Goal: Task Accomplishment & Management: Complete application form

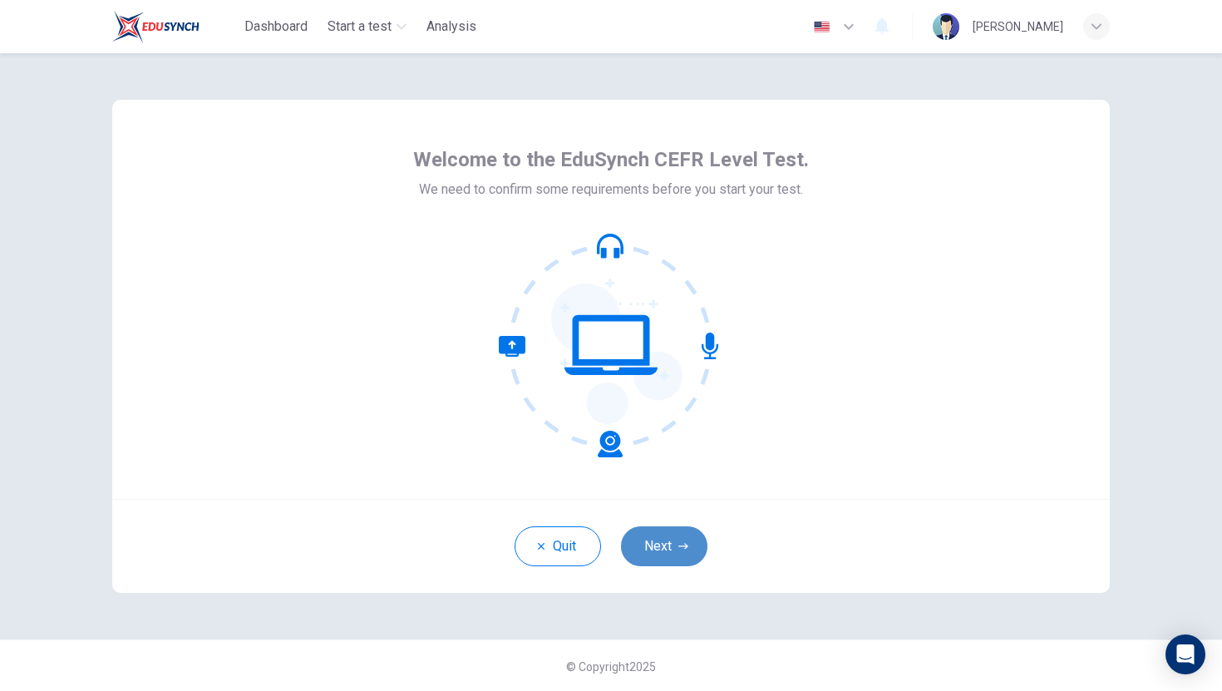
click at [653, 546] on button "Next" at bounding box center [664, 546] width 86 height 40
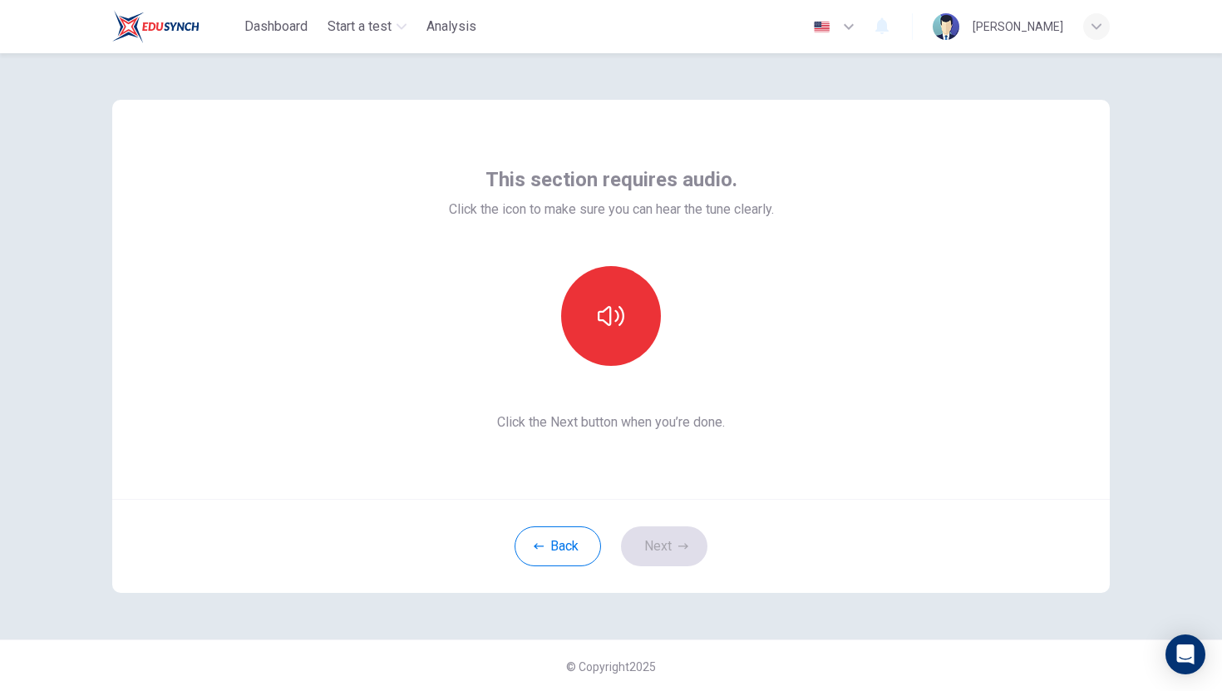
click at [675, 551] on div "Back Next" at bounding box center [611, 546] width 998 height 94
click at [618, 363] on button "button" at bounding box center [611, 316] width 100 height 100
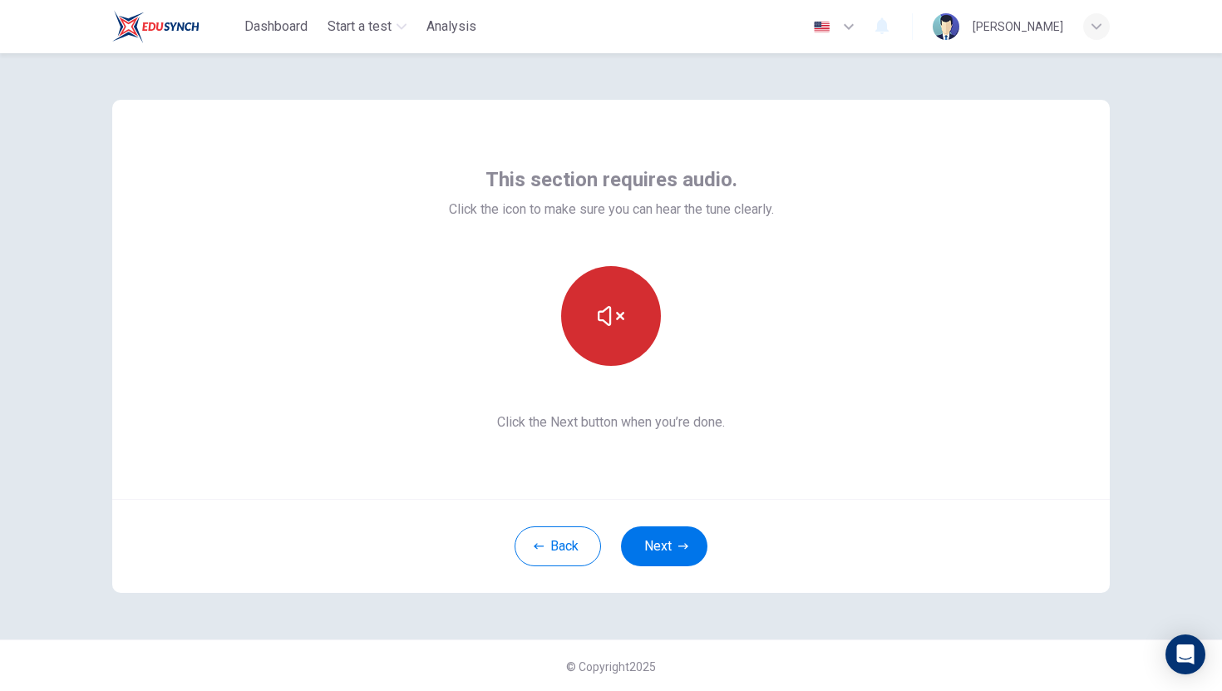
click at [615, 333] on button "button" at bounding box center [611, 316] width 100 height 100
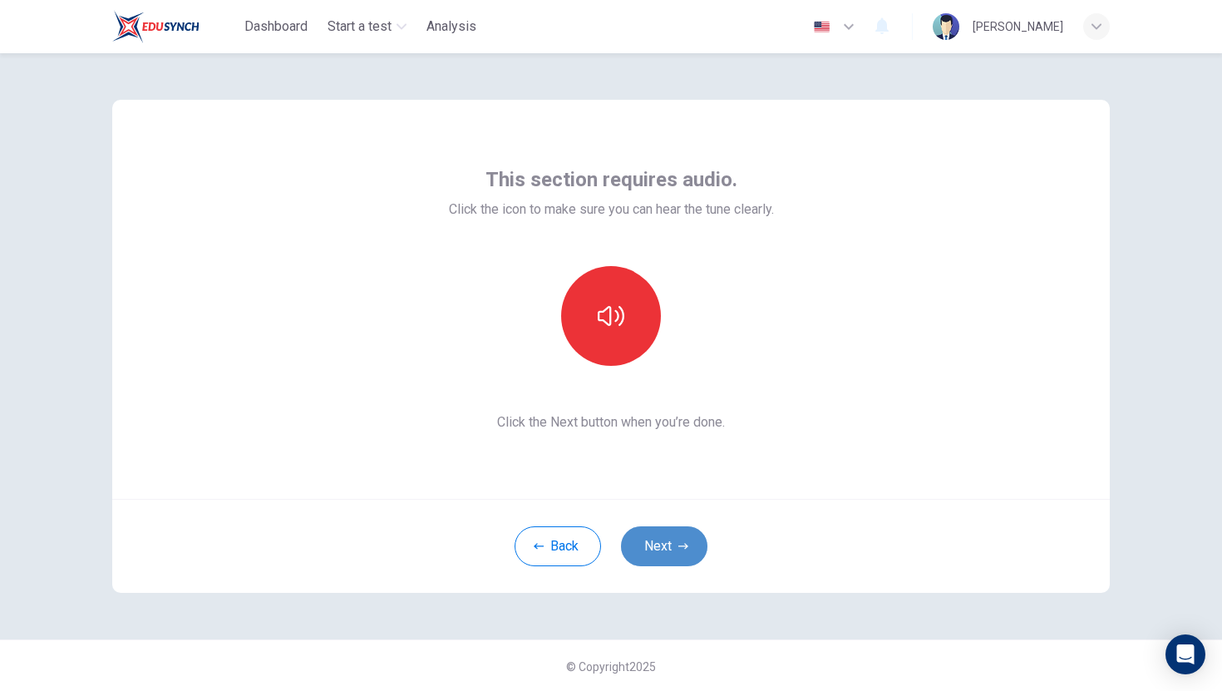
click at [643, 551] on button "Next" at bounding box center [664, 546] width 86 height 40
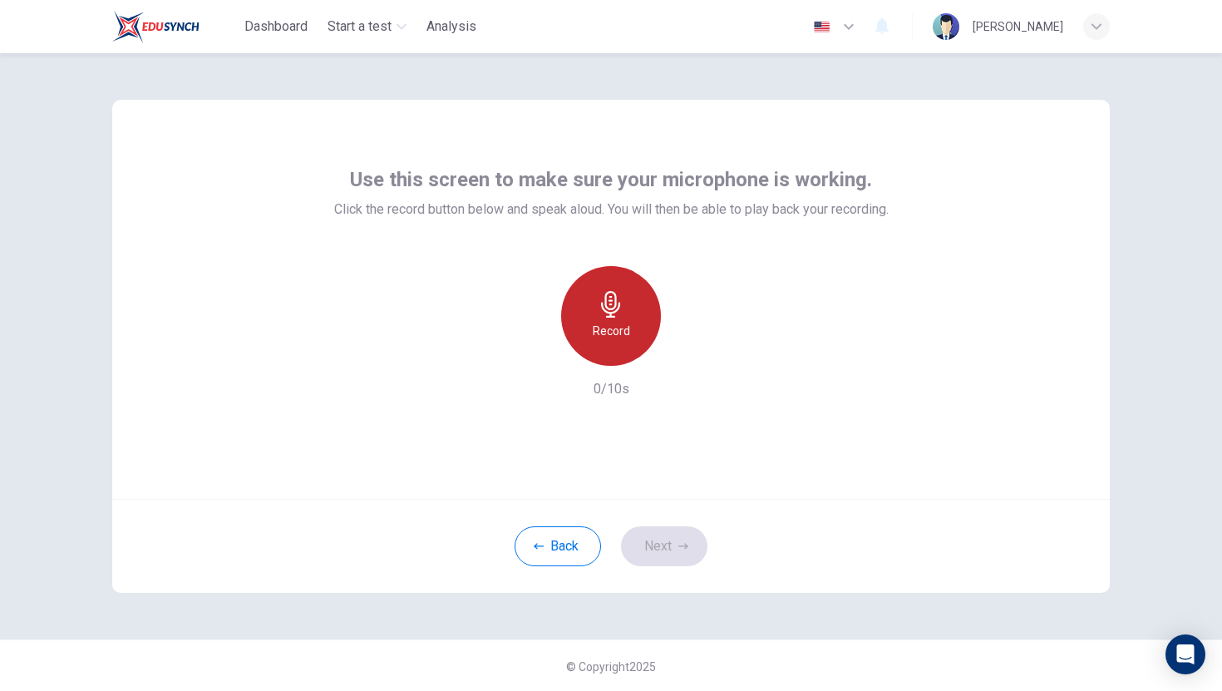
click at [603, 294] on icon "button" at bounding box center [611, 304] width 27 height 27
click at [611, 308] on icon "button" at bounding box center [611, 304] width 27 height 27
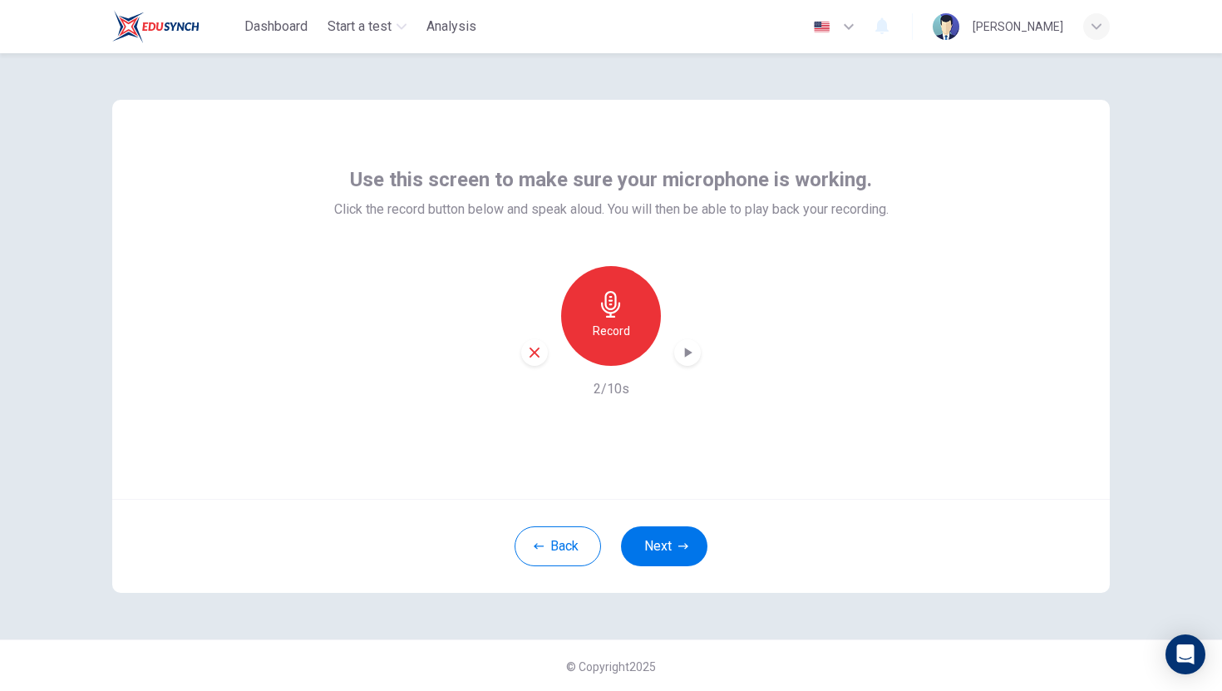
click at [626, 363] on div "Record" at bounding box center [611, 316] width 180 height 100
click at [626, 348] on div "Record" at bounding box center [611, 316] width 100 height 100
click at [626, 348] on div "Stop" at bounding box center [611, 316] width 100 height 100
click at [625, 319] on div "Record" at bounding box center [611, 316] width 100 height 100
click at [625, 319] on div "Stop" at bounding box center [611, 316] width 100 height 100
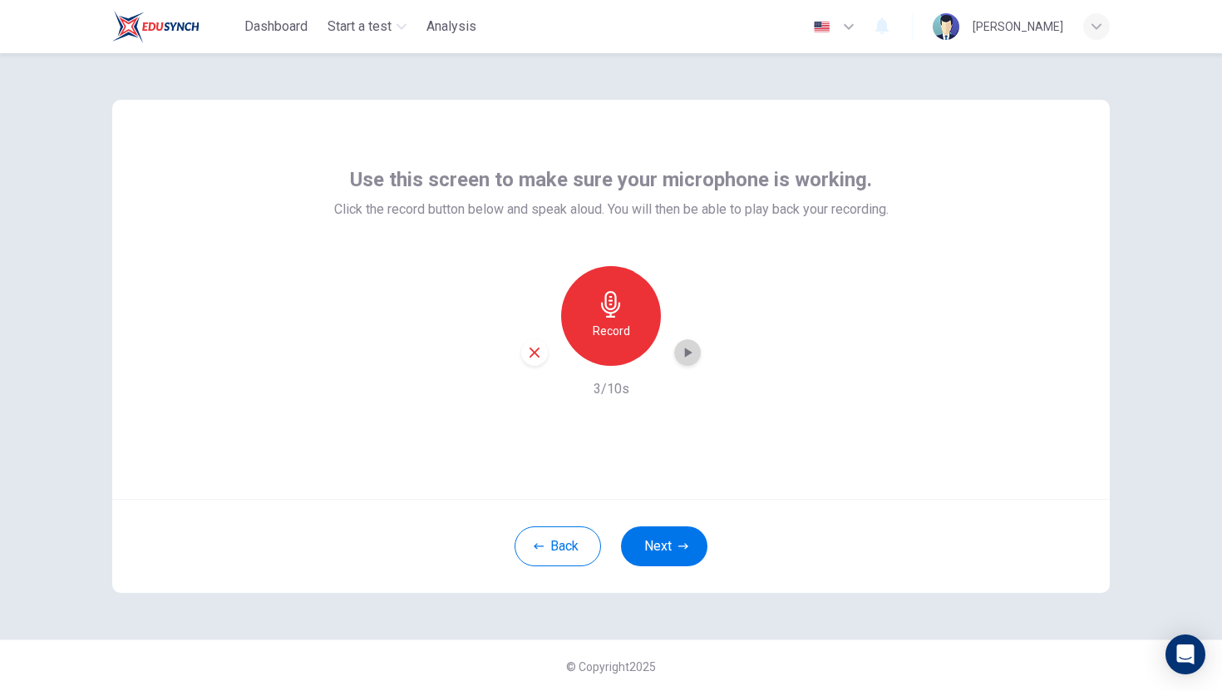
click at [693, 352] on icon "button" at bounding box center [687, 352] width 17 height 17
click at [625, 304] on div "Record" at bounding box center [611, 316] width 100 height 100
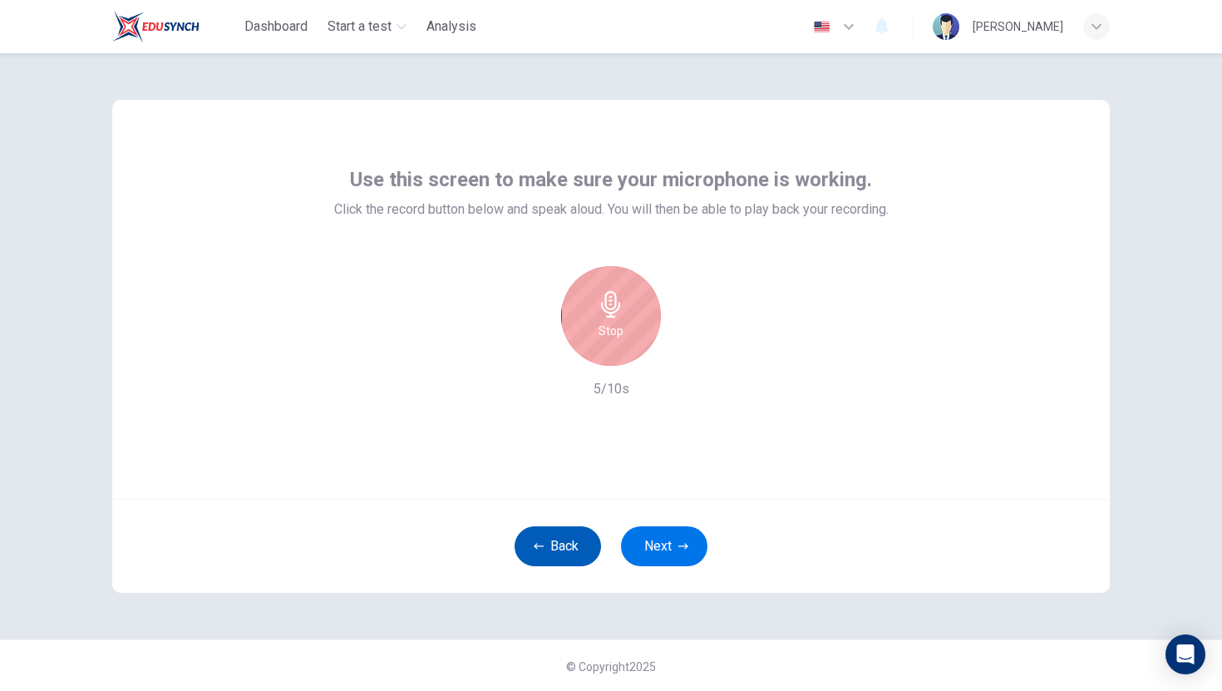
click at [561, 558] on button "Back" at bounding box center [558, 546] width 86 height 40
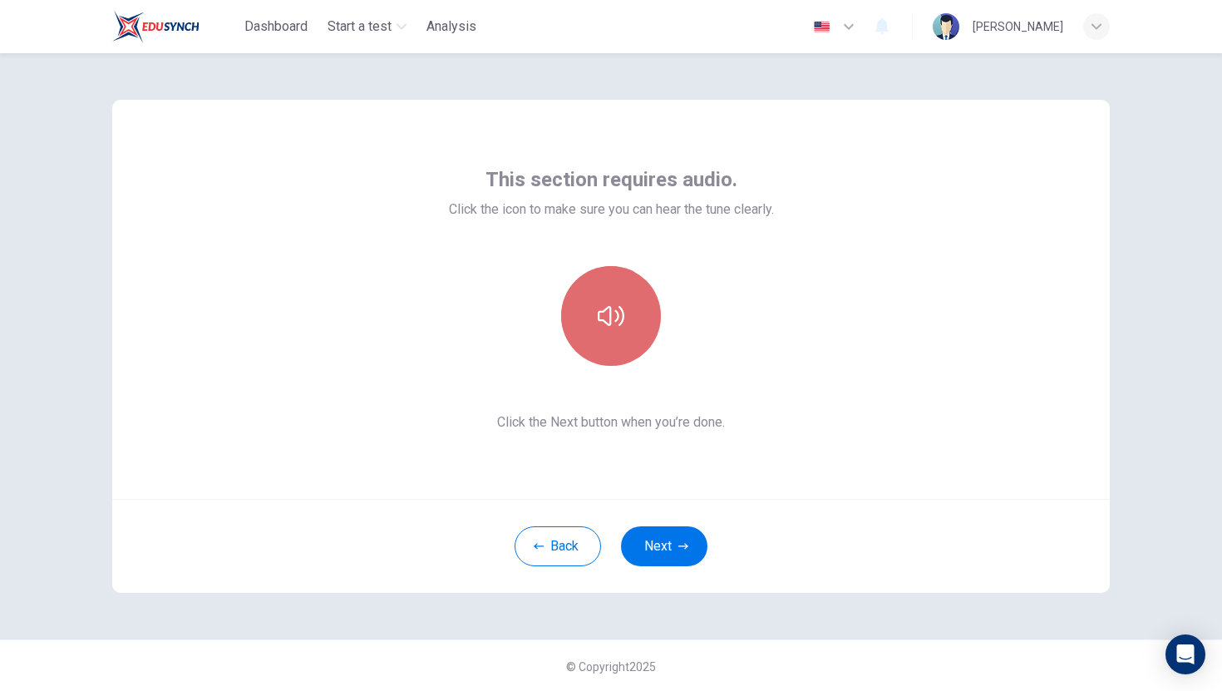
click at [635, 277] on button "button" at bounding box center [611, 316] width 100 height 100
click at [632, 304] on button "button" at bounding box center [611, 316] width 100 height 100
click at [635, 319] on button "button" at bounding box center [611, 316] width 100 height 100
click at [635, 327] on button "button" at bounding box center [611, 316] width 100 height 100
click at [625, 278] on button "button" at bounding box center [611, 316] width 100 height 100
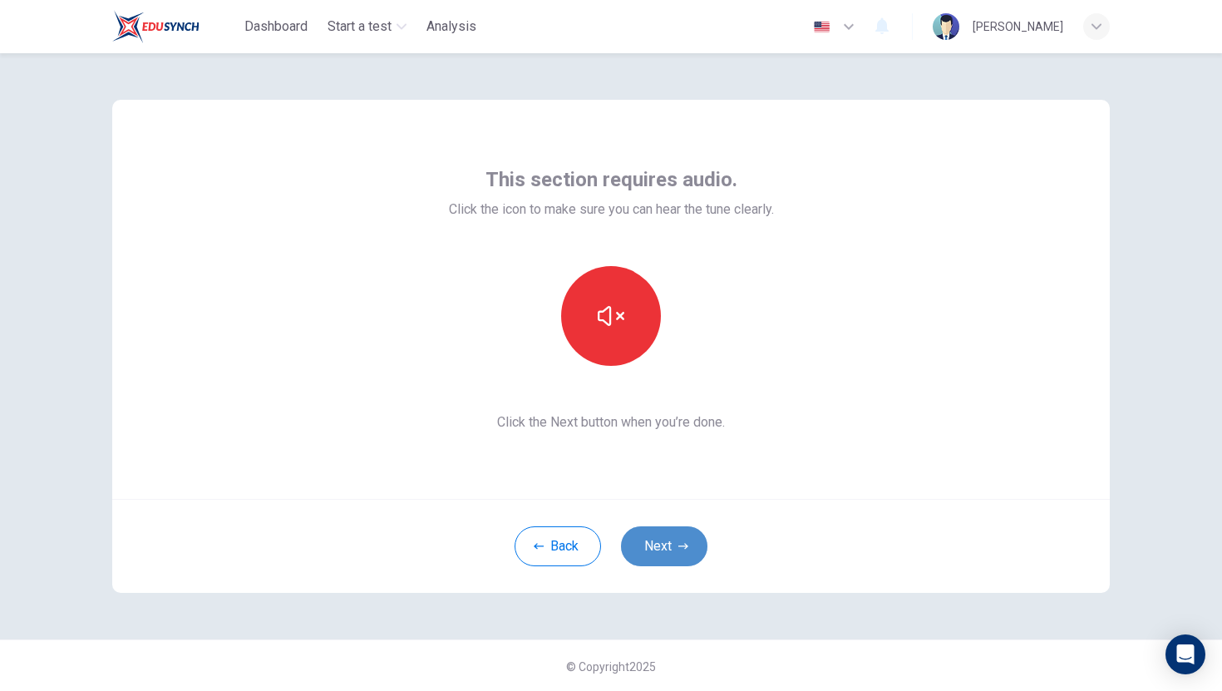
click at [684, 554] on button "Next" at bounding box center [664, 546] width 86 height 40
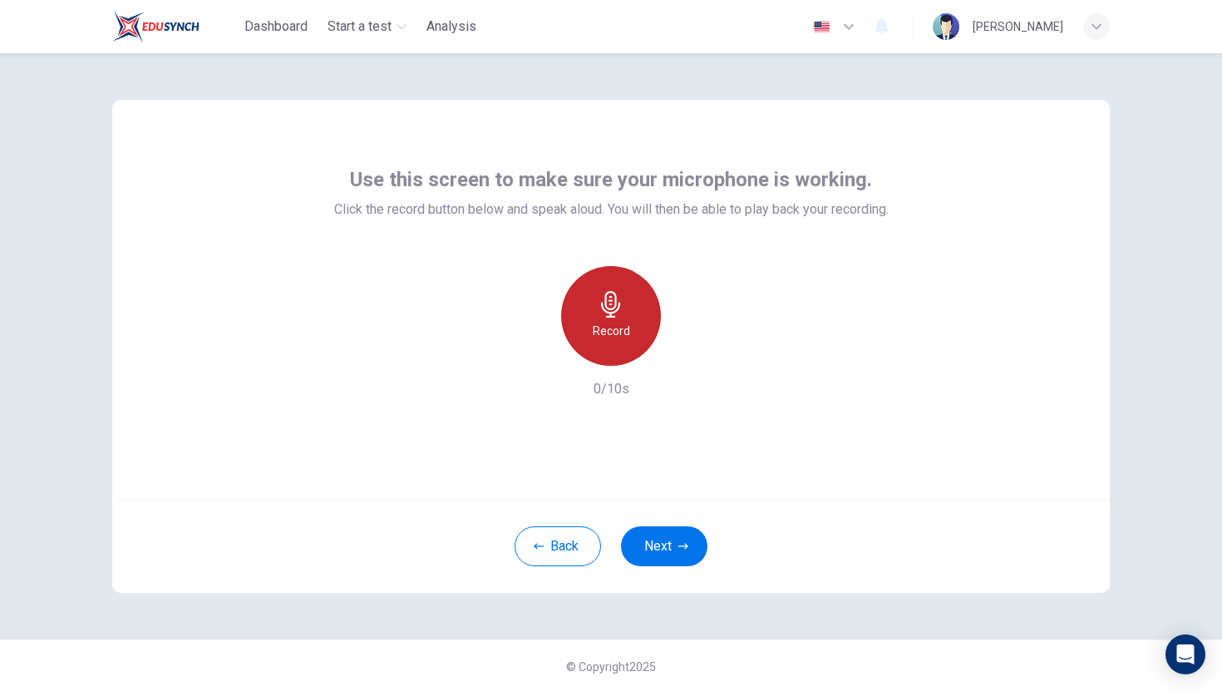
click at [614, 361] on div "Record" at bounding box center [611, 316] width 100 height 100
click at [620, 309] on icon "button" at bounding box center [611, 304] width 27 height 27
click at [684, 354] on icon "button" at bounding box center [687, 352] width 17 height 17
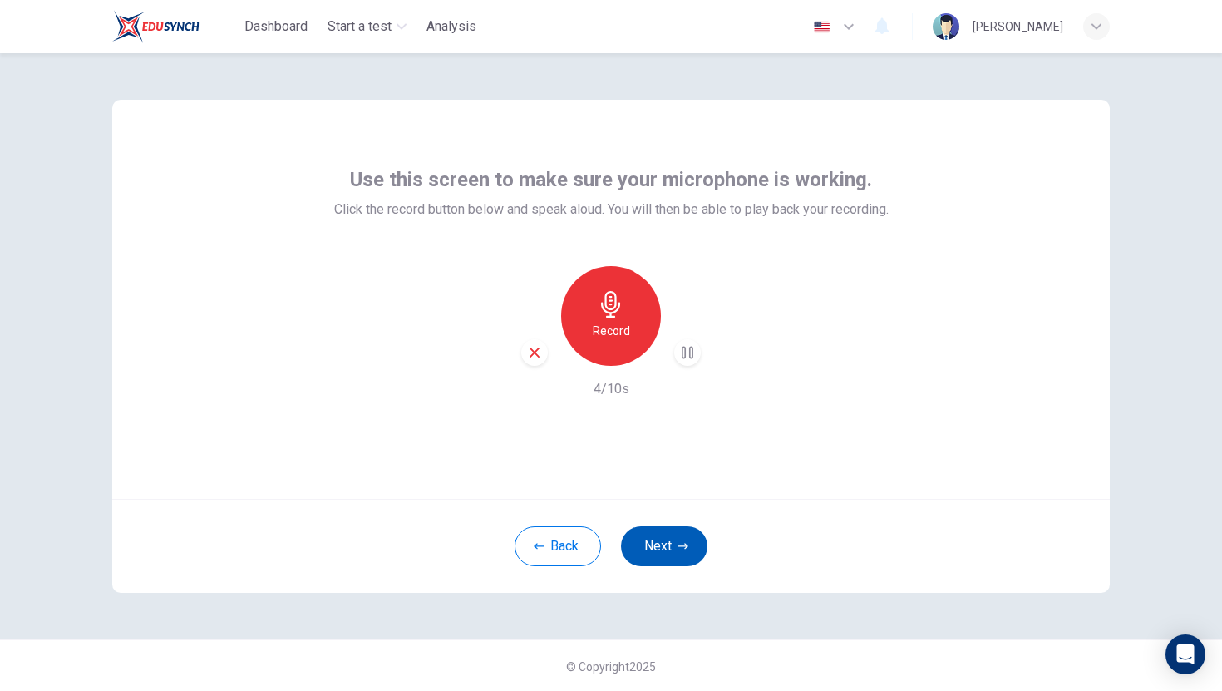
click at [659, 541] on button "Next" at bounding box center [664, 546] width 86 height 40
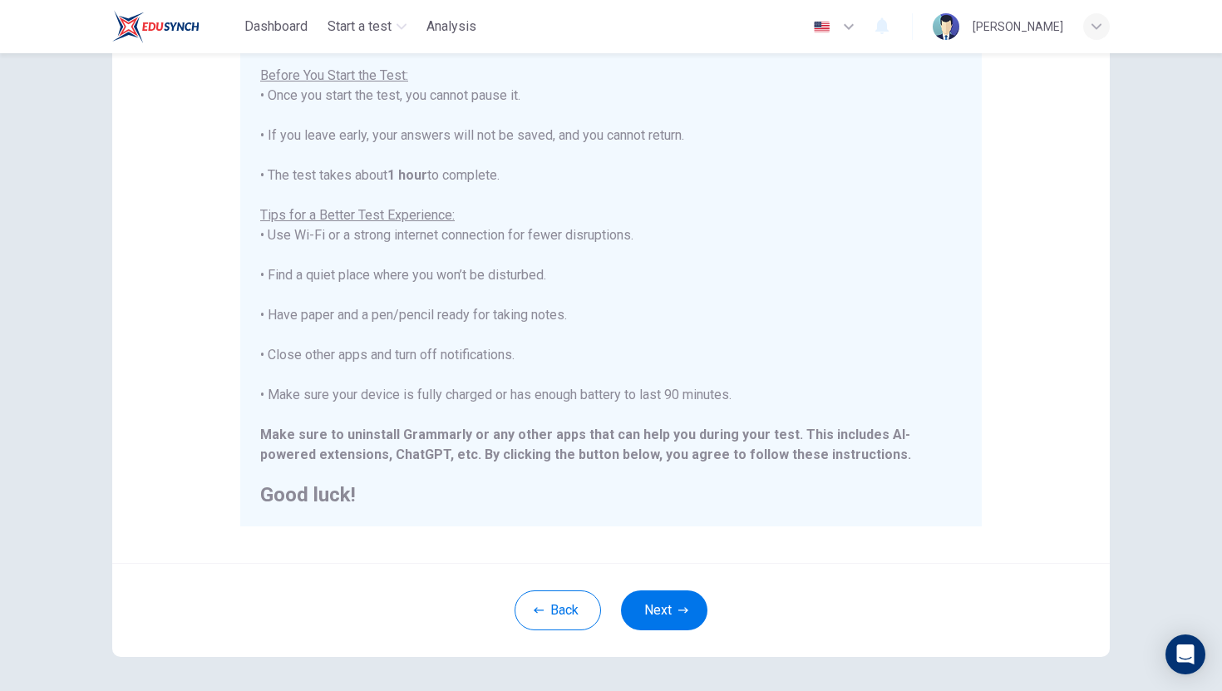
scroll to position [234, 0]
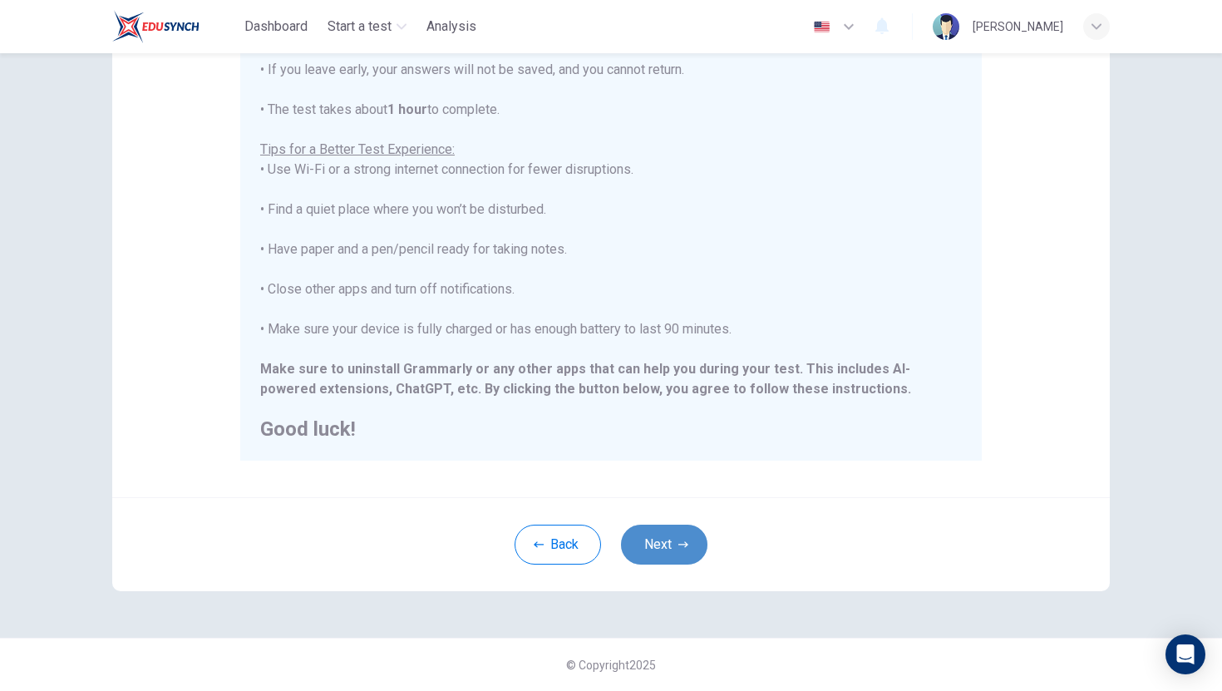
click at [676, 551] on button "Next" at bounding box center [664, 545] width 86 height 40
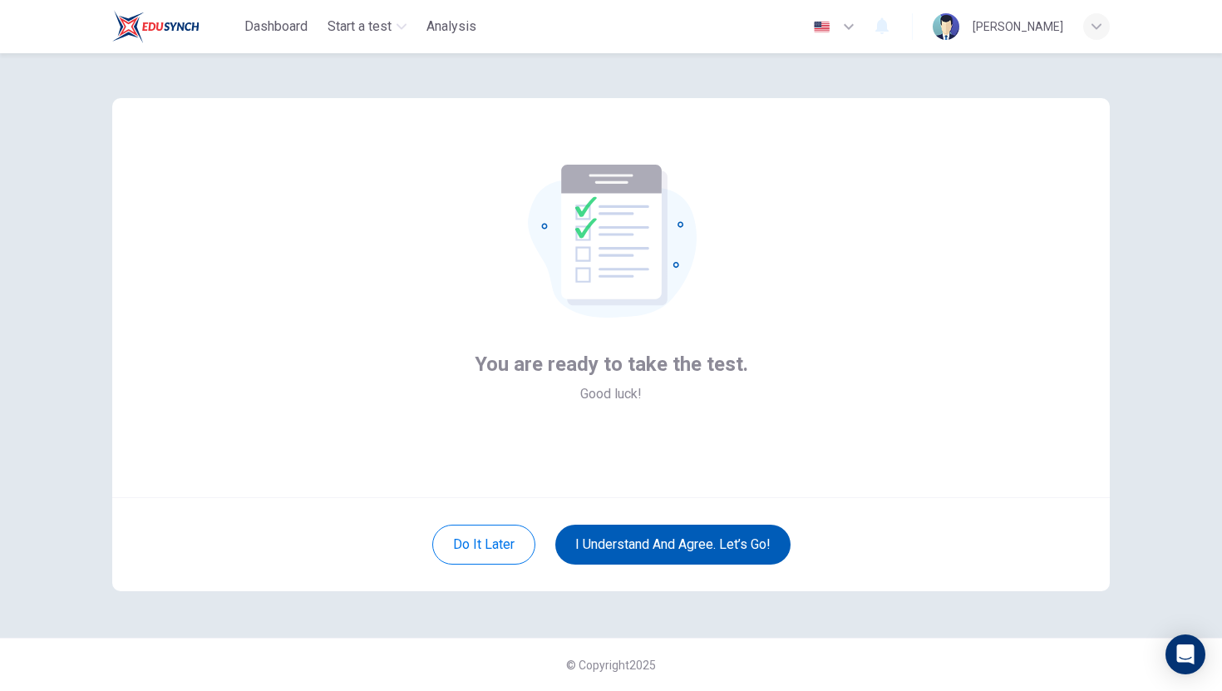
click at [653, 542] on button "I understand and agree. Let’s go!" at bounding box center [673, 545] width 235 height 40
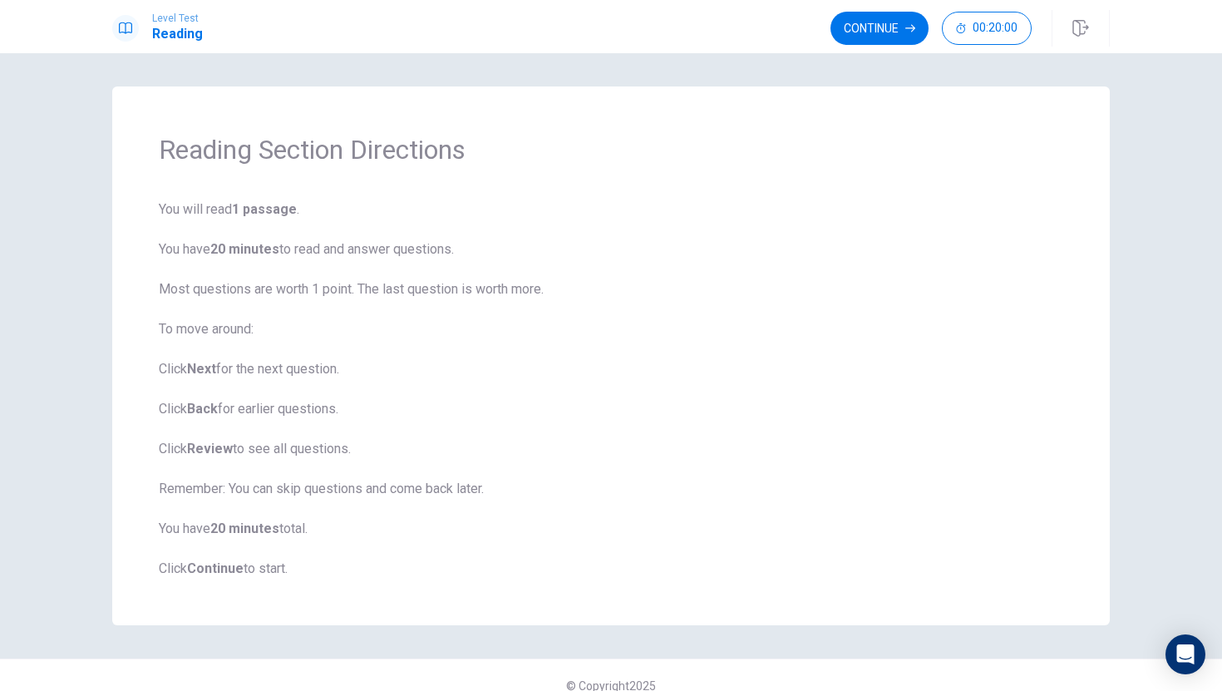
click at [543, 382] on span "You will read 1 passage . You have 20 minutes to read and answer questions. Mos…" at bounding box center [611, 389] width 905 height 379
click at [224, 570] on b "Continue" at bounding box center [215, 569] width 57 height 16
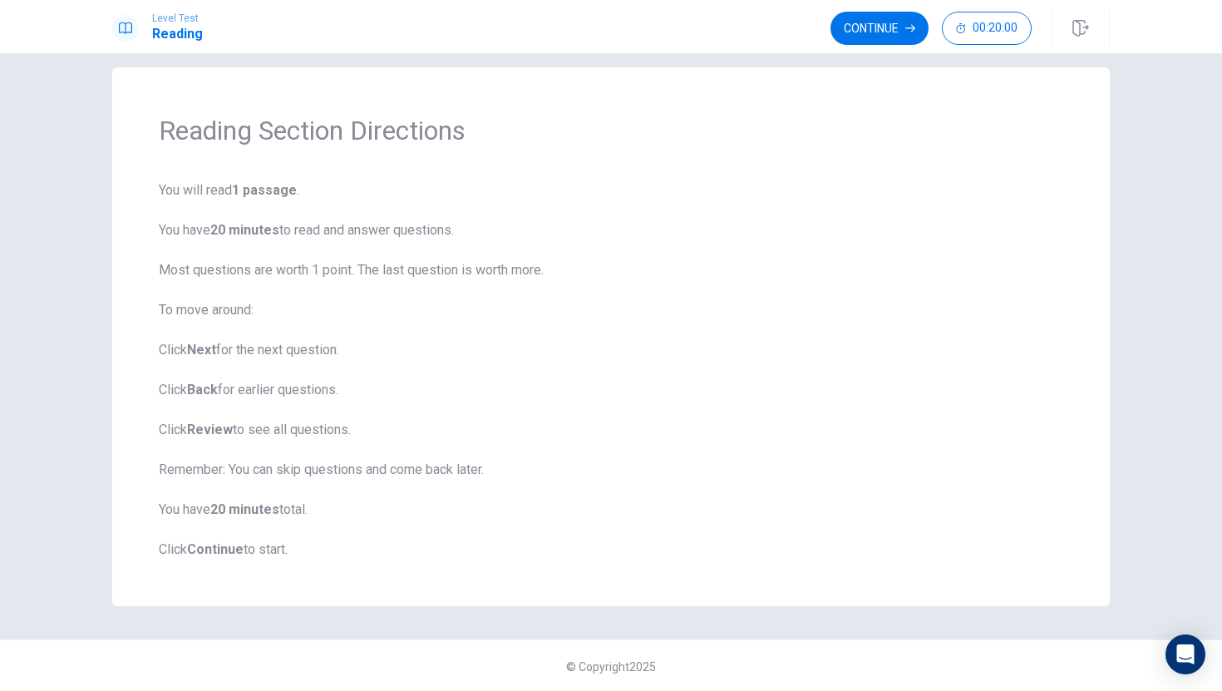
scroll to position [21, 0]
click at [222, 543] on b "Continue" at bounding box center [215, 548] width 57 height 16
click at [222, 558] on div "Reading Section Directions You will read 1 passage . You have 20 minutes to rea…" at bounding box center [611, 335] width 998 height 539
click at [853, 33] on button "Continue" at bounding box center [880, 28] width 98 height 33
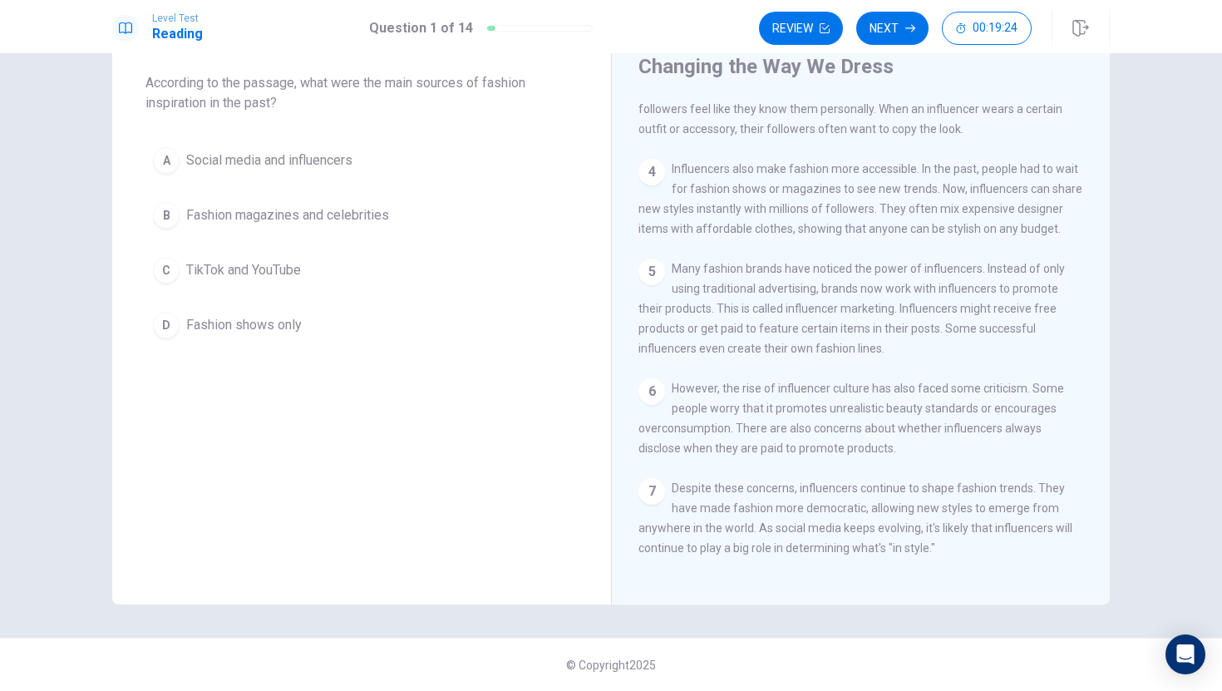
scroll to position [0, 0]
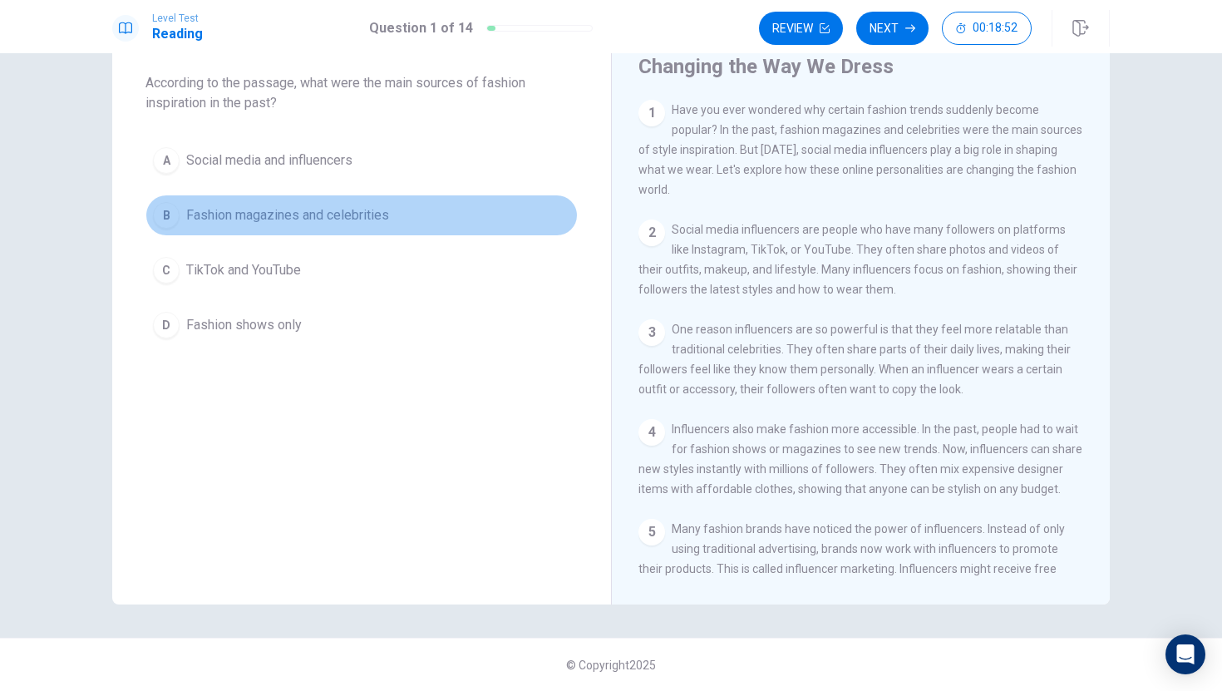
click at [296, 205] on span "Fashion magazines and celebrities" at bounding box center [287, 215] width 203 height 20
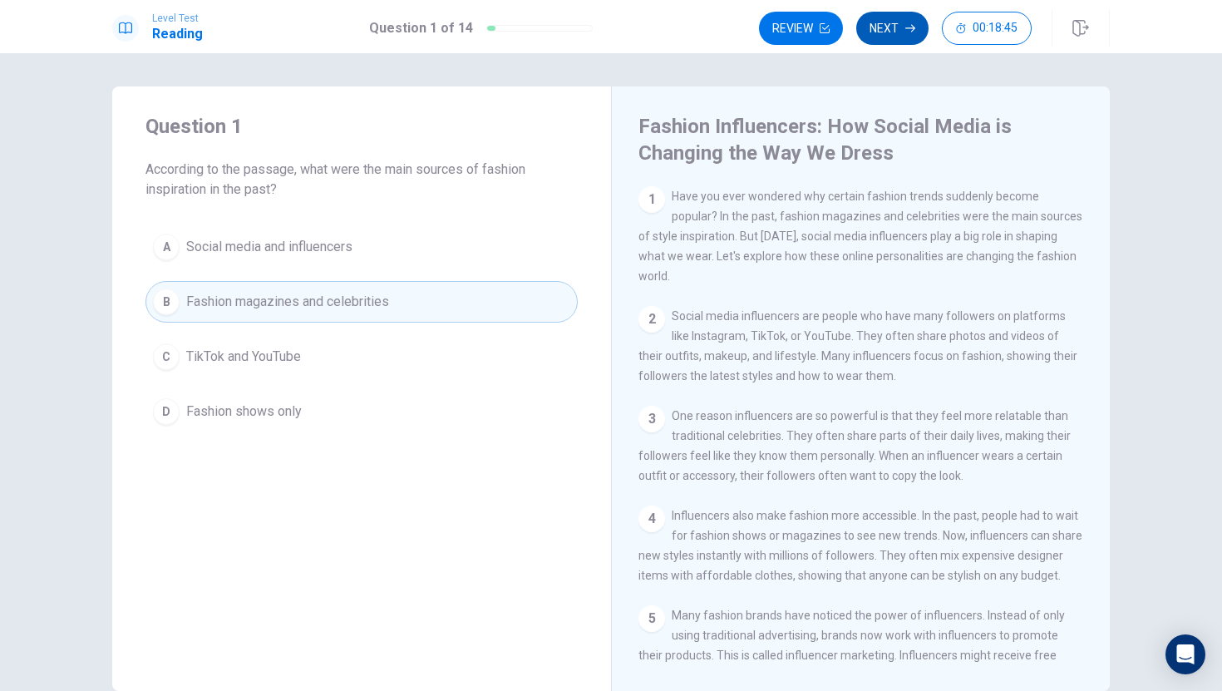
click at [902, 23] on button "Next" at bounding box center [893, 28] width 72 height 33
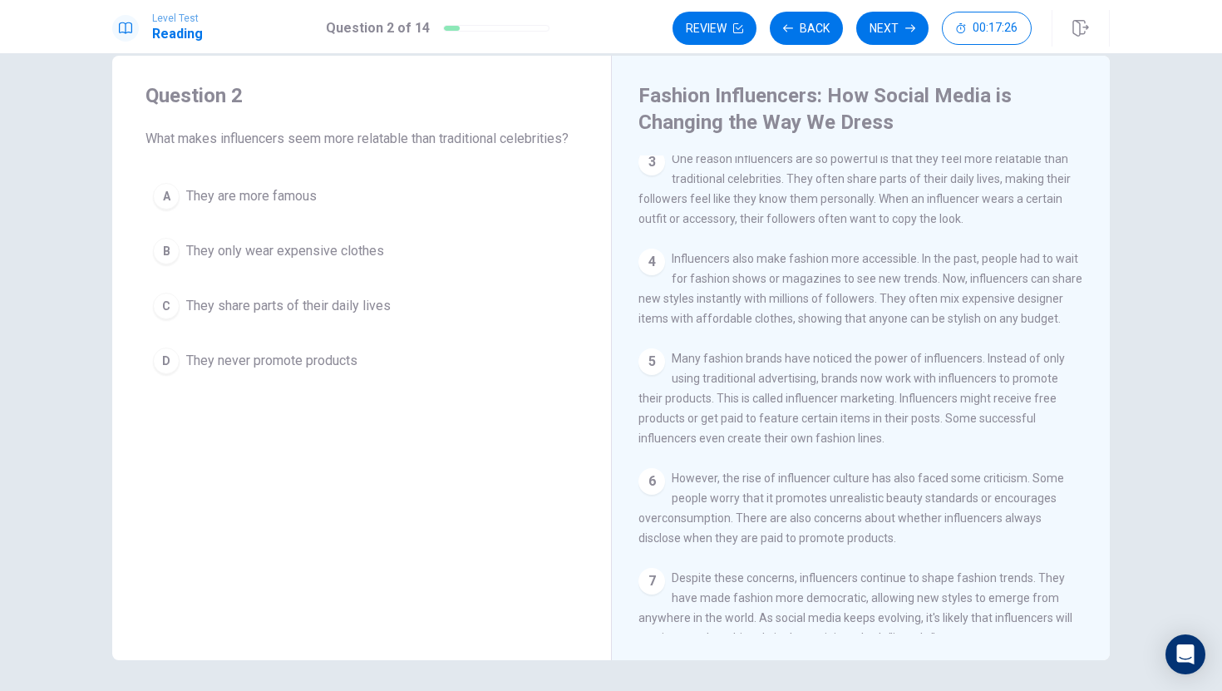
scroll to position [240, 0]
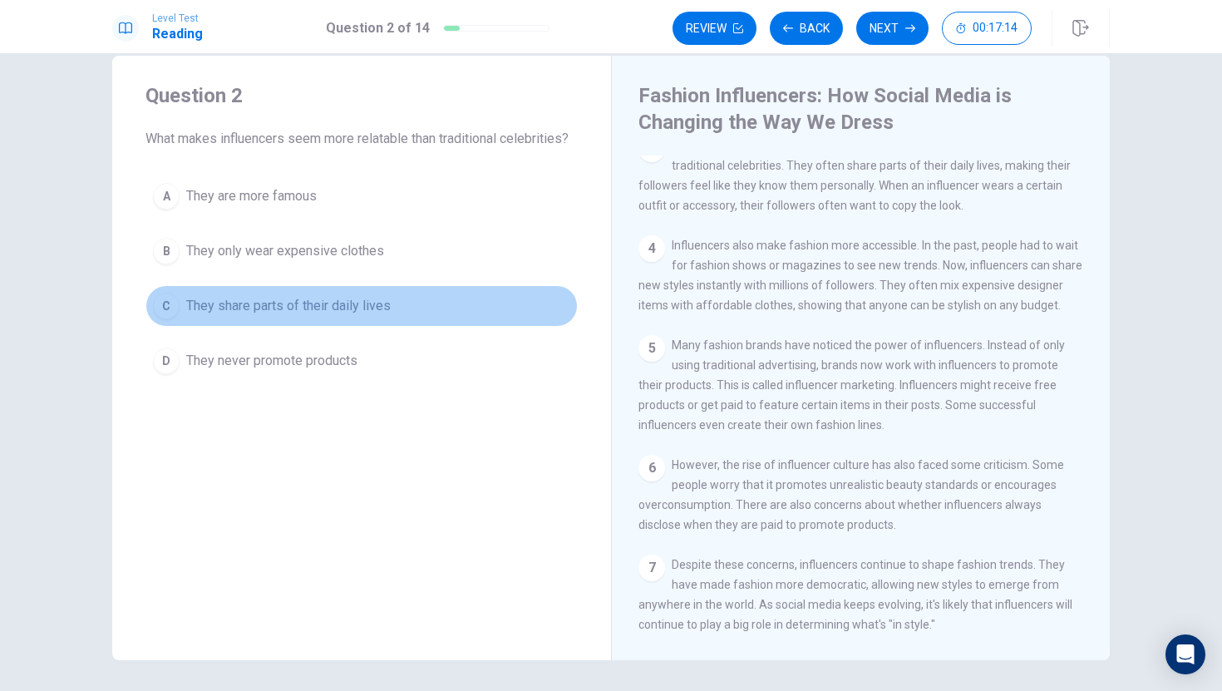
click at [492, 311] on button "C They share parts of their daily lives" at bounding box center [362, 306] width 432 height 42
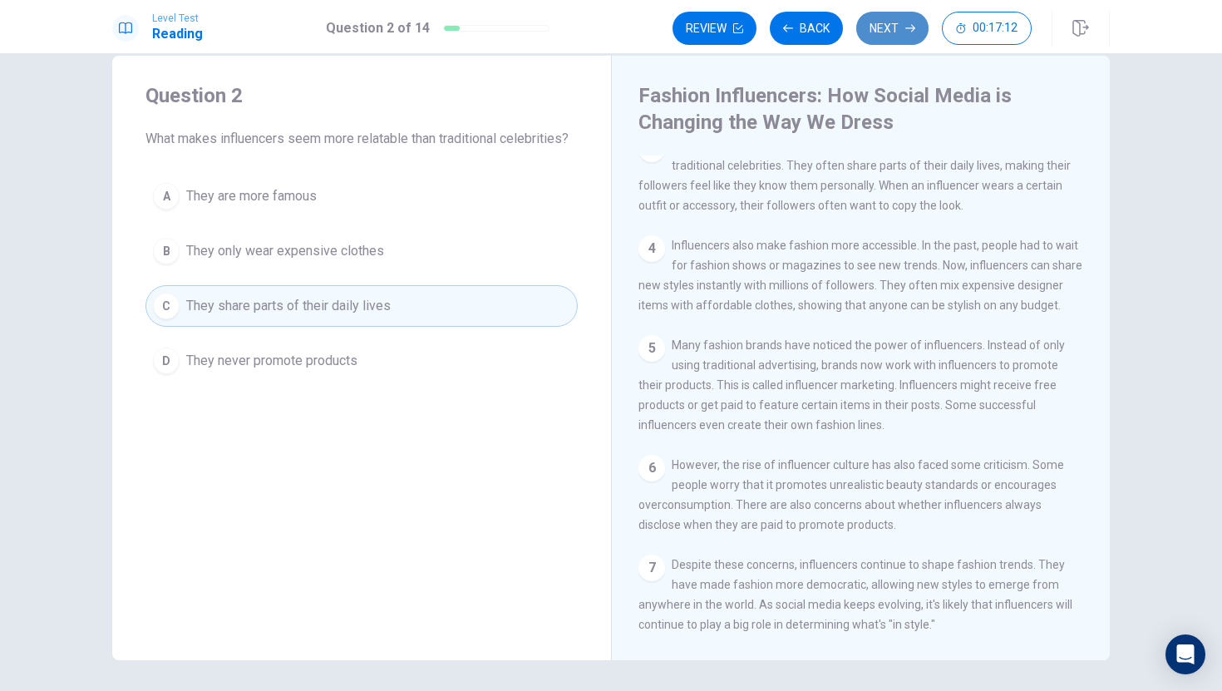
click at [900, 36] on button "Next" at bounding box center [893, 28] width 72 height 33
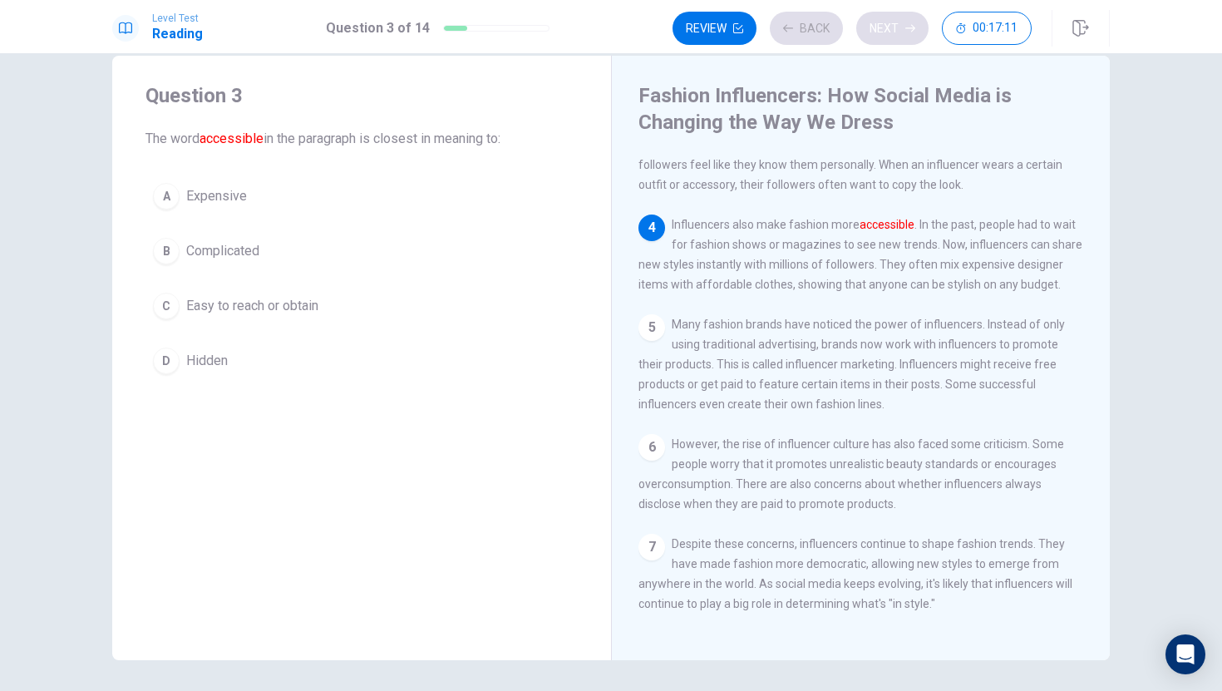
scroll to position [264, 0]
click at [397, 309] on button "C Easy to reach or obtain" at bounding box center [362, 306] width 432 height 42
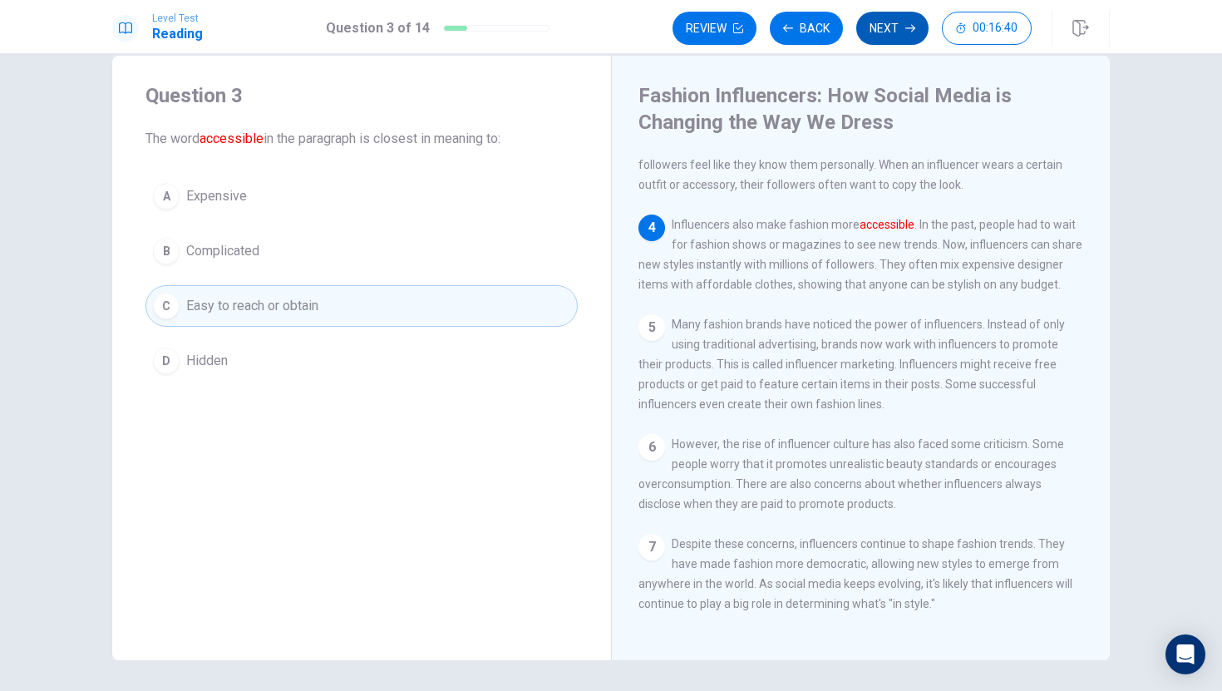
click at [881, 29] on button "Next" at bounding box center [893, 28] width 72 height 33
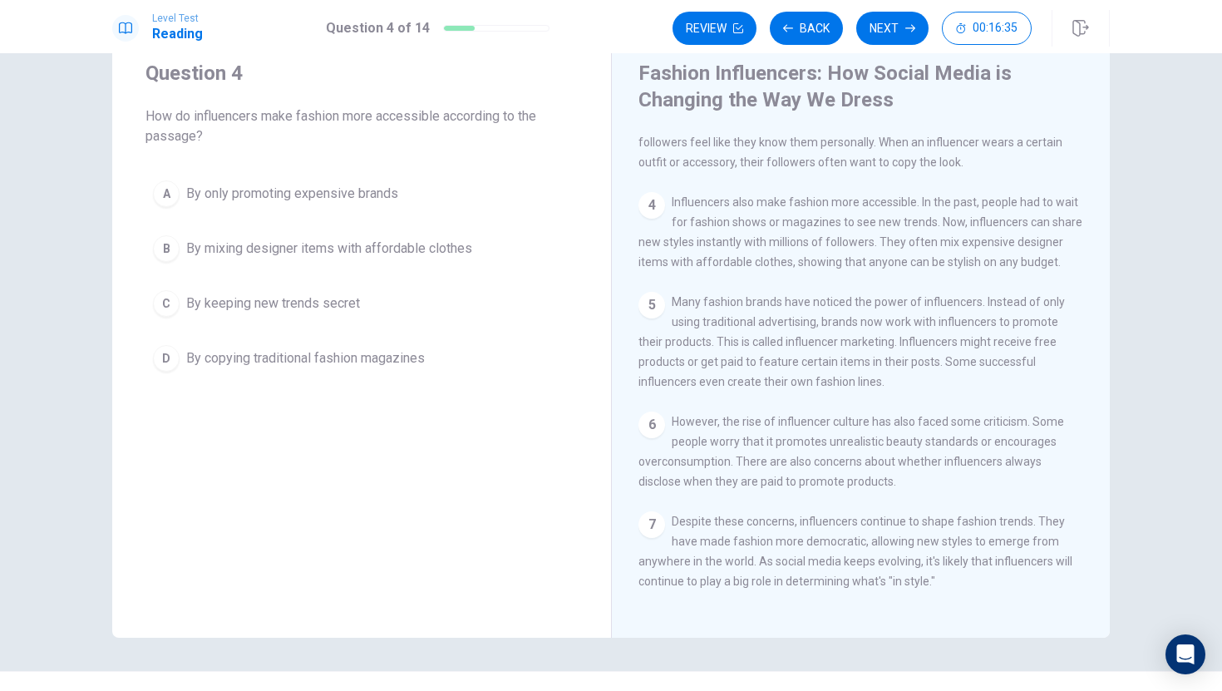
scroll to position [52, 0]
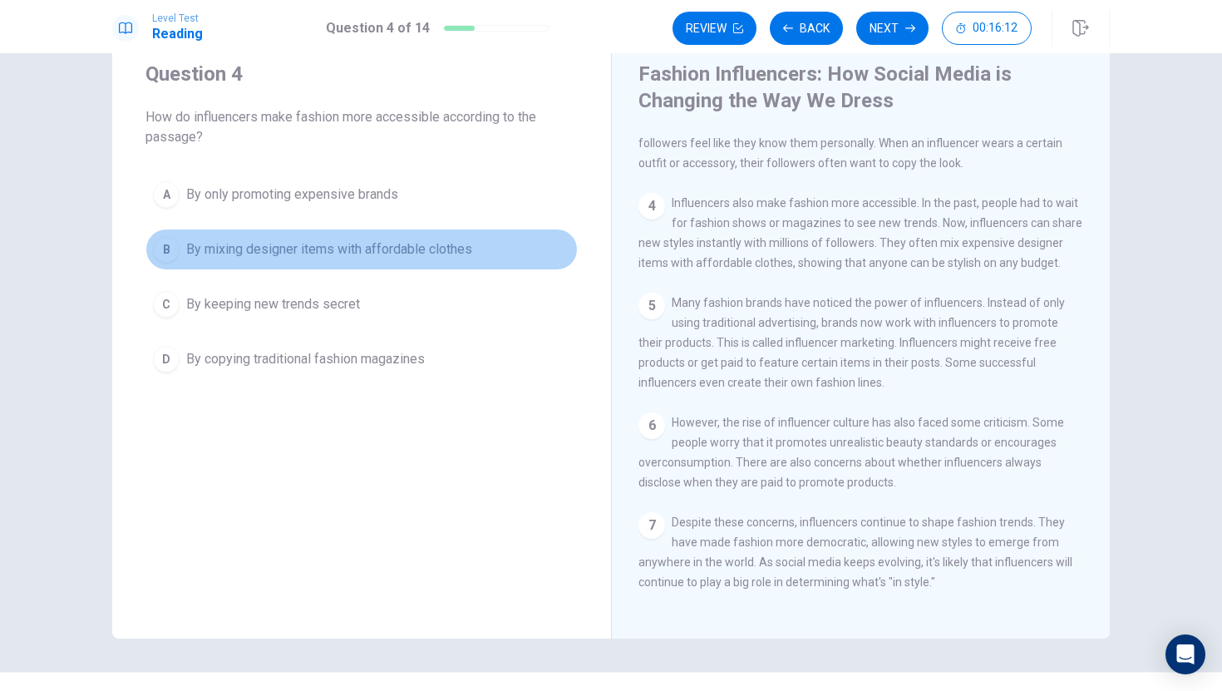
click at [515, 264] on button "B By mixing designer items with affordable clothes" at bounding box center [362, 250] width 432 height 42
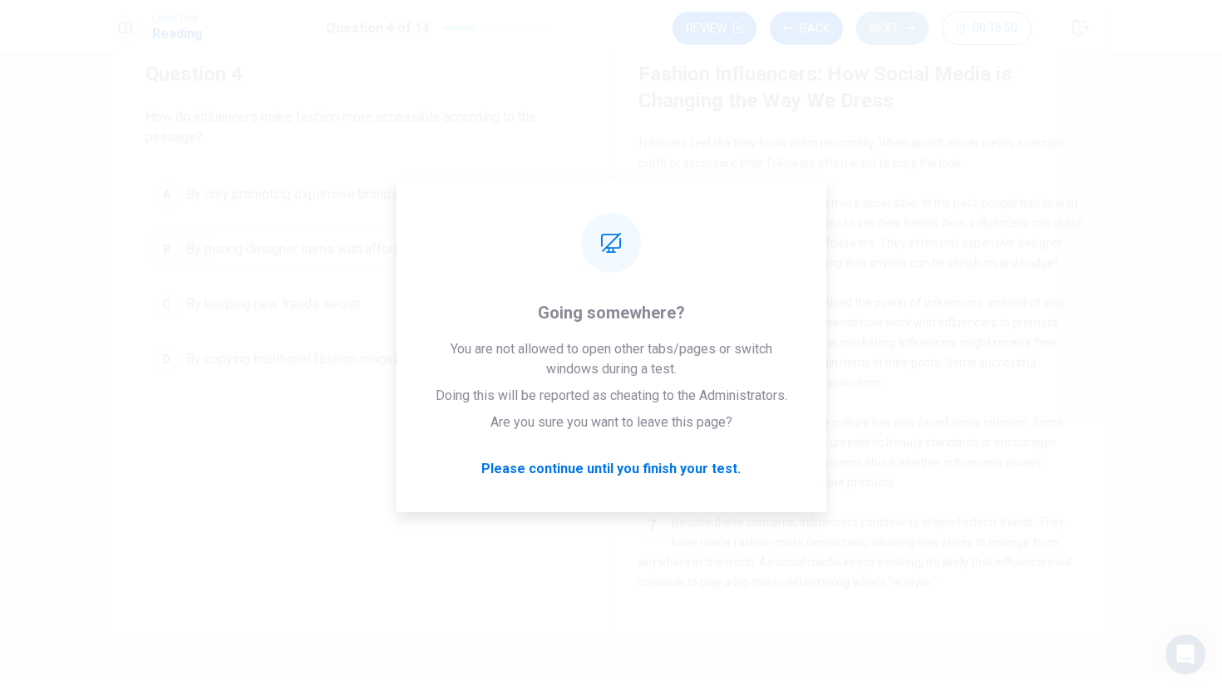
click at [904, 19] on button "Next" at bounding box center [893, 28] width 72 height 33
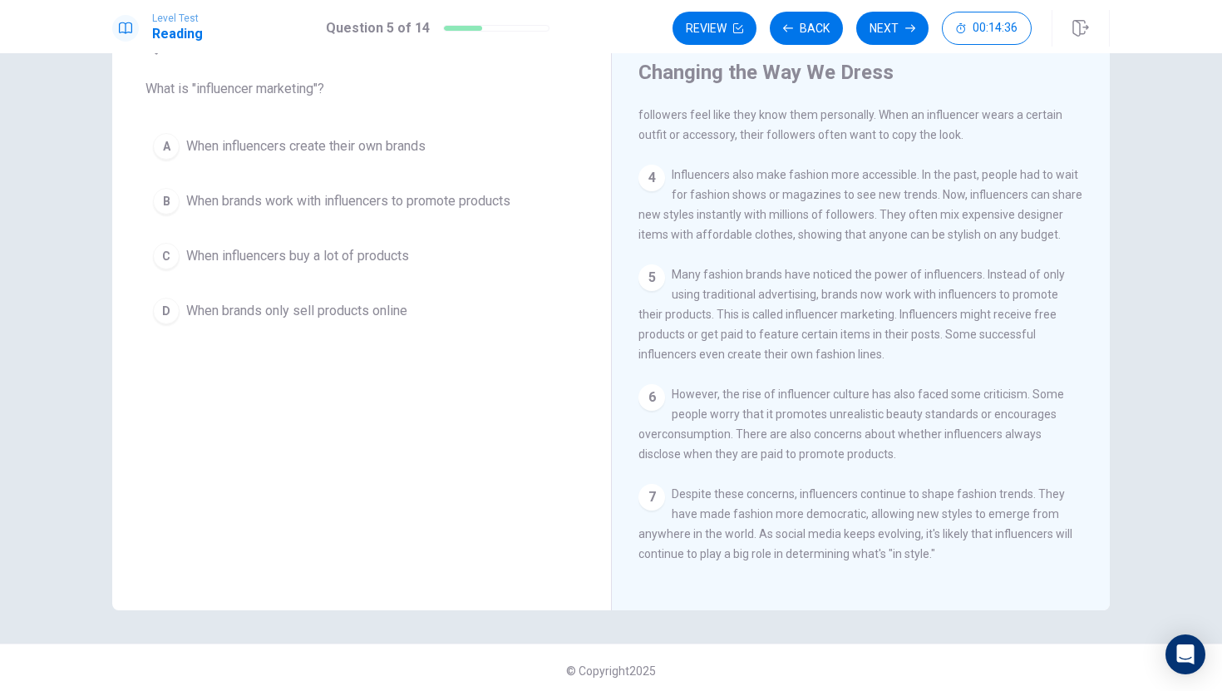
scroll to position [86, 0]
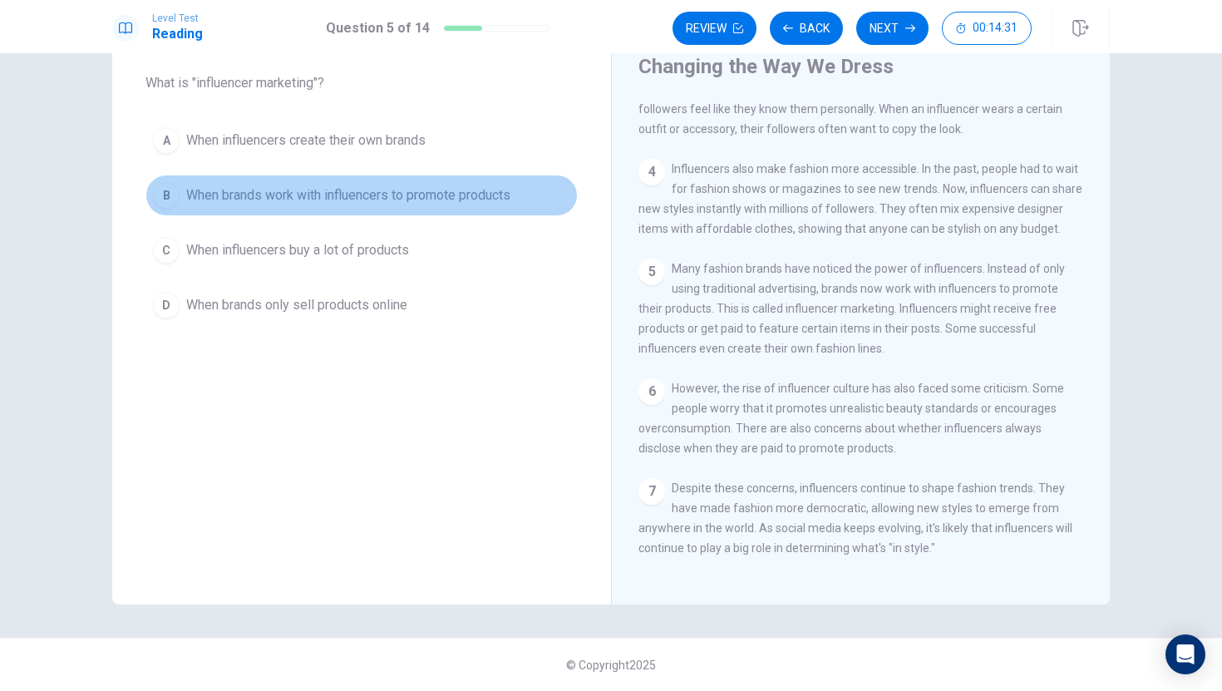
click at [511, 198] on span "When brands work with influencers to promote products" at bounding box center [348, 195] width 324 height 20
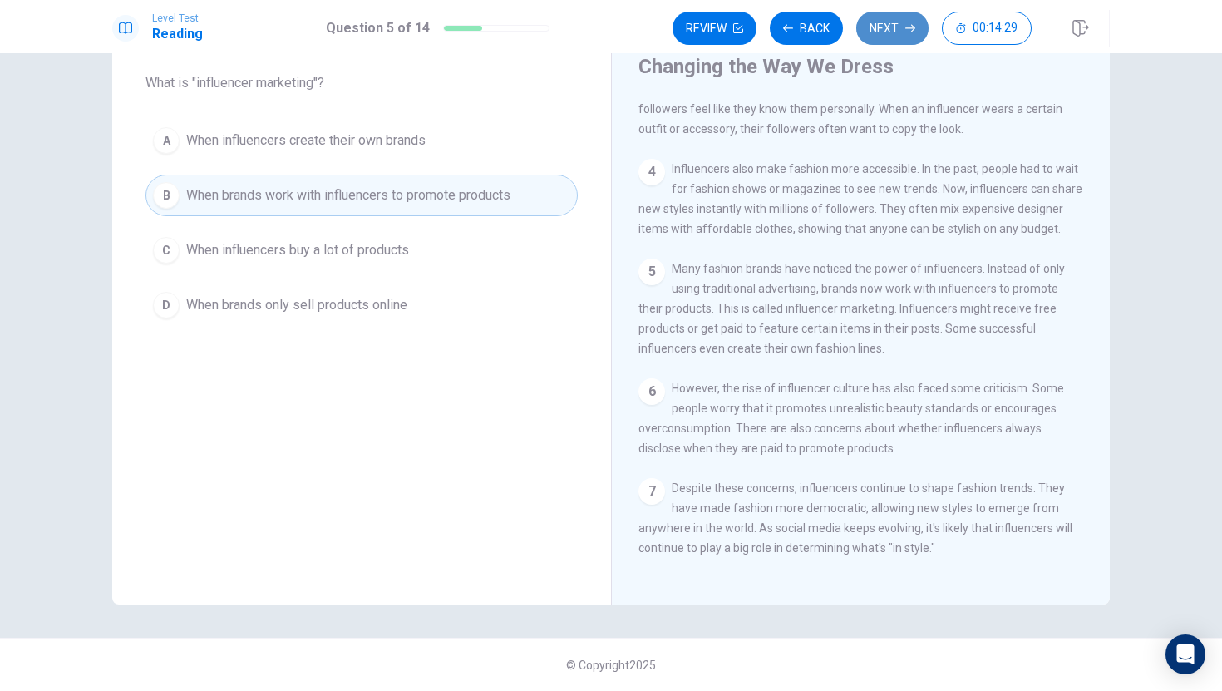
click at [886, 37] on button "Next" at bounding box center [893, 28] width 72 height 33
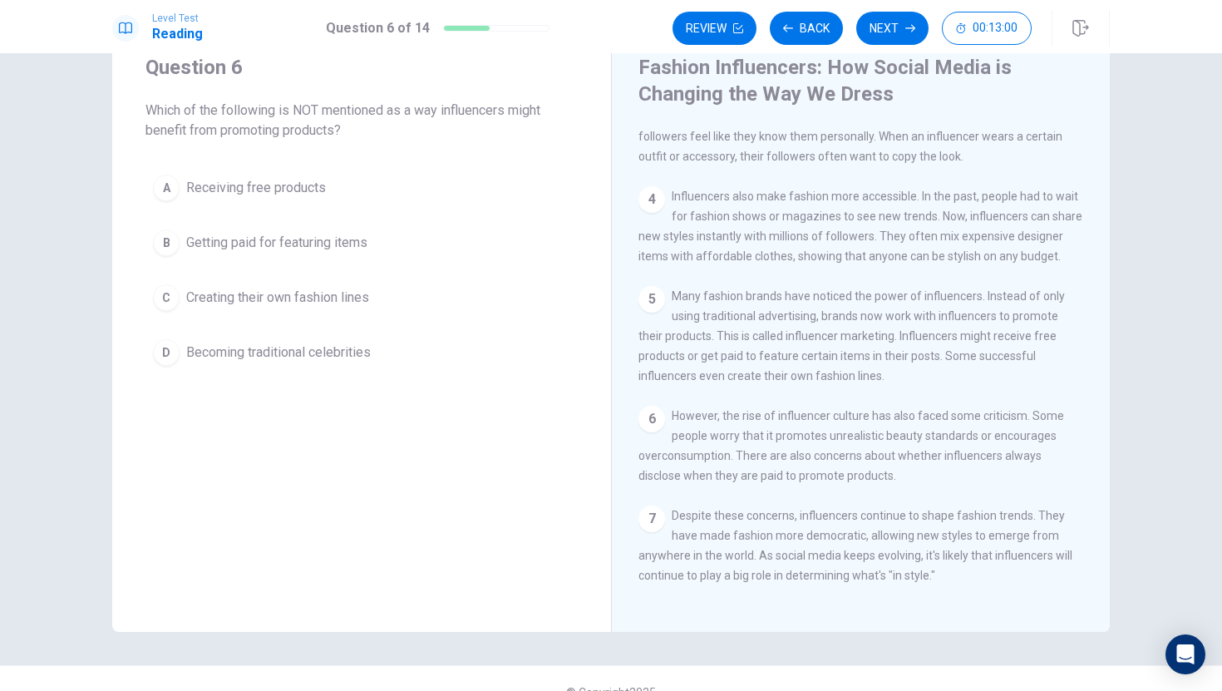
scroll to position [264, 0]
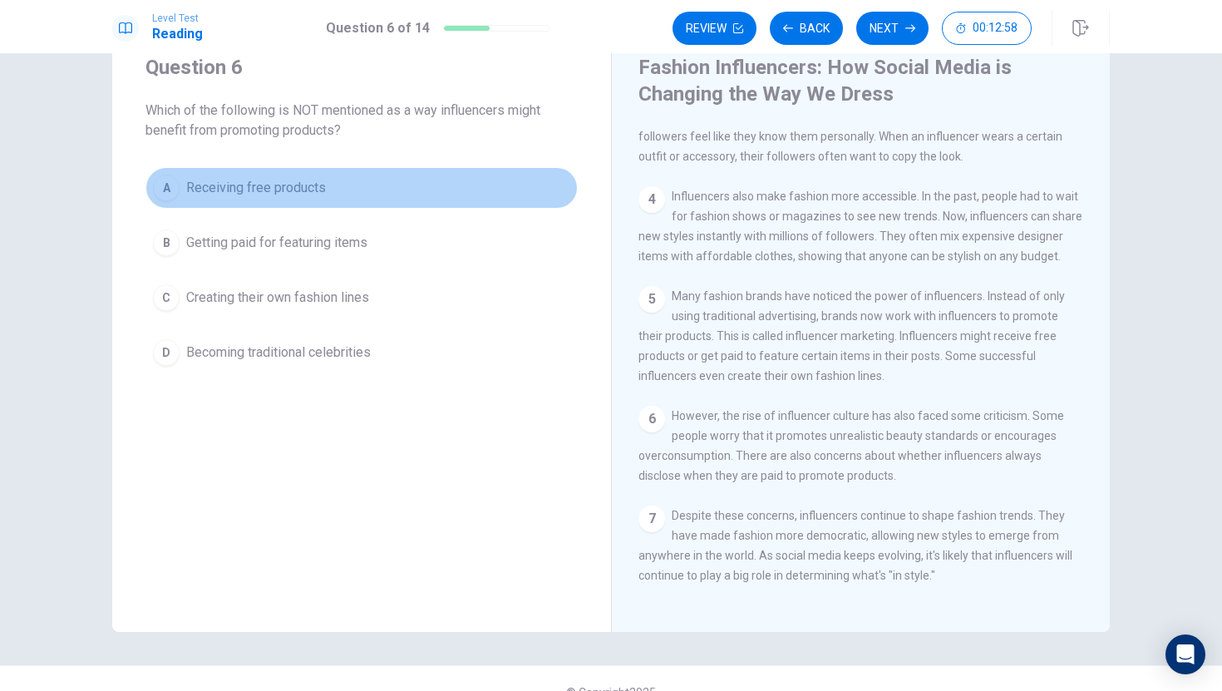
click at [353, 195] on button "A Receiving free products" at bounding box center [362, 188] width 432 height 42
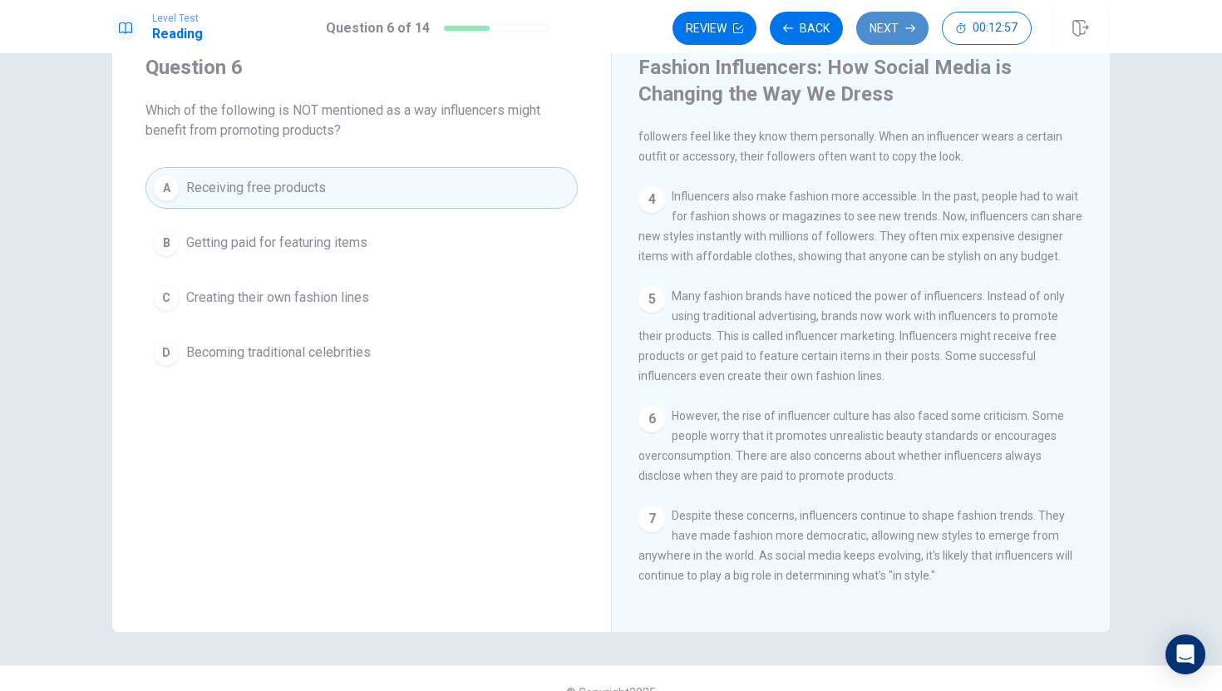
click at [875, 33] on button "Next" at bounding box center [893, 28] width 72 height 33
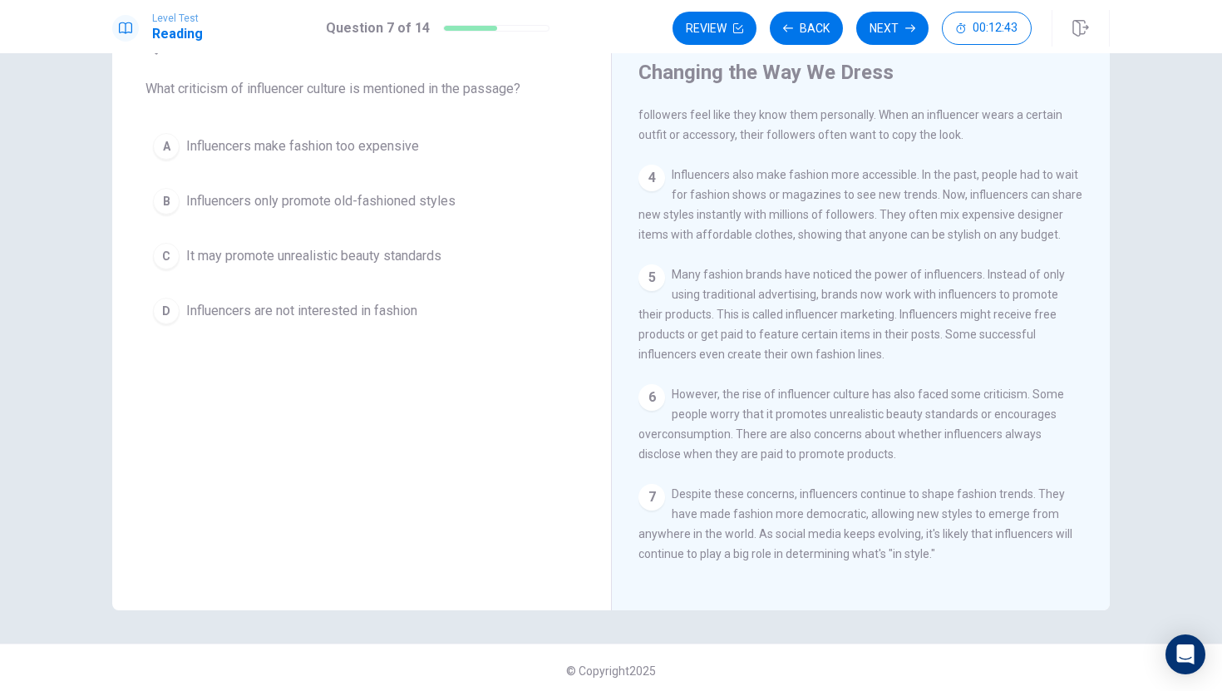
scroll to position [86, 0]
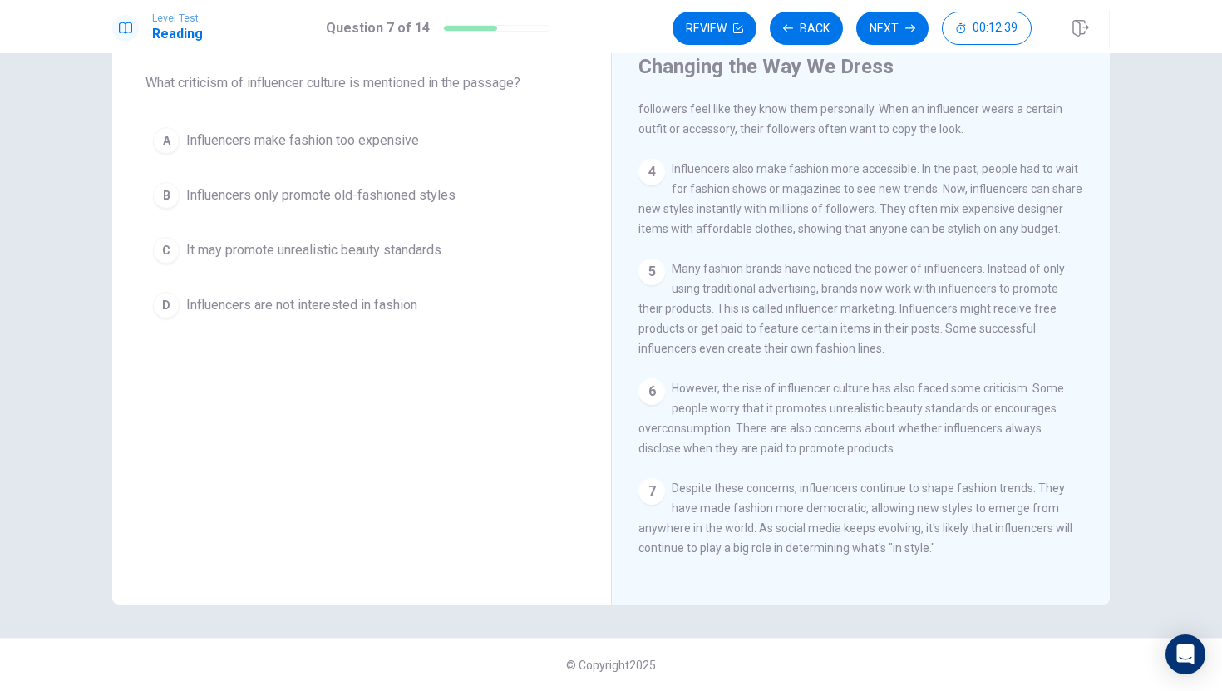
click at [429, 312] on button "D Influencers are not interested in fashion" at bounding box center [362, 305] width 432 height 42
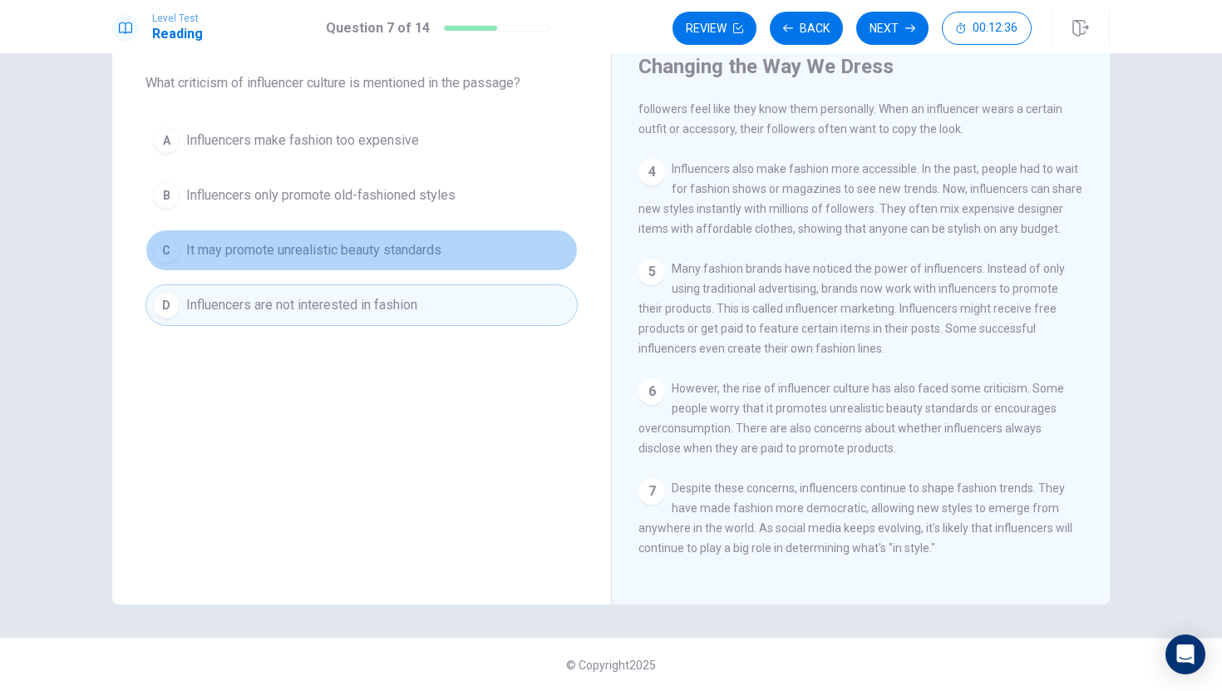
click at [434, 246] on span "It may promote unrealistic beauty standards" at bounding box center [313, 250] width 255 height 20
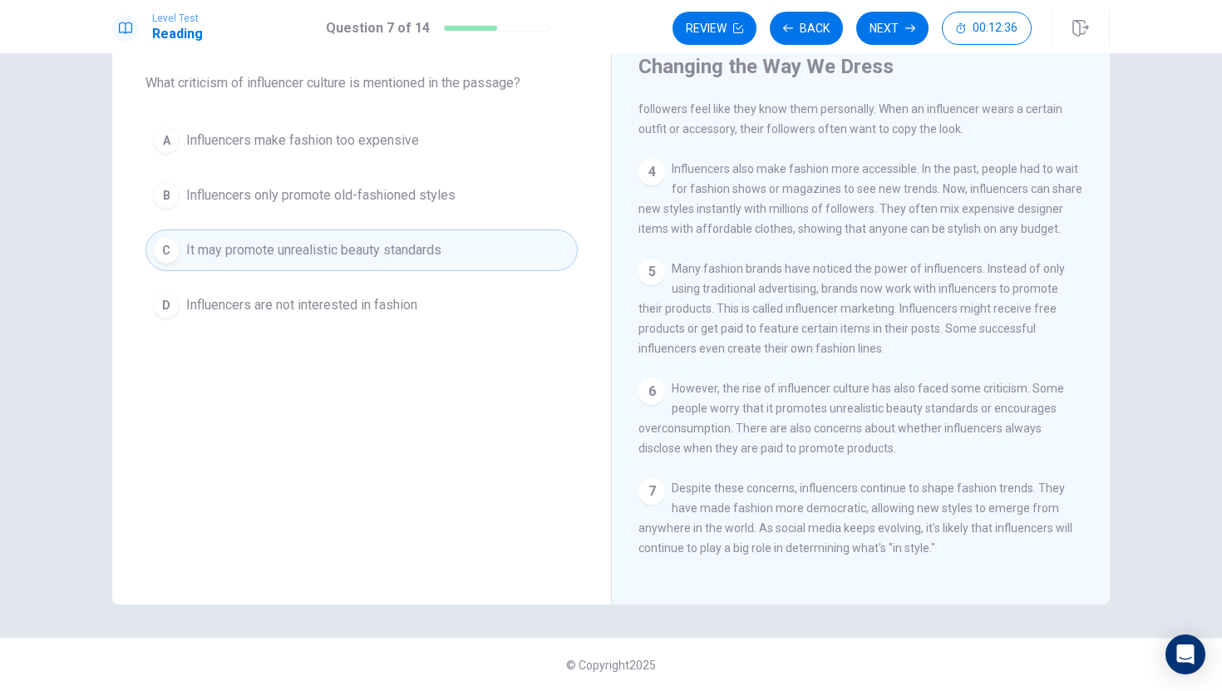
click at [474, 291] on button "D Influencers are not interested in fashion" at bounding box center [362, 305] width 432 height 42
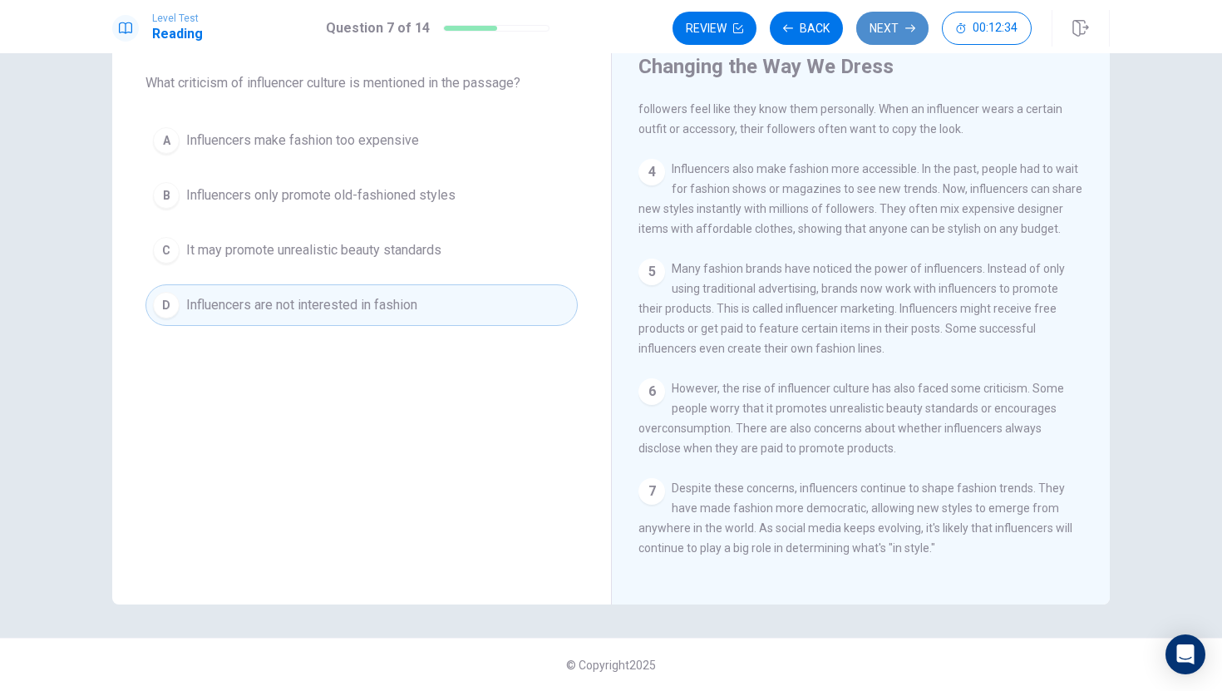
click at [887, 33] on button "Next" at bounding box center [893, 28] width 72 height 33
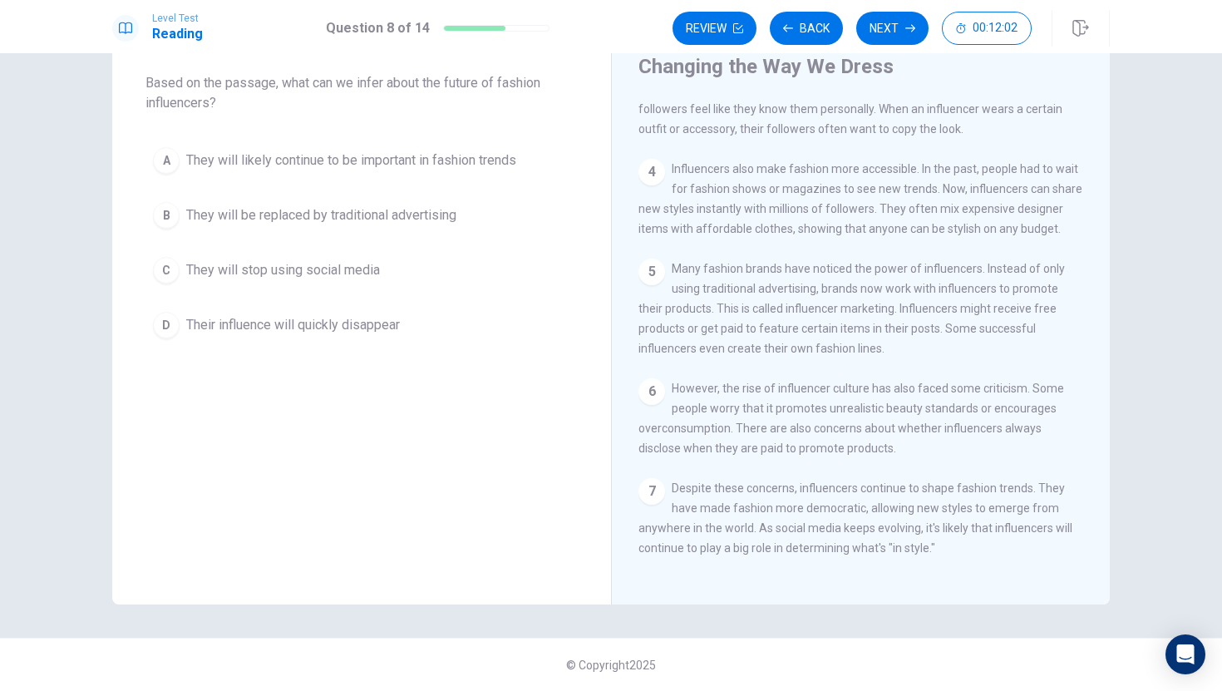
scroll to position [264, 0]
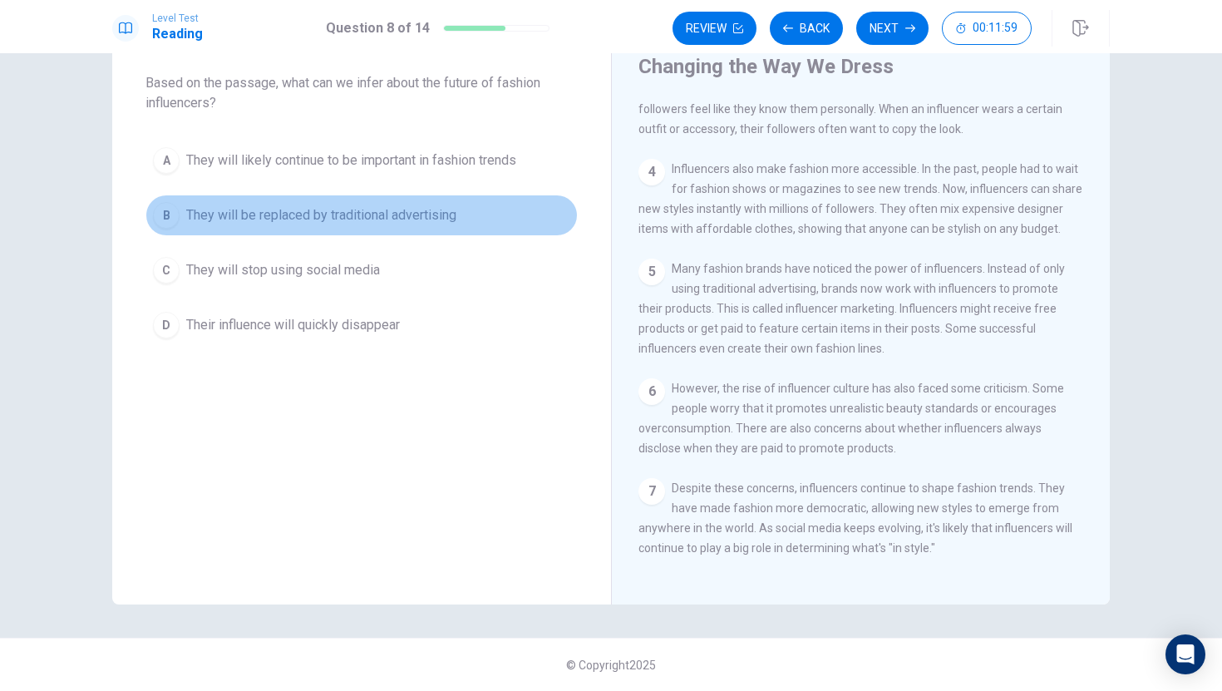
click at [327, 223] on span "They will be replaced by traditional advertising" at bounding box center [321, 215] width 270 height 20
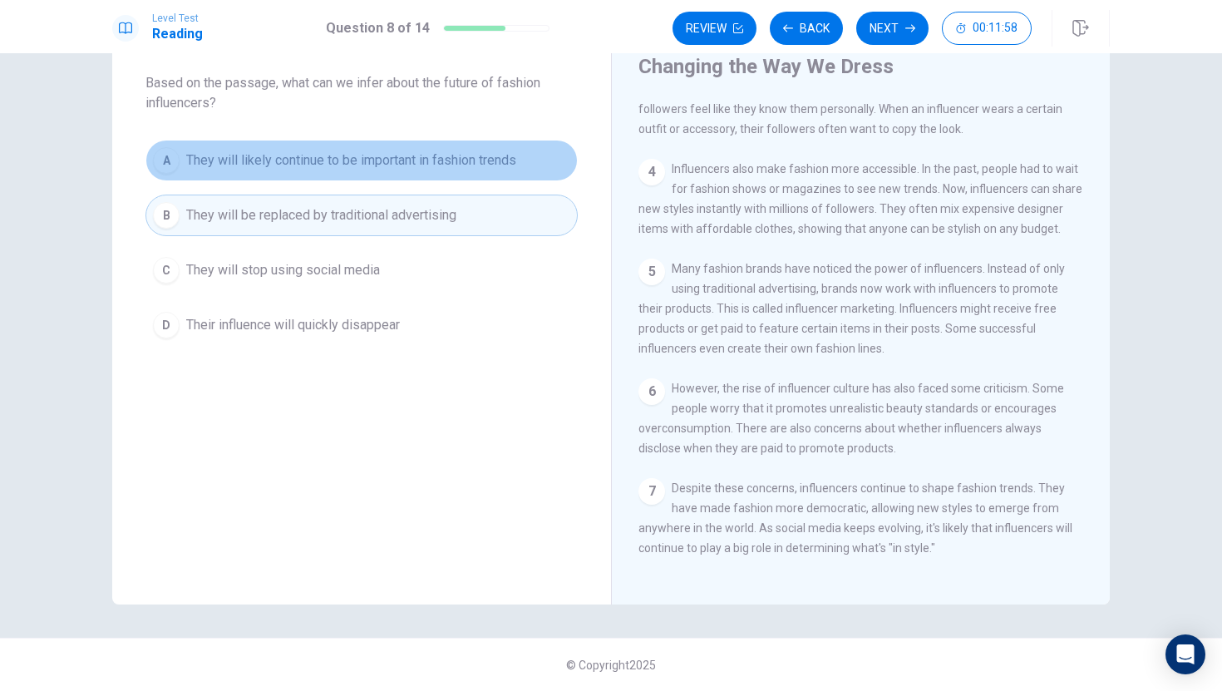
click at [379, 174] on button "A They will likely continue to be important in fashion trends" at bounding box center [362, 161] width 432 height 42
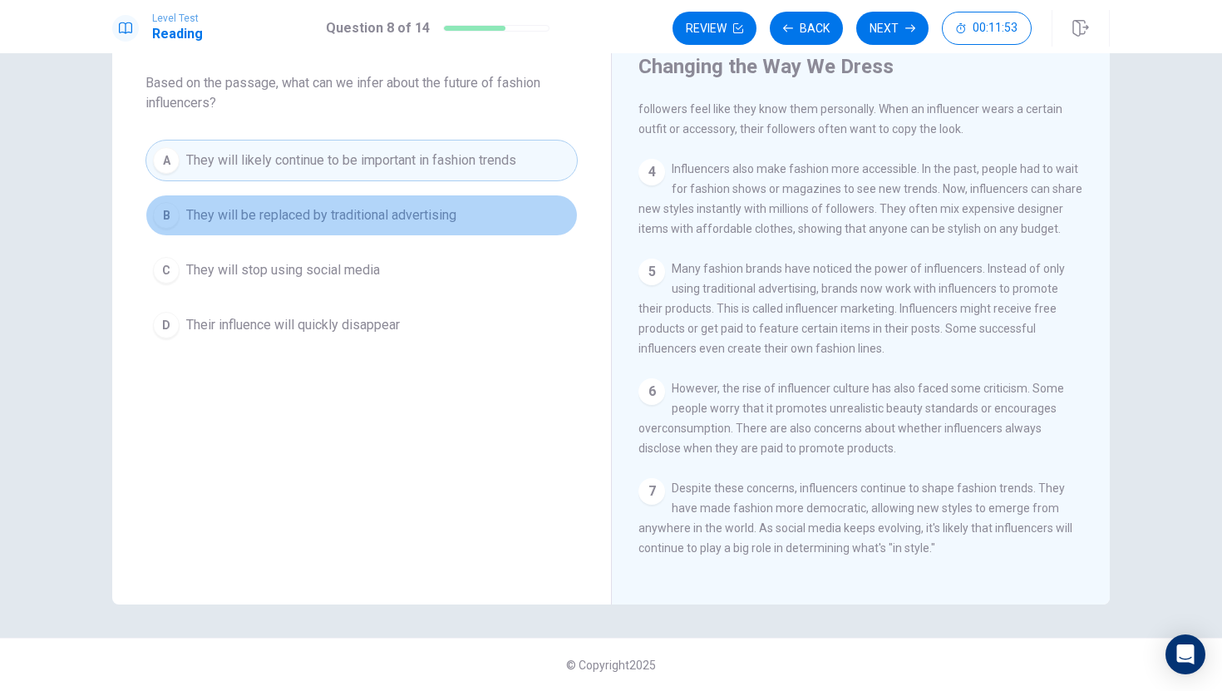
click at [402, 215] on span "They will be replaced by traditional advertising" at bounding box center [321, 215] width 270 height 20
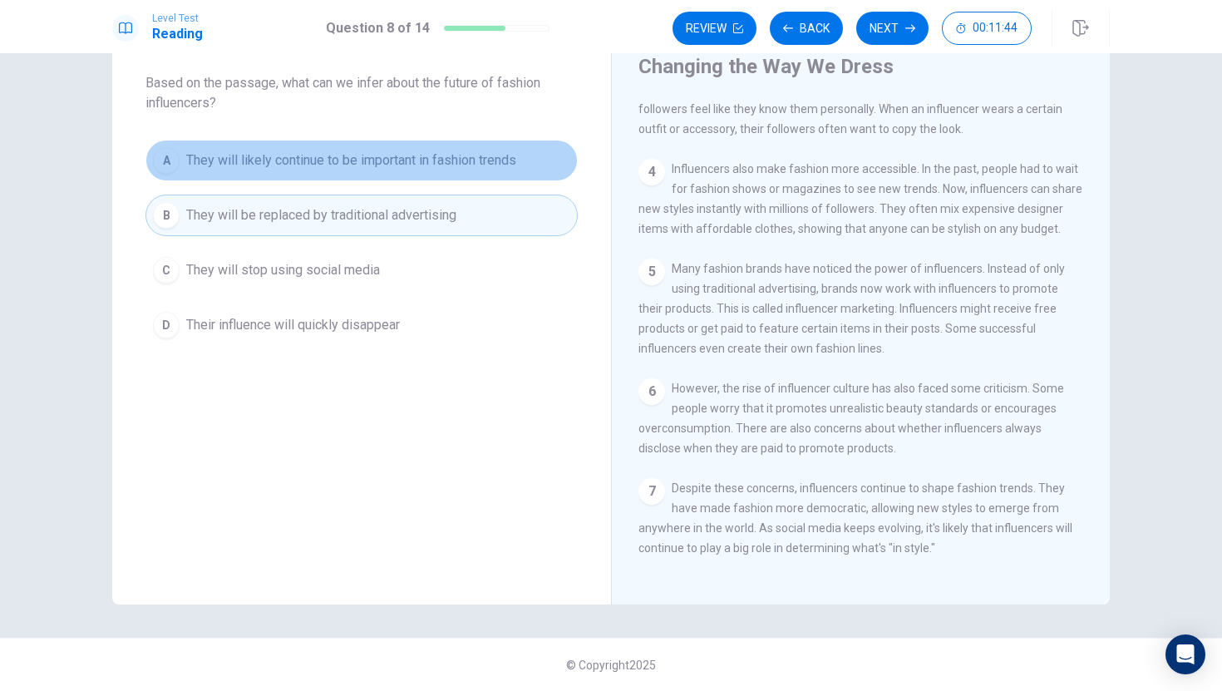
click at [373, 162] on span "They will likely continue to be important in fashion trends" at bounding box center [351, 161] width 330 height 20
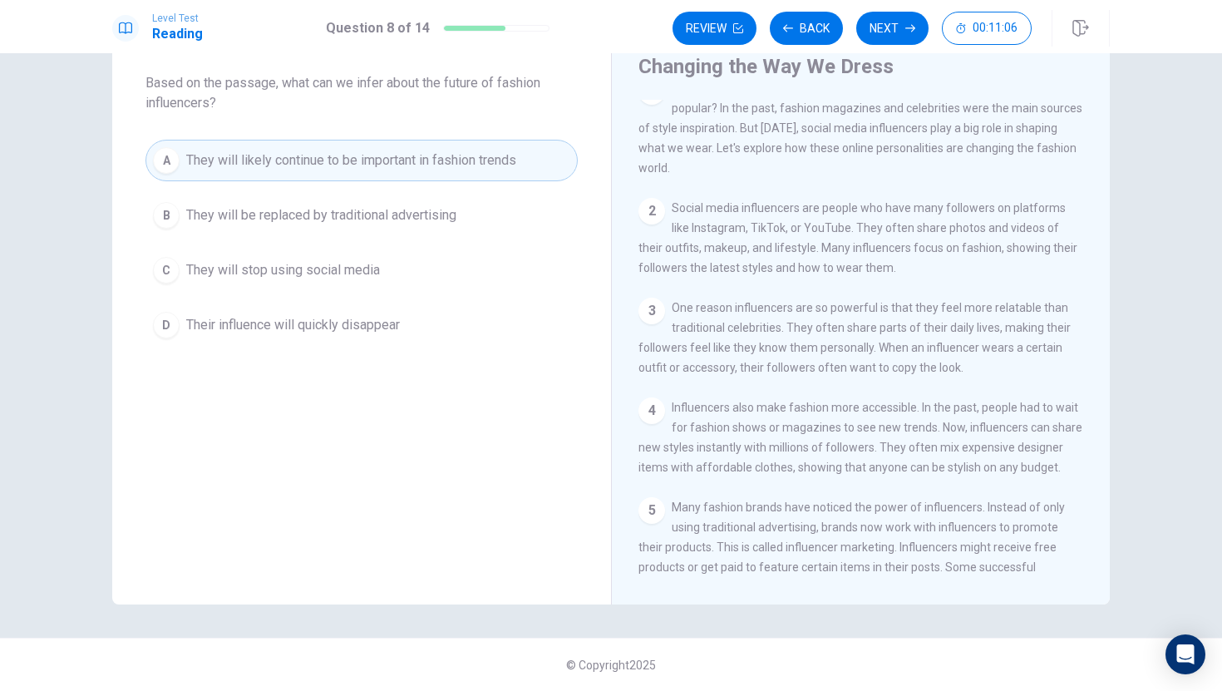
scroll to position [0, 0]
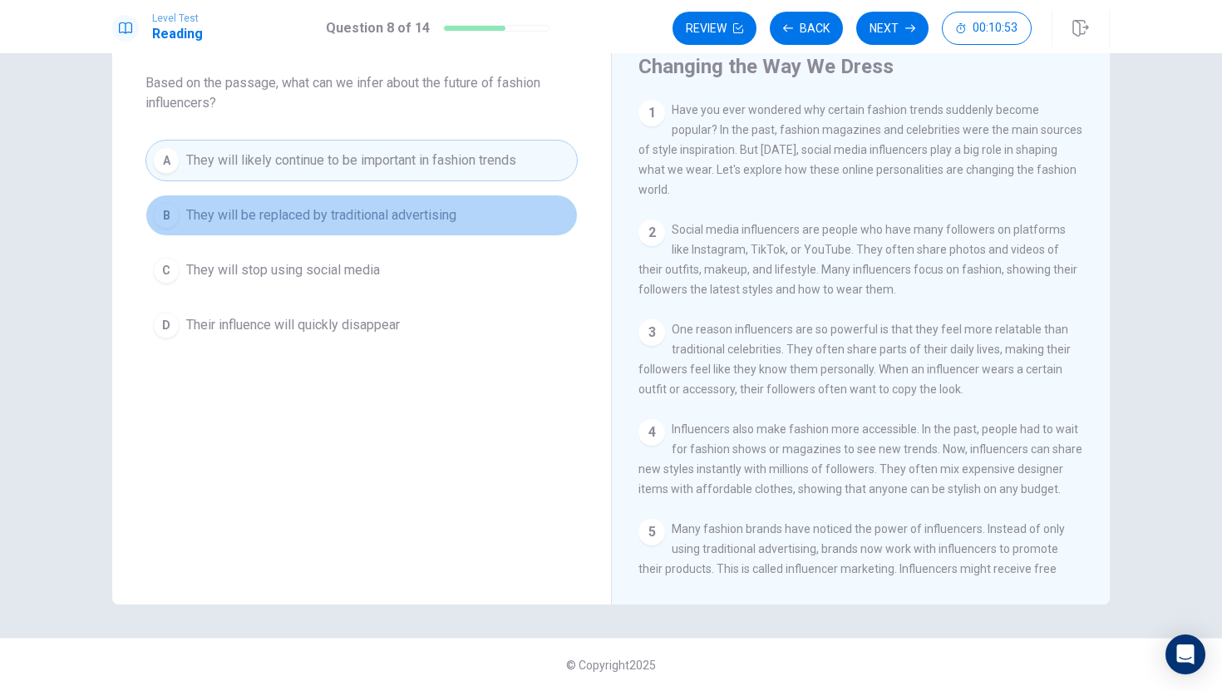
click at [430, 215] on span "They will be replaced by traditional advertising" at bounding box center [321, 215] width 270 height 20
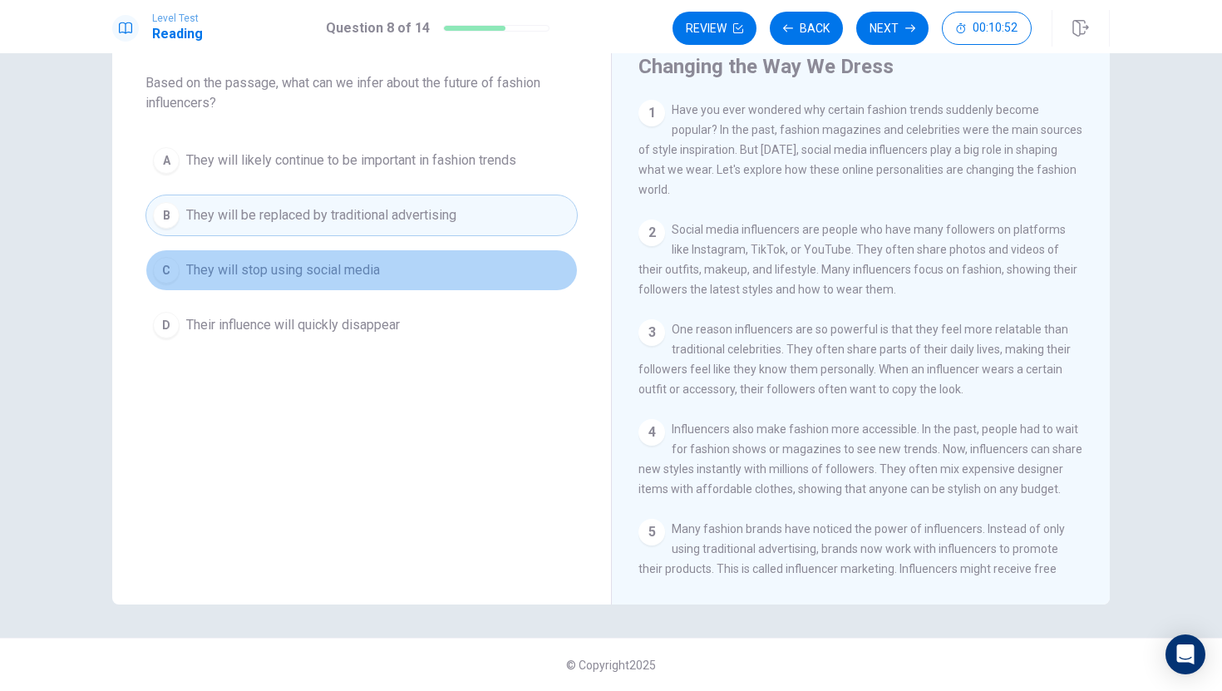
click at [432, 262] on button "C They will stop using social media" at bounding box center [362, 270] width 432 height 42
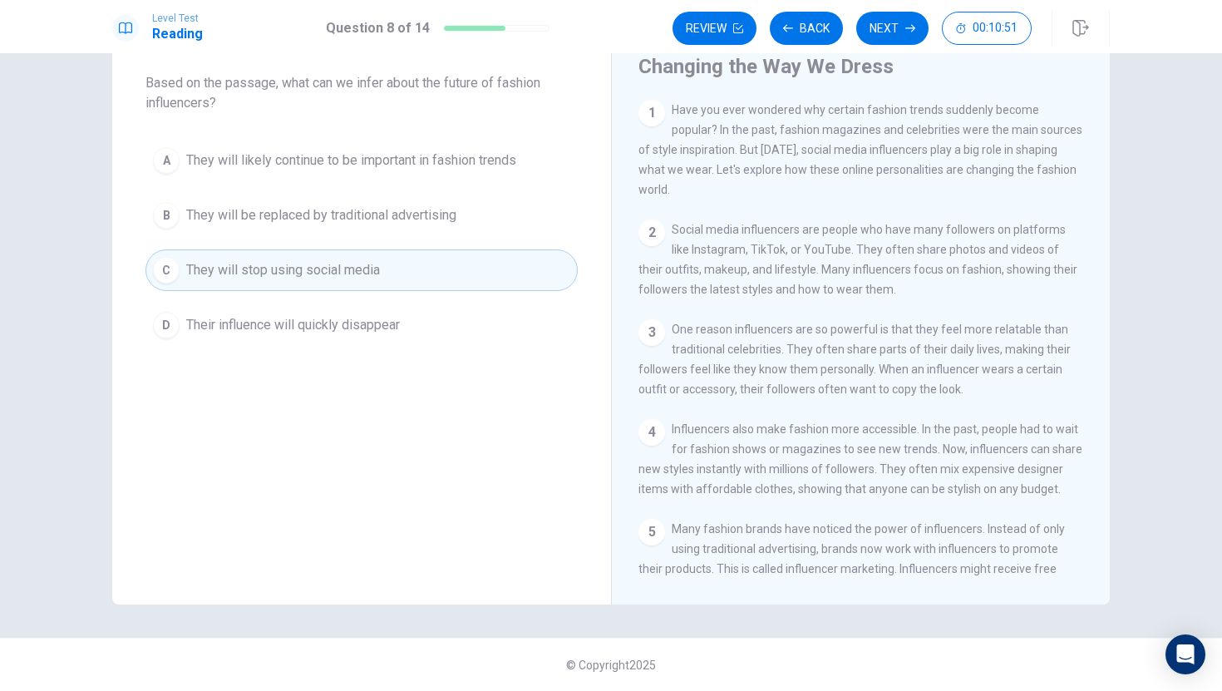
click at [421, 297] on div "A They will likely continue to be important in fashion trends B They will be re…" at bounding box center [362, 243] width 432 height 206
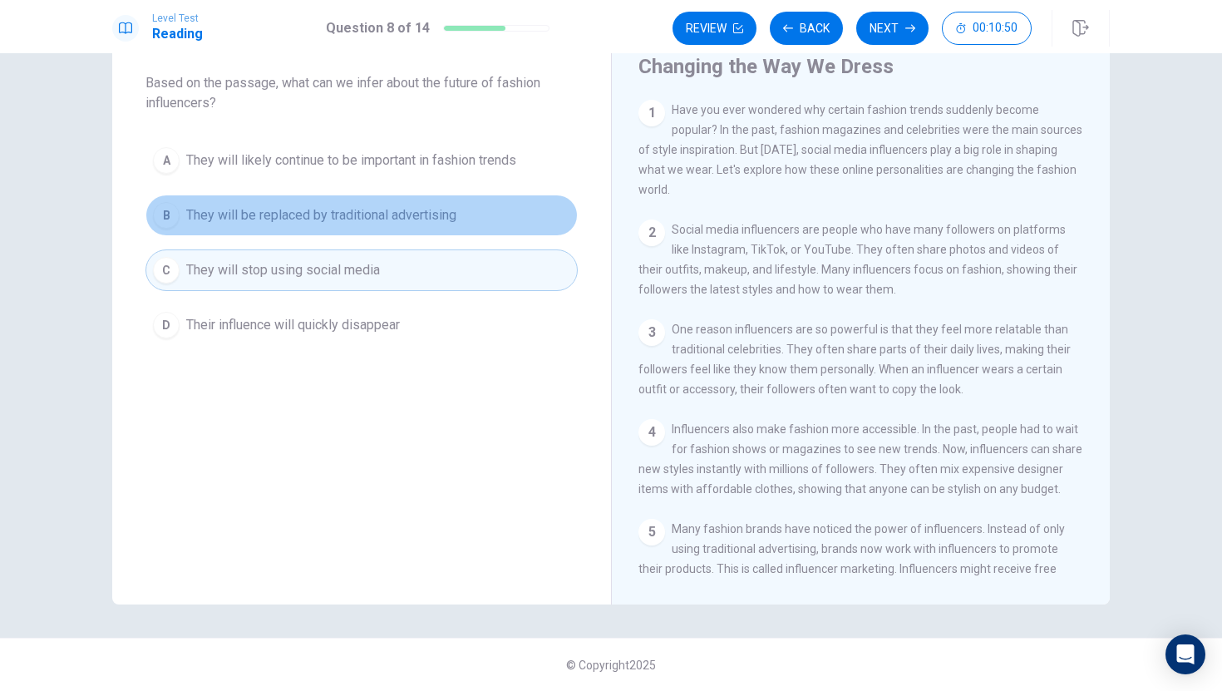
click at [467, 215] on button "B They will be replaced by traditional advertising" at bounding box center [362, 216] width 432 height 42
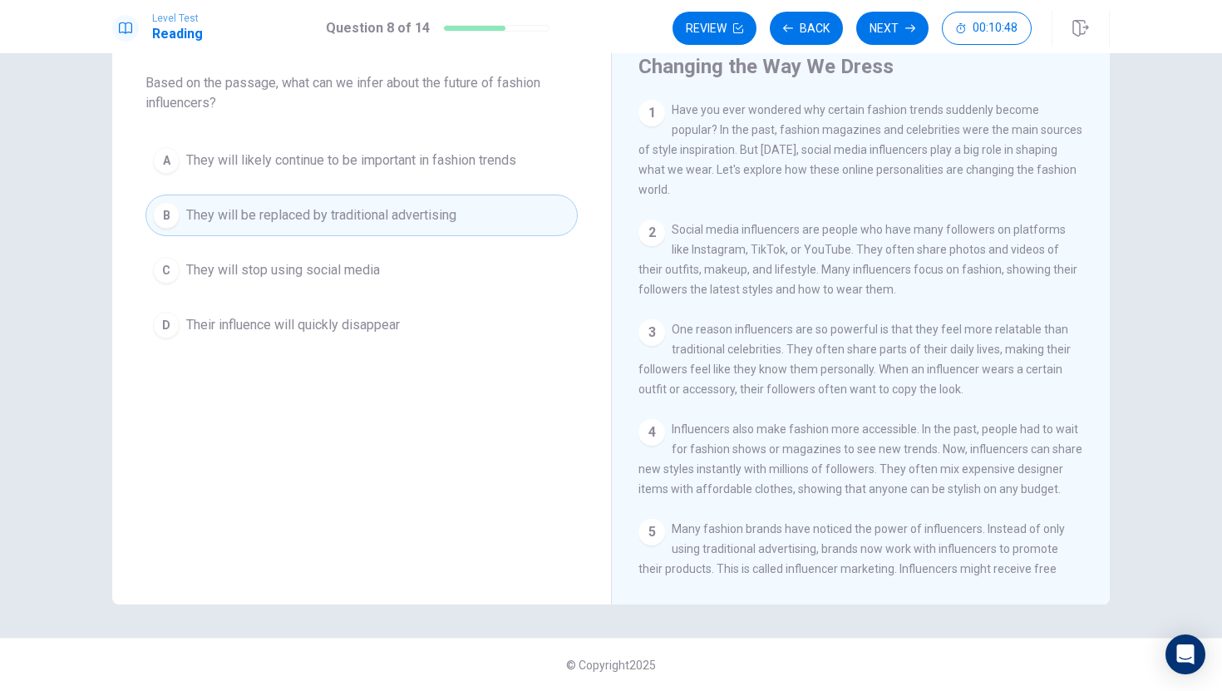
click at [482, 158] on span "They will likely continue to be important in fashion trends" at bounding box center [351, 161] width 330 height 20
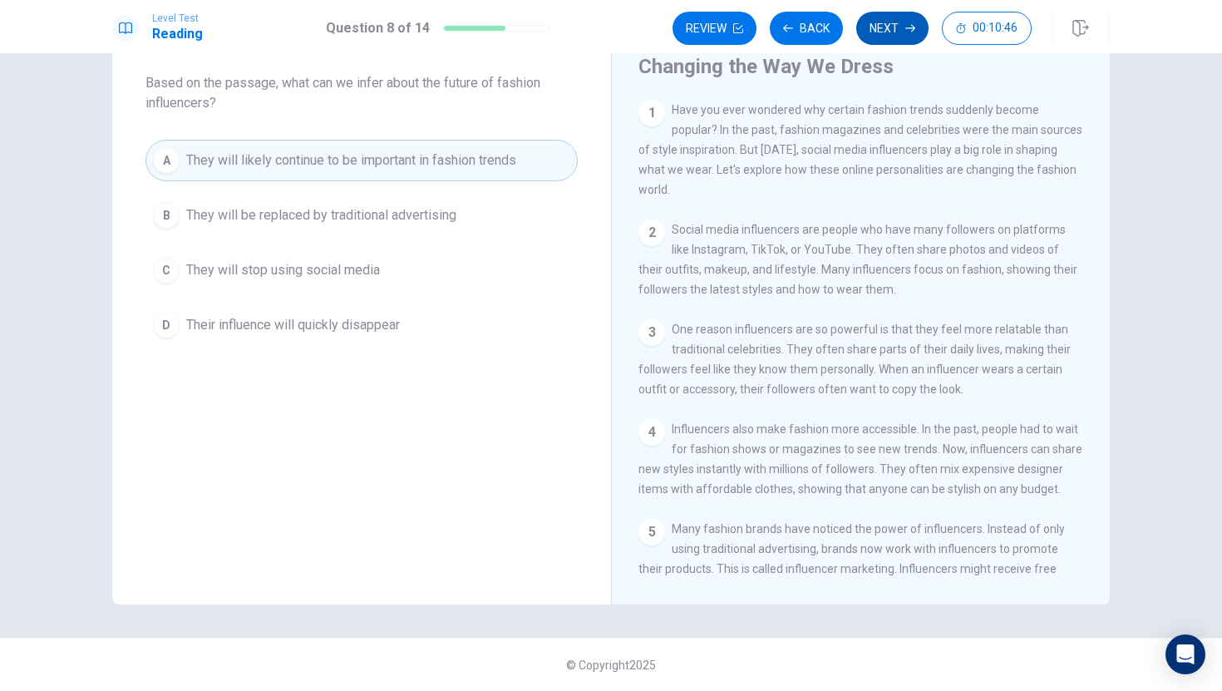
click at [891, 33] on button "Next" at bounding box center [893, 28] width 72 height 33
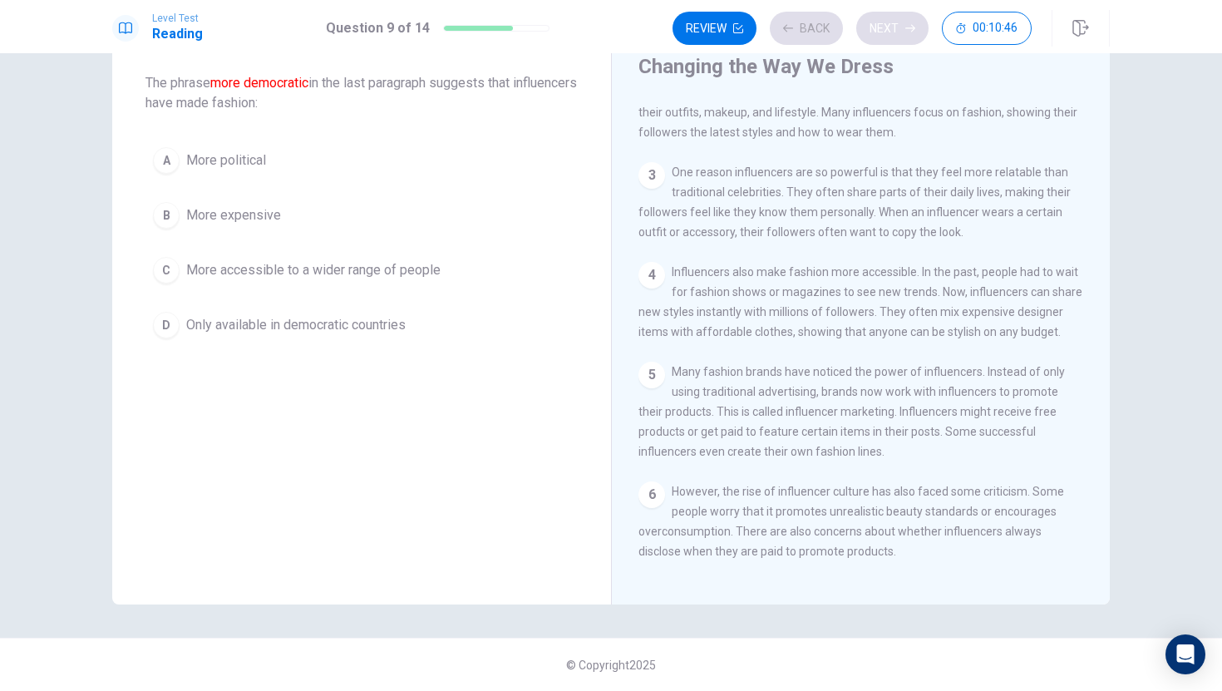
scroll to position [264, 0]
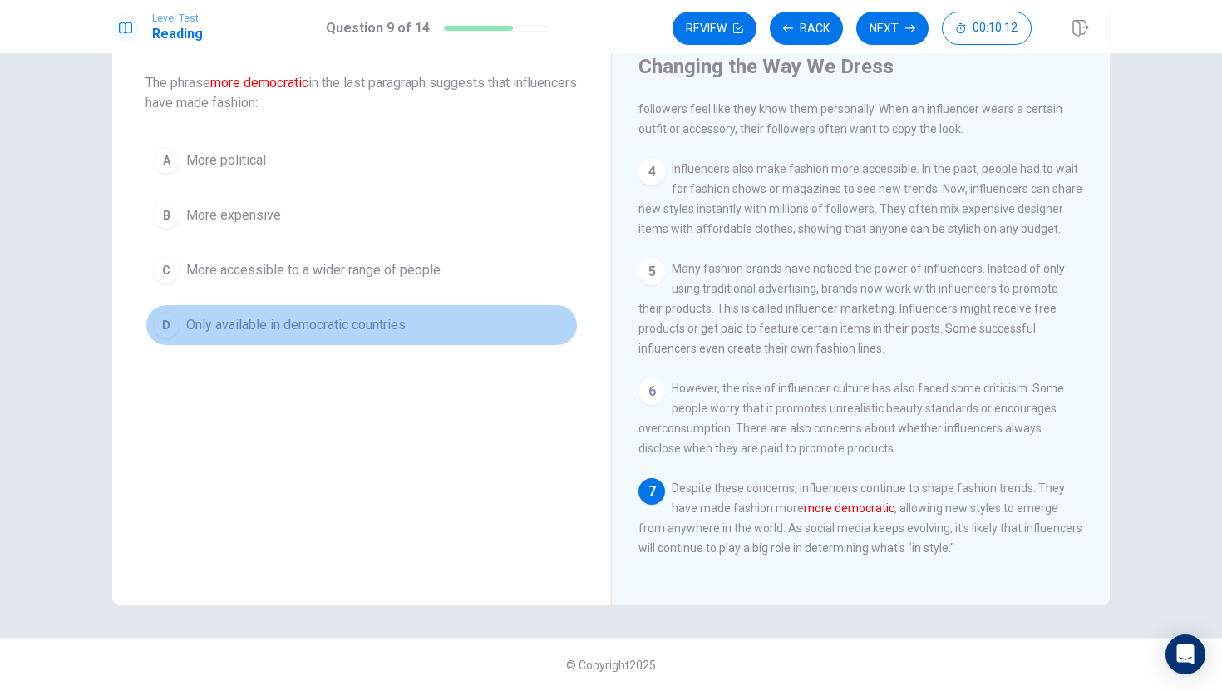
click at [447, 318] on button "D Only available in democratic countries" at bounding box center [362, 325] width 432 height 42
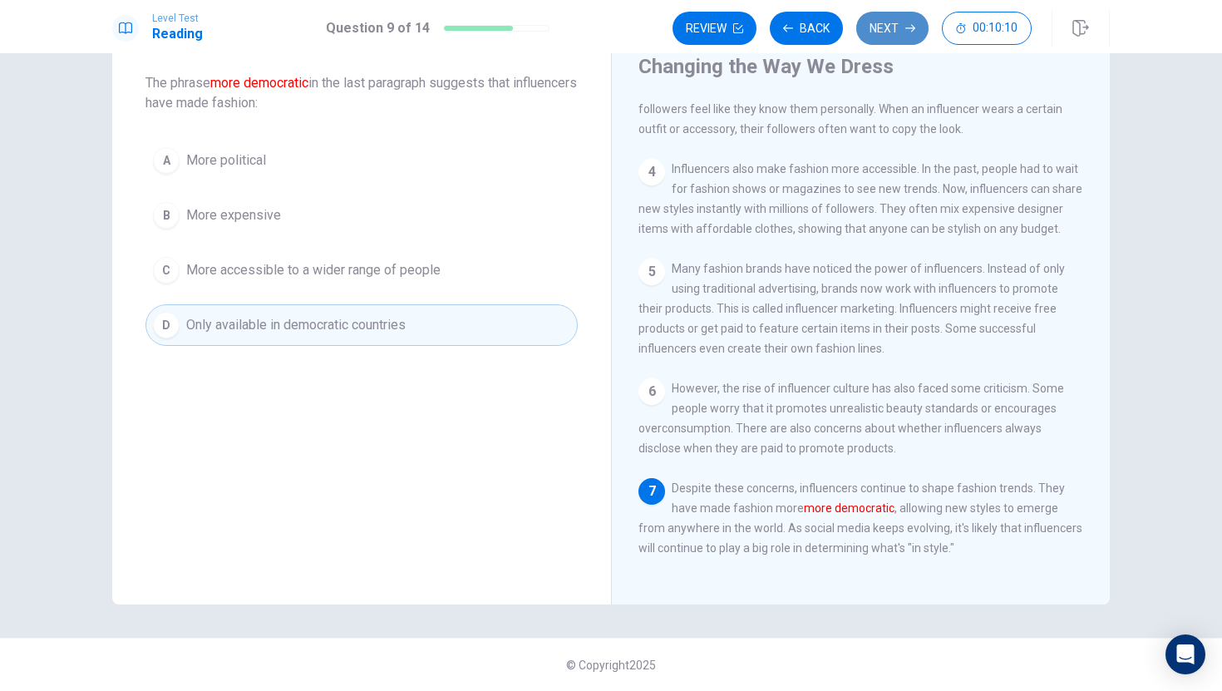
click at [886, 30] on button "Next" at bounding box center [893, 28] width 72 height 33
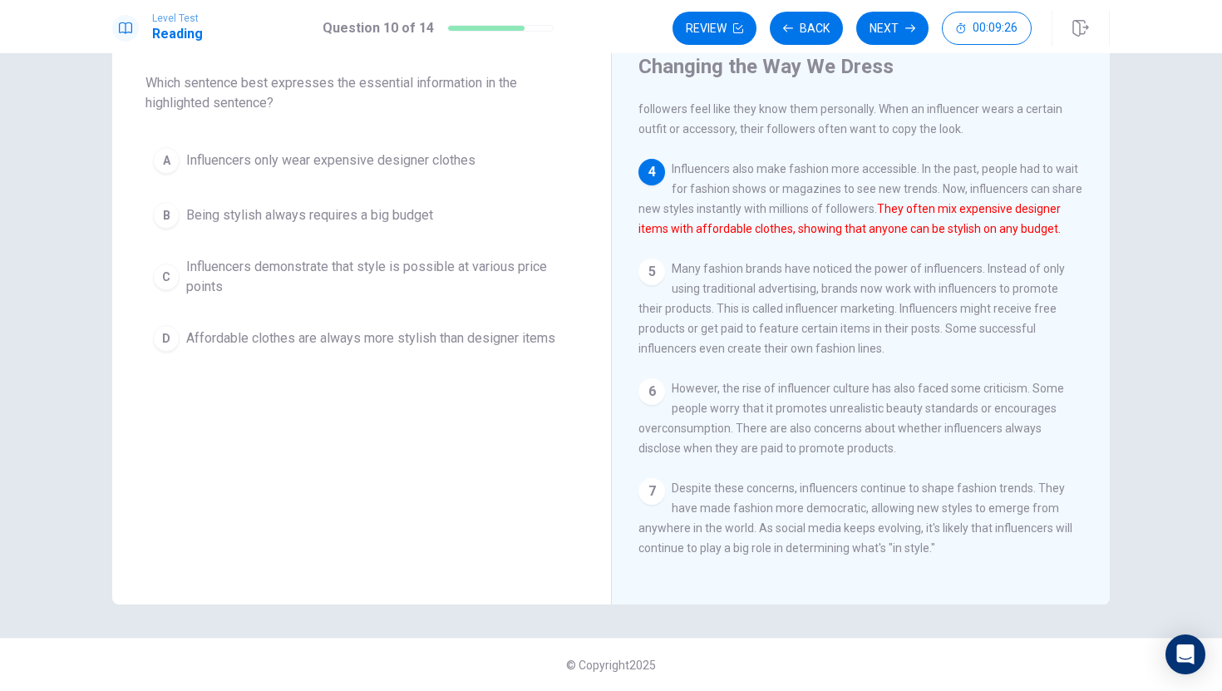
click at [360, 354] on button "D Affordable clothes are always more stylish than designer items" at bounding box center [362, 339] width 432 height 42
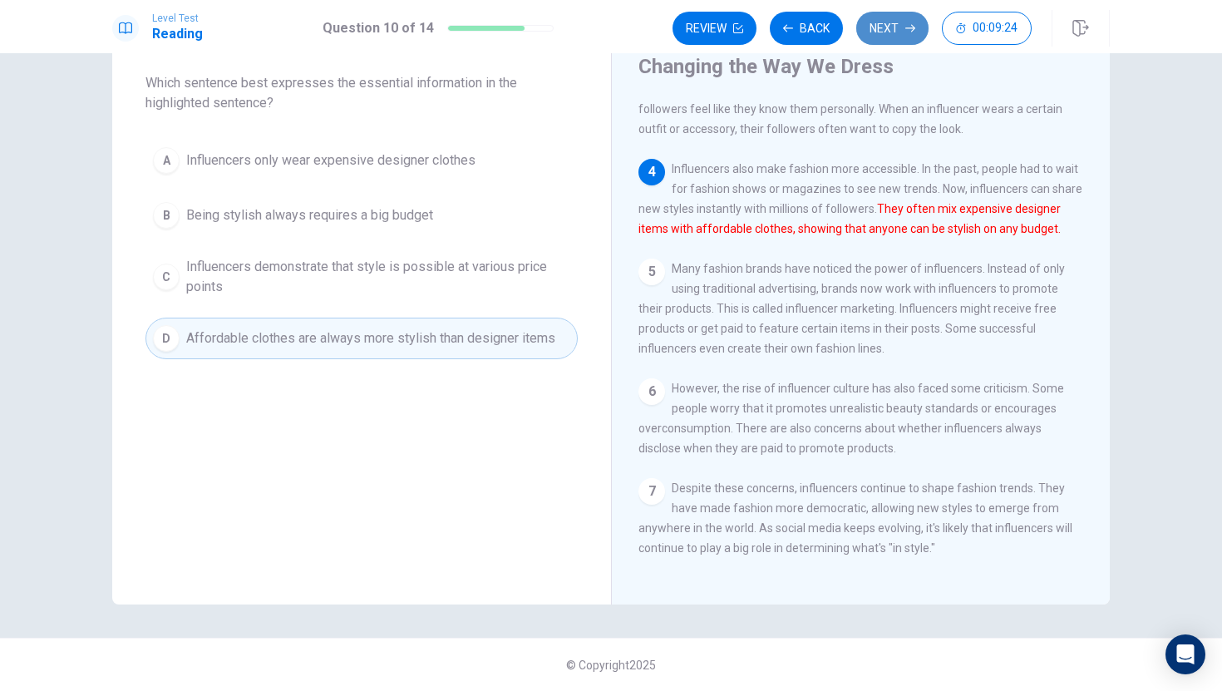
click at [870, 28] on button "Next" at bounding box center [893, 28] width 72 height 33
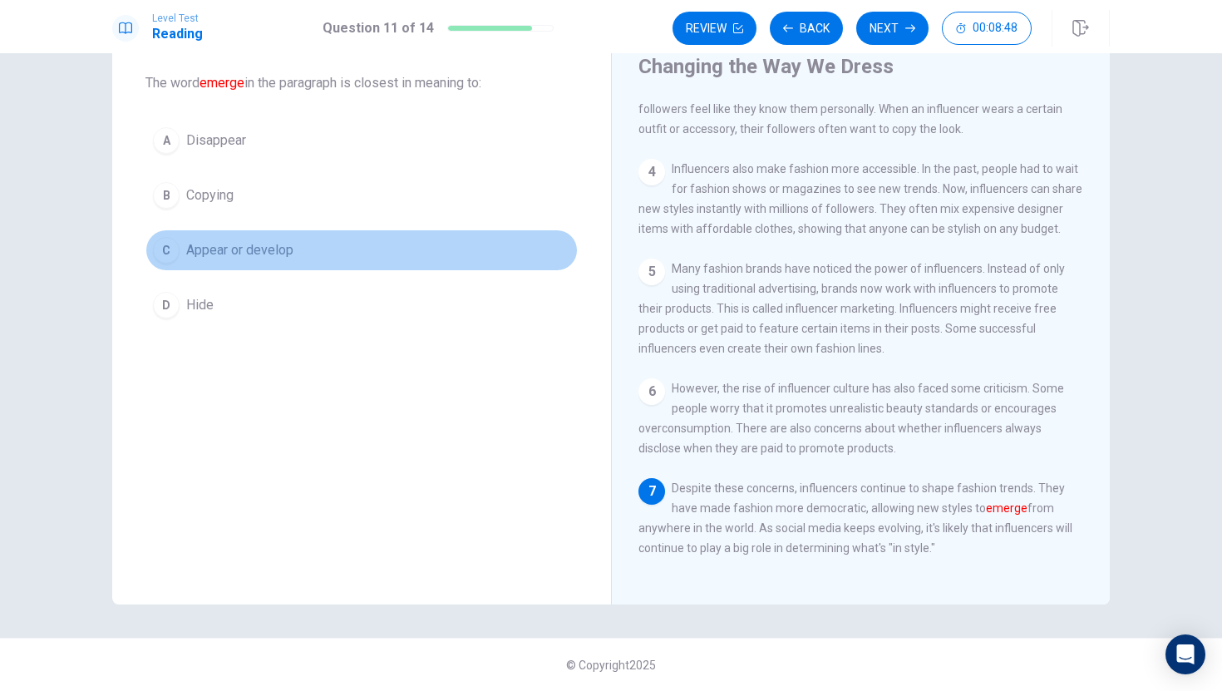
click at [239, 246] on span "Appear or develop" at bounding box center [239, 250] width 107 height 20
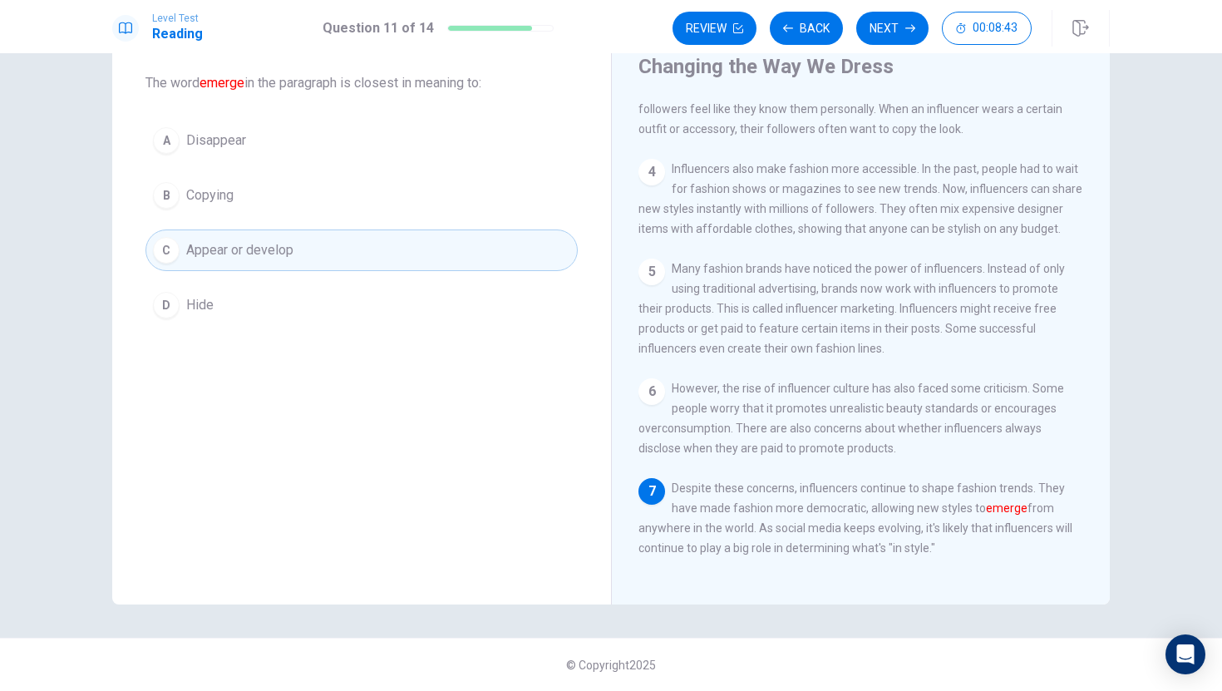
click at [407, 186] on button "B Copying" at bounding box center [362, 196] width 432 height 42
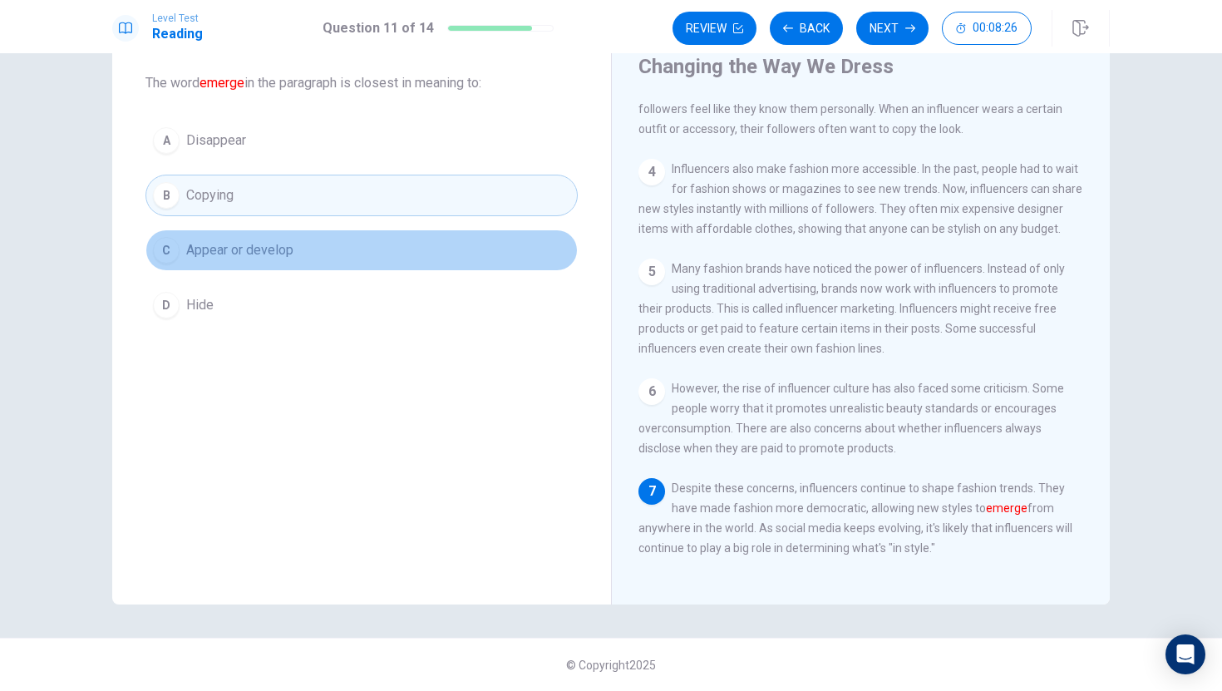
click at [387, 253] on button "C Appear or develop" at bounding box center [362, 251] width 432 height 42
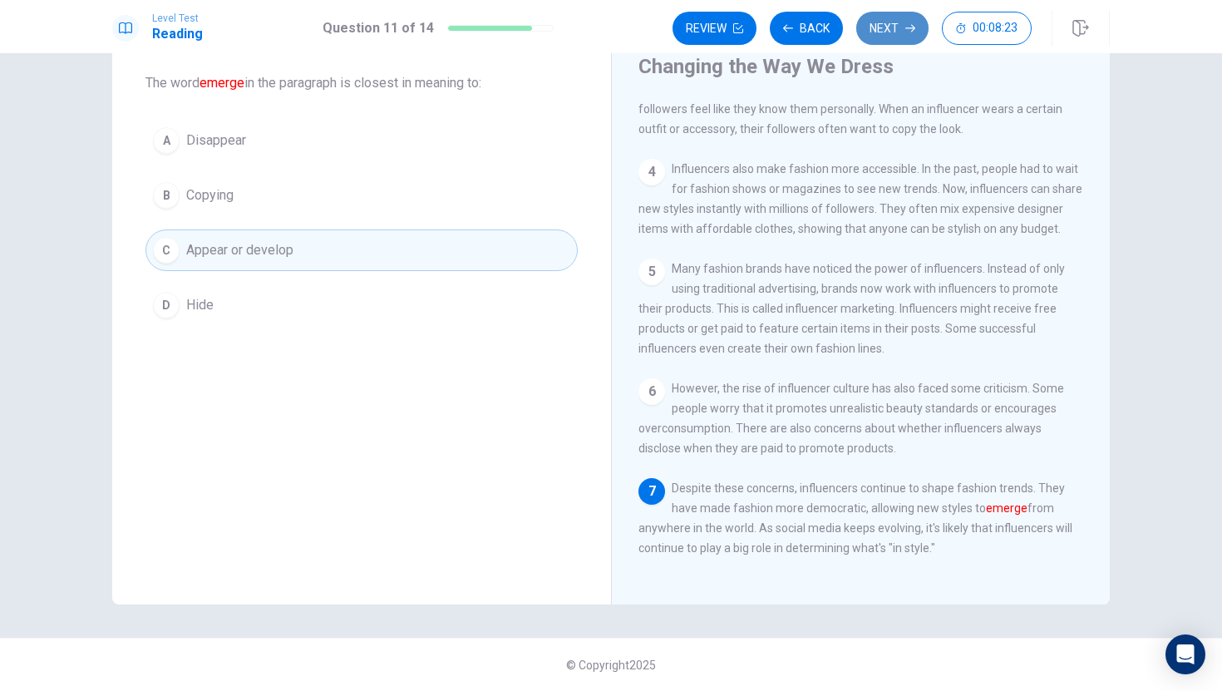
click at [904, 31] on button "Next" at bounding box center [893, 28] width 72 height 33
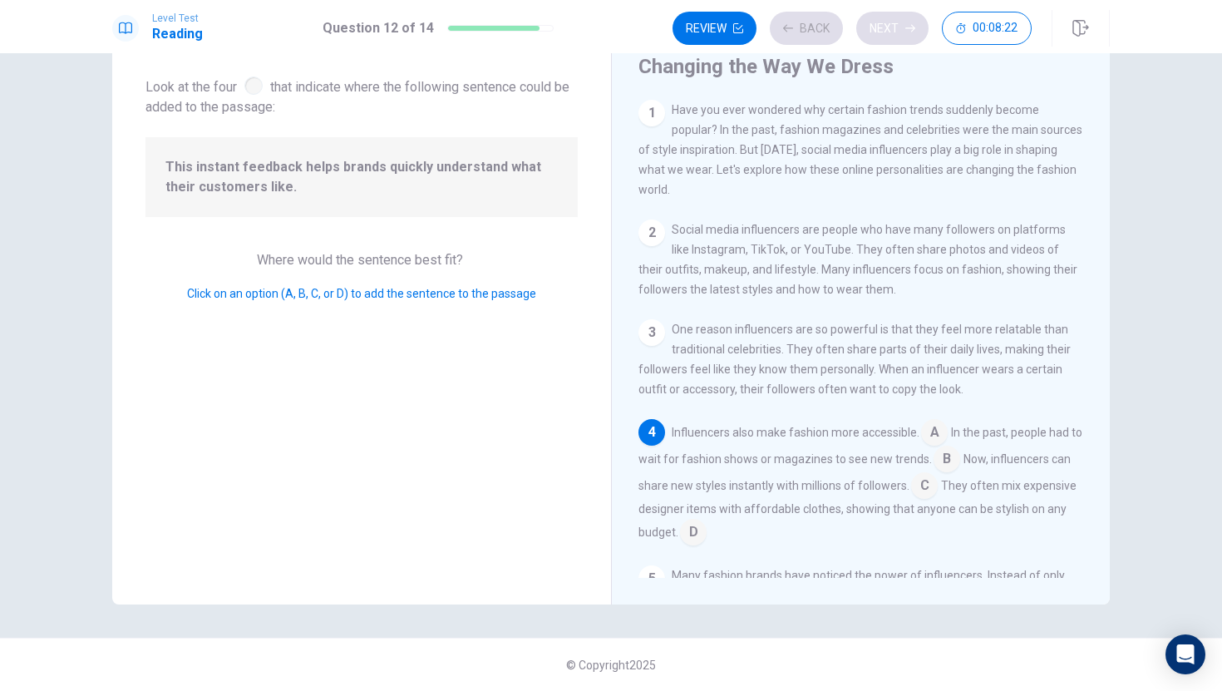
scroll to position [124, 0]
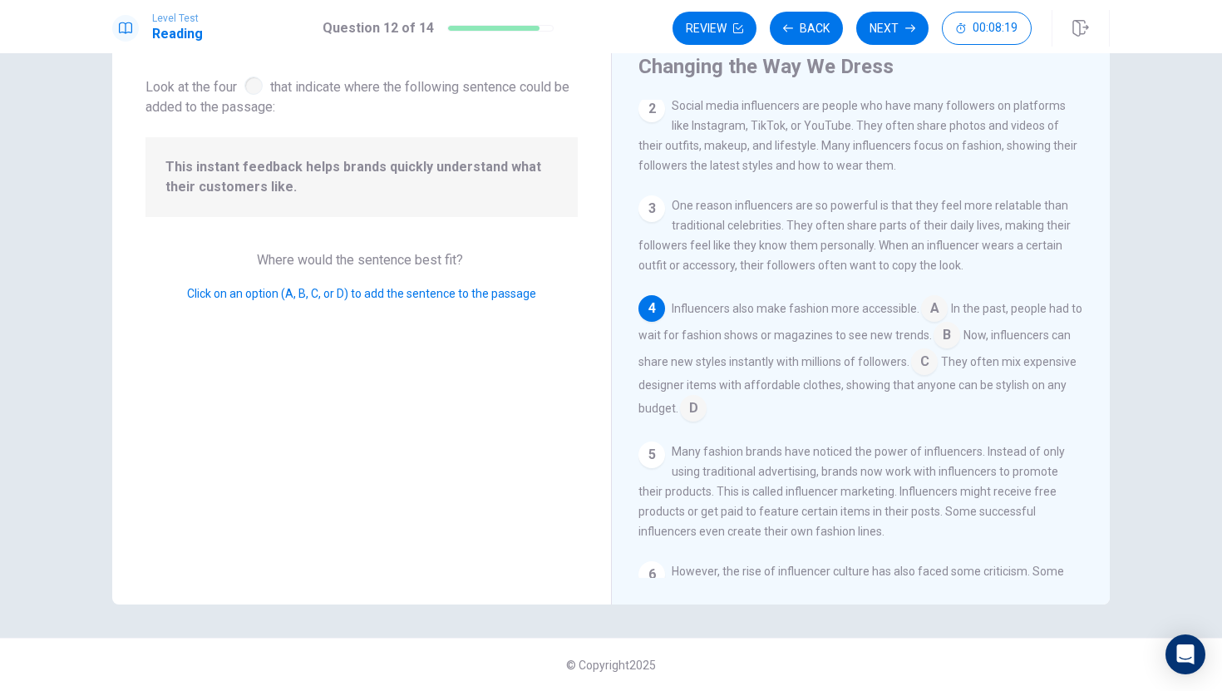
click at [952, 304] on span "In the past, people had to wait for fashion shows or magazines to see new trend…" at bounding box center [861, 322] width 444 height 40
click at [934, 297] on input at bounding box center [934, 310] width 27 height 27
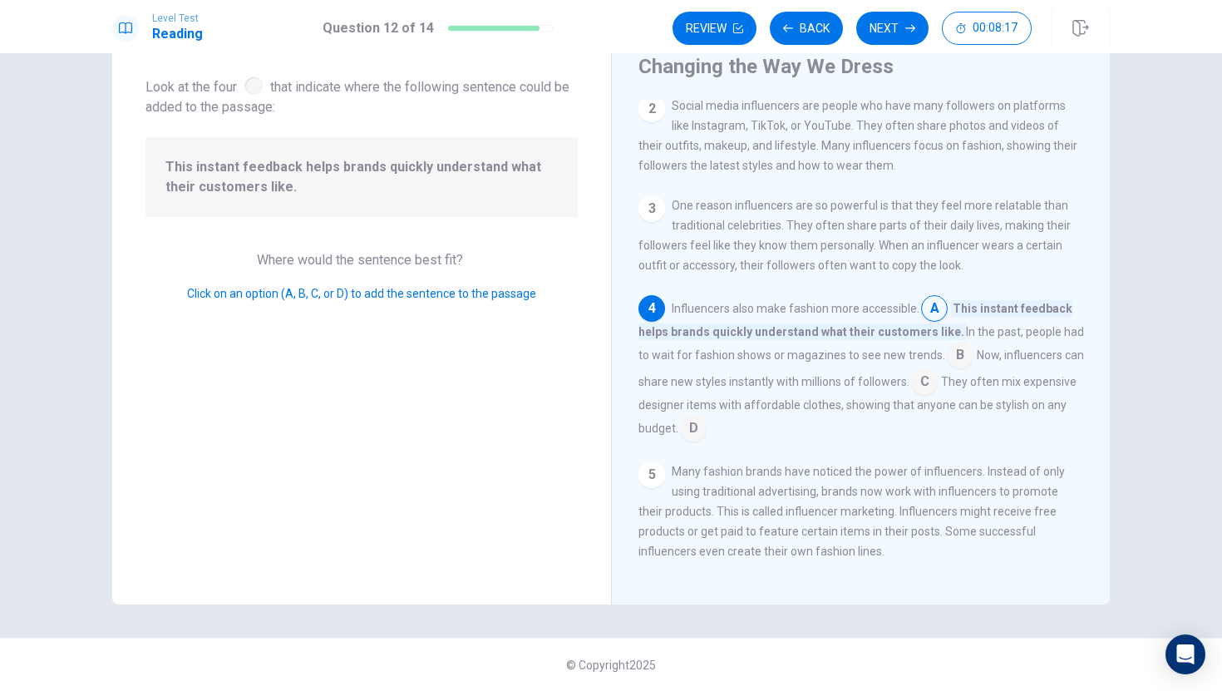
click at [931, 297] on input at bounding box center [934, 310] width 27 height 27
click at [947, 343] on input at bounding box center [960, 356] width 27 height 27
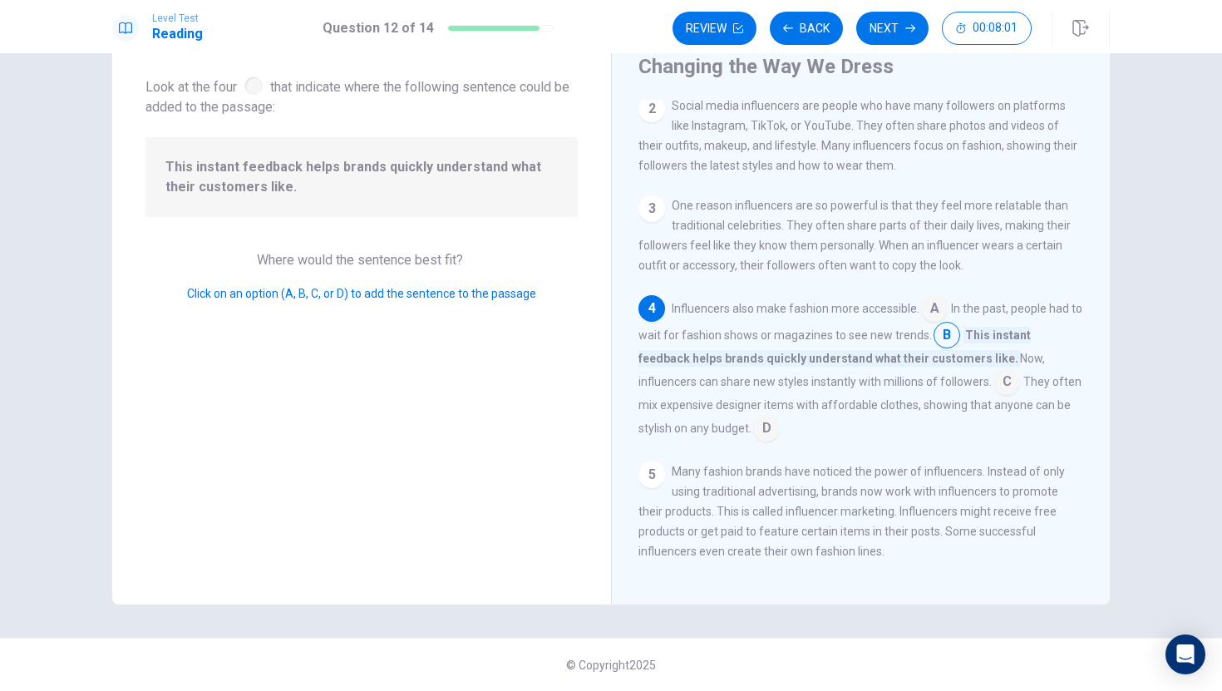
click at [651, 462] on div "5" at bounding box center [652, 475] width 27 height 27
click at [762, 417] on input at bounding box center [766, 430] width 27 height 27
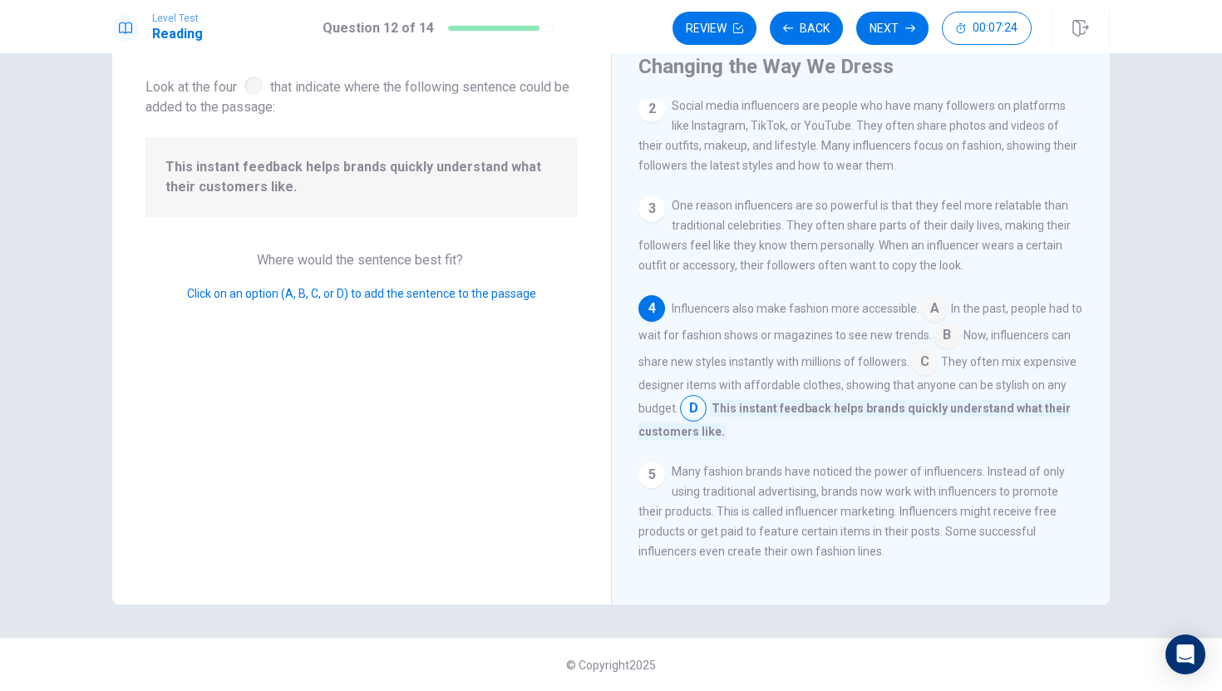
click at [958, 324] on input at bounding box center [947, 337] width 27 height 27
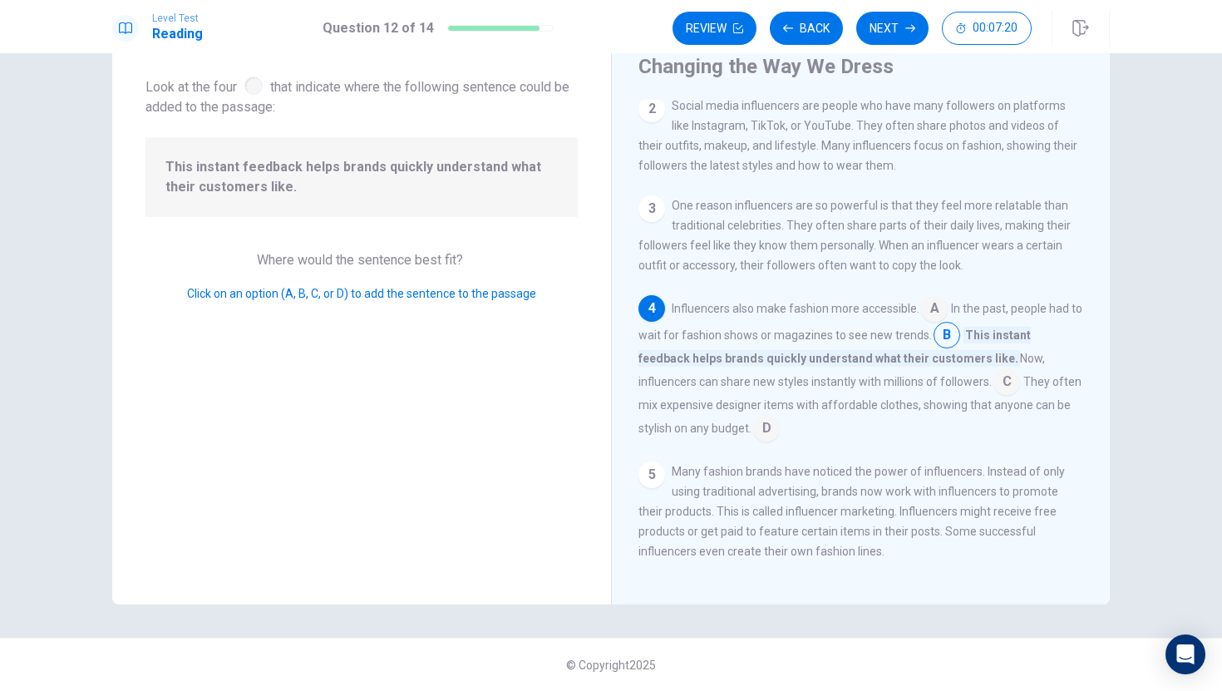
click at [1002, 370] on input at bounding box center [1007, 383] width 27 height 27
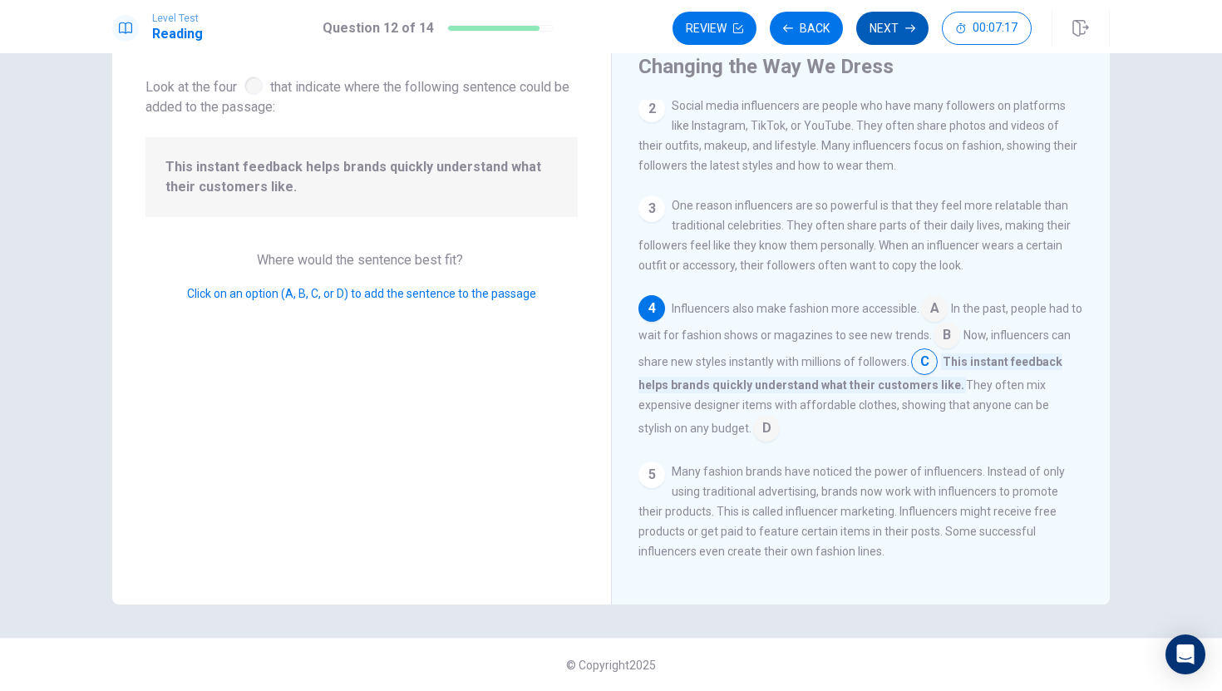
click at [882, 31] on button "Next" at bounding box center [893, 28] width 72 height 33
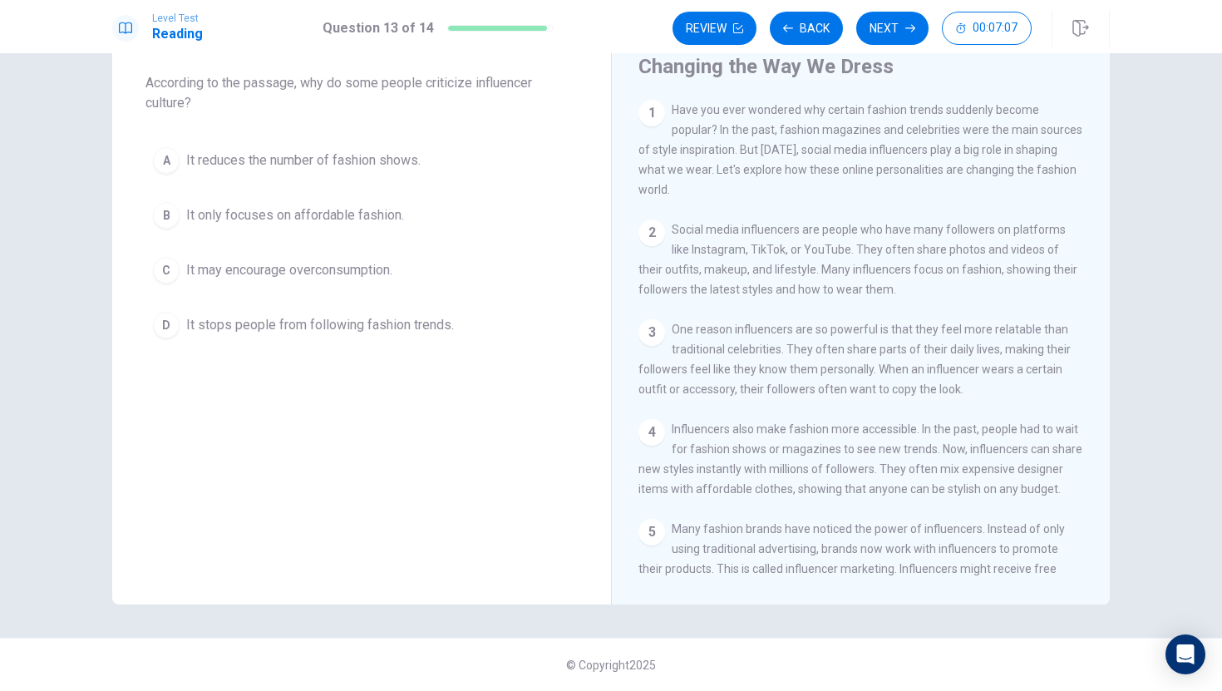
click at [653, 112] on div "1" at bounding box center [652, 113] width 27 height 27
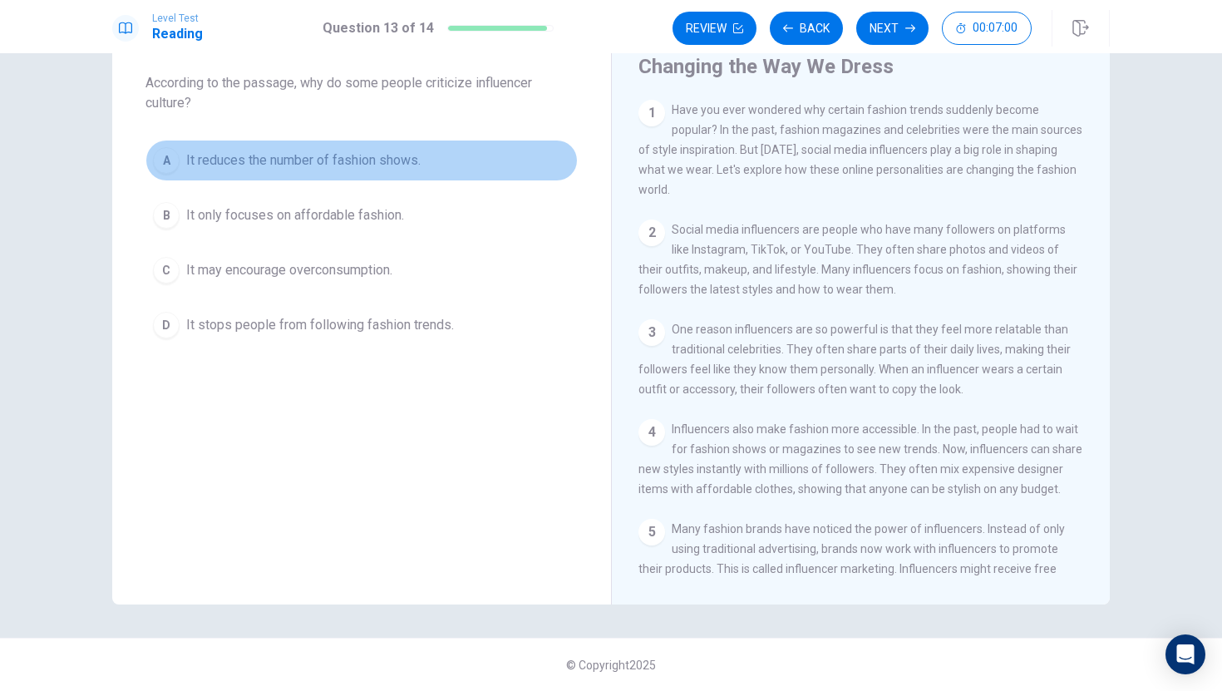
click at [404, 166] on span "It reduces the number of fashion shows." at bounding box center [303, 161] width 235 height 20
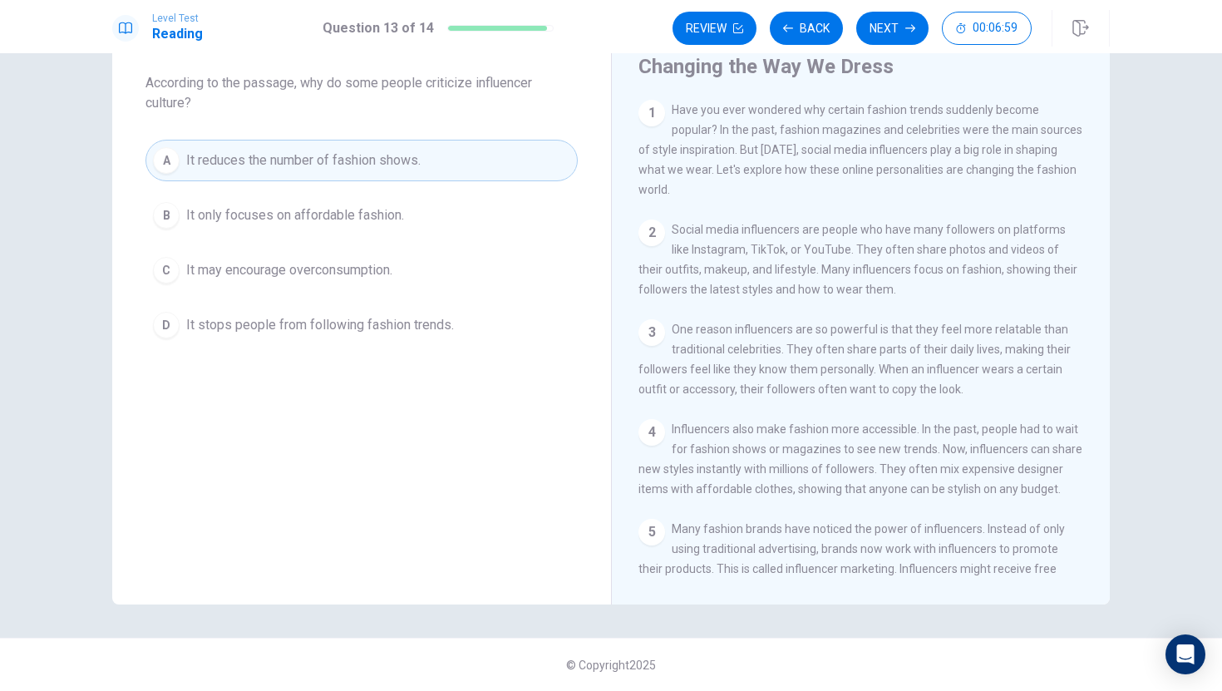
click at [397, 245] on div "A It reduces the number of fashion shows. B It only focuses on affordable fashi…" at bounding box center [362, 243] width 432 height 206
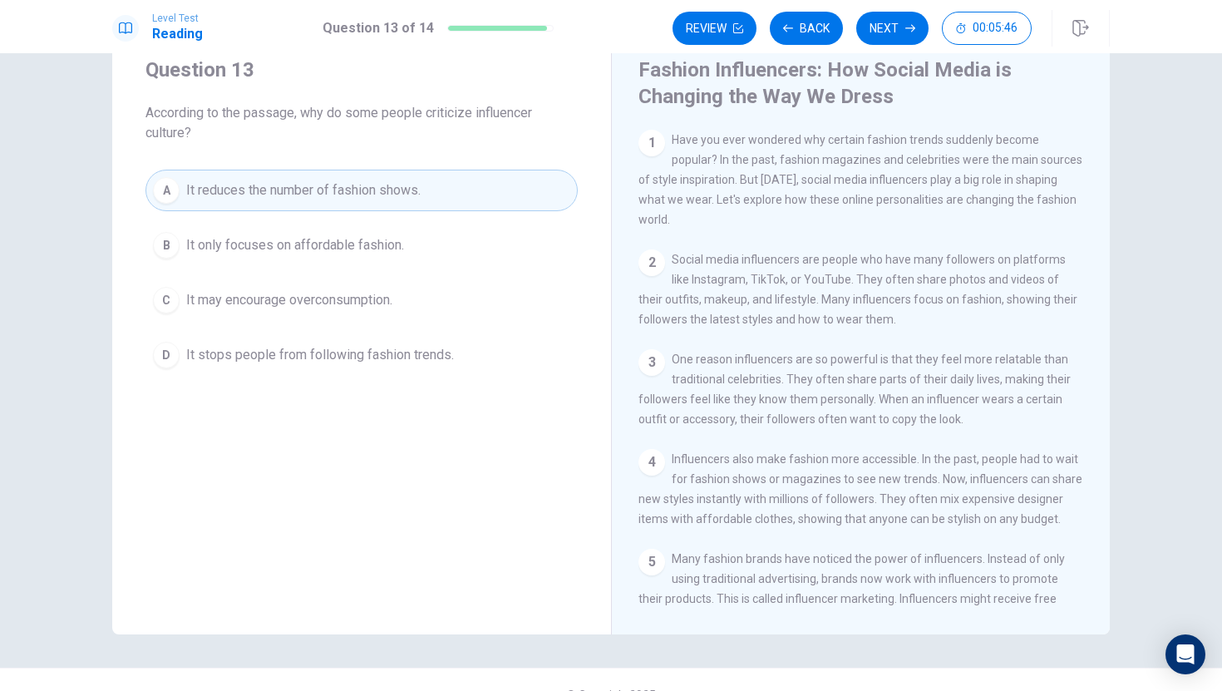
scroll to position [57, 0]
click at [240, 267] on div "A It reduces the number of fashion shows. B It only focuses on affordable fashi…" at bounding box center [362, 272] width 432 height 206
click at [225, 307] on span "It may encourage overconsumption." at bounding box center [289, 299] width 206 height 20
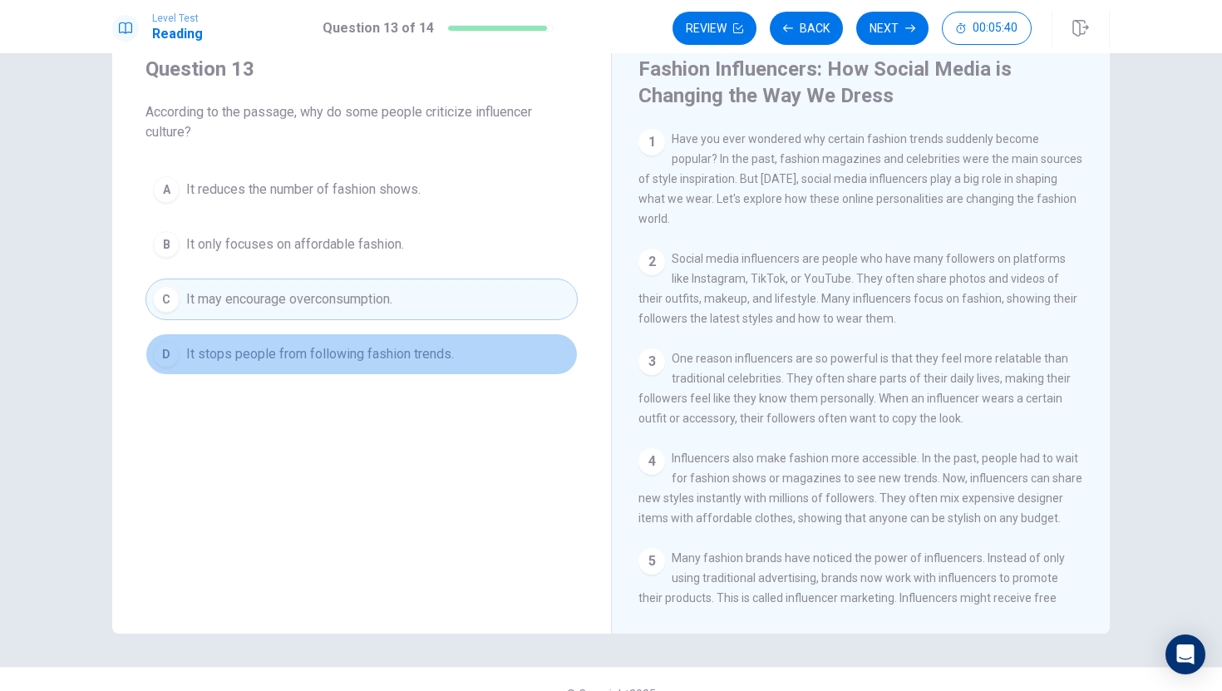
click at [232, 369] on button "D It stops people from following fashion trends." at bounding box center [362, 354] width 432 height 42
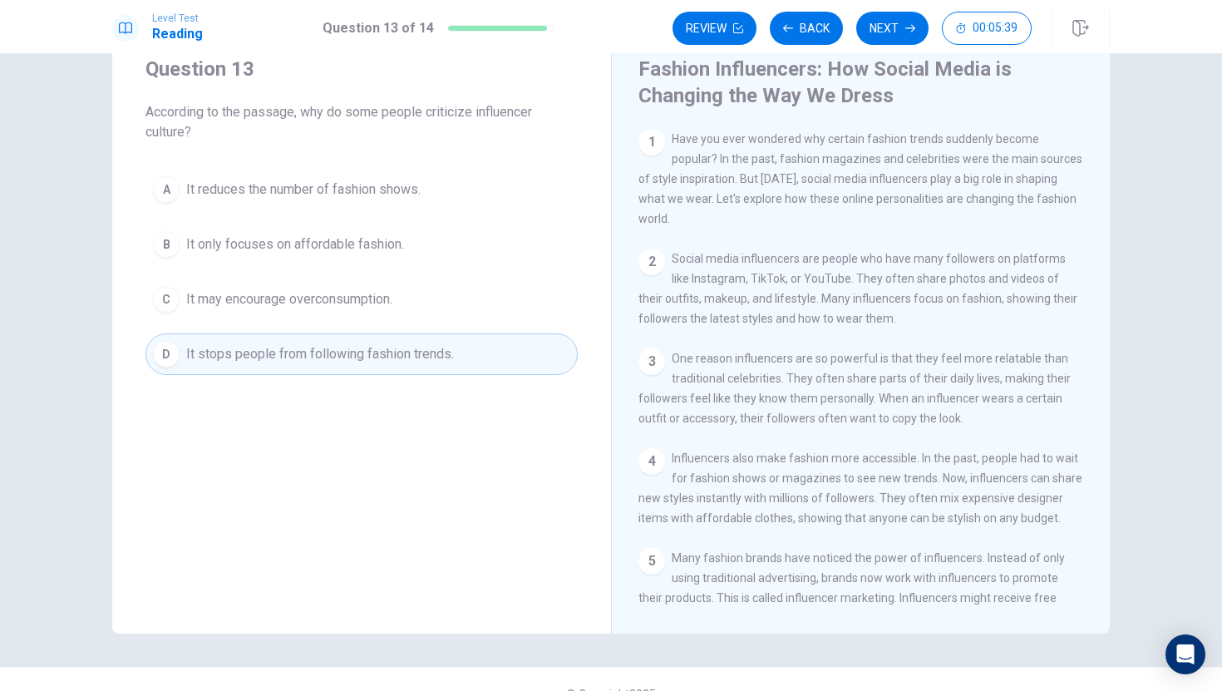
click at [333, 232] on button "B It only focuses on affordable fashion." at bounding box center [362, 245] width 432 height 42
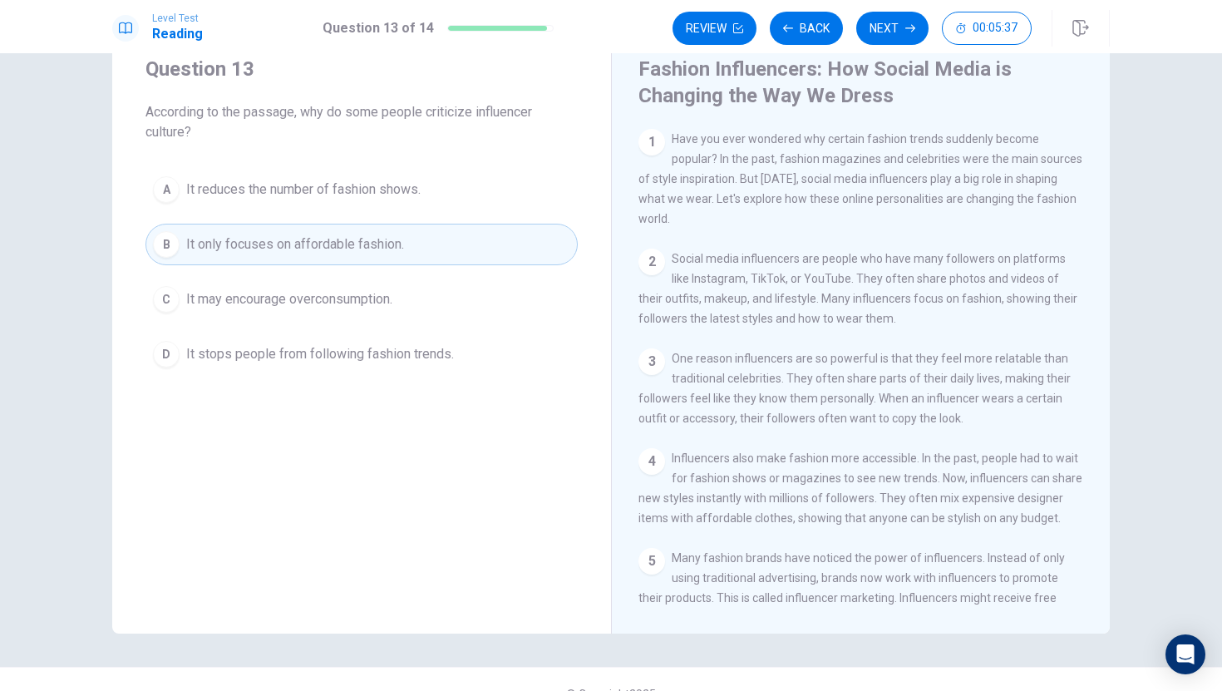
click at [365, 182] on span "It reduces the number of fashion shows." at bounding box center [303, 190] width 235 height 20
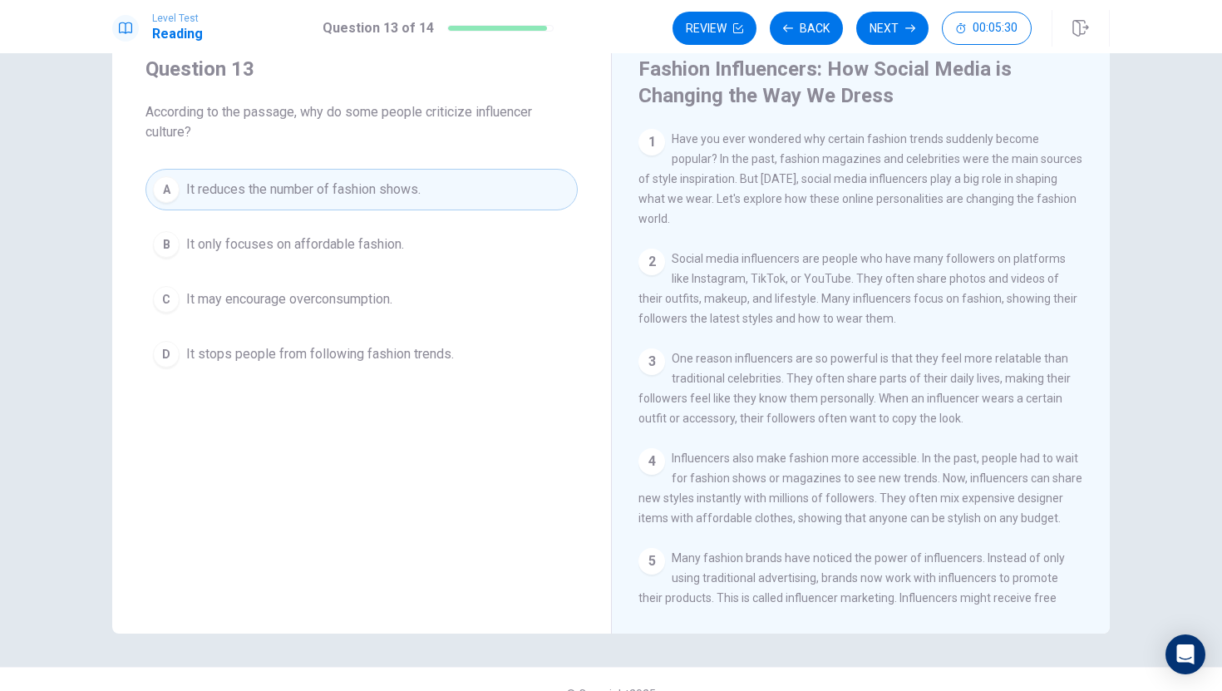
click at [422, 247] on button "B It only focuses on affordable fashion." at bounding box center [362, 245] width 432 height 42
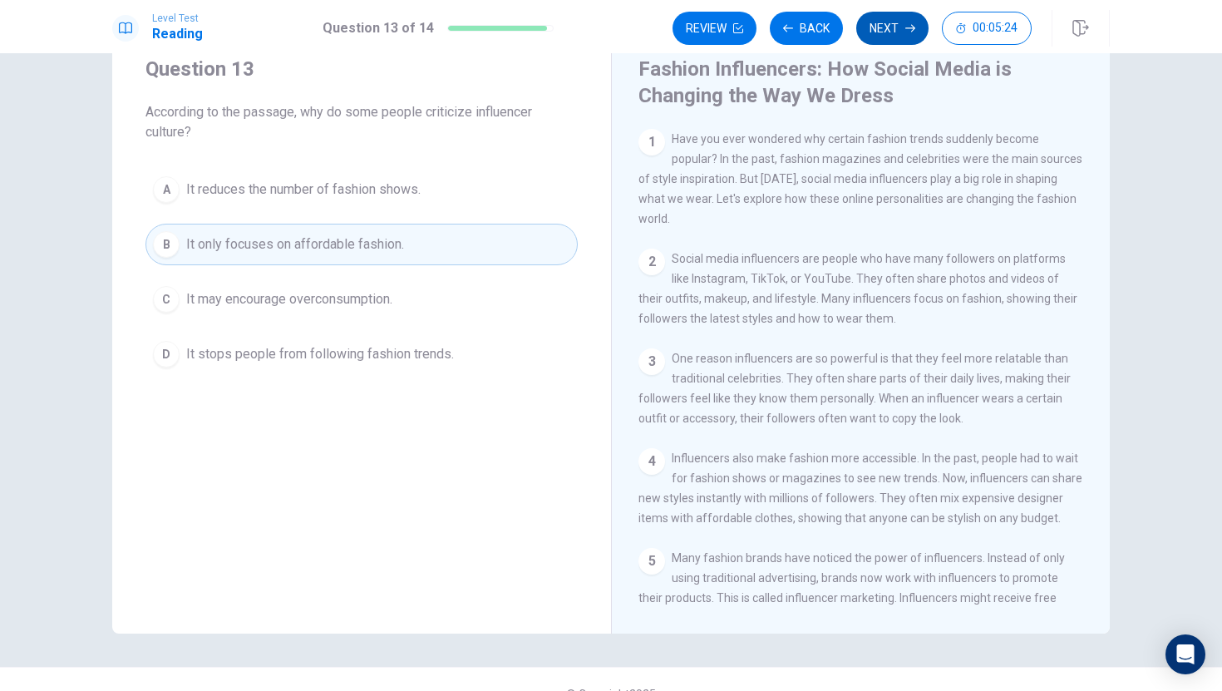
click at [911, 17] on button "Next" at bounding box center [893, 28] width 72 height 33
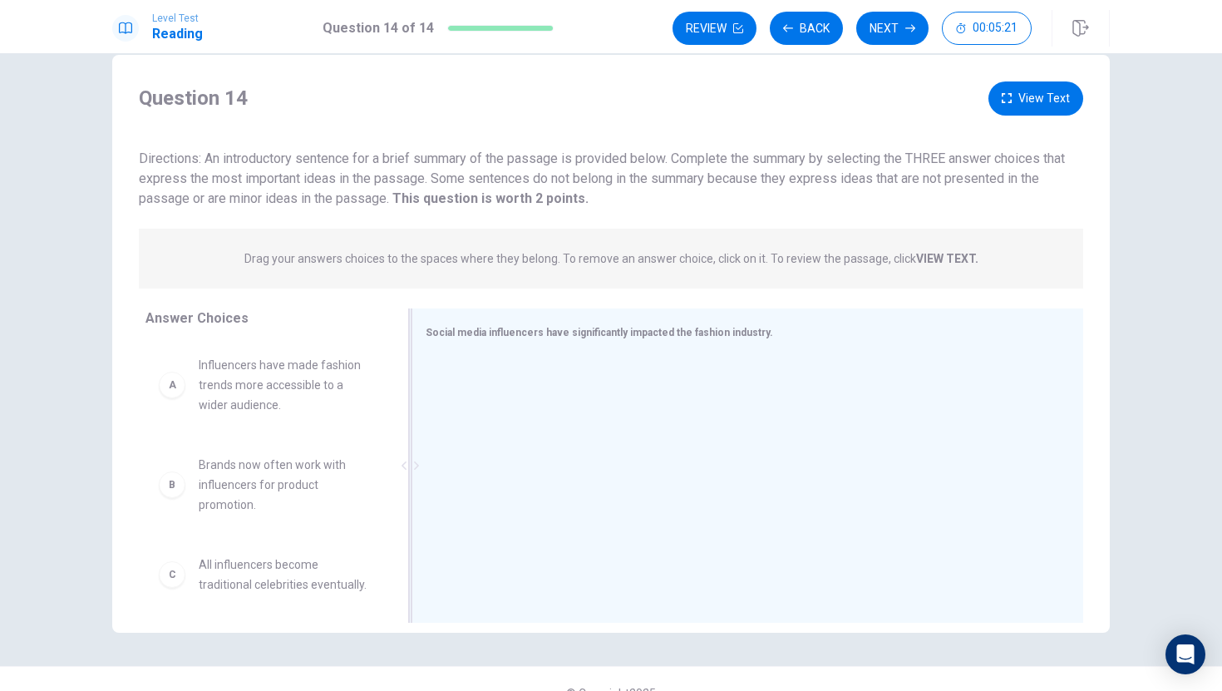
scroll to position [60, 0]
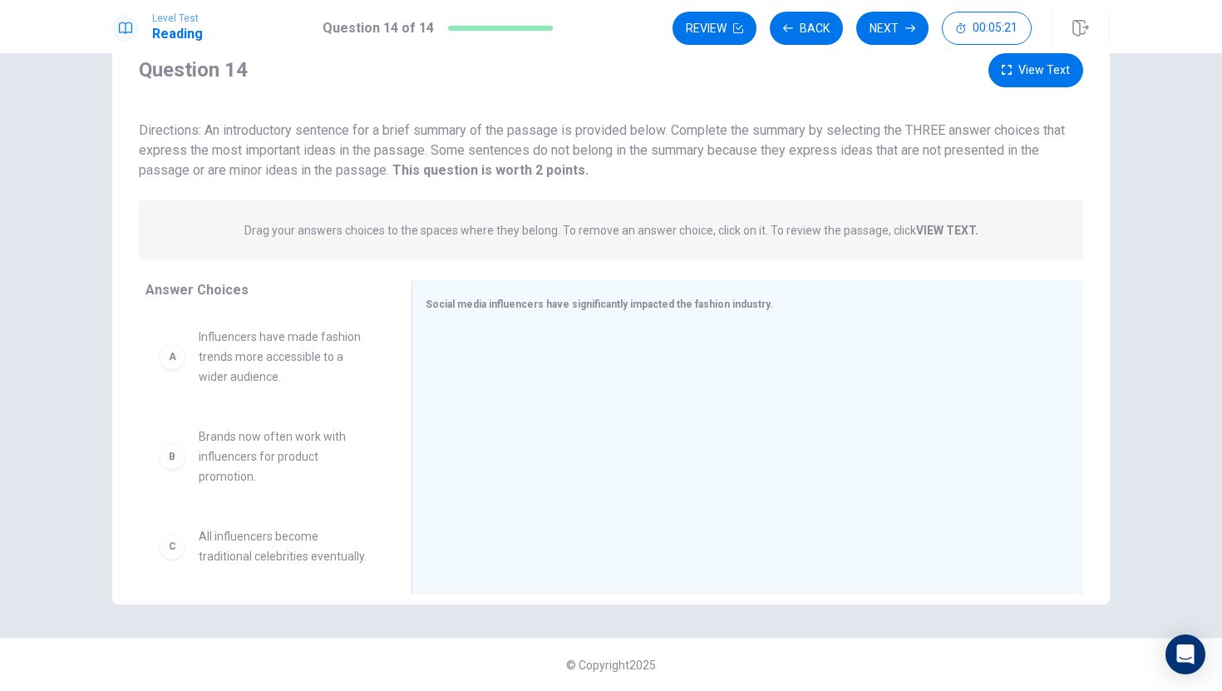
click at [181, 381] on div "A Influencers have made fashion trends more accessible to a wider audience." at bounding box center [265, 357] width 213 height 60
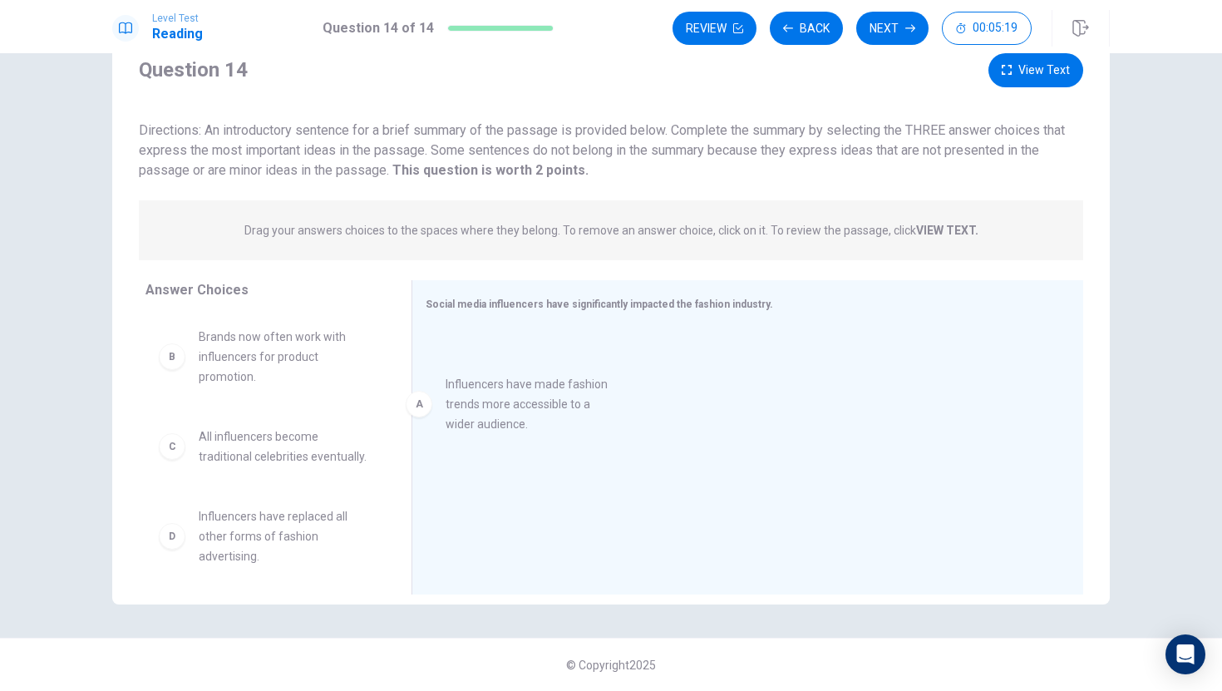
drag, startPoint x: 170, startPoint y: 363, endPoint x: 363, endPoint y: 411, distance: 198.7
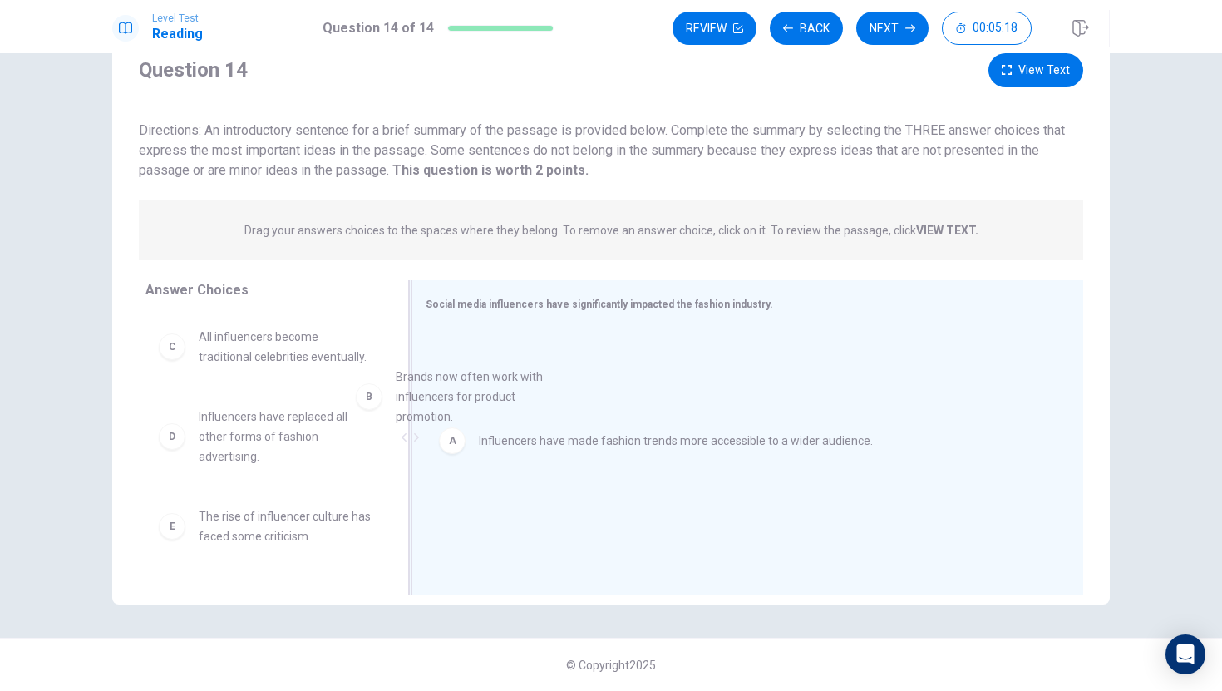
drag, startPoint x: 279, startPoint y: 368, endPoint x: 484, endPoint y: 407, distance: 209.1
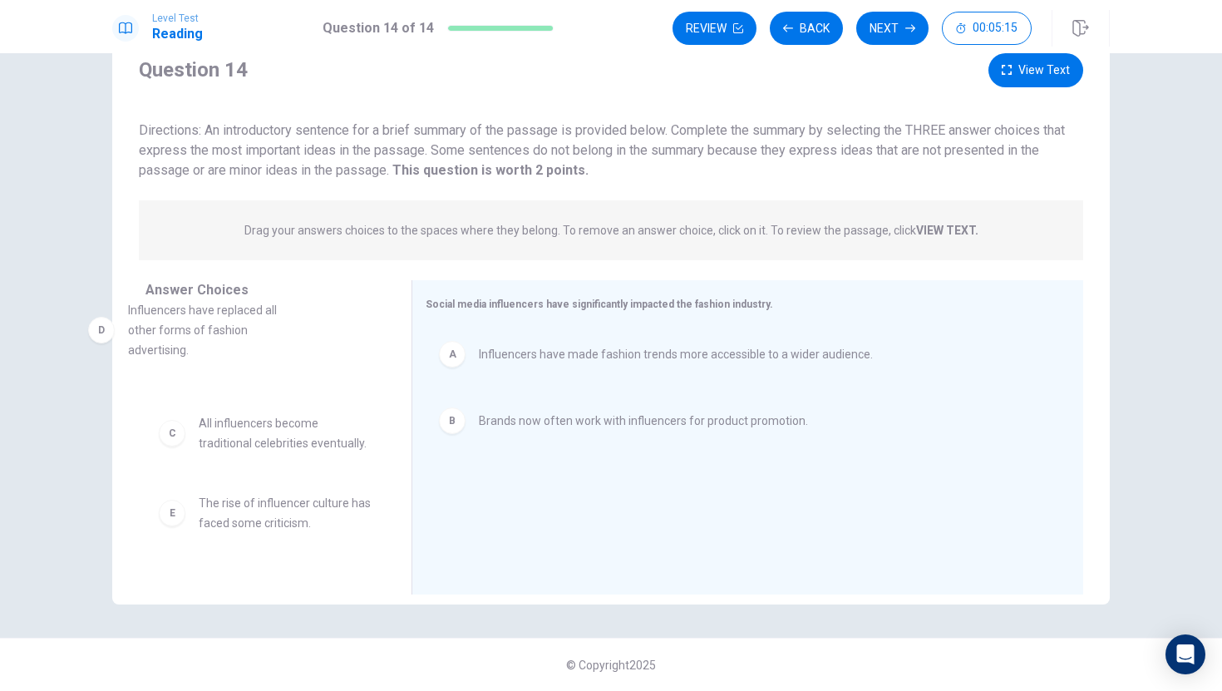
drag, startPoint x: 281, startPoint y: 412, endPoint x: 215, endPoint y: 306, distance: 125.1
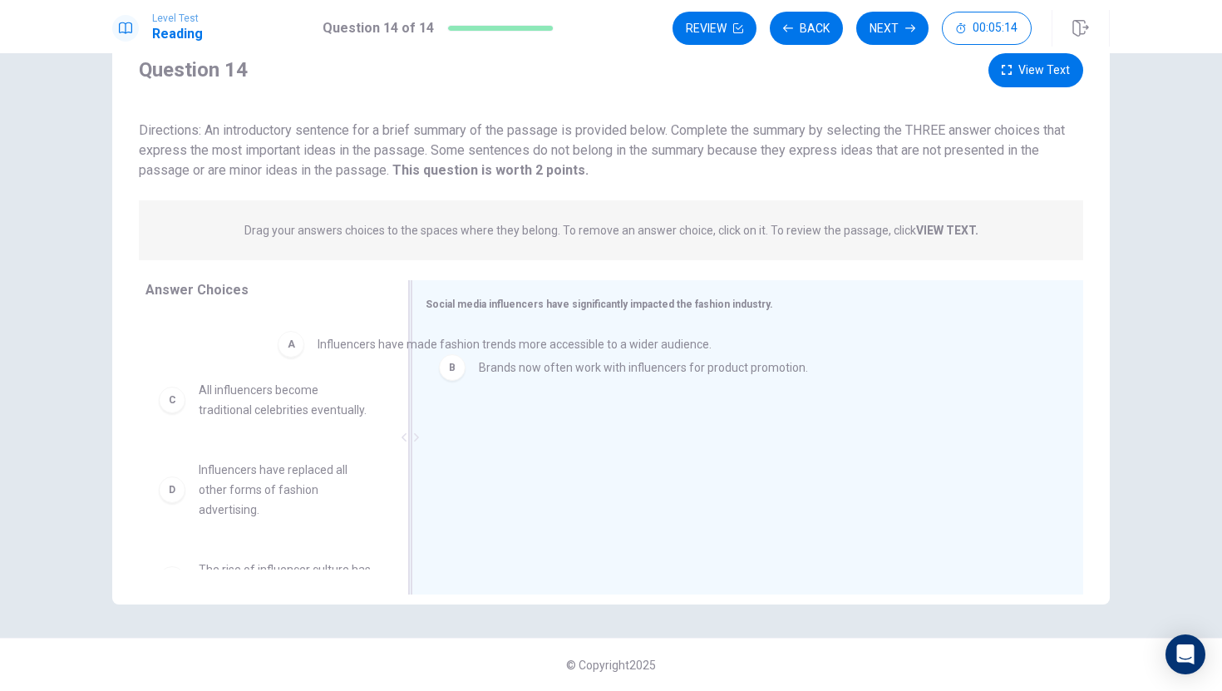
drag, startPoint x: 484, startPoint y: 361, endPoint x: 317, endPoint y: 350, distance: 167.5
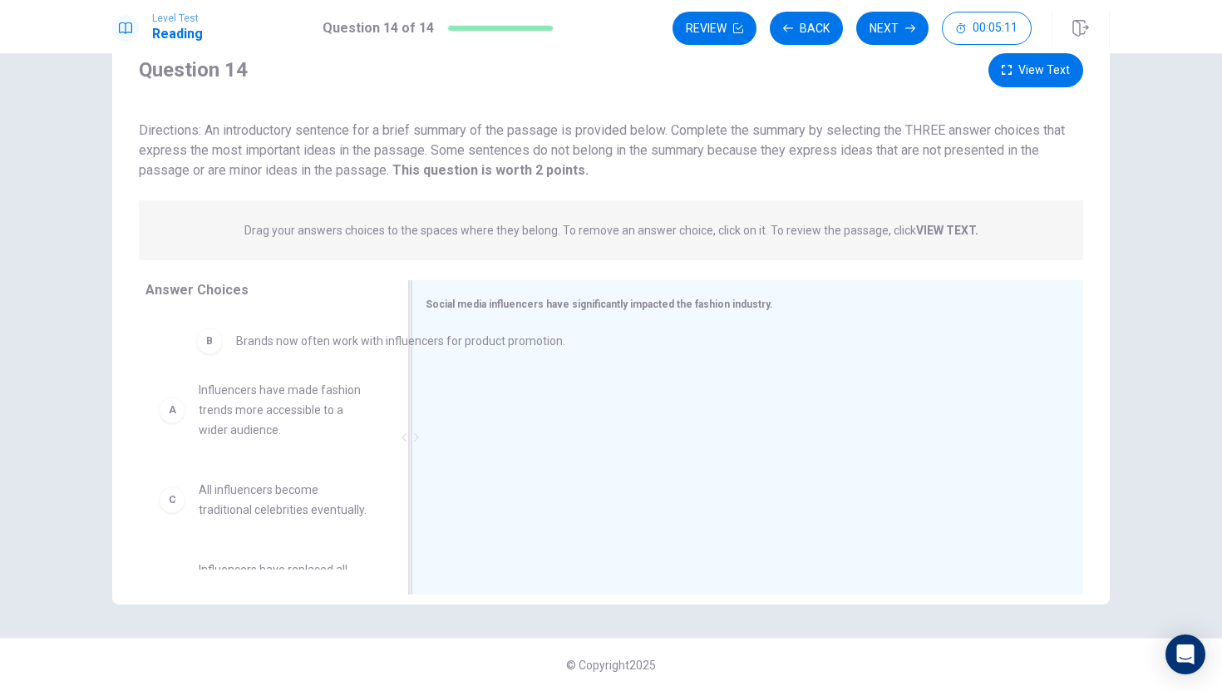
drag, startPoint x: 575, startPoint y: 357, endPoint x: 294, endPoint y: 337, distance: 281.8
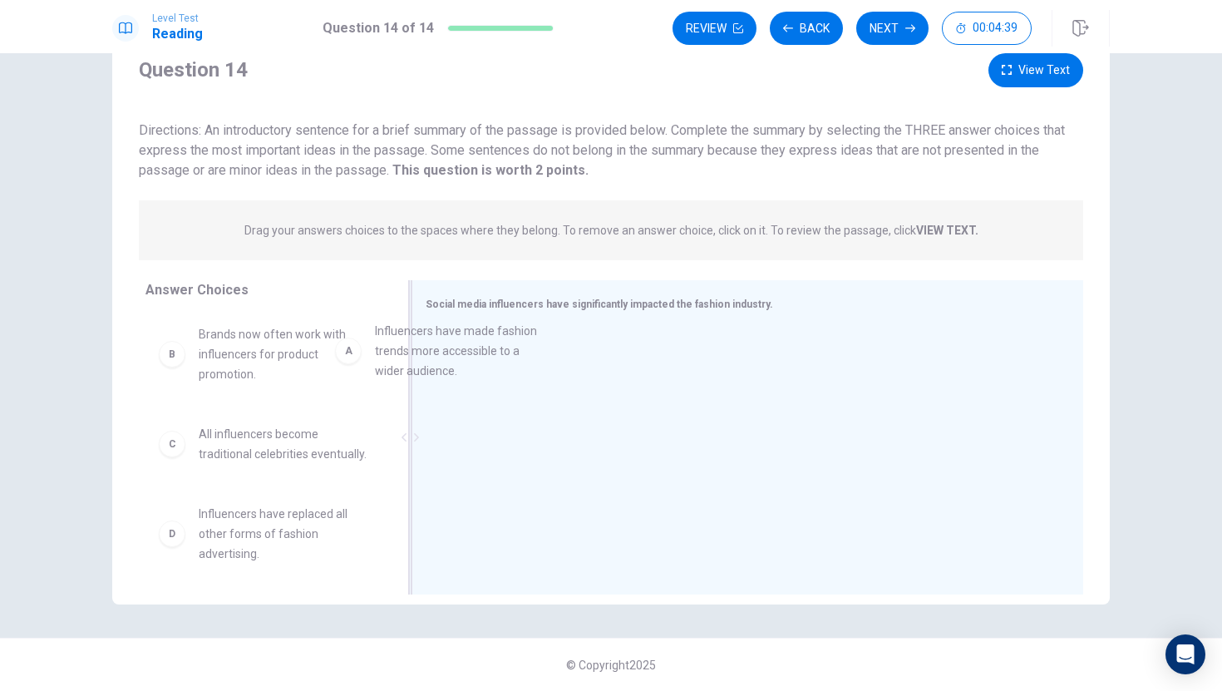
scroll to position [2, 0]
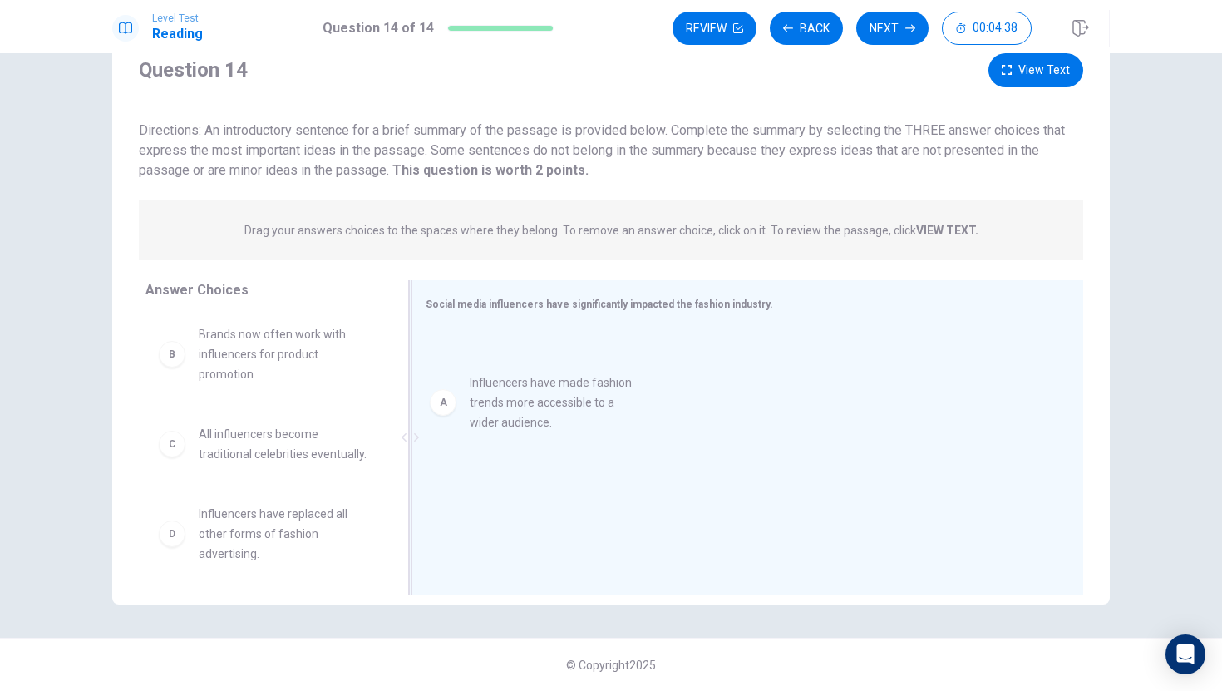
drag, startPoint x: 283, startPoint y: 373, endPoint x: 559, endPoint y: 426, distance: 281.2
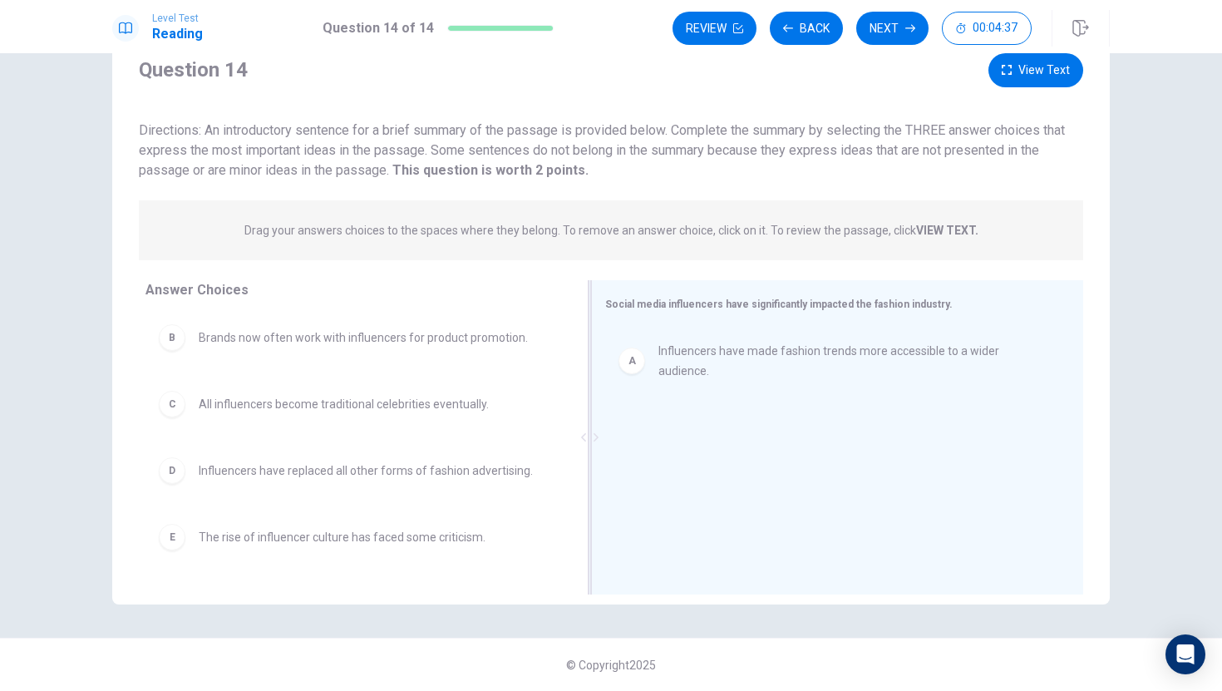
drag, startPoint x: 400, startPoint y: 434, endPoint x: 719, endPoint y: 480, distance: 321.8
click at [719, 480] on div "Social media influencers have significantly impacted the fashion industry. A In…" at bounding box center [837, 437] width 492 height 314
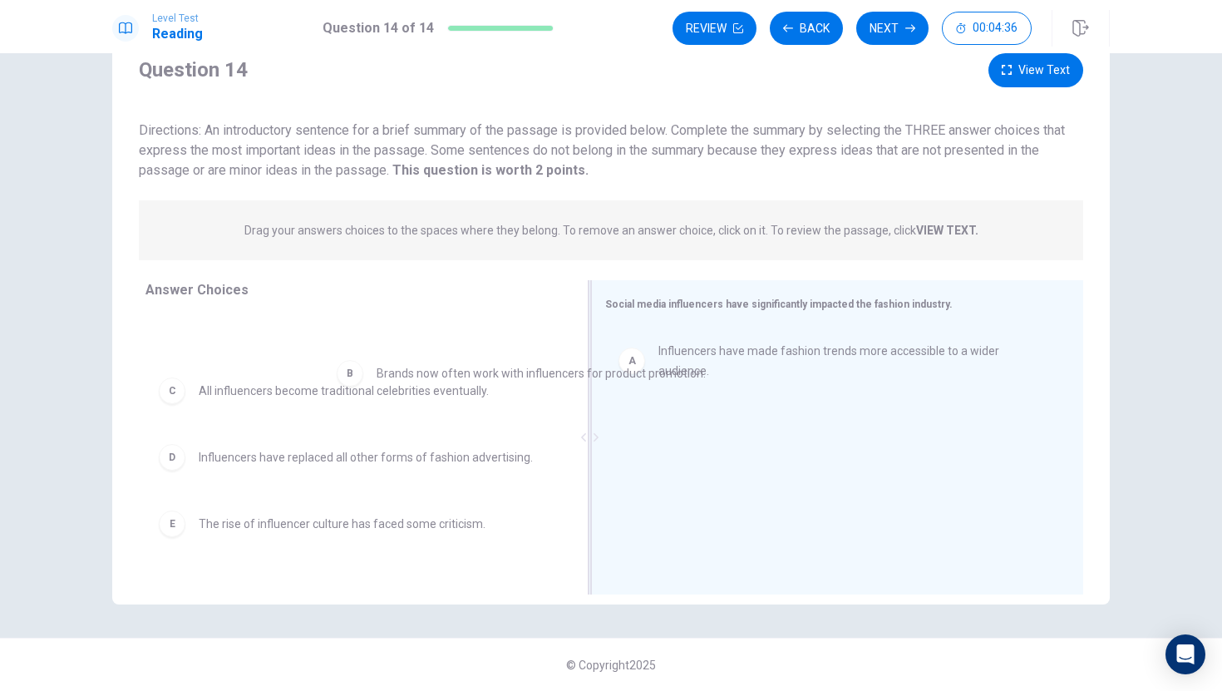
scroll to position [0, 0]
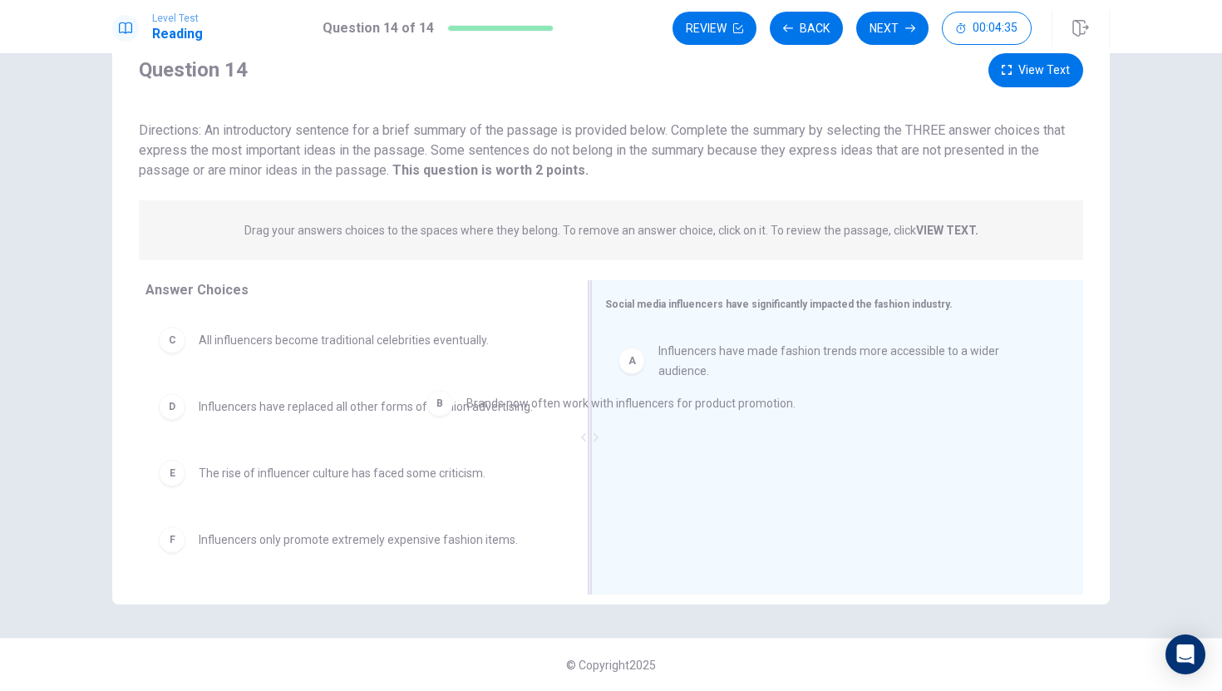
drag, startPoint x: 373, startPoint y: 352, endPoint x: 649, endPoint y: 416, distance: 283.4
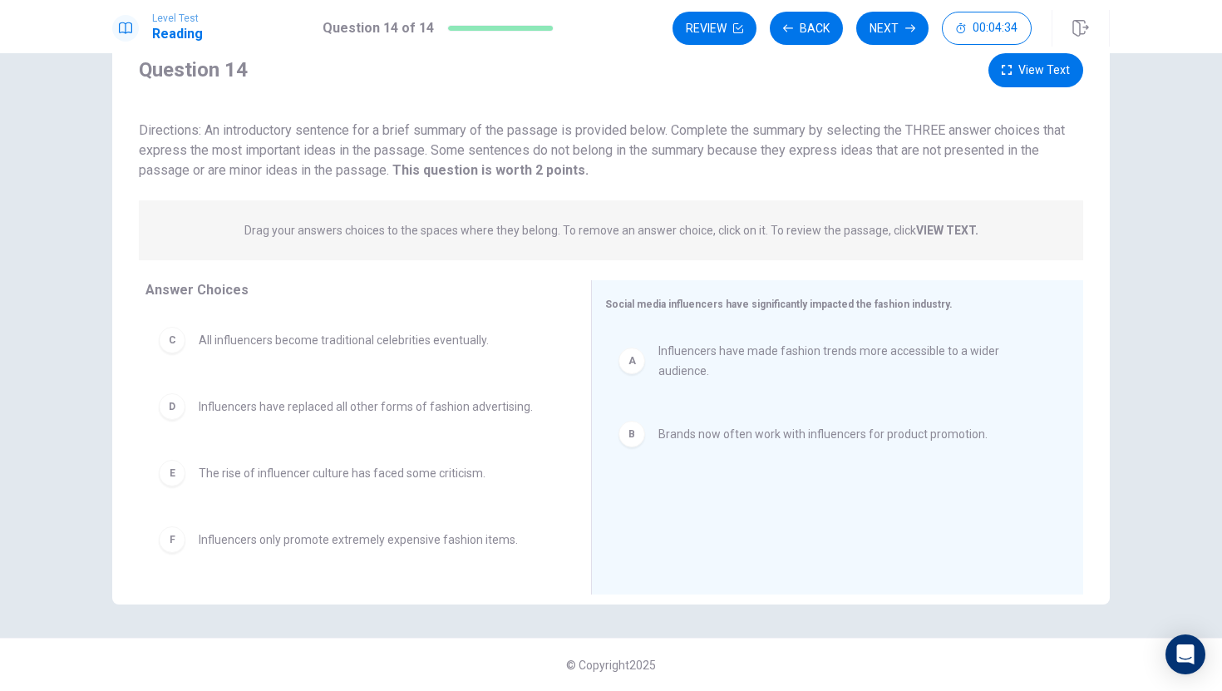
click at [547, 485] on div "E The rise of influencer culture has faced some criticism." at bounding box center [355, 473] width 393 height 27
drag, startPoint x: 299, startPoint y: 427, endPoint x: 686, endPoint y: 550, distance: 405.8
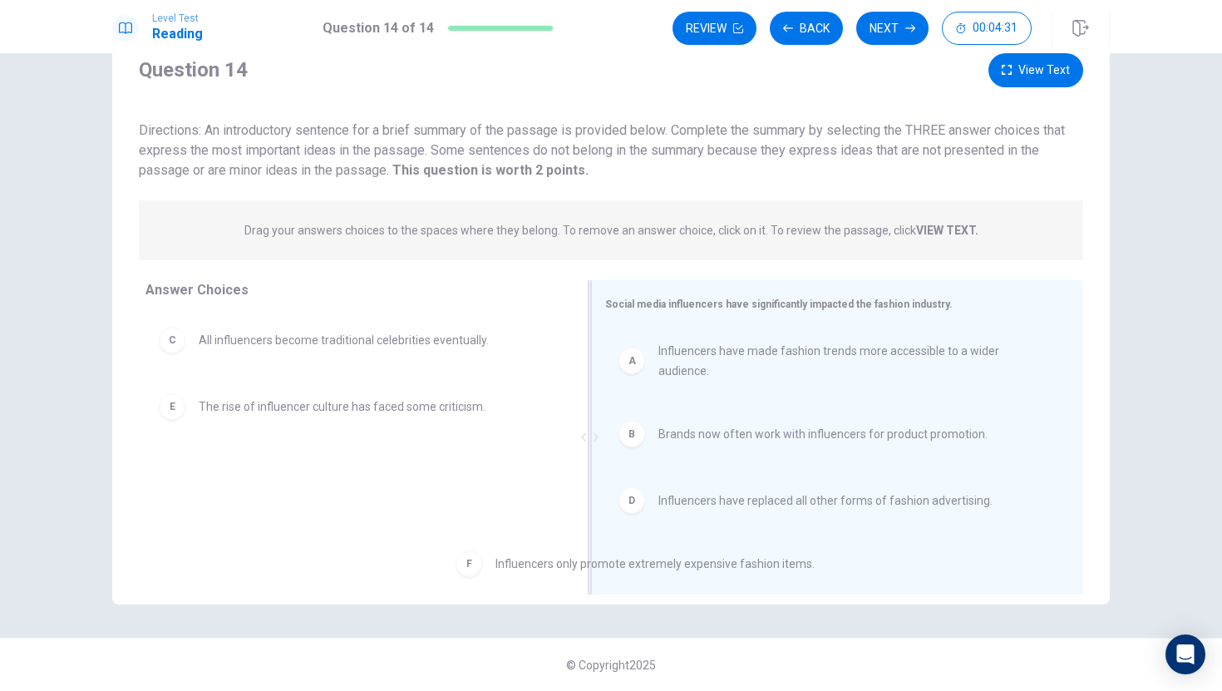
drag, startPoint x: 426, startPoint y: 459, endPoint x: 798, endPoint y: 563, distance: 386.0
drag, startPoint x: 461, startPoint y: 481, endPoint x: 820, endPoint y: 546, distance: 365.1
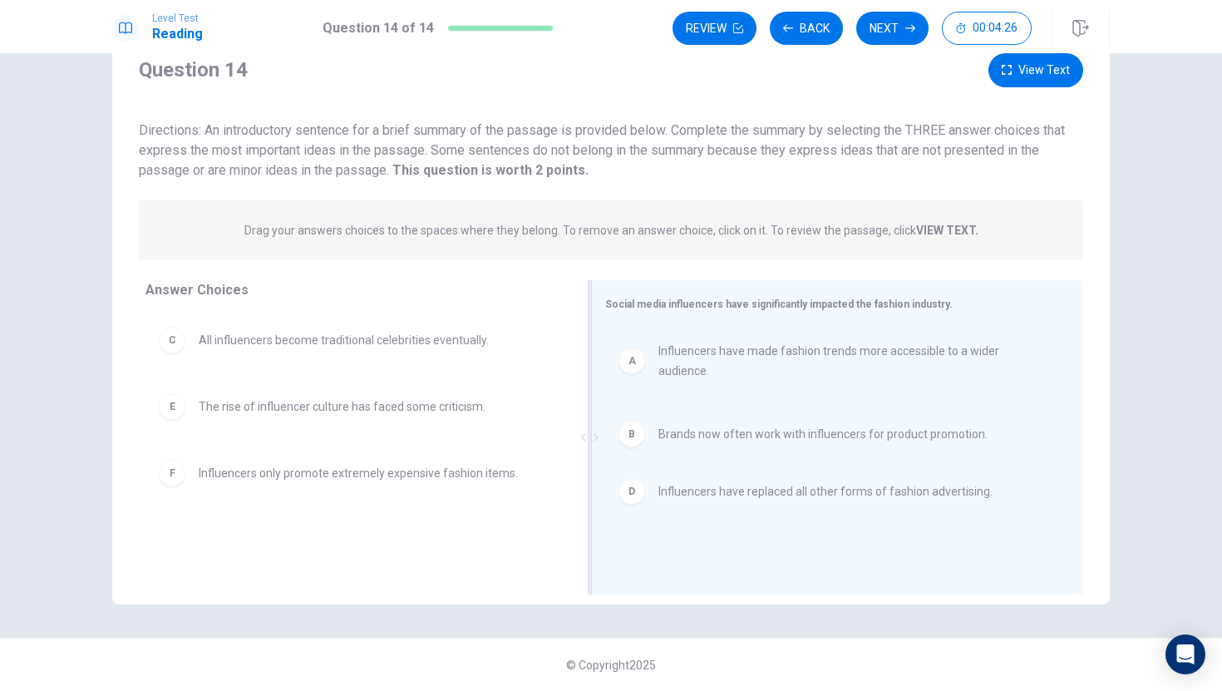
drag, startPoint x: 735, startPoint y: 500, endPoint x: 733, endPoint y: 487, distance: 13.4
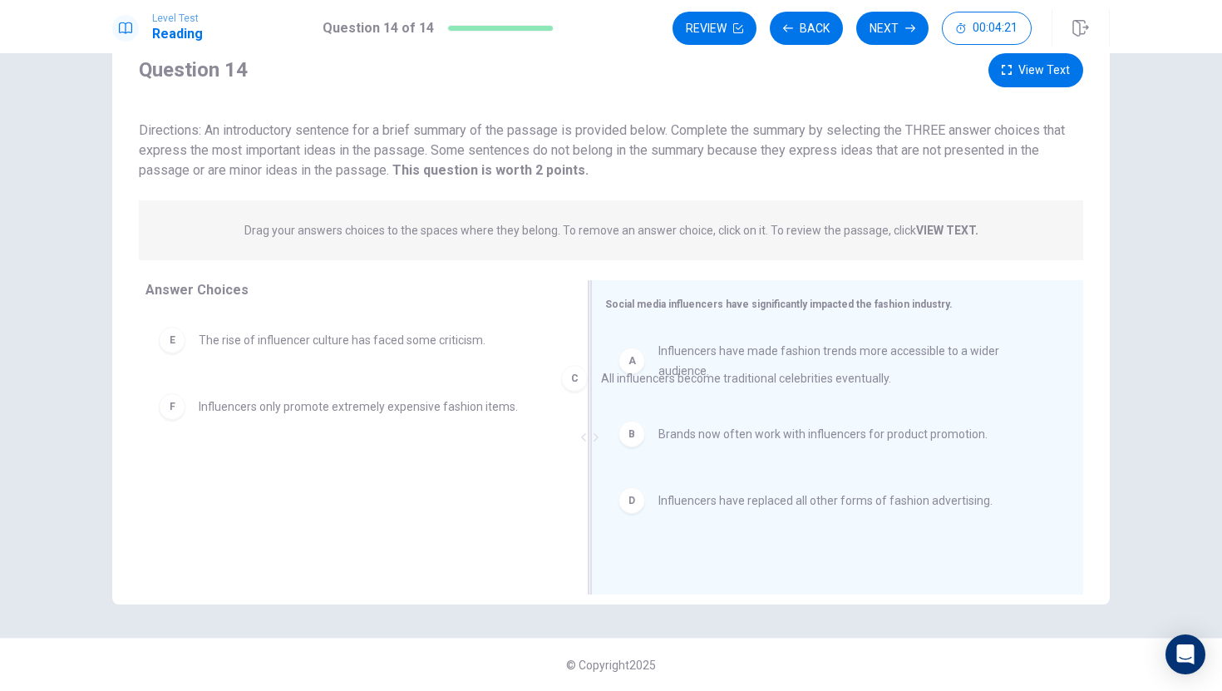
drag, startPoint x: 361, startPoint y: 343, endPoint x: 779, endPoint y: 385, distance: 420.4
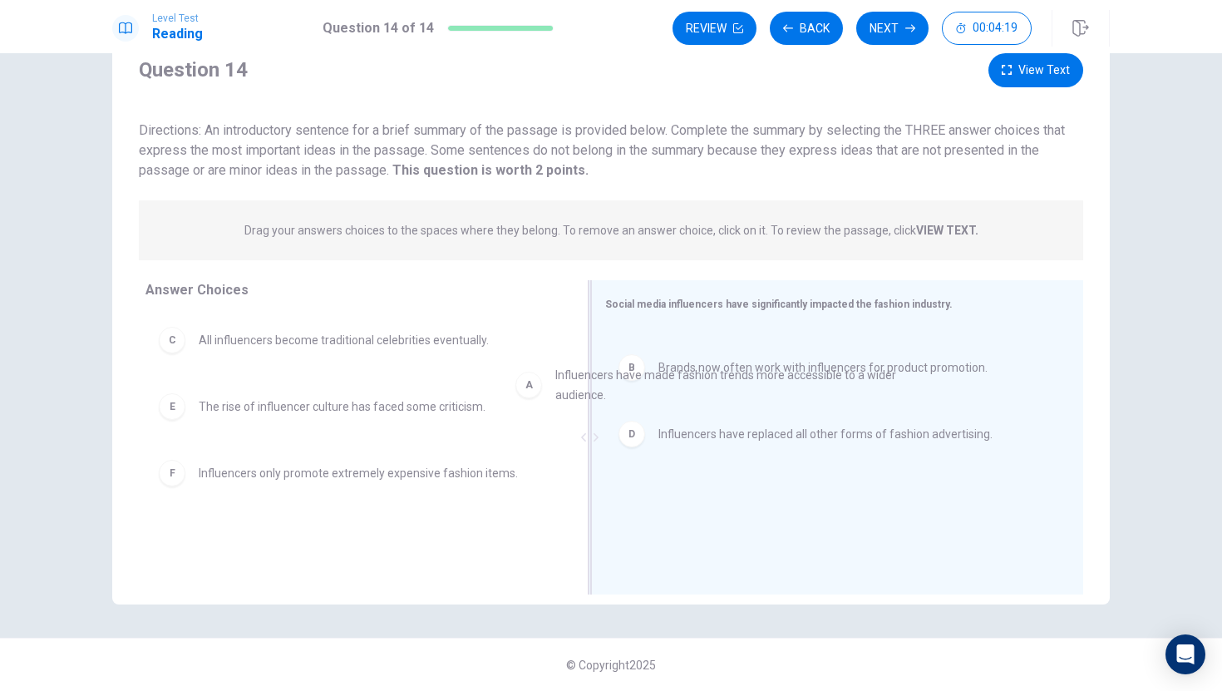
drag, startPoint x: 766, startPoint y: 382, endPoint x: 531, endPoint y: 491, distance: 259.3
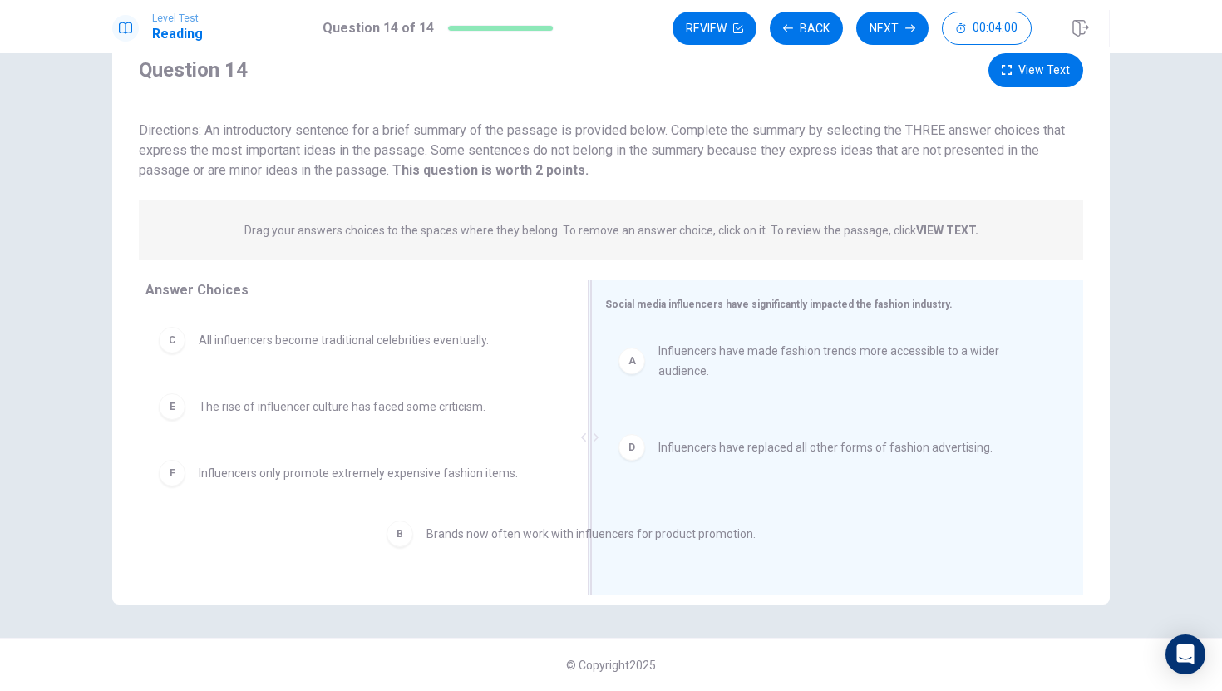
drag, startPoint x: 826, startPoint y: 447, endPoint x: 580, endPoint y: 551, distance: 266.4
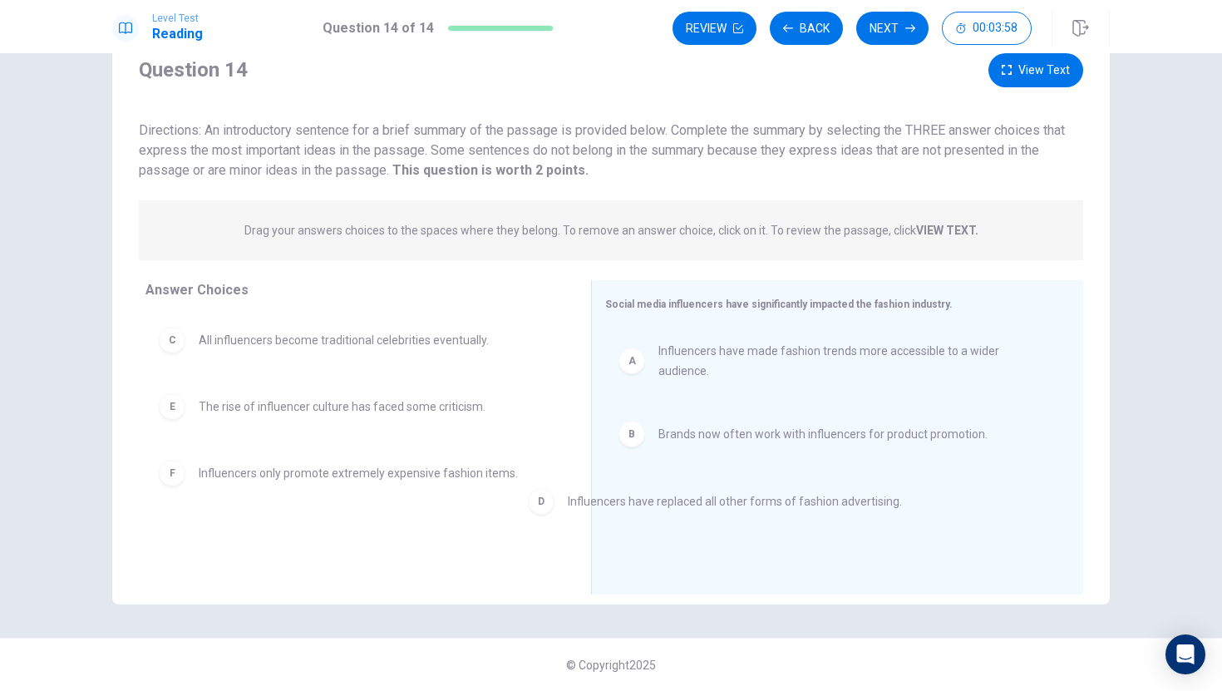
drag, startPoint x: 700, startPoint y: 510, endPoint x: 541, endPoint y: 523, distance: 159.4
drag, startPoint x: 936, startPoint y: 500, endPoint x: 576, endPoint y: 554, distance: 364.1
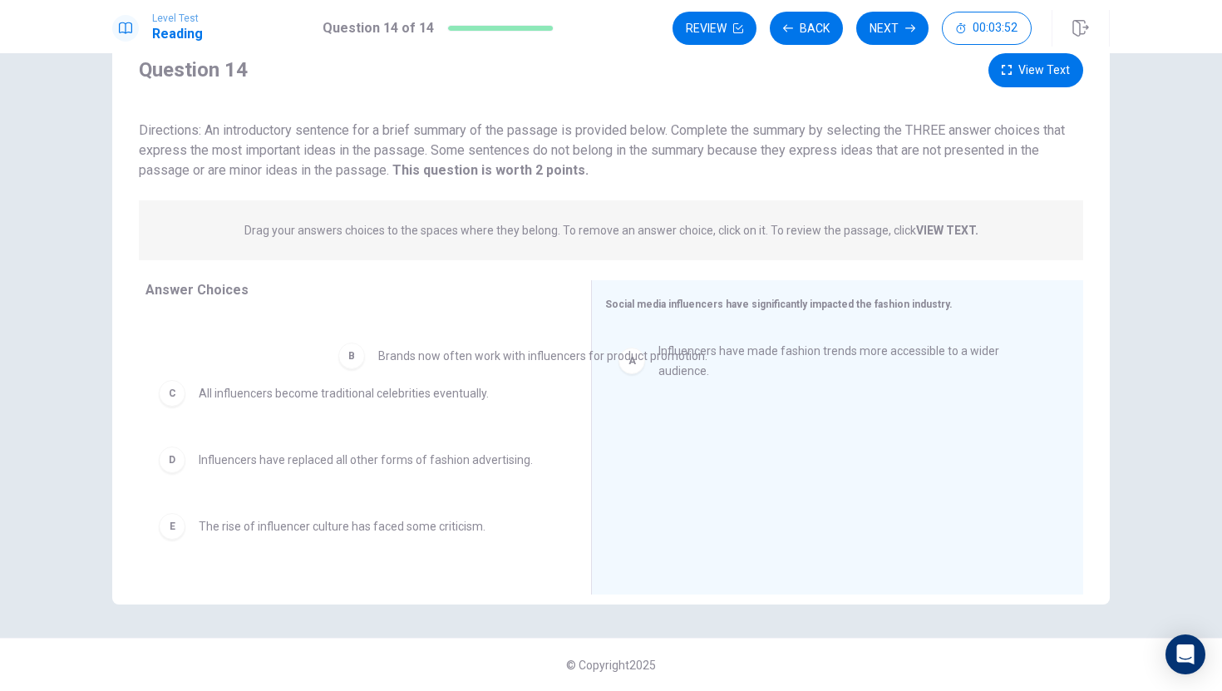
drag, startPoint x: 758, startPoint y: 432, endPoint x: 469, endPoint y: 353, distance: 299.8
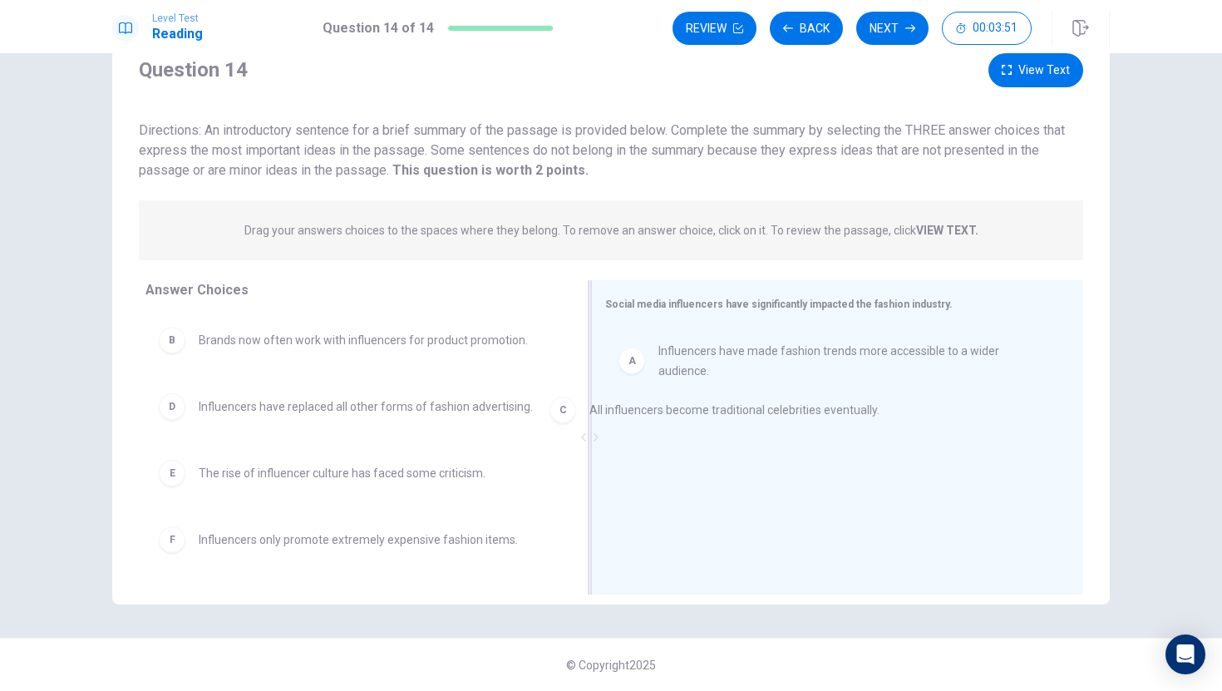
drag, startPoint x: 329, startPoint y: 398, endPoint x: 745, endPoint y: 407, distance: 415.9
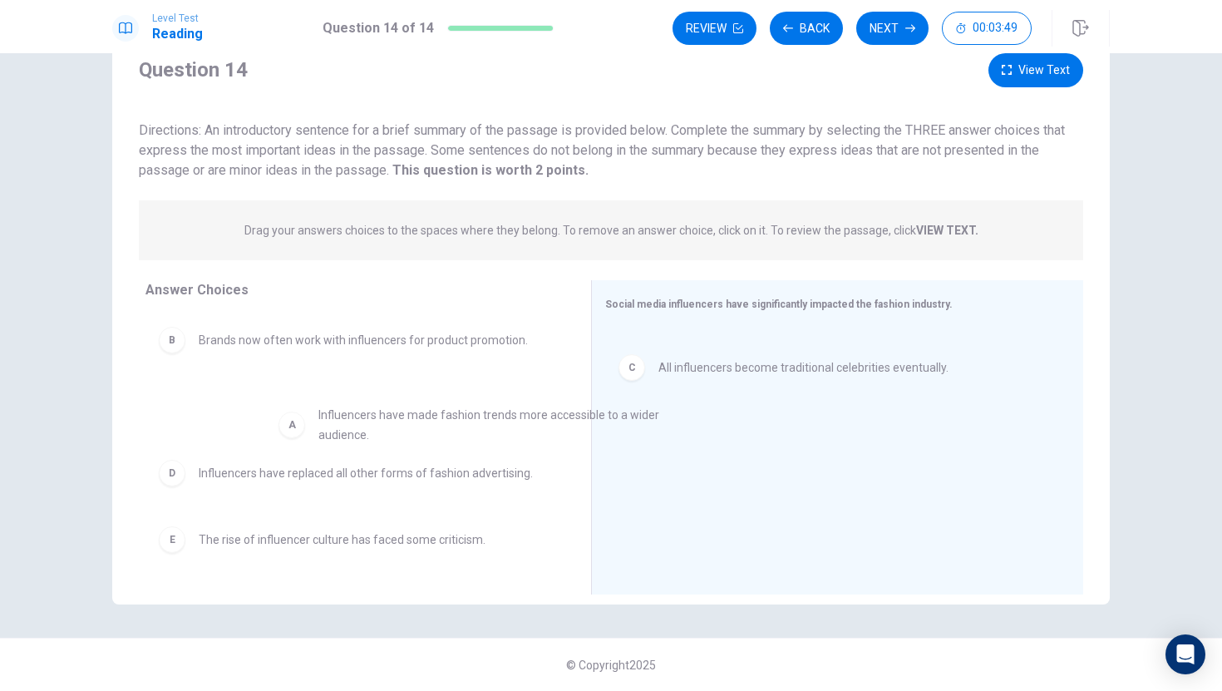
drag, startPoint x: 759, startPoint y: 363, endPoint x: 411, endPoint y: 427, distance: 354.3
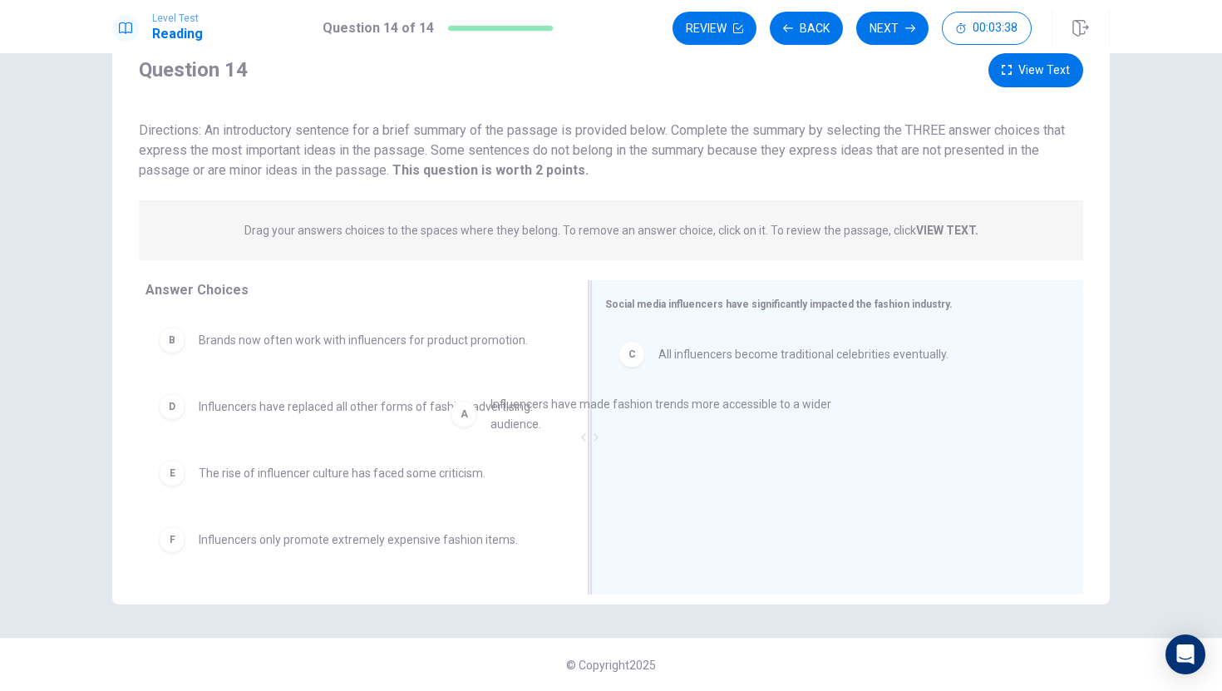
drag, startPoint x: 426, startPoint y: 345, endPoint x: 812, endPoint y: 424, distance: 393.9
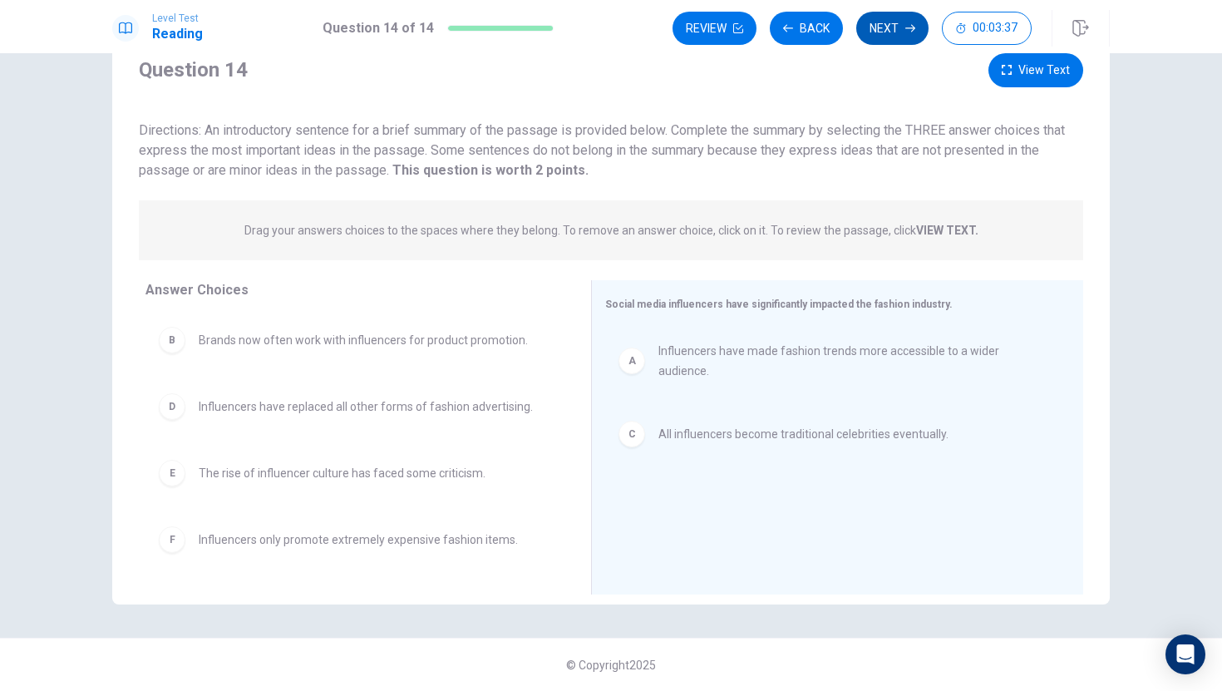
click at [918, 20] on button "Next" at bounding box center [893, 28] width 72 height 33
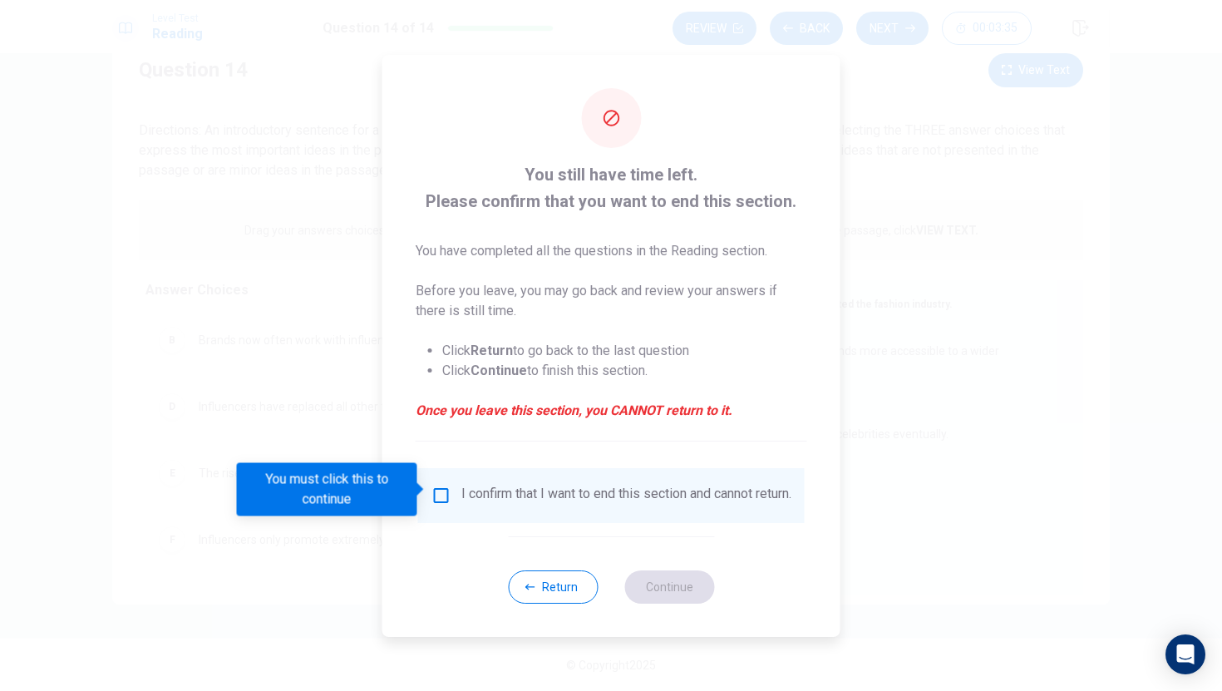
click at [435, 496] on input "You must click this to continue" at bounding box center [442, 496] width 20 height 20
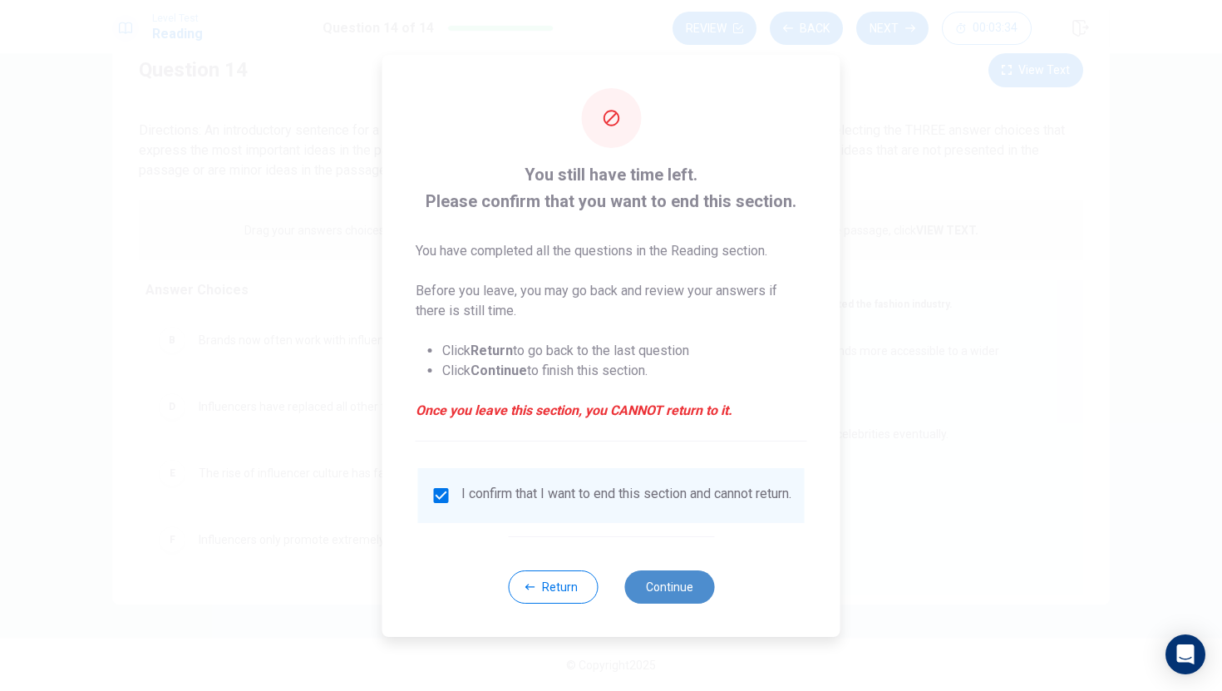
click at [685, 600] on button "Continue" at bounding box center [670, 586] width 90 height 33
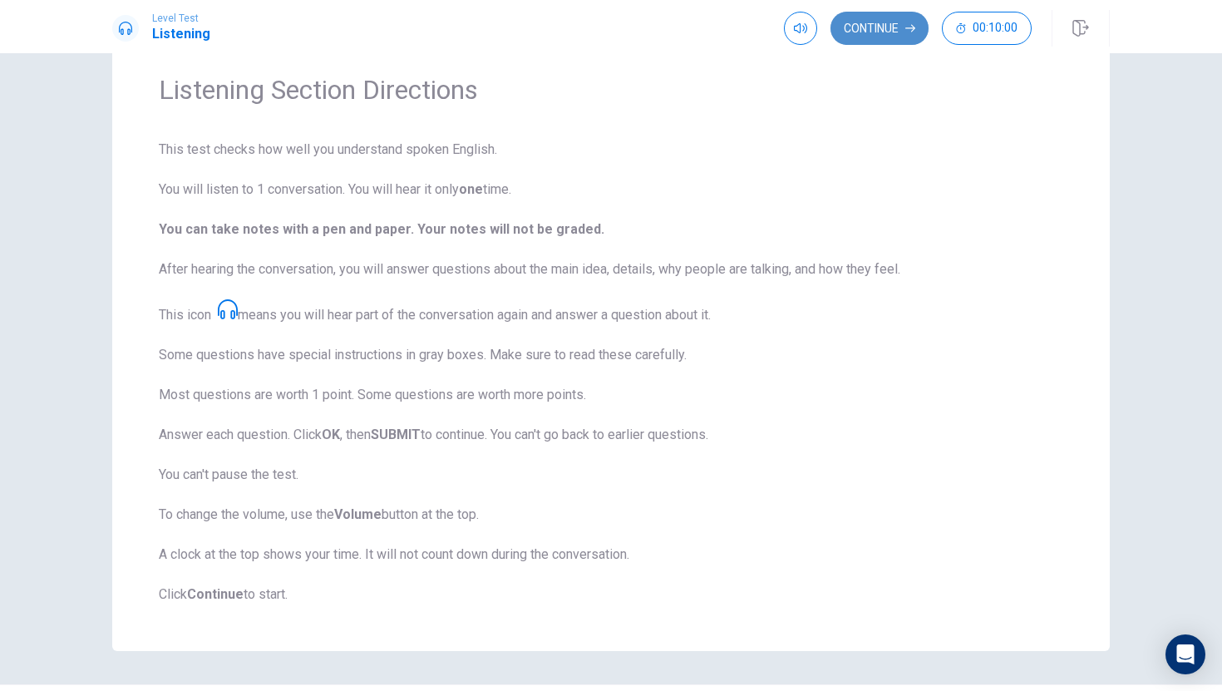
click at [897, 32] on button "Continue" at bounding box center [880, 28] width 98 height 33
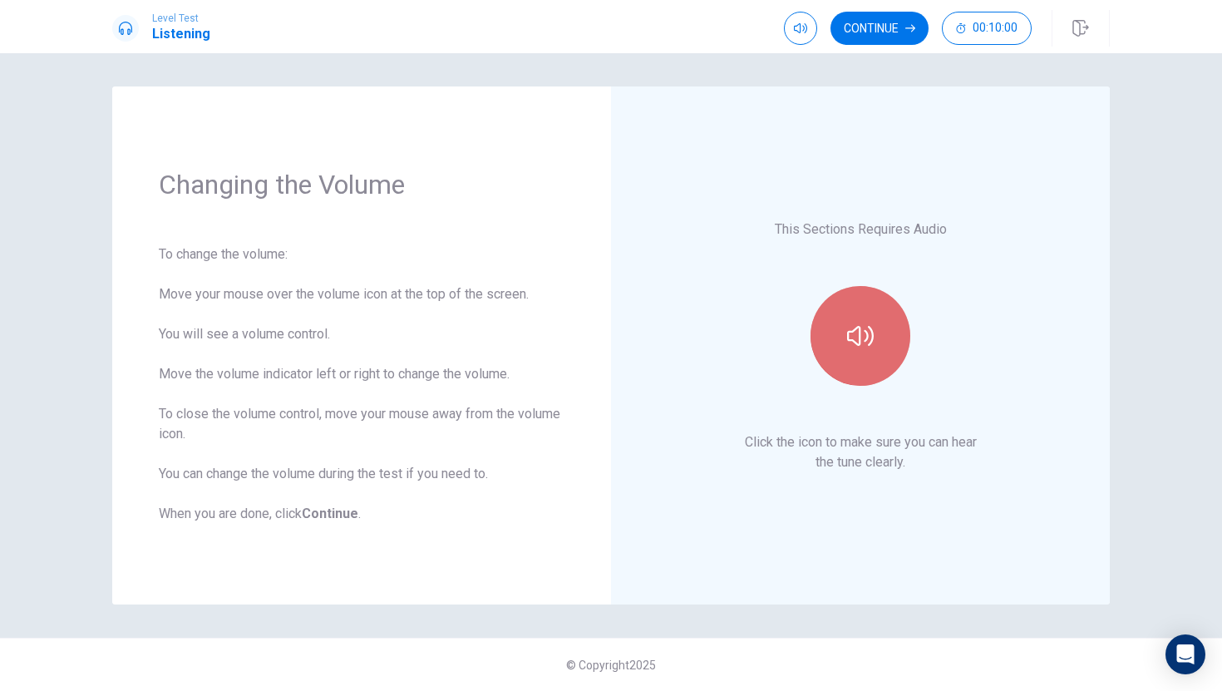
click at [837, 339] on button "button" at bounding box center [861, 336] width 100 height 100
click at [869, 311] on button "button" at bounding box center [861, 336] width 100 height 100
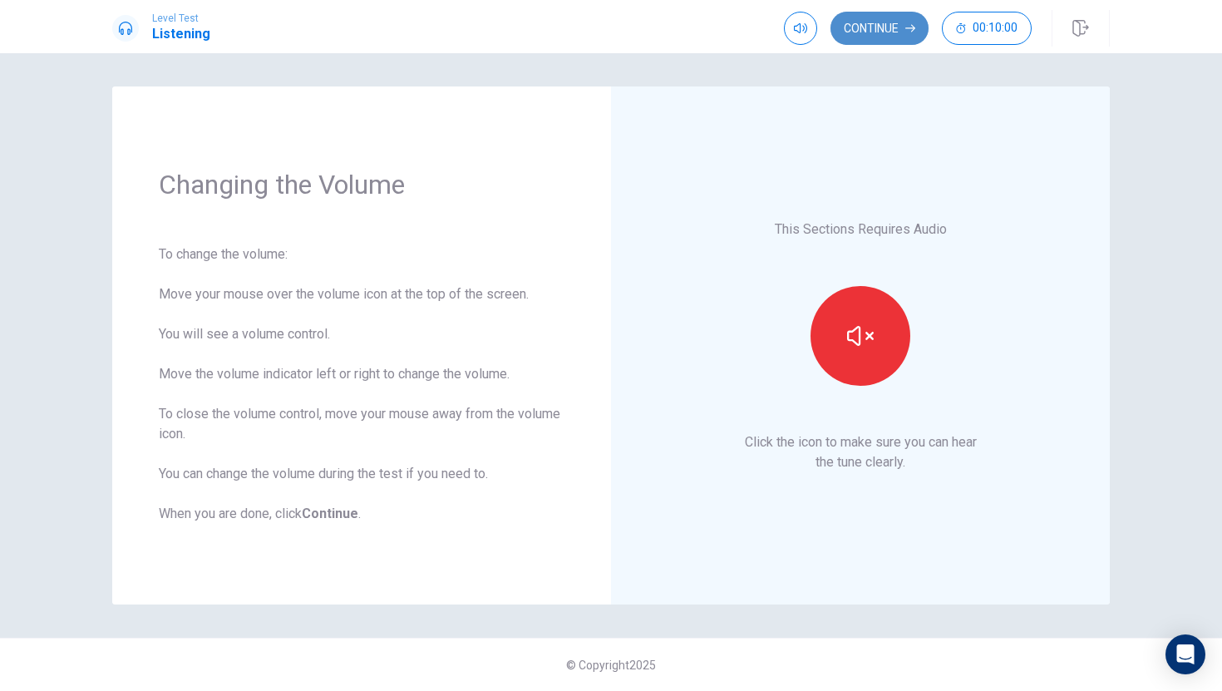
click at [879, 36] on button "Continue" at bounding box center [880, 28] width 98 height 33
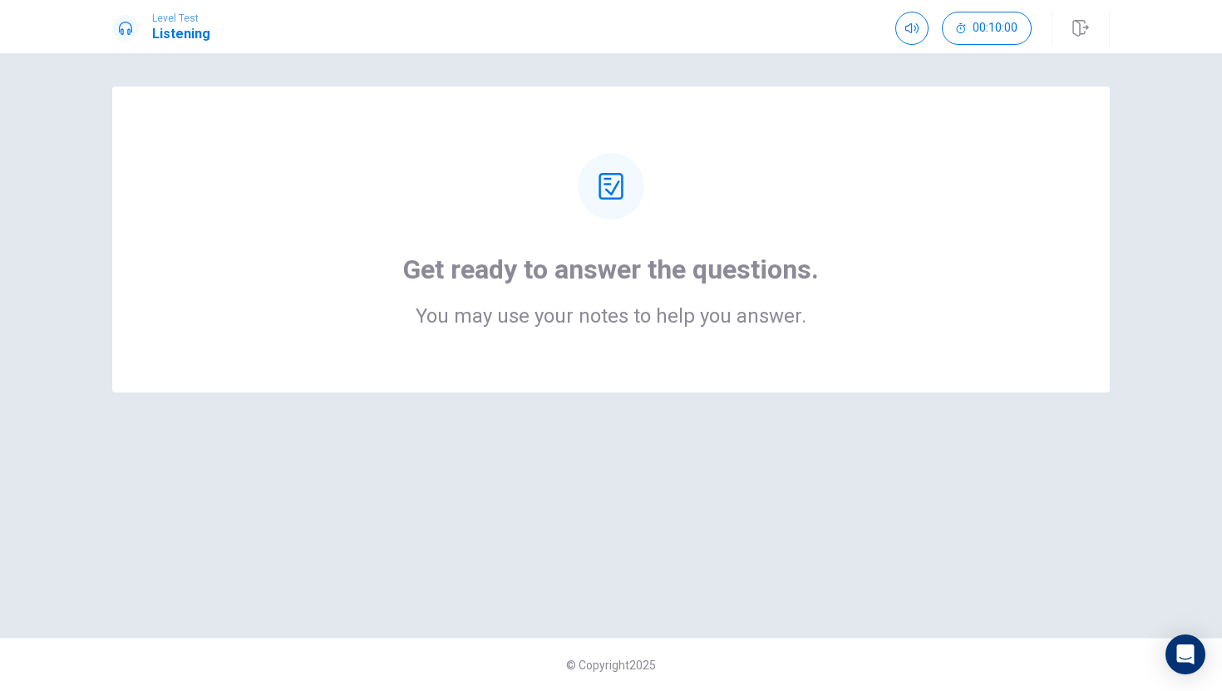
click at [496, 276] on h1 "Get ready to answer the questions." at bounding box center [611, 269] width 416 height 33
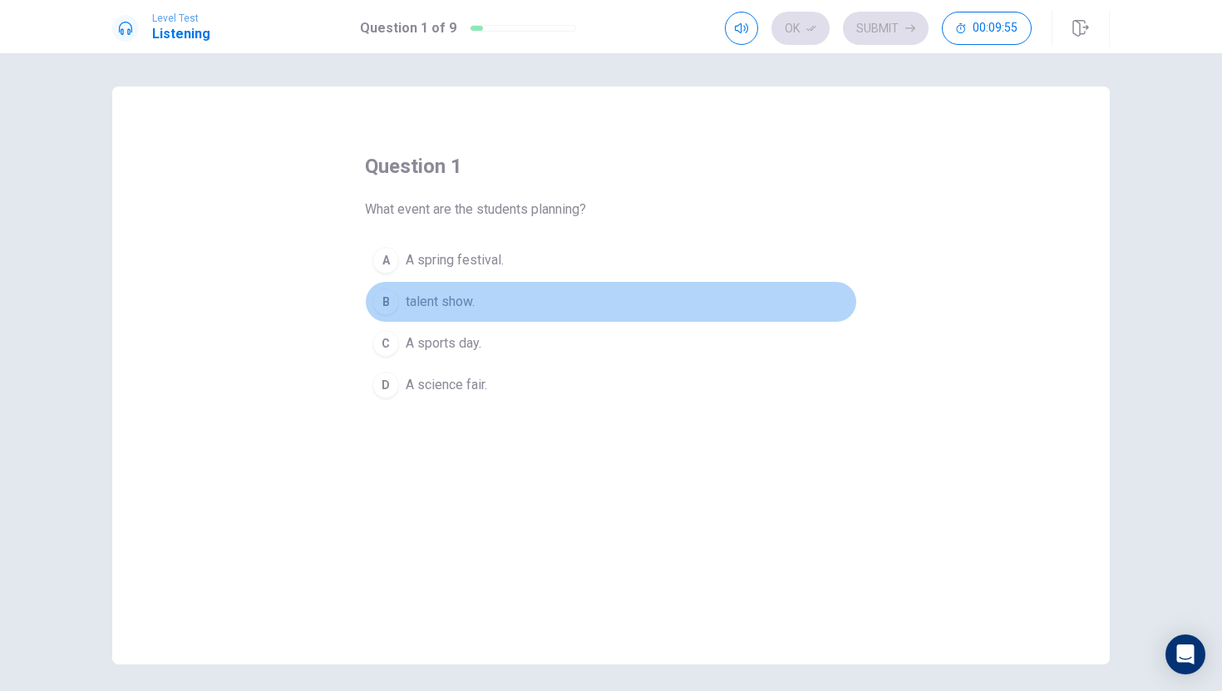
click at [383, 304] on div "B" at bounding box center [386, 302] width 27 height 27
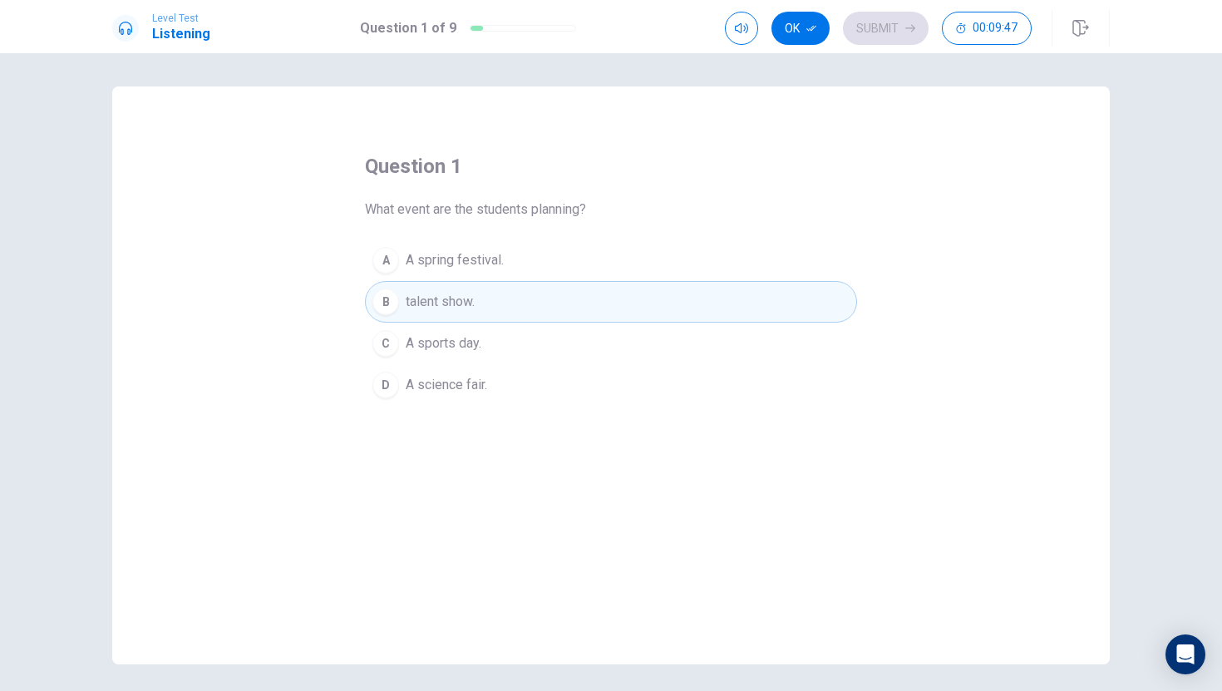
click at [509, 263] on button "A A spring festival." at bounding box center [611, 261] width 492 height 42
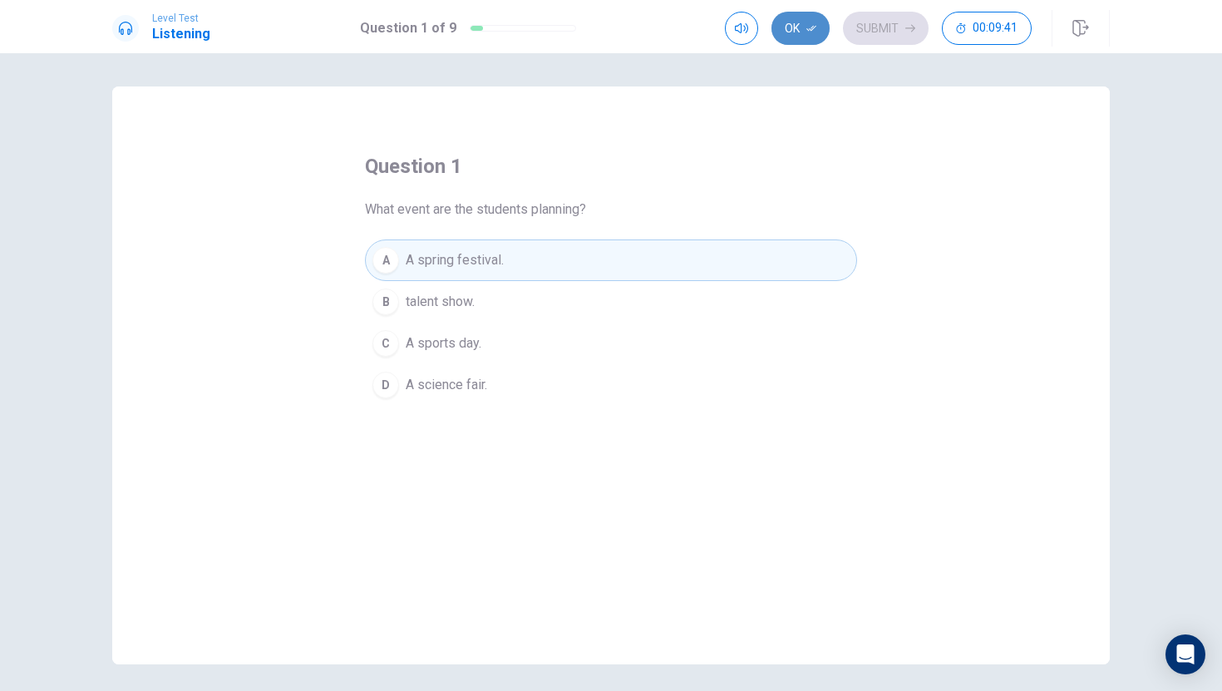
click at [814, 29] on icon "button" at bounding box center [812, 28] width 10 height 10
click at [889, 30] on button "Submit" at bounding box center [886, 28] width 86 height 33
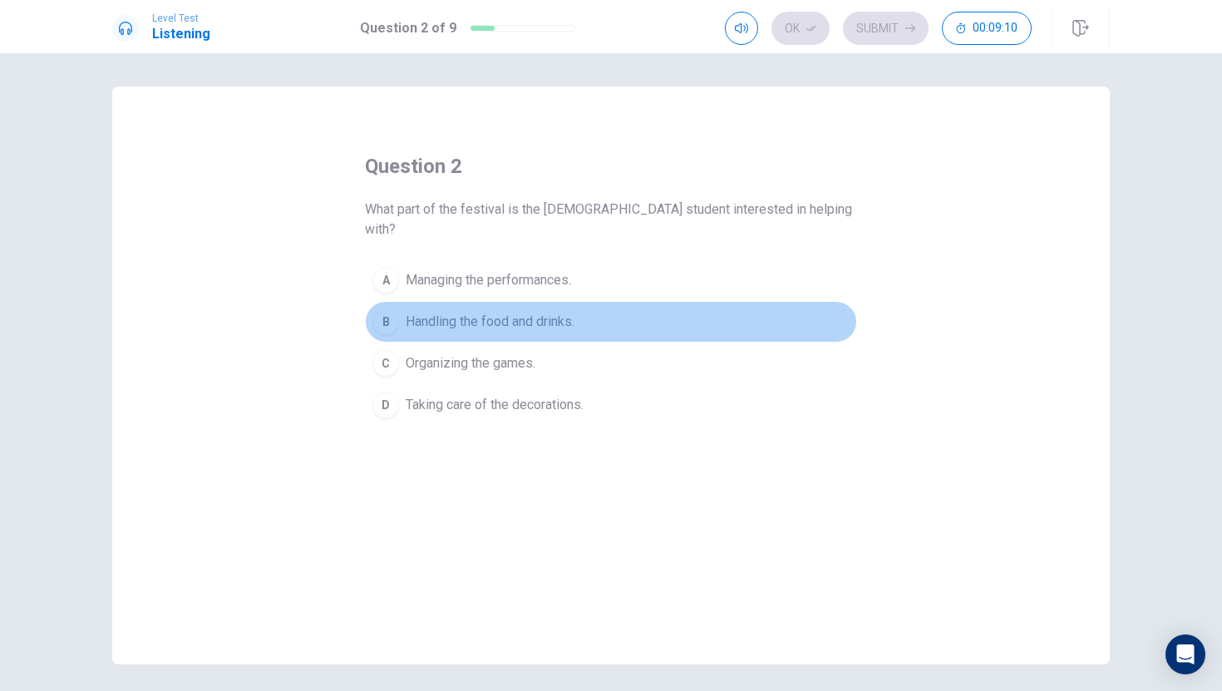
click at [451, 312] on span "Handling the food and drinks." at bounding box center [490, 322] width 169 height 20
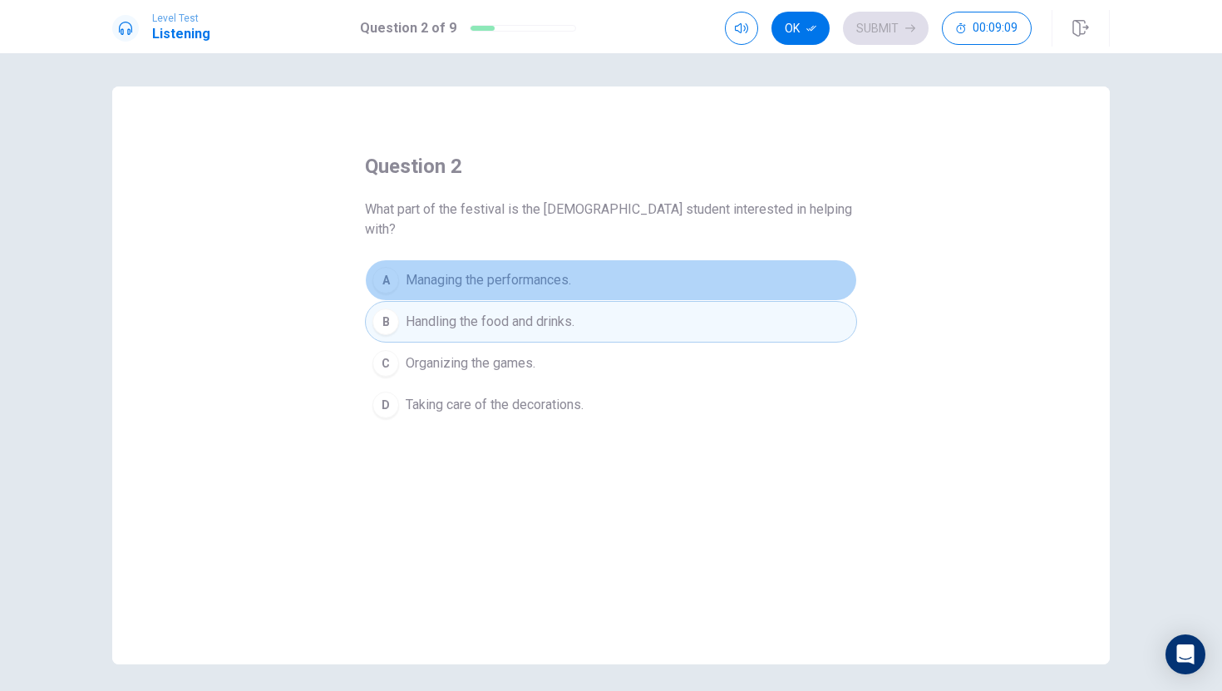
click at [447, 270] on span "Managing the performances." at bounding box center [488, 280] width 165 height 20
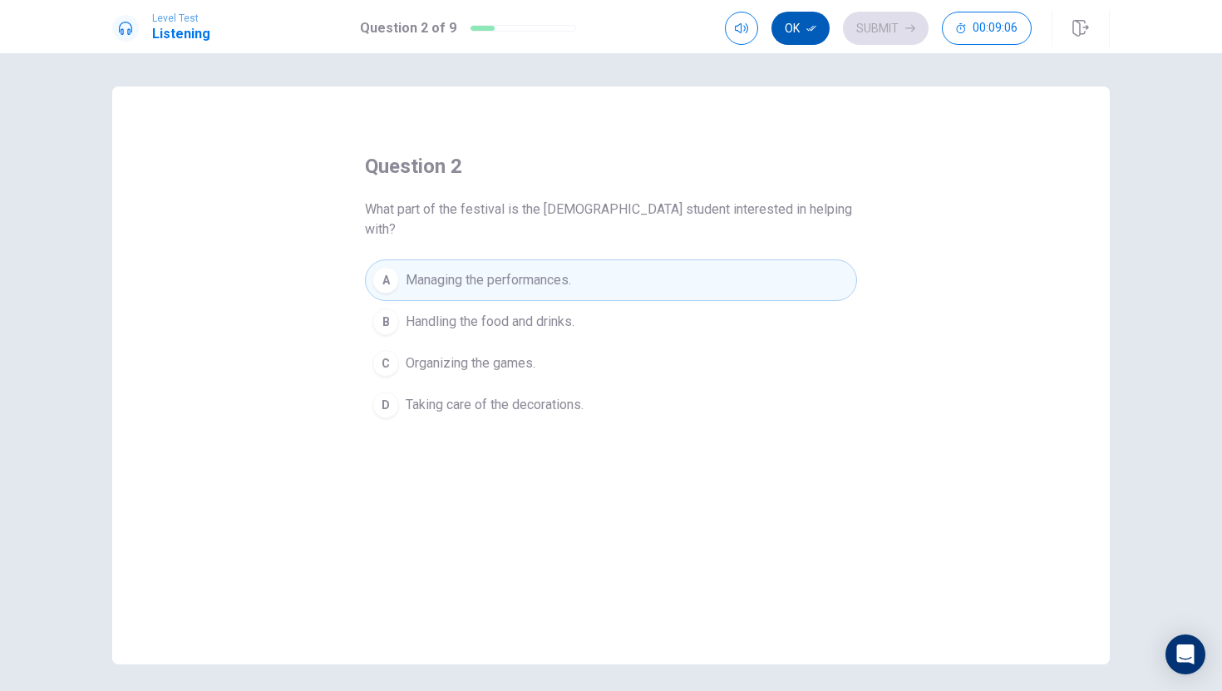
click at [826, 26] on button "Ok" at bounding box center [801, 28] width 58 height 33
click at [869, 27] on button "Submit" at bounding box center [886, 28] width 86 height 33
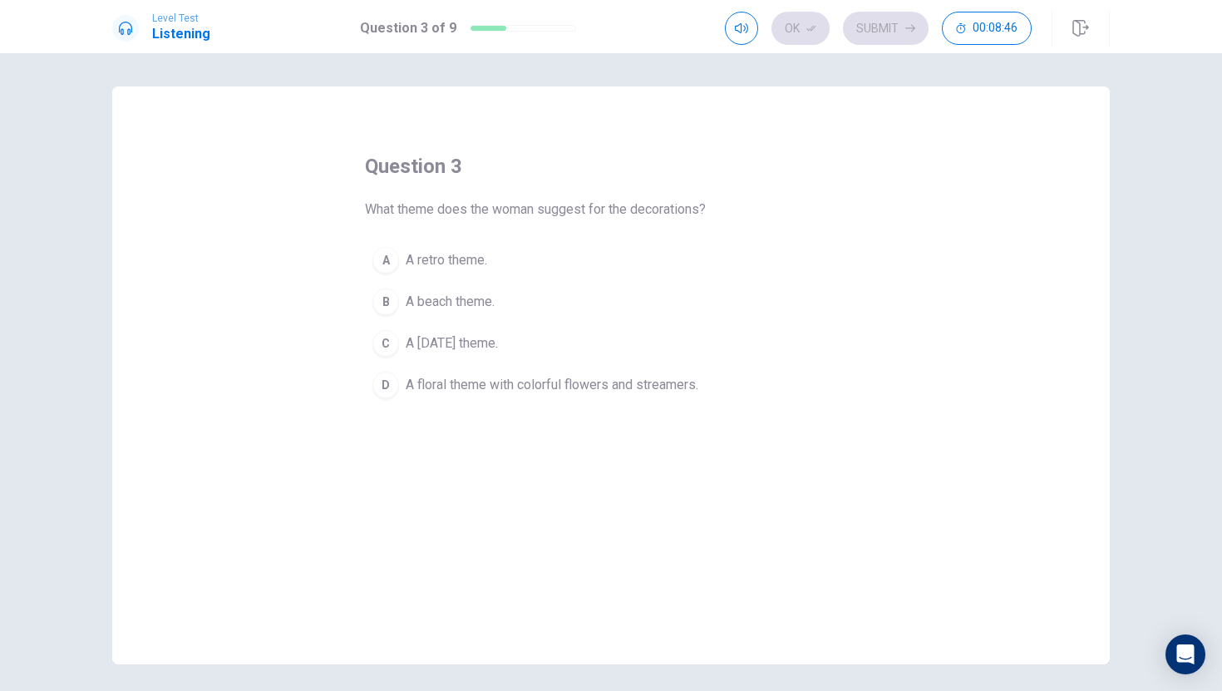
click at [398, 383] on div "D" at bounding box center [386, 385] width 27 height 27
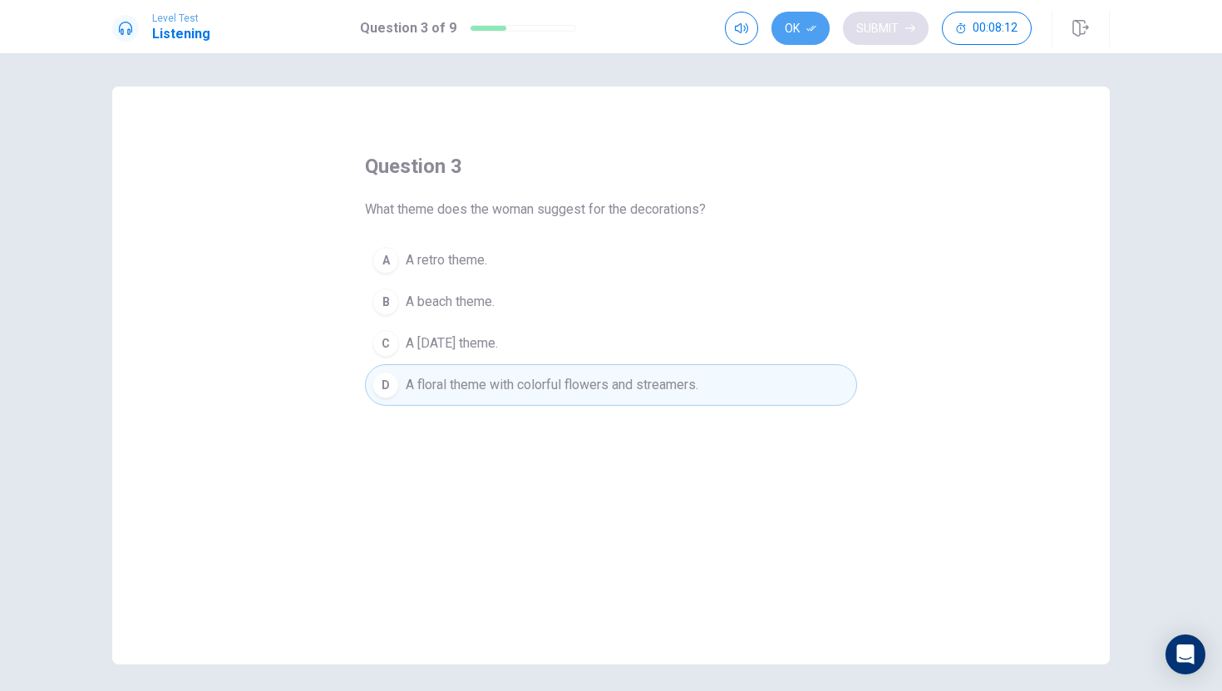
drag, startPoint x: 811, startPoint y: 27, endPoint x: 856, endPoint y: 32, distance: 45.2
click at [811, 27] on icon "button" at bounding box center [812, 28] width 10 height 10
click at [869, 27] on button "Submit" at bounding box center [886, 28] width 86 height 33
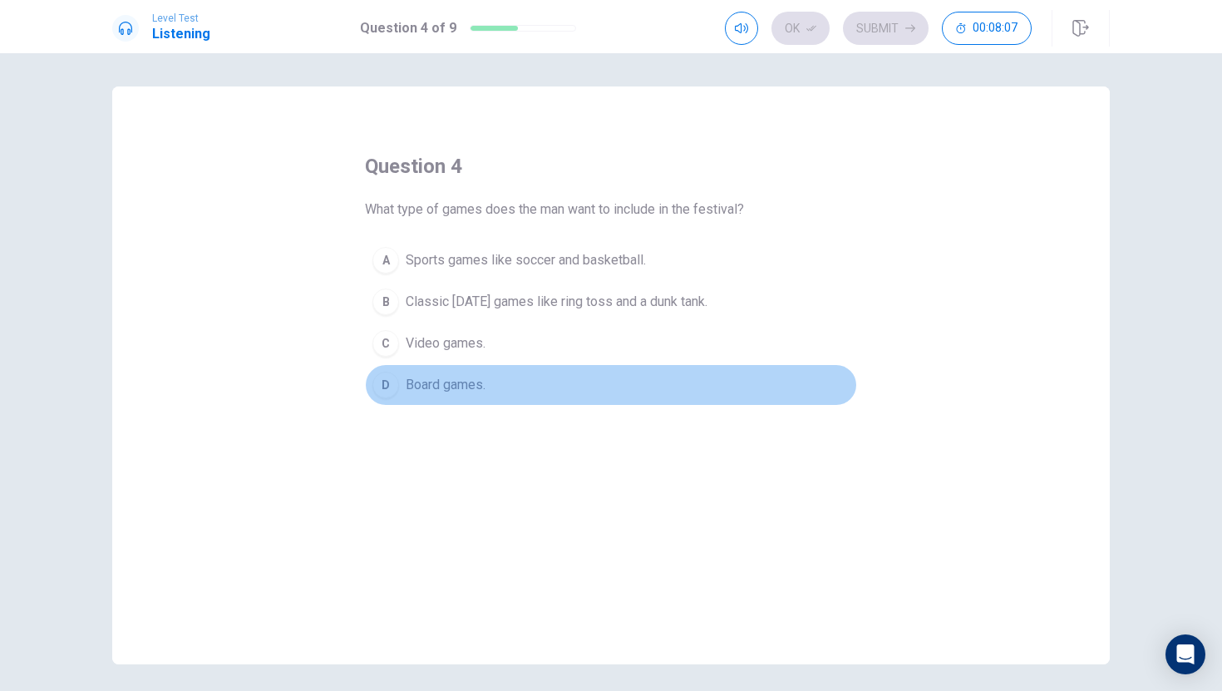
click at [458, 387] on span "Board games." at bounding box center [446, 385] width 80 height 20
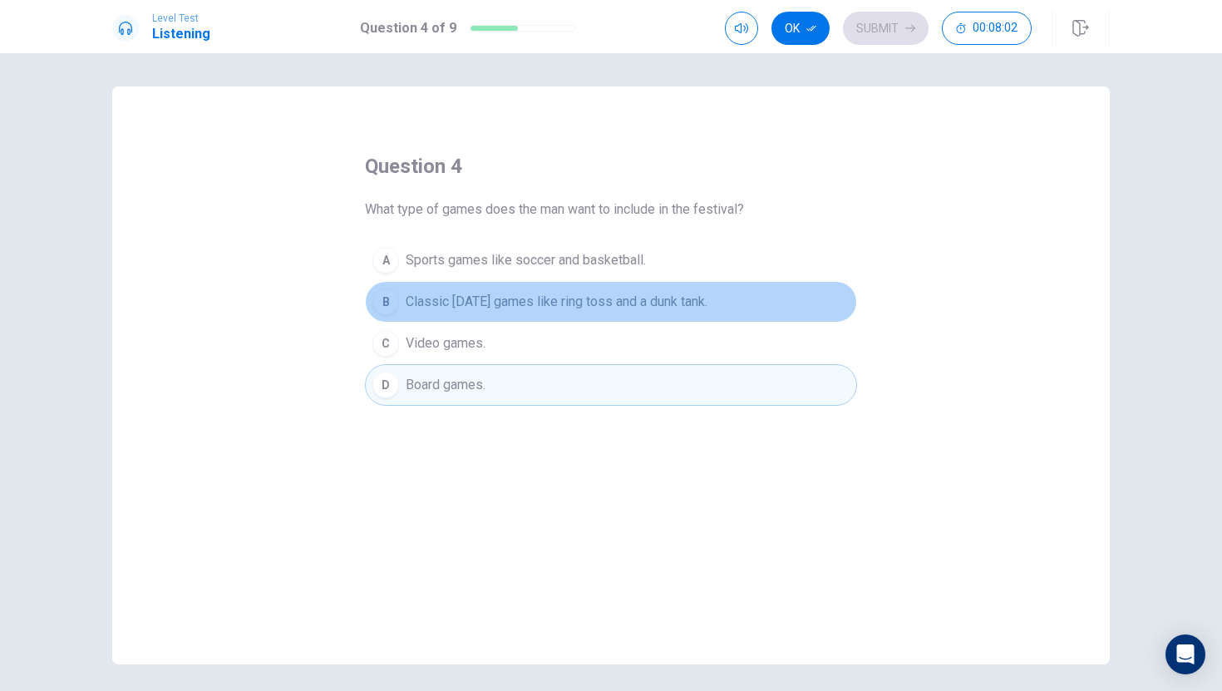
click at [516, 309] on span "Classic carnival games like ring toss and a dunk tank." at bounding box center [557, 302] width 302 height 20
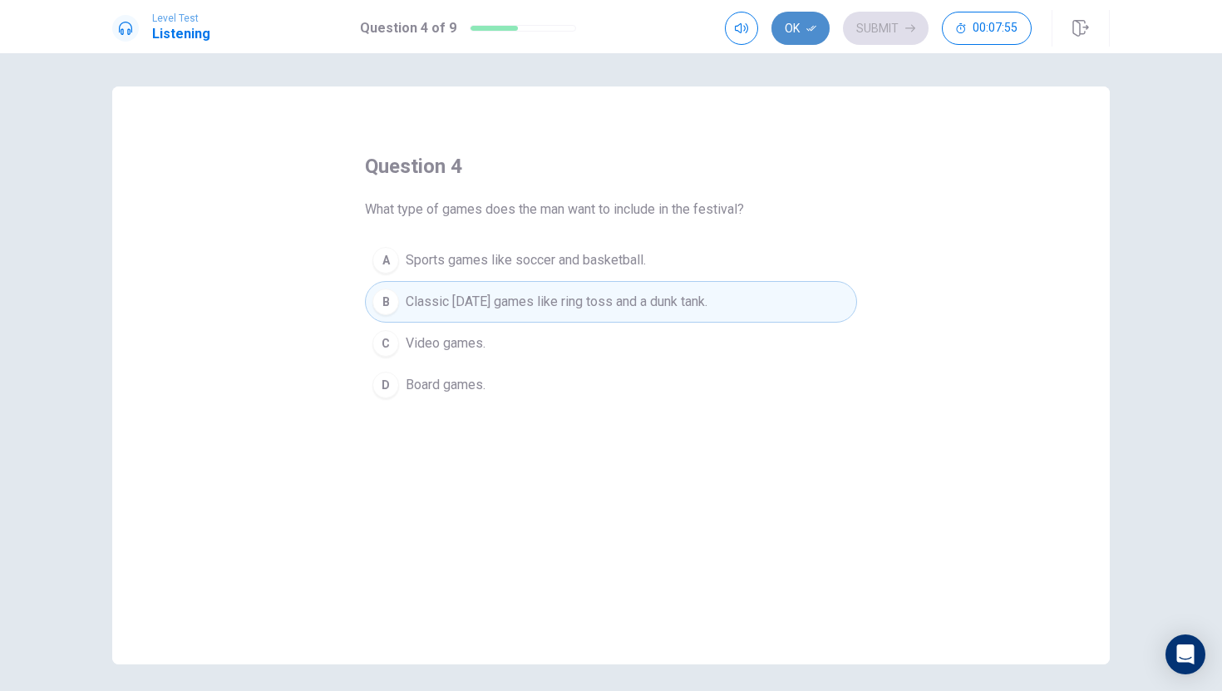
click at [798, 38] on button "Ok" at bounding box center [801, 28] width 58 height 33
click at [878, 37] on button "Submit" at bounding box center [886, 28] width 86 height 33
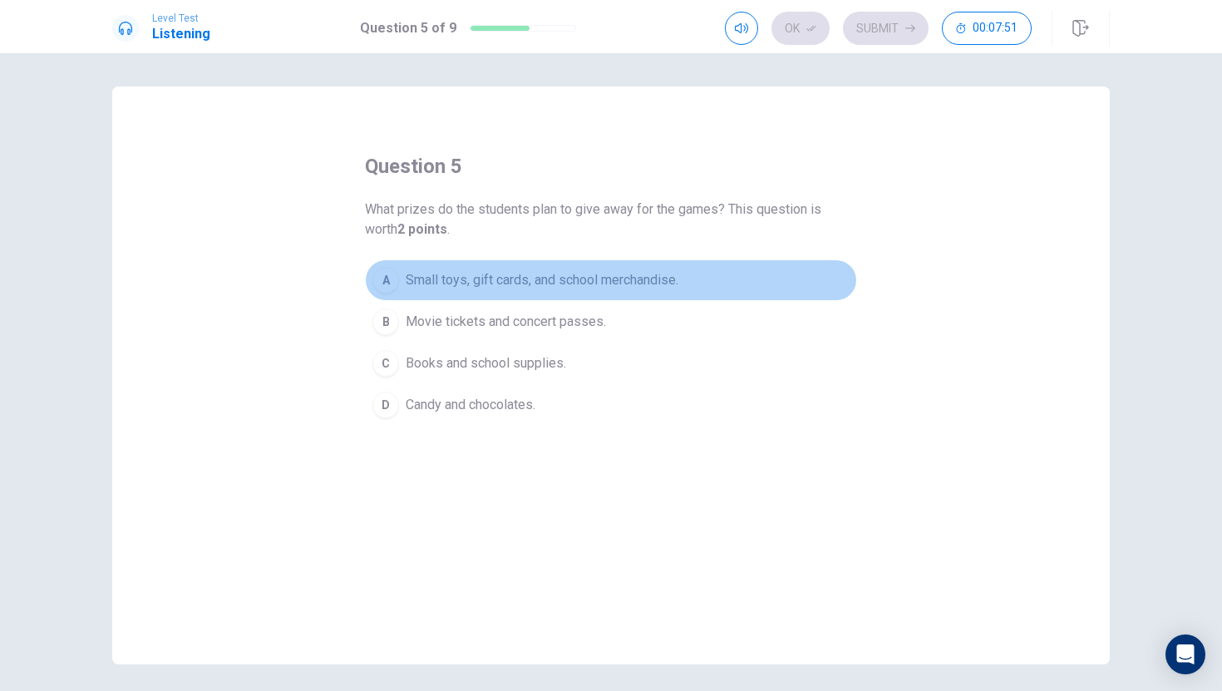
click at [610, 281] on span "Small toys, gift cards, and school merchandise." at bounding box center [542, 280] width 273 height 20
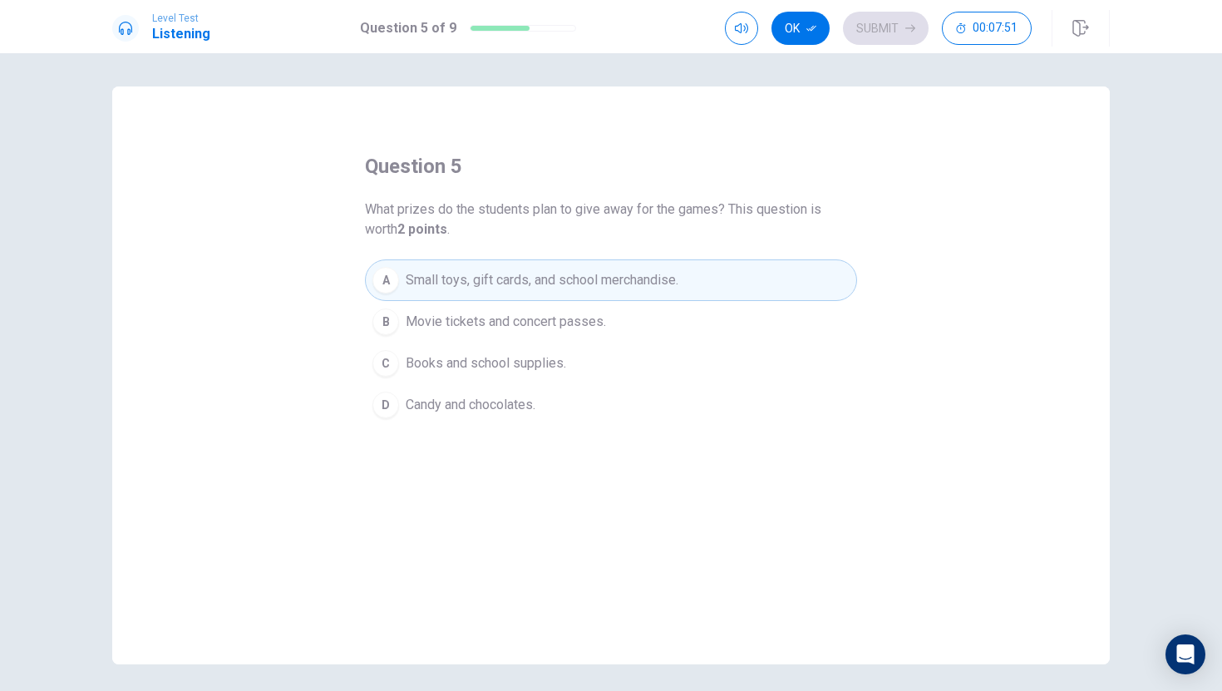
click at [543, 322] on span "Movie tickets and concert passes." at bounding box center [506, 322] width 200 height 20
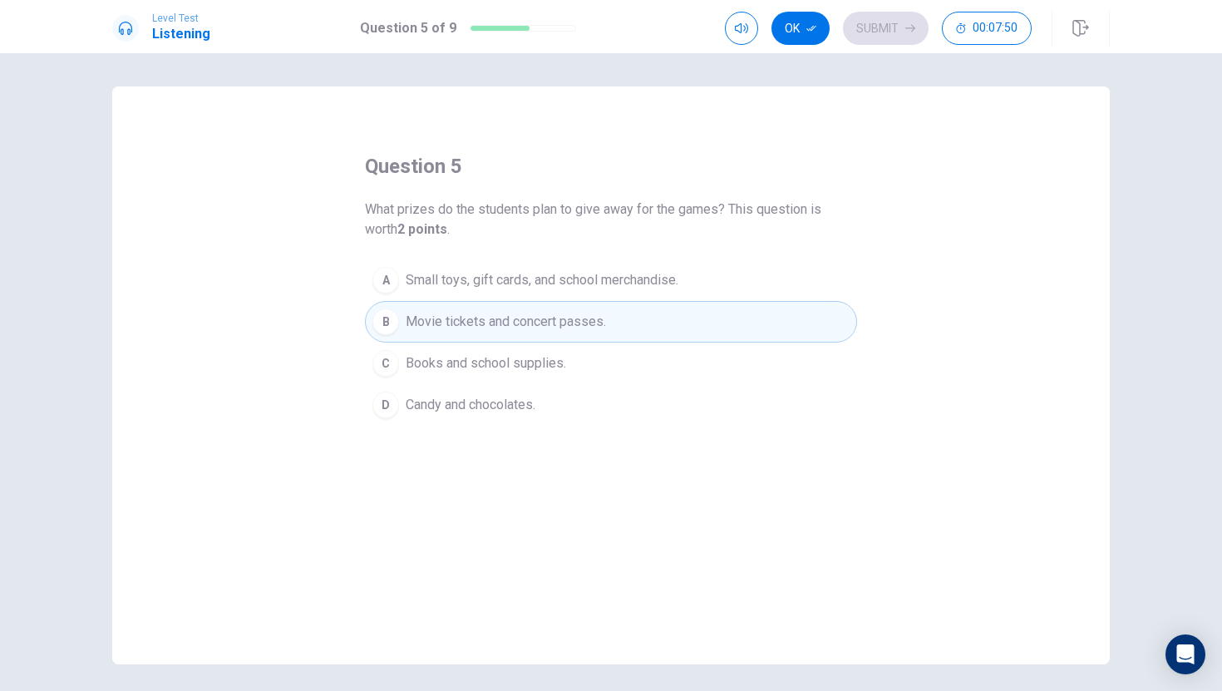
click at [553, 288] on span "Small toys, gift cards, and school merchandise." at bounding box center [542, 280] width 273 height 20
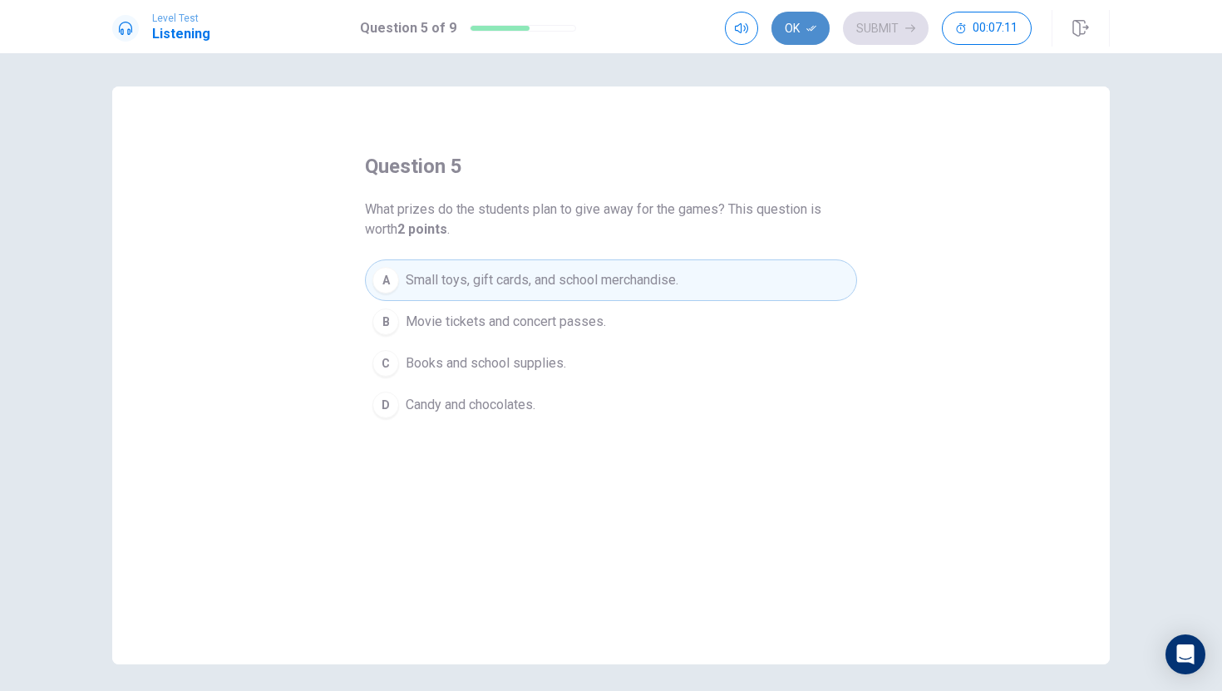
click at [806, 20] on button "Ok" at bounding box center [801, 28] width 58 height 33
click at [889, 20] on button "Submit" at bounding box center [886, 28] width 86 height 33
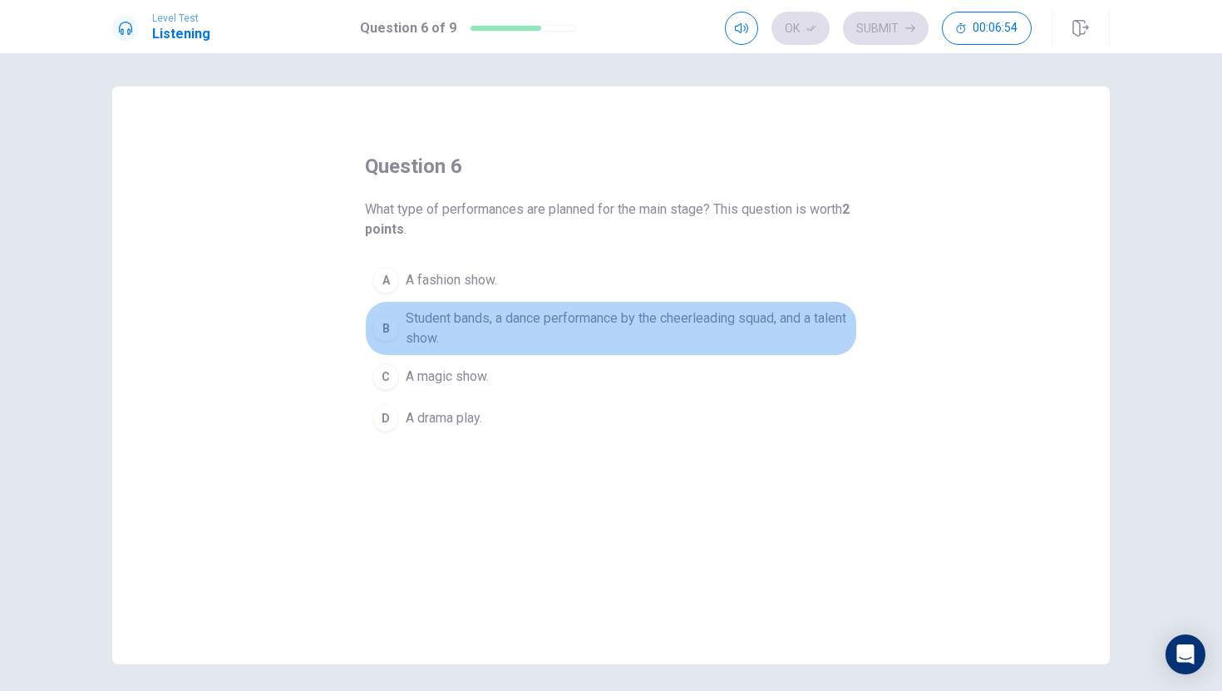
click at [485, 328] on span "Student bands, a dance performance by the cheerleading squad, and a talent show." at bounding box center [628, 329] width 444 height 40
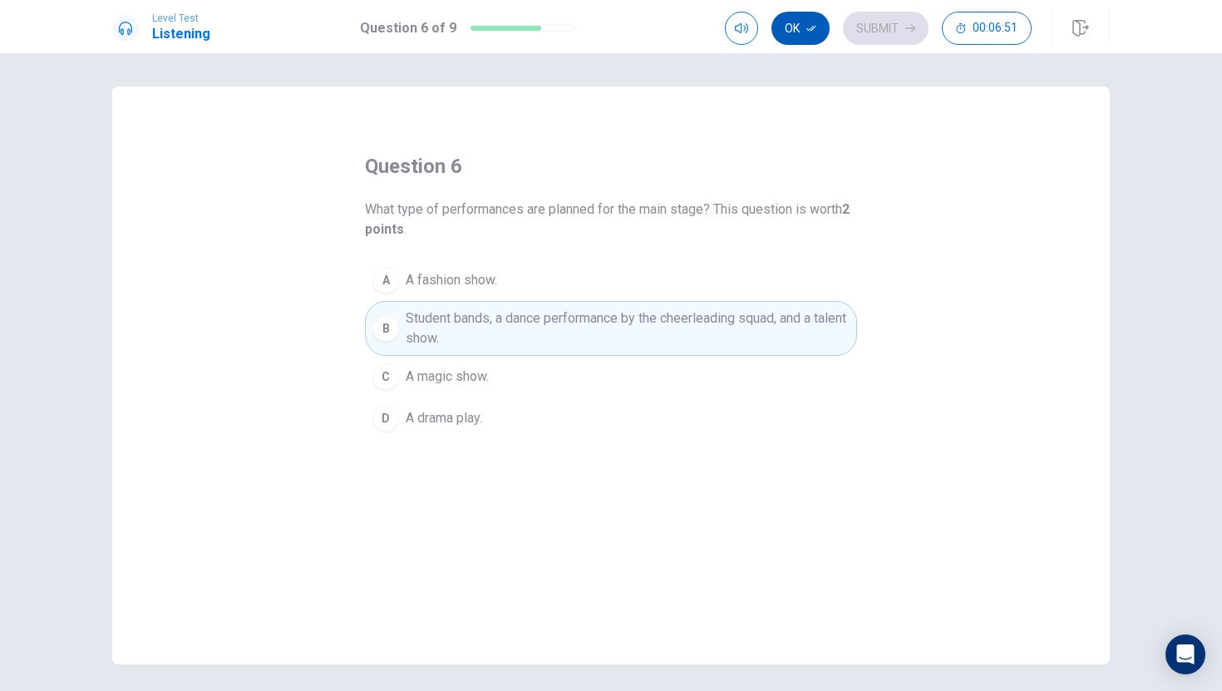
click at [816, 30] on icon "button" at bounding box center [812, 28] width 10 height 10
click at [893, 27] on button "Submit" at bounding box center [886, 28] width 86 height 33
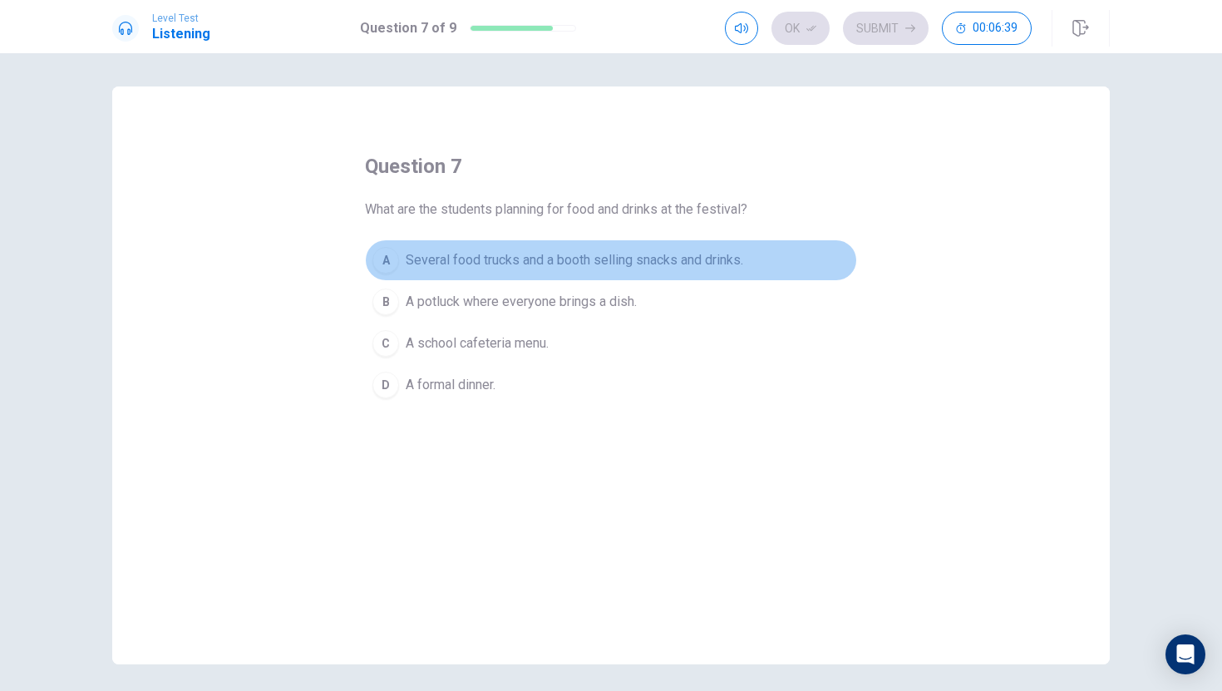
click at [468, 259] on span "Several food trucks and a booth selling snacks and drinks." at bounding box center [575, 260] width 338 height 20
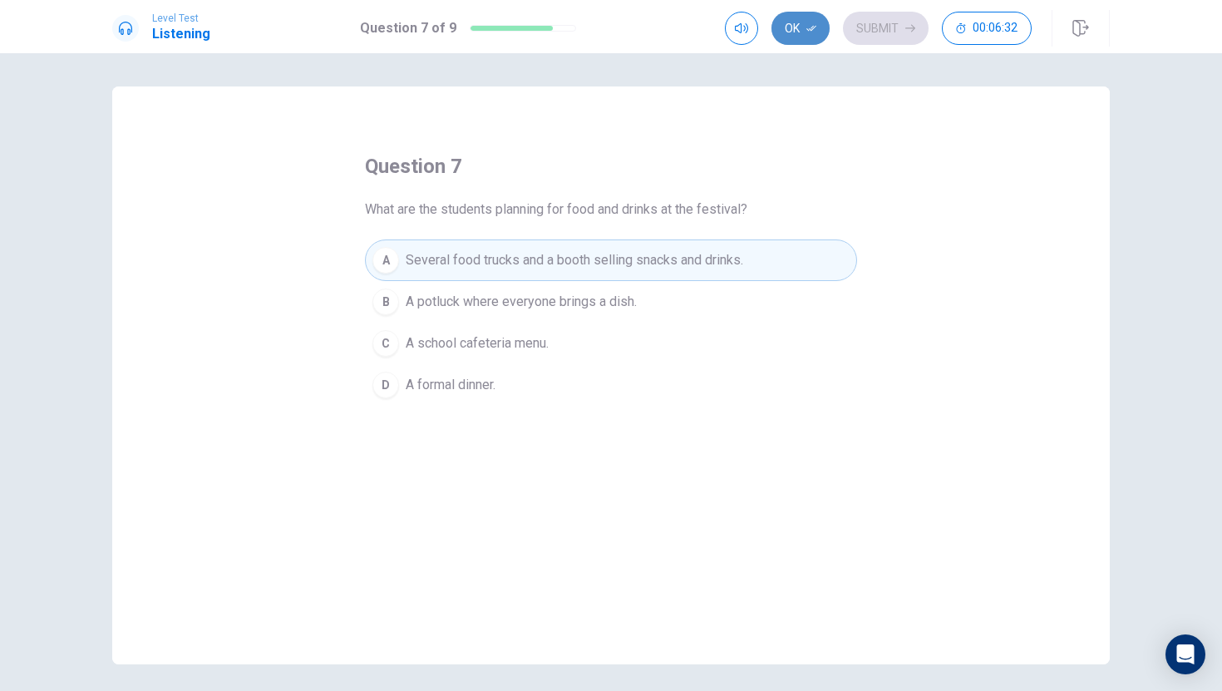
click at [821, 31] on button "Ok" at bounding box center [801, 28] width 58 height 33
click at [861, 28] on button "Submit" at bounding box center [886, 28] width 86 height 33
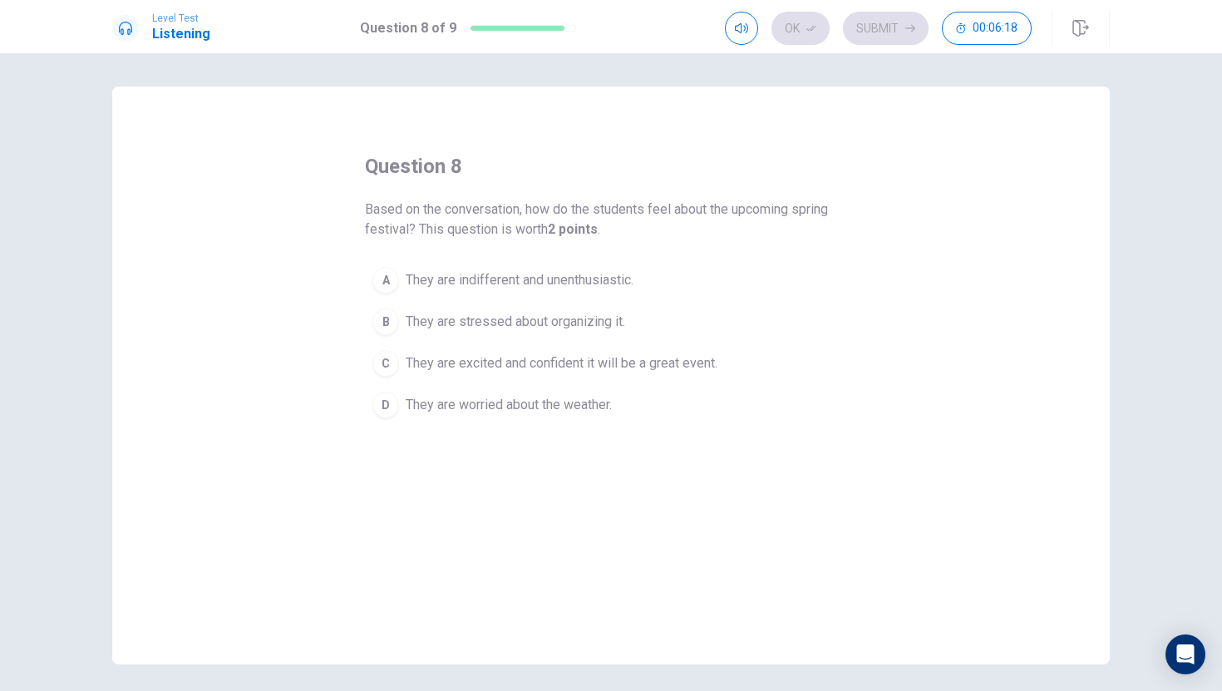
click at [402, 363] on button "C They are excited and confident it will be a great event." at bounding box center [611, 364] width 492 height 42
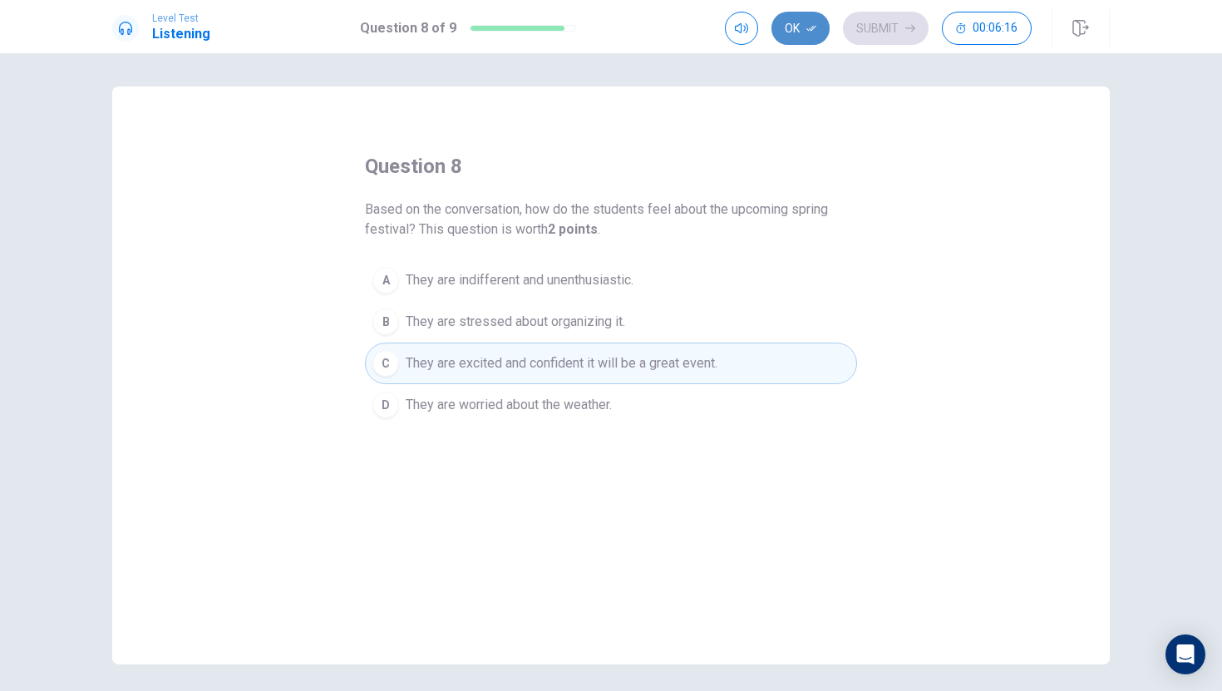
click at [788, 33] on button "Ok" at bounding box center [801, 28] width 58 height 33
click at [888, 33] on button "Submit" at bounding box center [886, 28] width 86 height 33
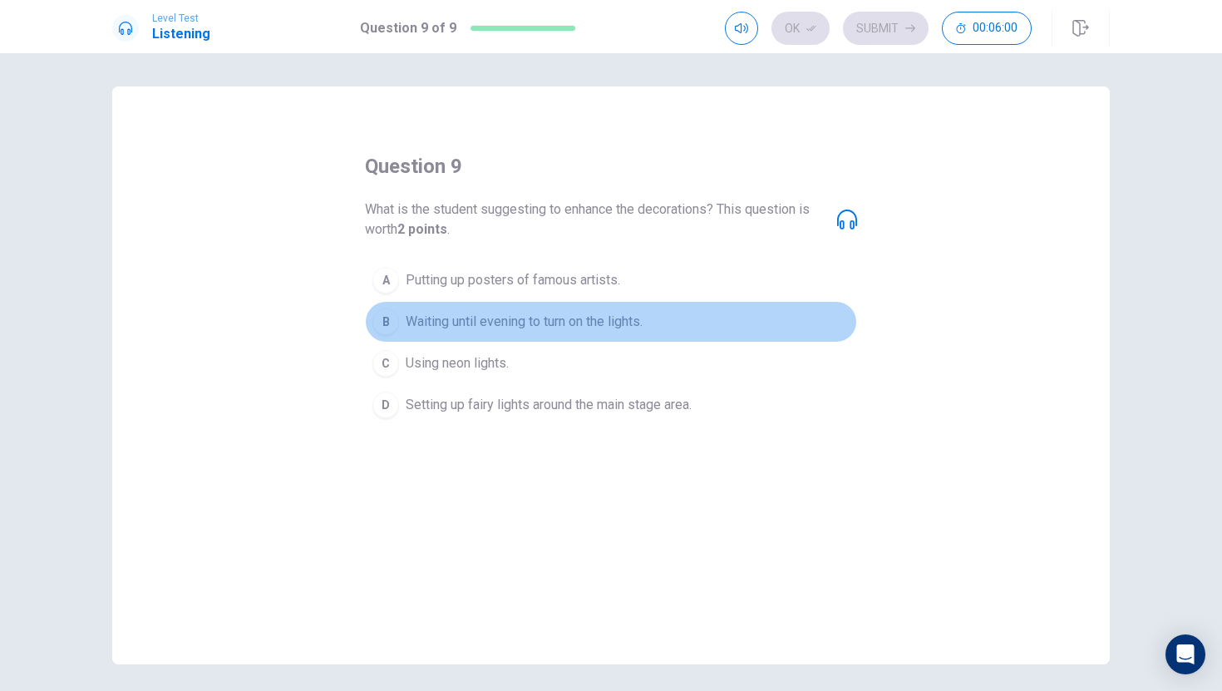
click at [453, 328] on span "Waiting until evening to turn on the lights." at bounding box center [524, 322] width 237 height 20
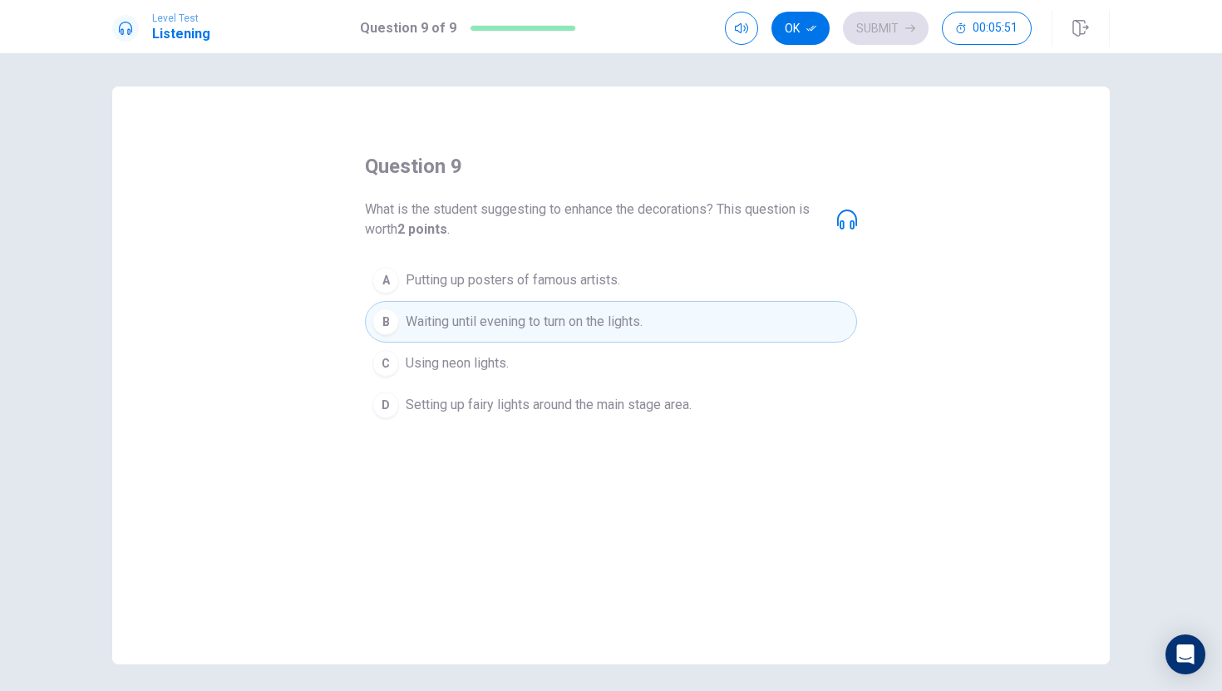
click at [832, 218] on div "What is the student suggesting to enhance the decorations? This question is wor…" at bounding box center [611, 220] width 492 height 40
click at [847, 218] on icon at bounding box center [847, 220] width 20 height 20
click at [805, 31] on button "Ok" at bounding box center [801, 28] width 58 height 33
click at [900, 34] on button "Submit" at bounding box center [886, 28] width 86 height 33
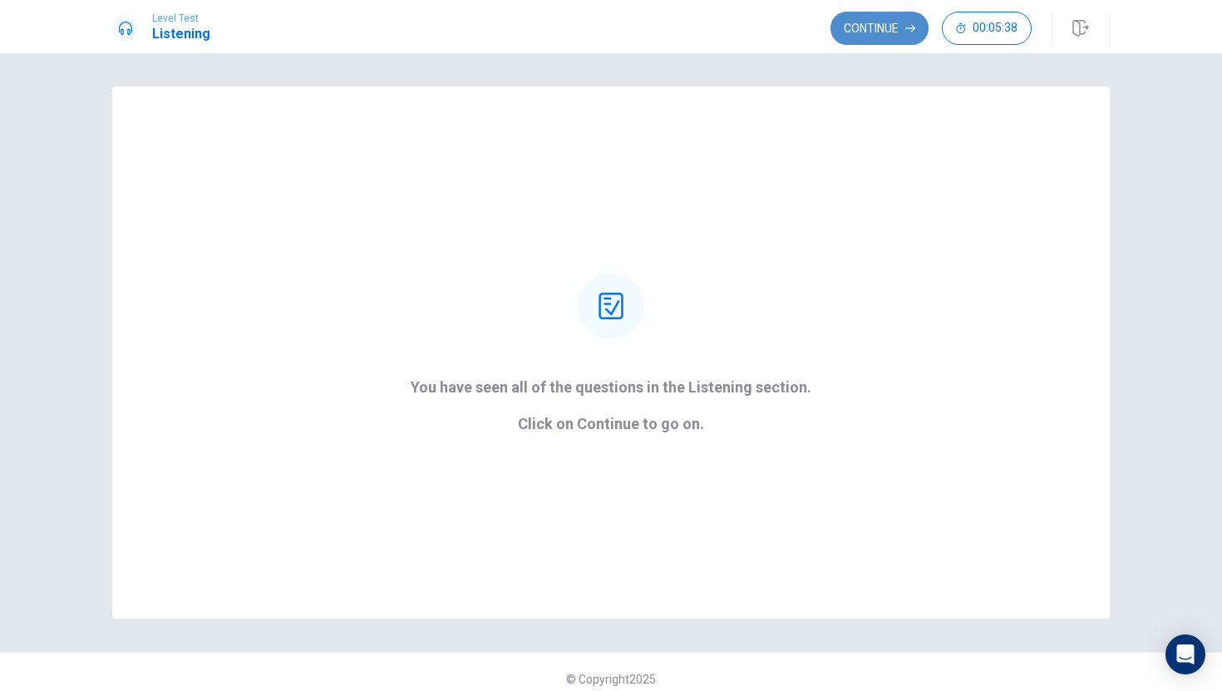
click at [858, 42] on button "Continue" at bounding box center [880, 28] width 98 height 33
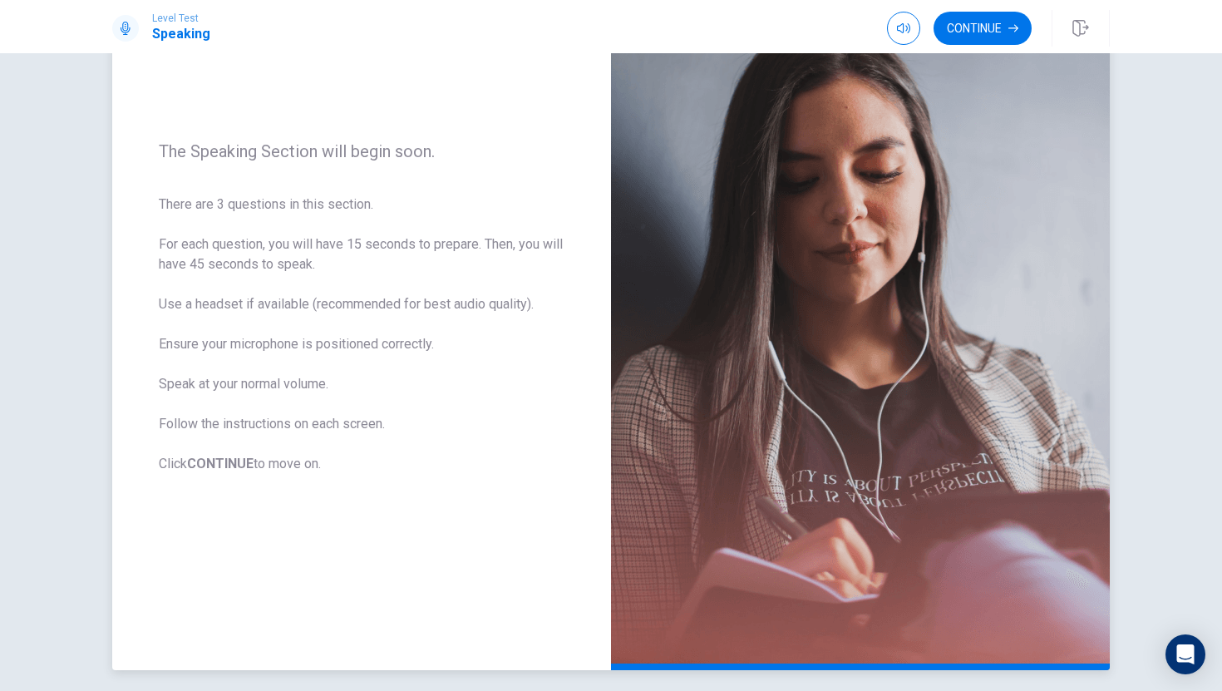
scroll to position [142, 0]
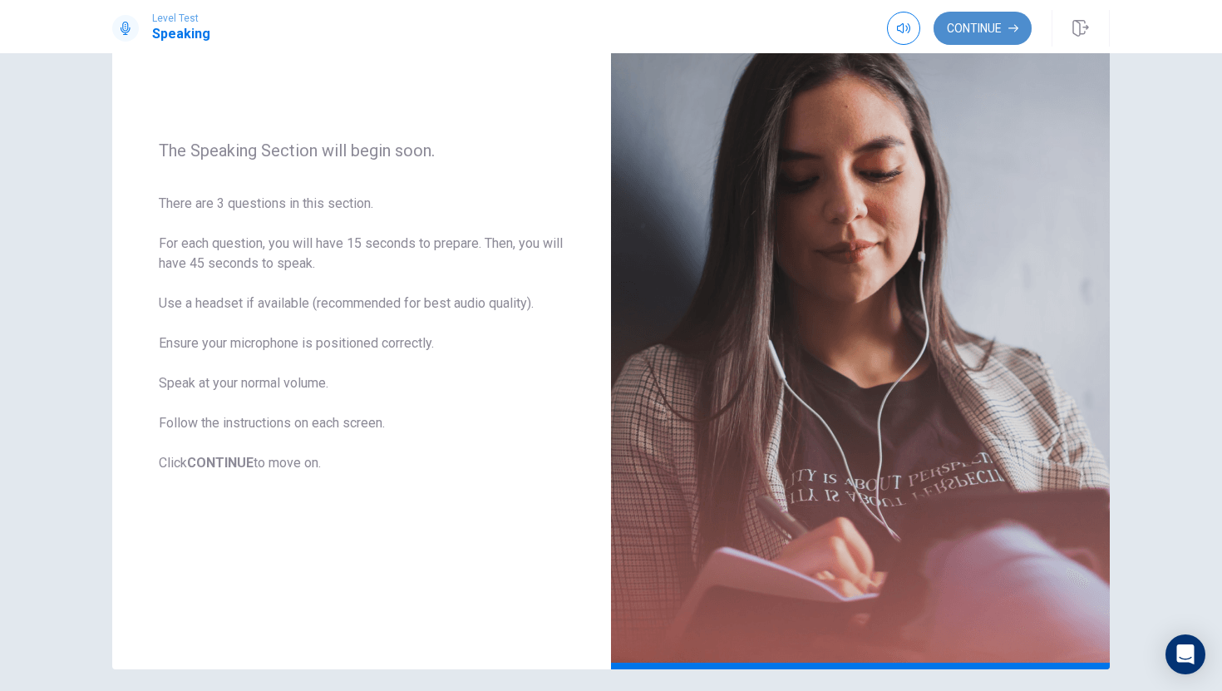
click at [1016, 22] on button "Continue" at bounding box center [983, 28] width 98 height 33
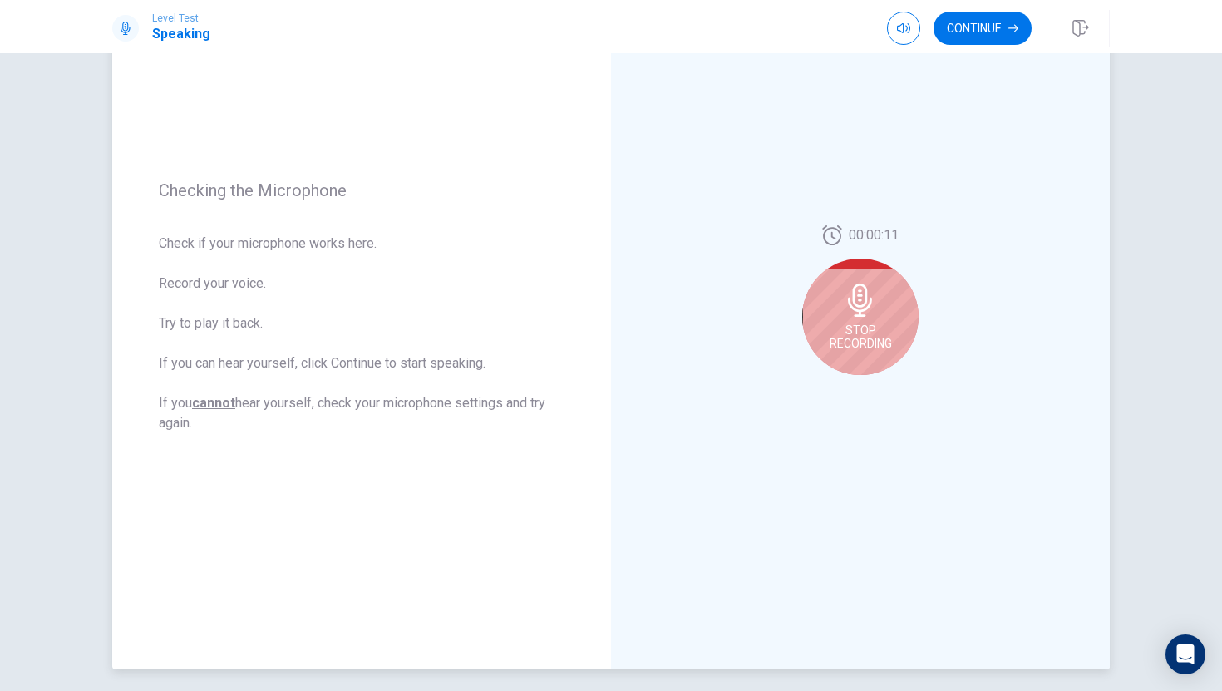
click at [858, 319] on div "Stop Recording" at bounding box center [861, 317] width 116 height 116
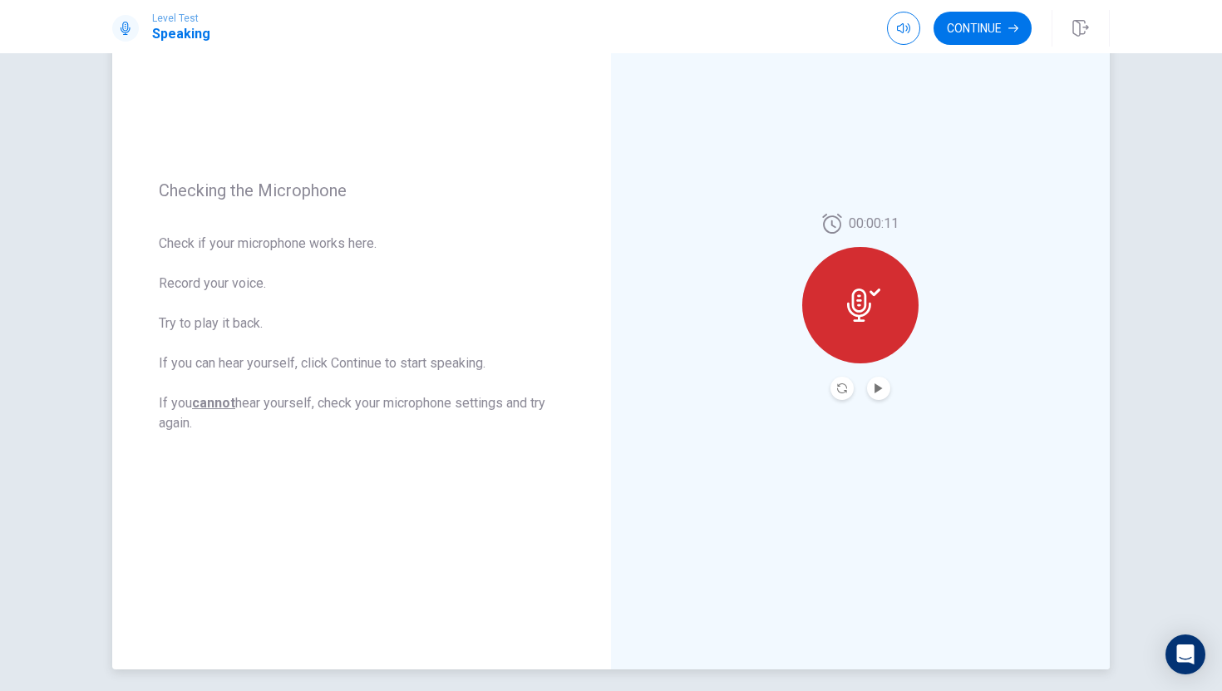
click at [872, 344] on div at bounding box center [861, 305] width 116 height 116
click at [887, 392] on button "Play Audio" at bounding box center [878, 388] width 23 height 23
click at [856, 305] on icon at bounding box center [863, 305] width 33 height 33
click at [845, 392] on icon "Record Again" at bounding box center [842, 388] width 10 height 10
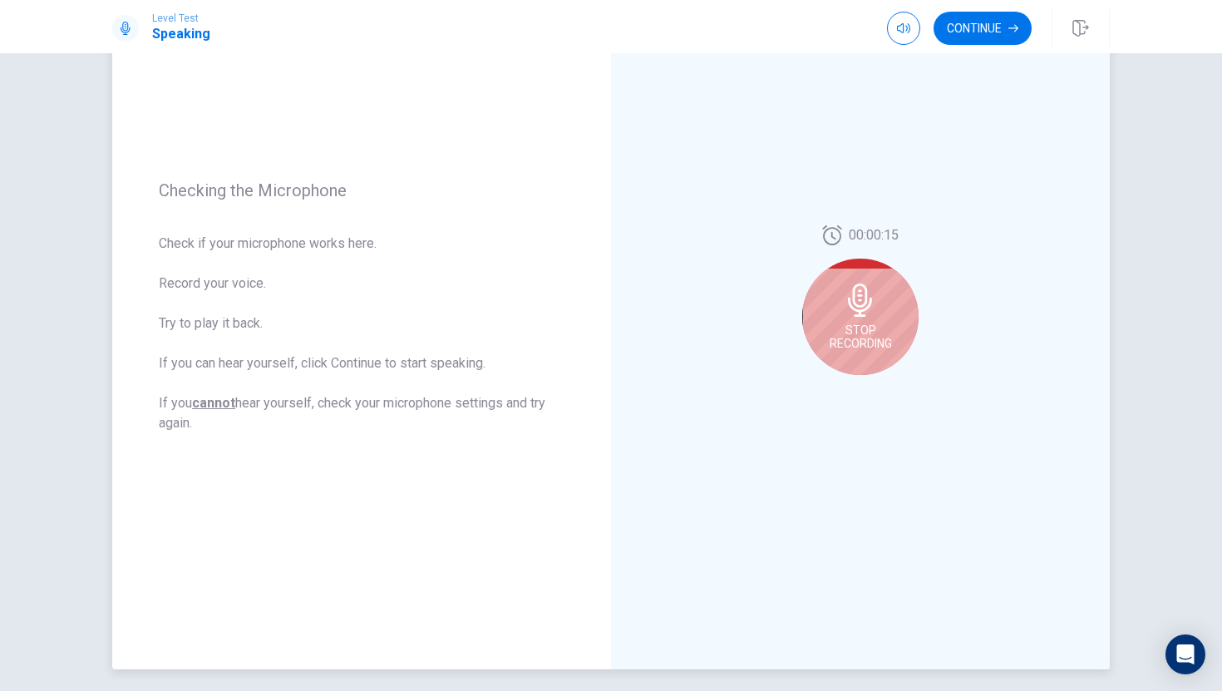
click at [890, 307] on div "Stop Recording" at bounding box center [861, 317] width 116 height 116
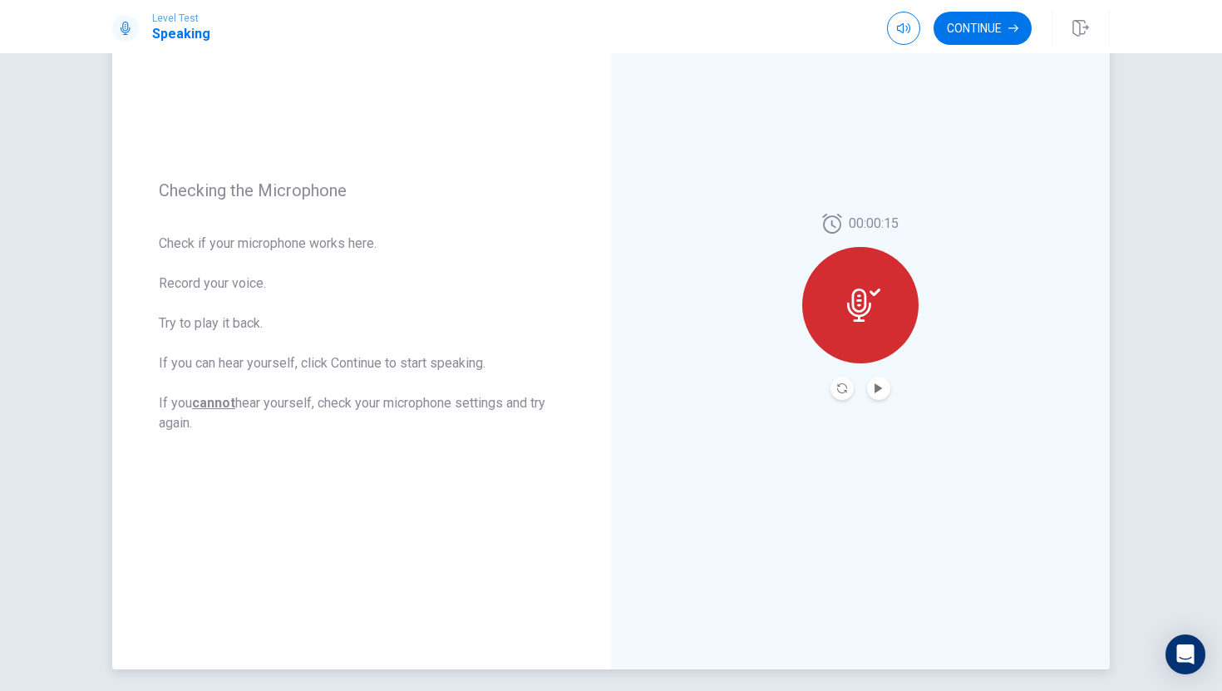
click at [869, 312] on icon at bounding box center [863, 305] width 33 height 33
click at [898, 333] on div at bounding box center [861, 305] width 116 height 116
click at [885, 398] on div at bounding box center [861, 388] width 60 height 23
click at [878, 388] on icon "Play Audio" at bounding box center [878, 388] width 7 height 10
click at [839, 387] on icon "Record Again" at bounding box center [842, 388] width 10 height 10
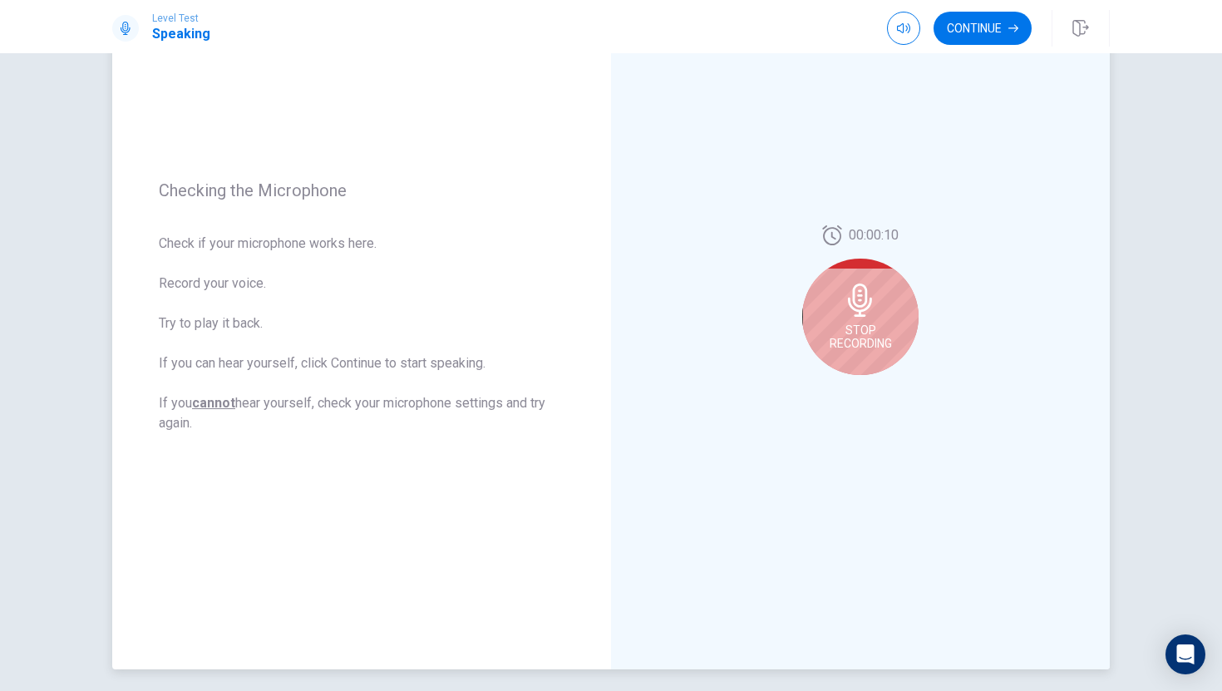
click at [877, 314] on div "Stop Recording" at bounding box center [861, 317] width 116 height 116
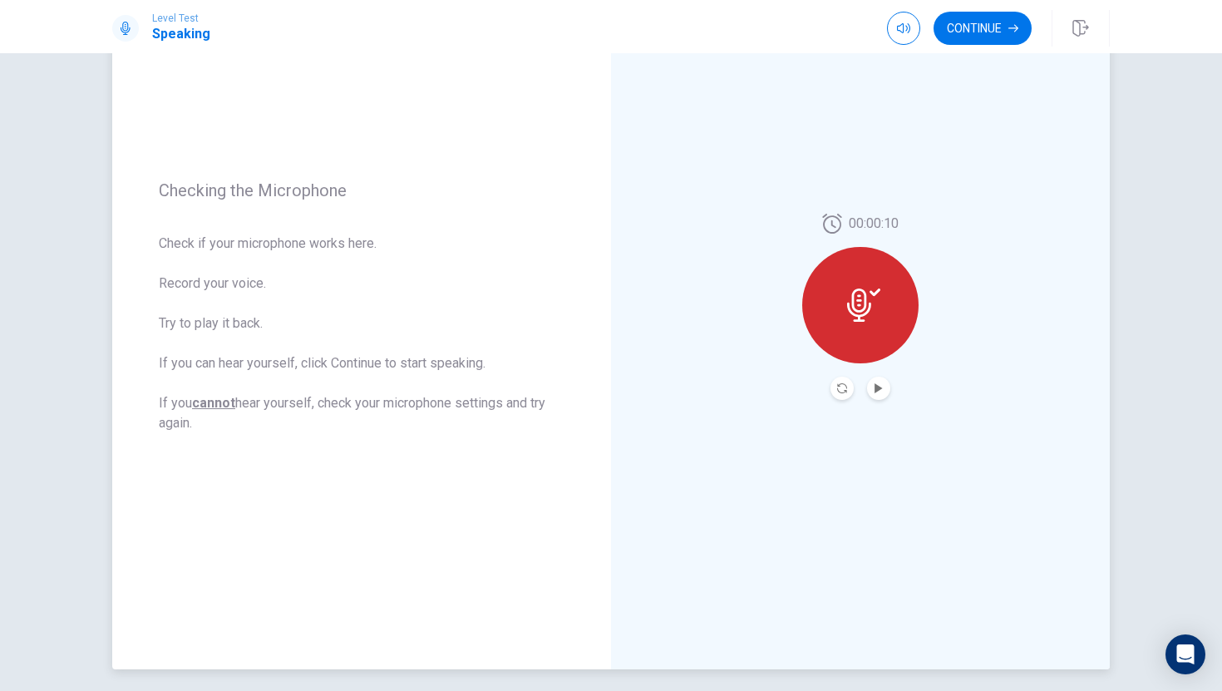
click at [883, 407] on div "00:00:10" at bounding box center [860, 306] width 499 height 725
click at [881, 386] on icon "Play Audio" at bounding box center [879, 388] width 10 height 10
click at [852, 332] on div at bounding box center [861, 305] width 116 height 116
click at [976, 37] on button "Continue" at bounding box center [983, 28] width 98 height 33
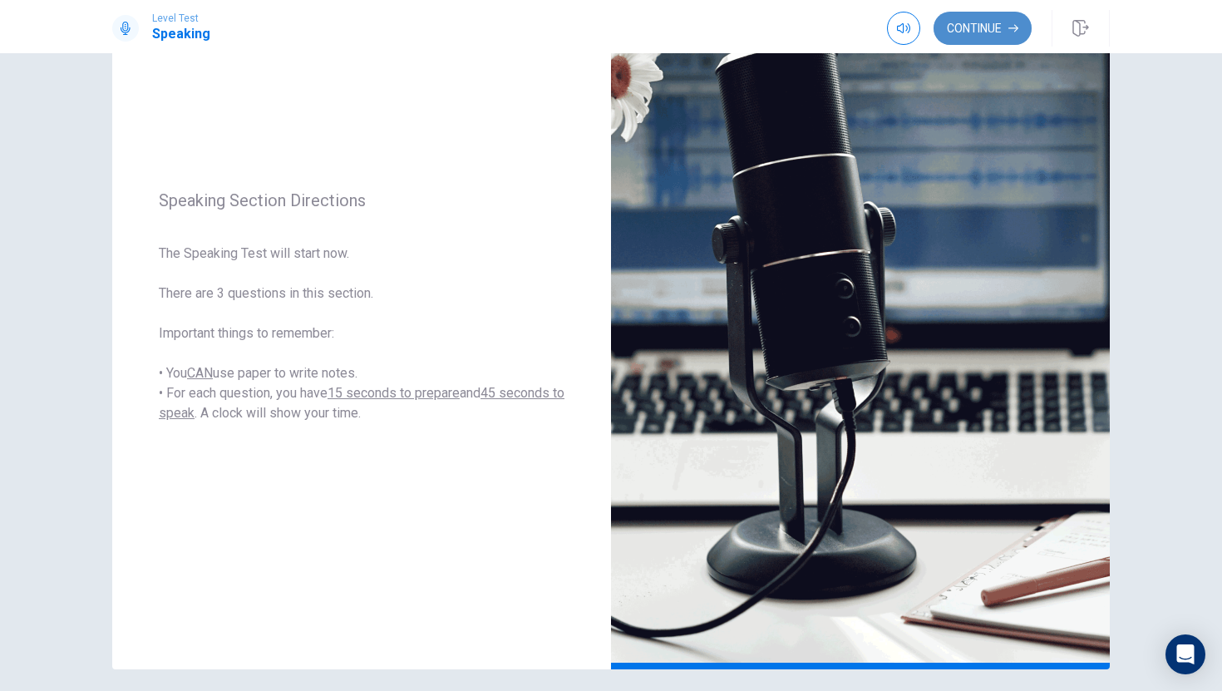
click at [963, 19] on button "Continue" at bounding box center [983, 28] width 98 height 33
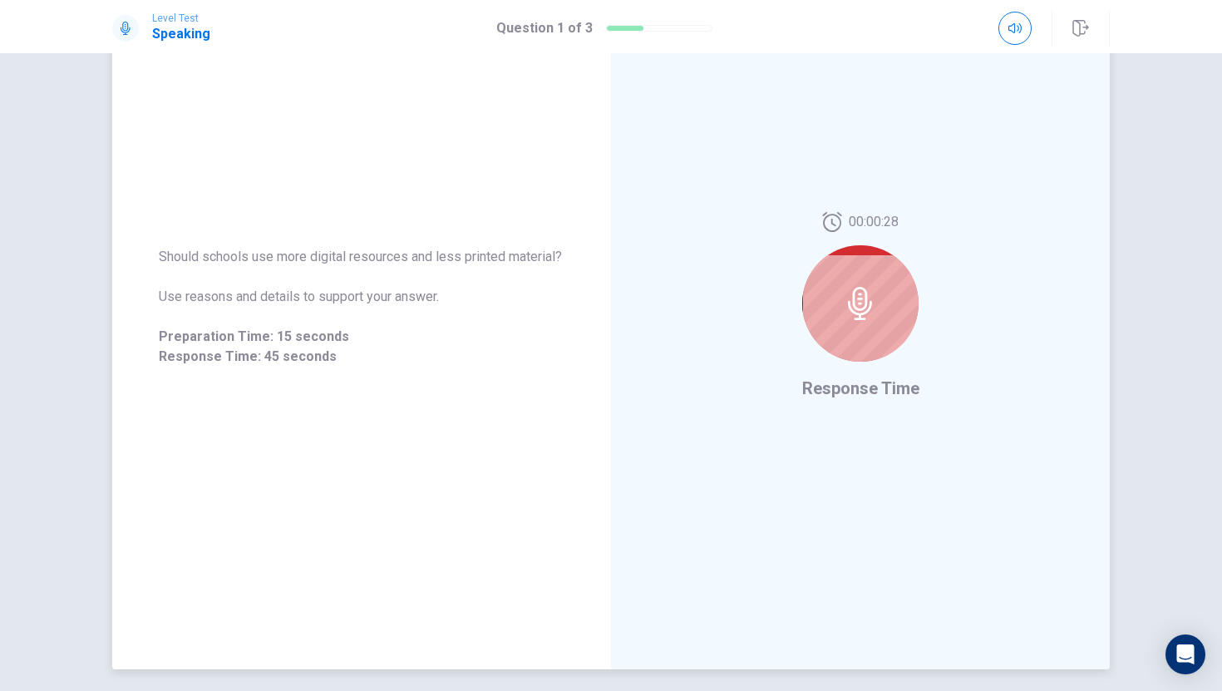
click at [848, 300] on icon at bounding box center [860, 303] width 33 height 33
click at [848, 321] on div at bounding box center [861, 303] width 116 height 116
click at [851, 325] on div at bounding box center [861, 303] width 116 height 116
click at [852, 329] on div at bounding box center [861, 303] width 116 height 116
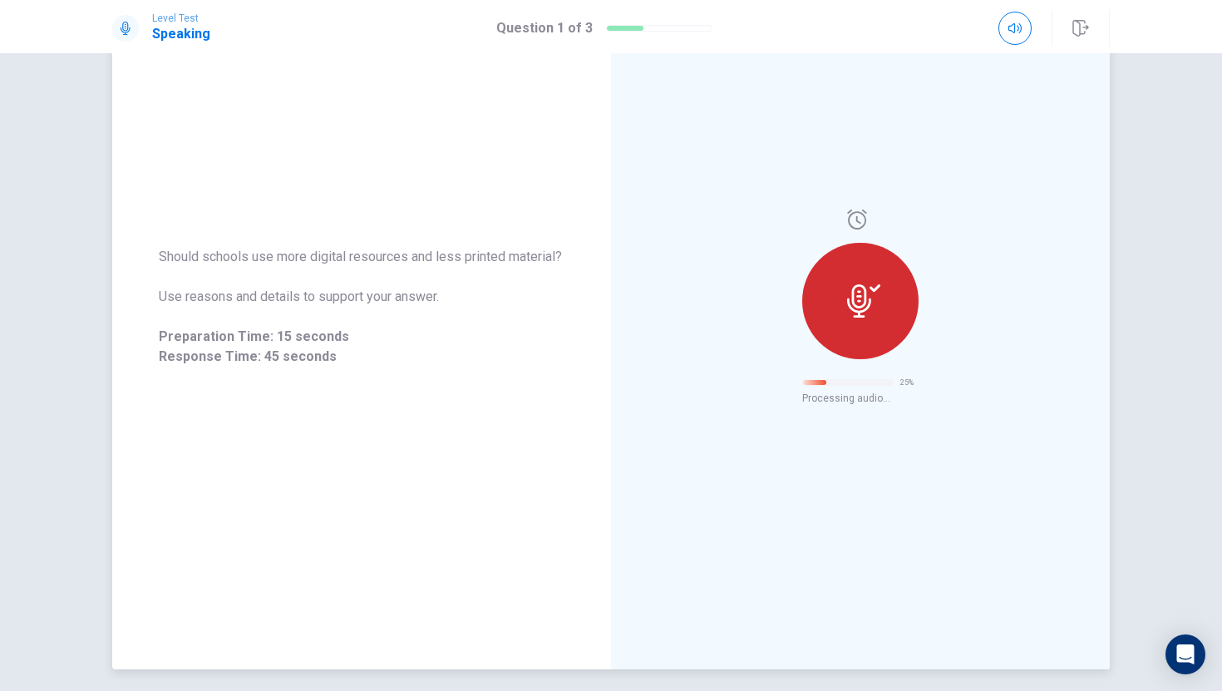
click at [805, 285] on div at bounding box center [861, 301] width 116 height 116
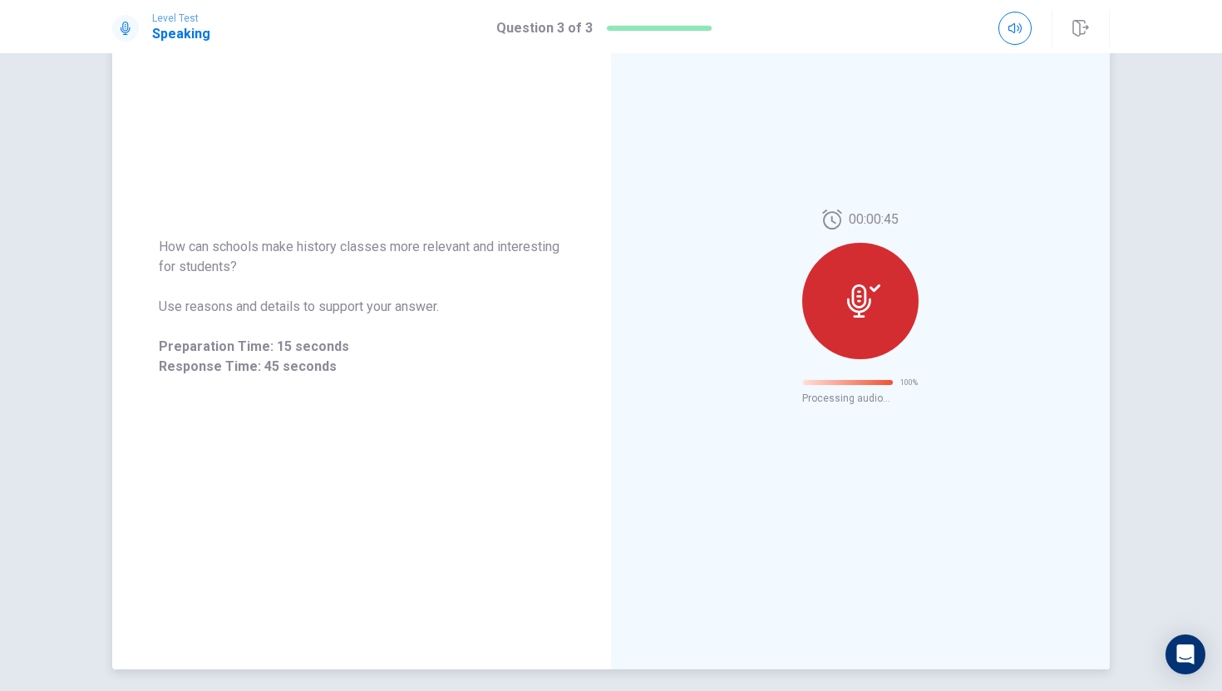
scroll to position [0, 0]
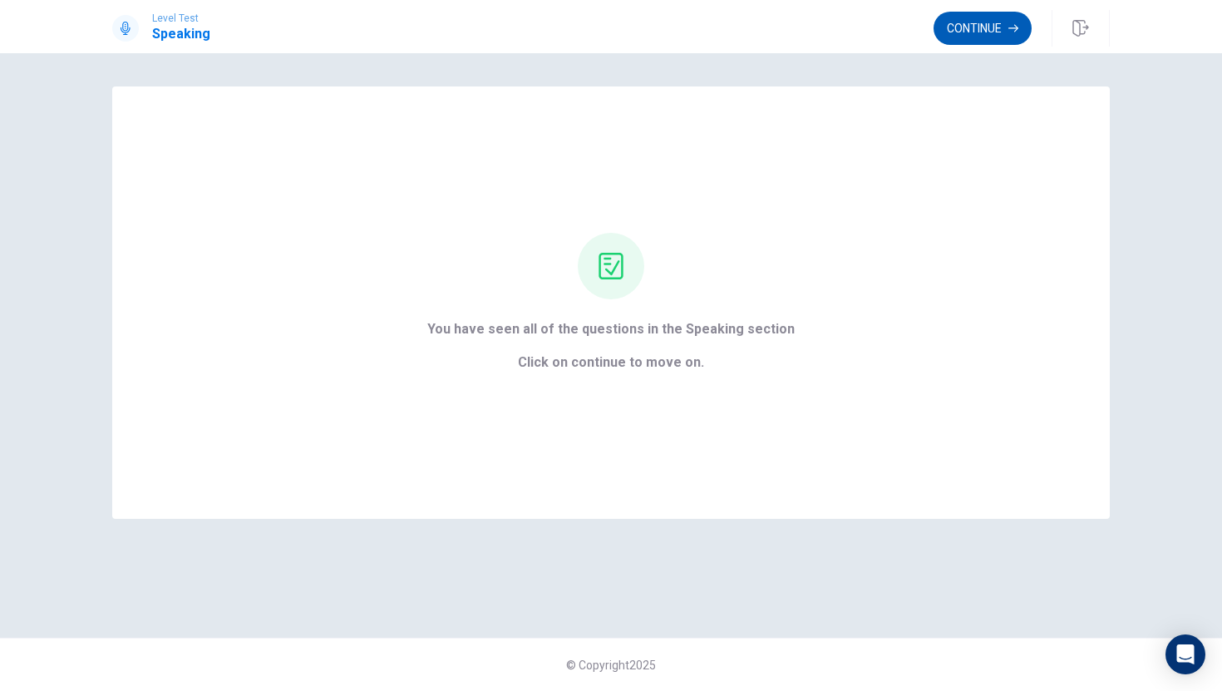
click at [981, 30] on button "Continue" at bounding box center [983, 28] width 98 height 33
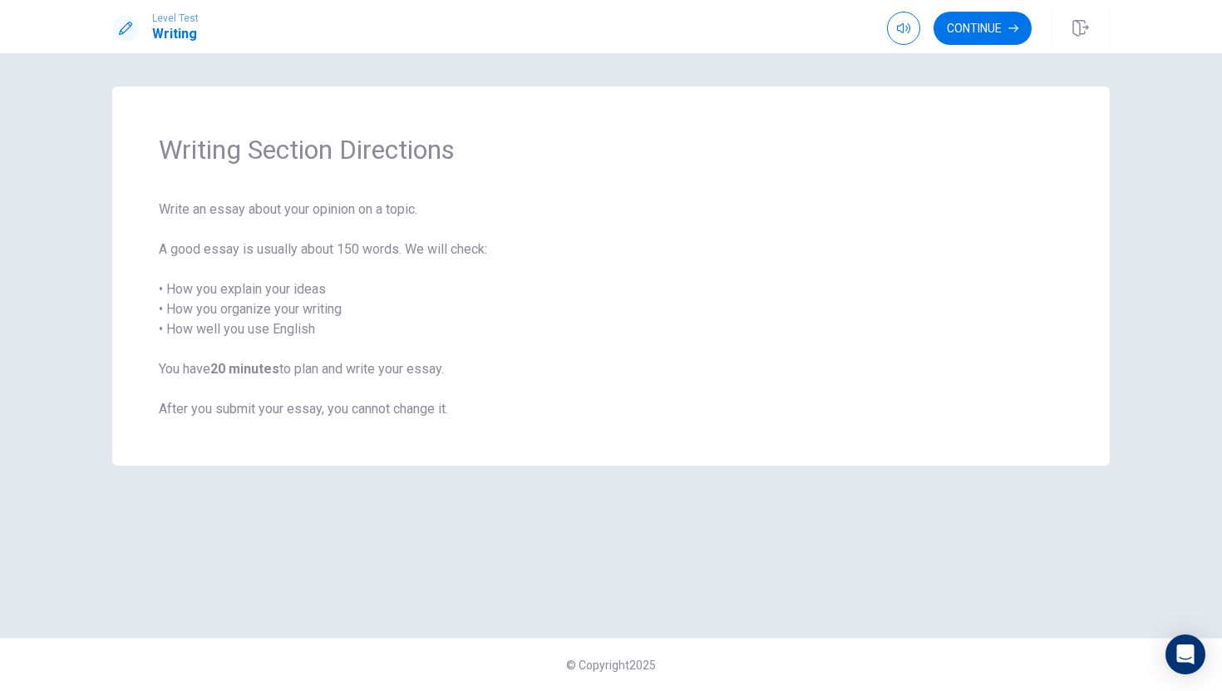
click at [956, 77] on div "Writing Section Directions Write an essay about your opinion on a topic. A good…" at bounding box center [611, 372] width 1222 height 638
click at [960, 34] on button "Continue" at bounding box center [983, 28] width 98 height 33
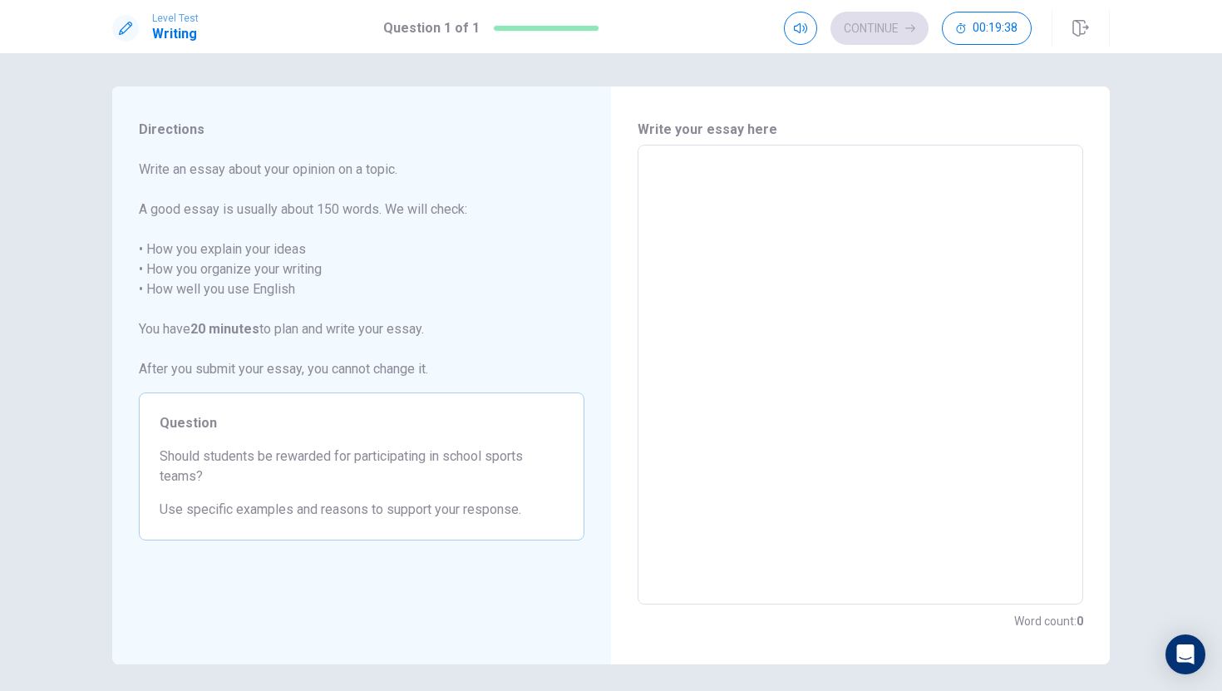
click at [807, 134] on h6 "Write your essay here" at bounding box center [861, 130] width 446 height 20
click at [794, 183] on textarea at bounding box center [861, 375] width 422 height 432
type textarea "x"
type textarea "i"
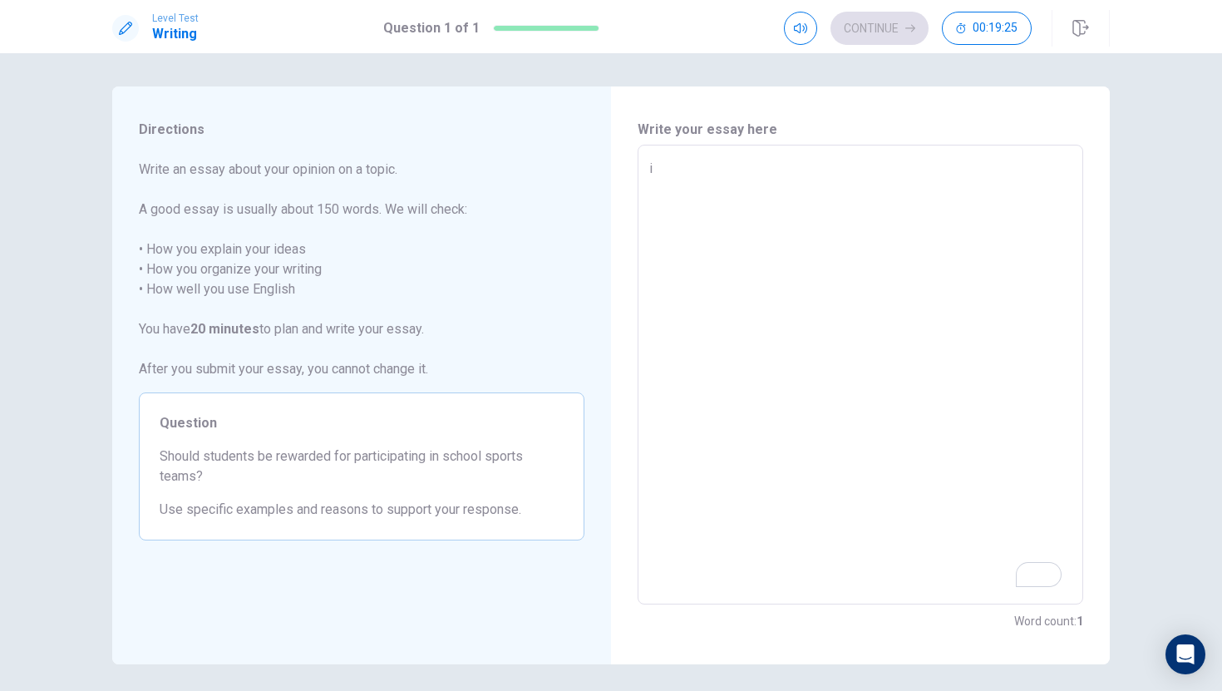
type textarea "x"
type textarea "i"
type textarea "x"
type textarea "i"
type textarea "x"
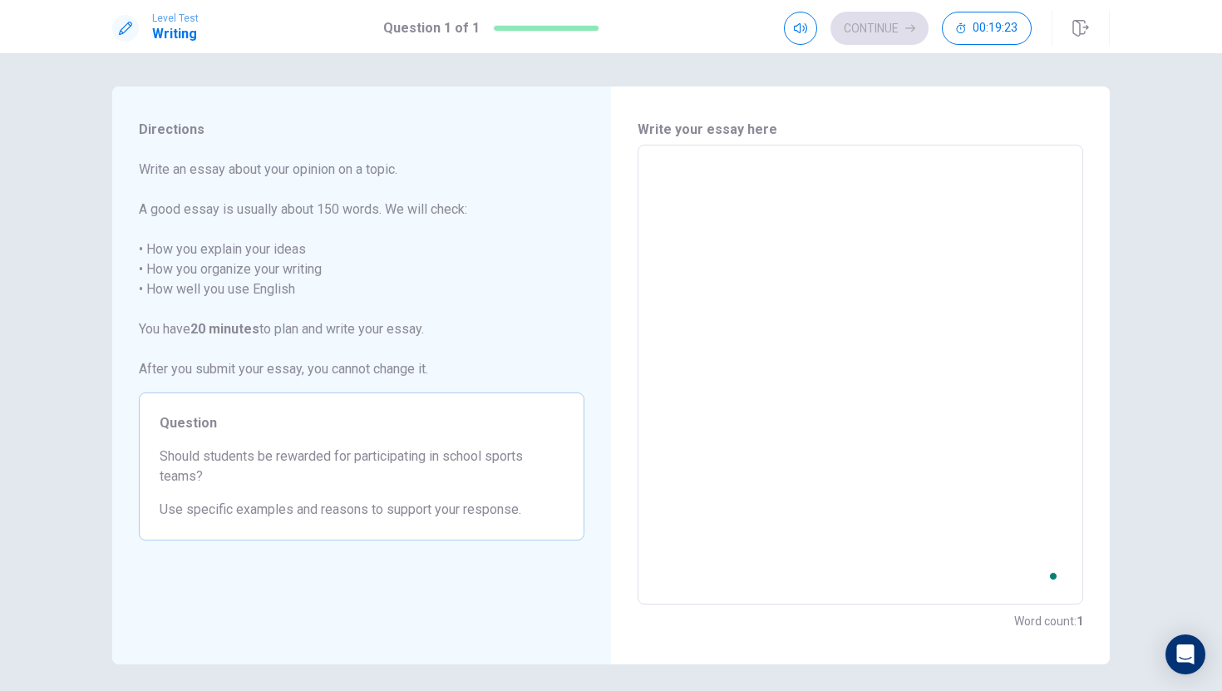
type textarea "x"
type textarea "i"
type textarea "x"
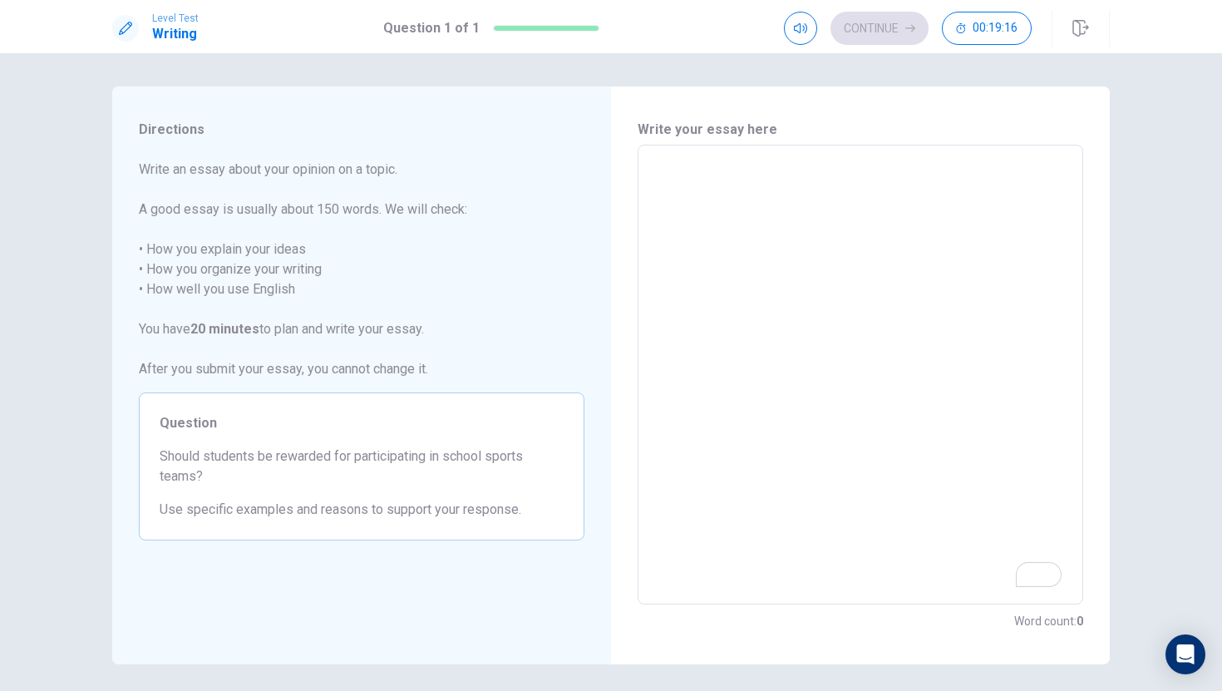
type textarea "i"
type textarea "x"
type textarea "I"
type textarea "x"
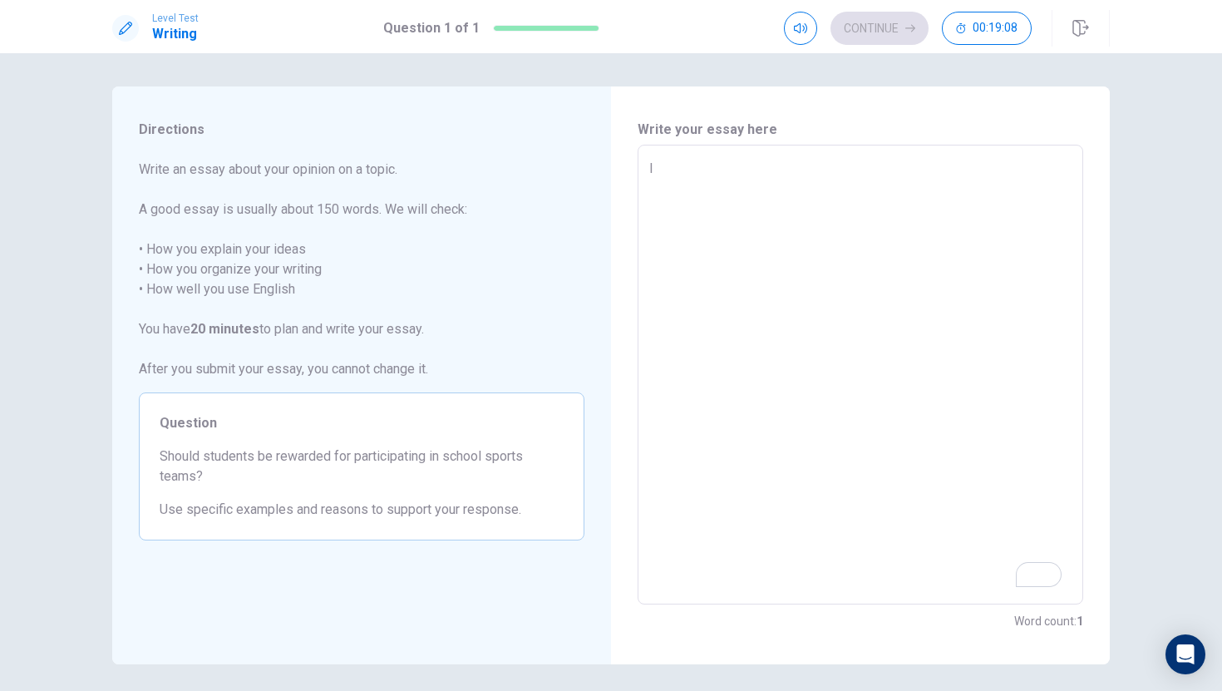
type textarea "I"
type textarea "x"
type textarea "I t"
type textarea "x"
type textarea "I th"
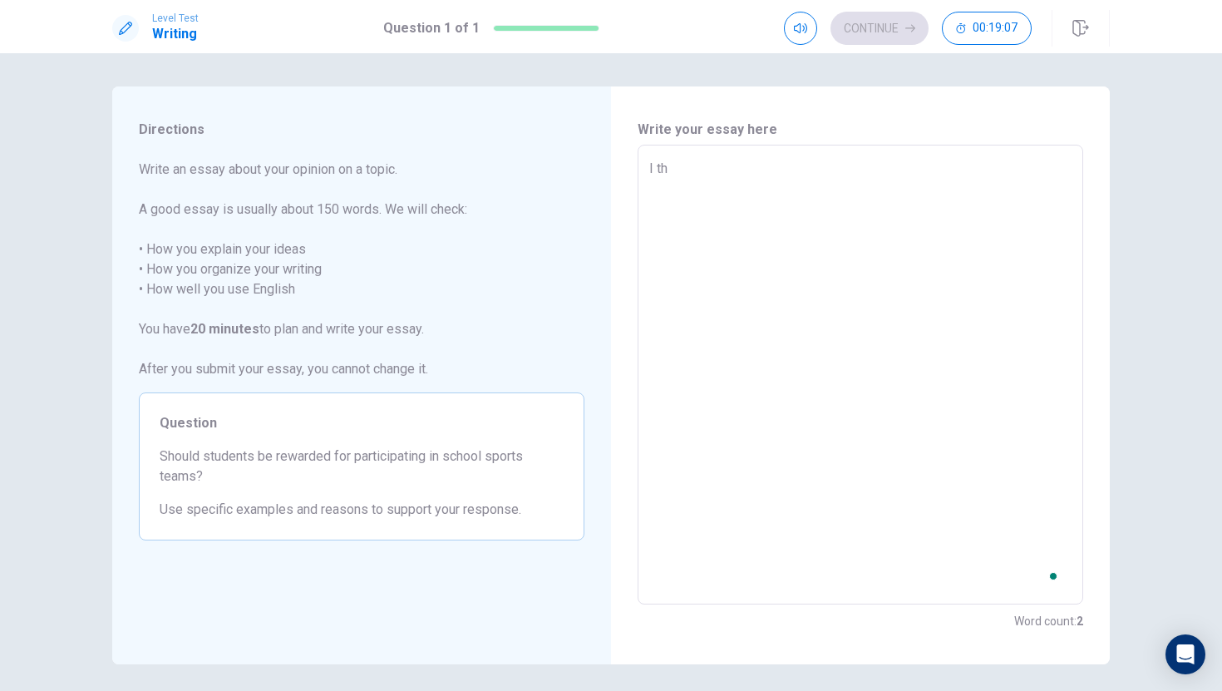
type textarea "x"
type textarea "I thi"
type textarea "x"
type textarea "I thin"
type textarea "x"
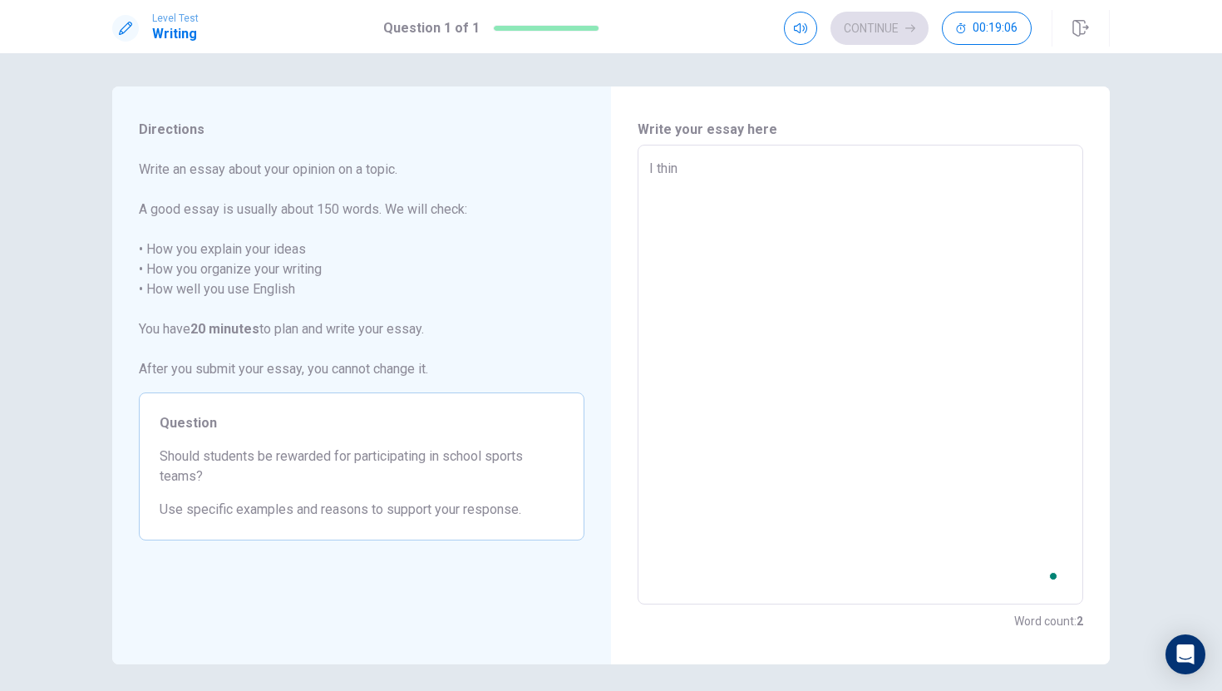
type textarea "I think"
type textarea "x"
type textarea "I think"
type textarea "x"
type textarea "I think s"
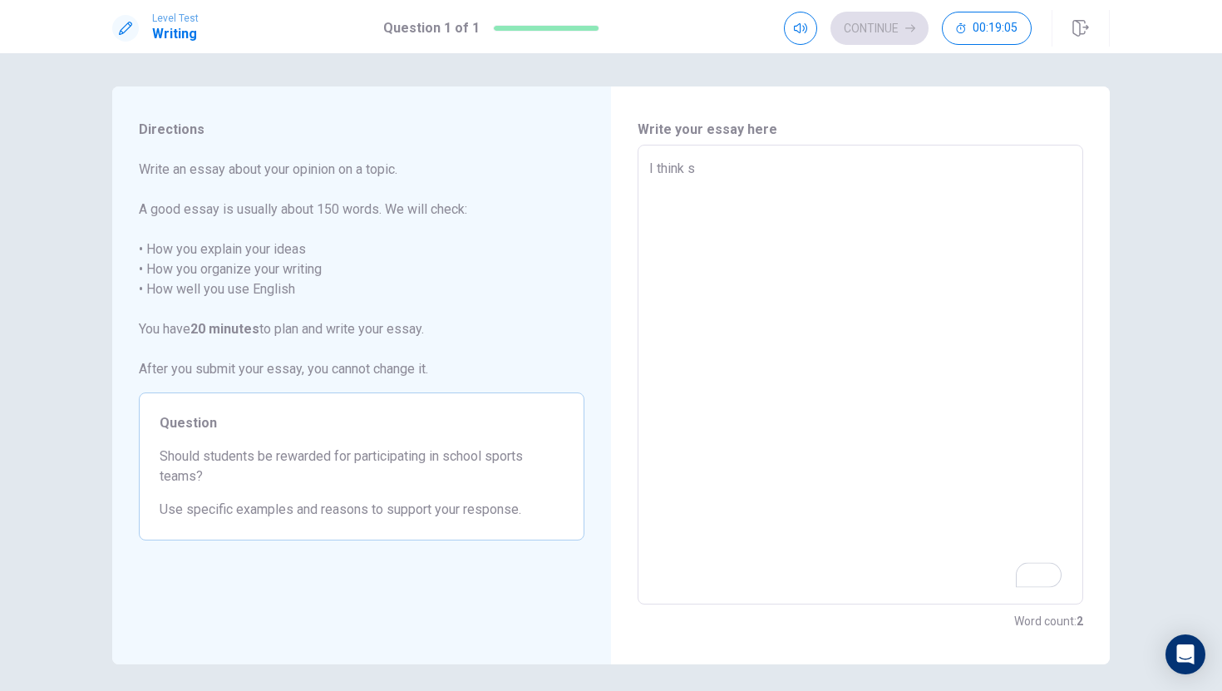
type textarea "x"
type textarea "I think st"
type textarea "x"
type textarea "I think stu"
type textarea "x"
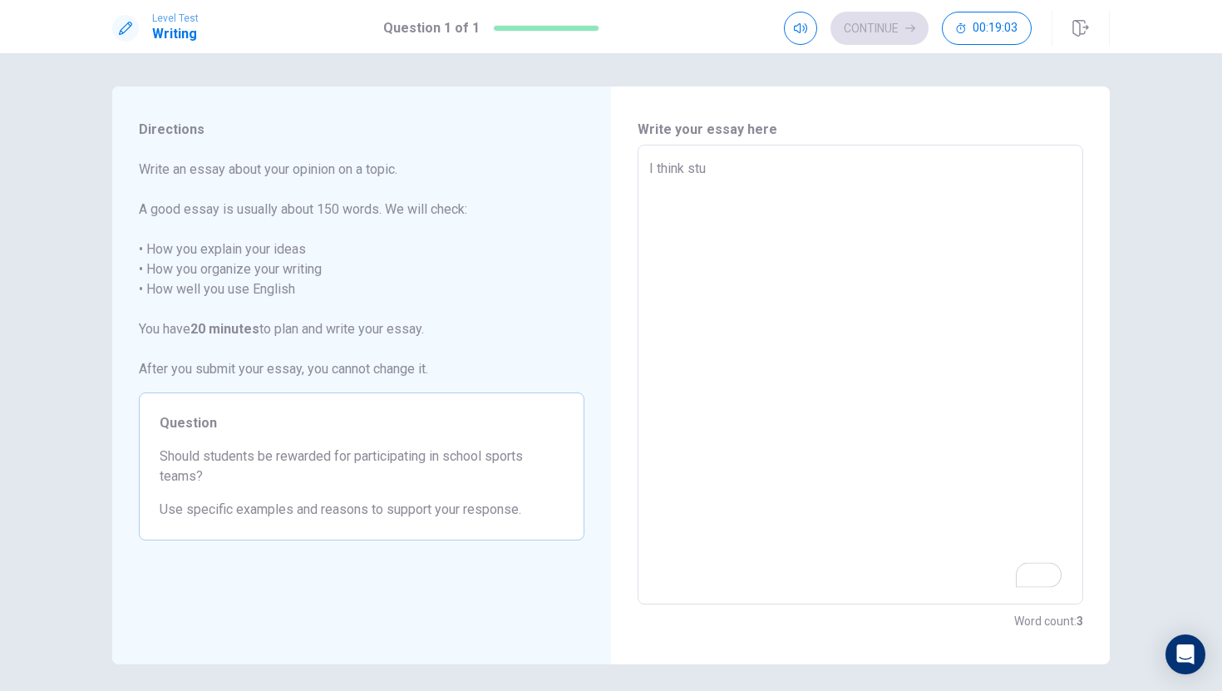
type textarea "I think stud"
type textarea "x"
type textarea "I think stude"
type textarea "x"
type textarea "I think studen"
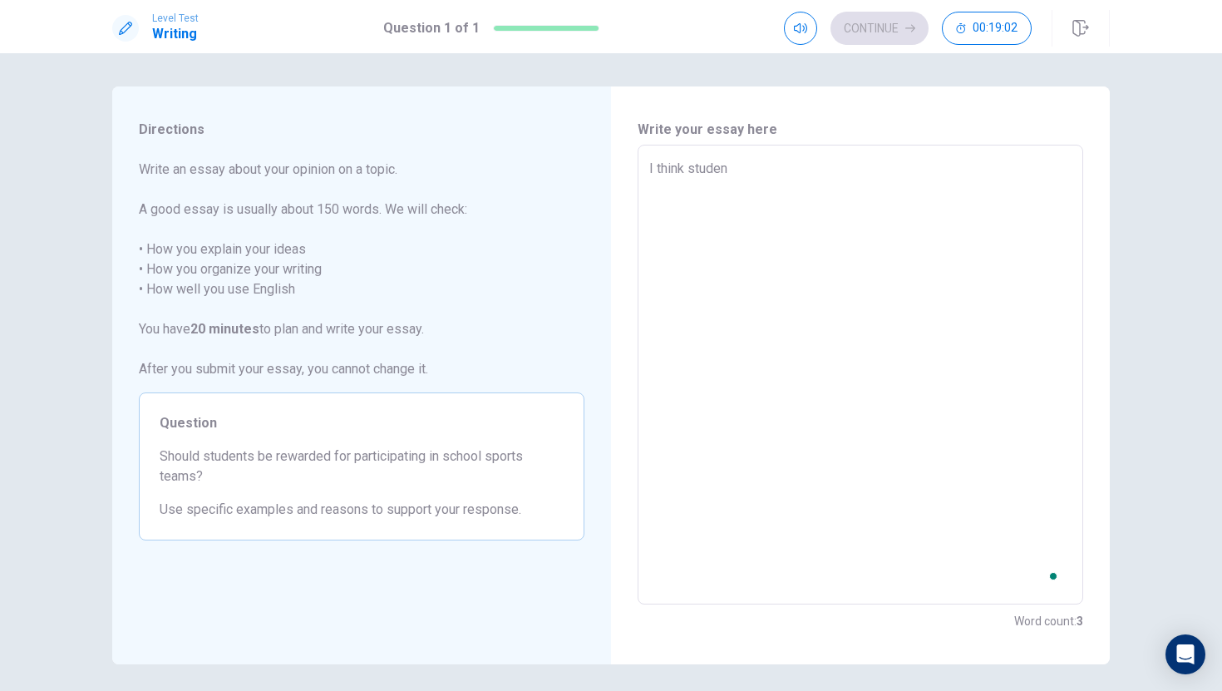
type textarea "x"
type textarea "I think student"
type textarea "x"
type textarea "I think students"
type textarea "x"
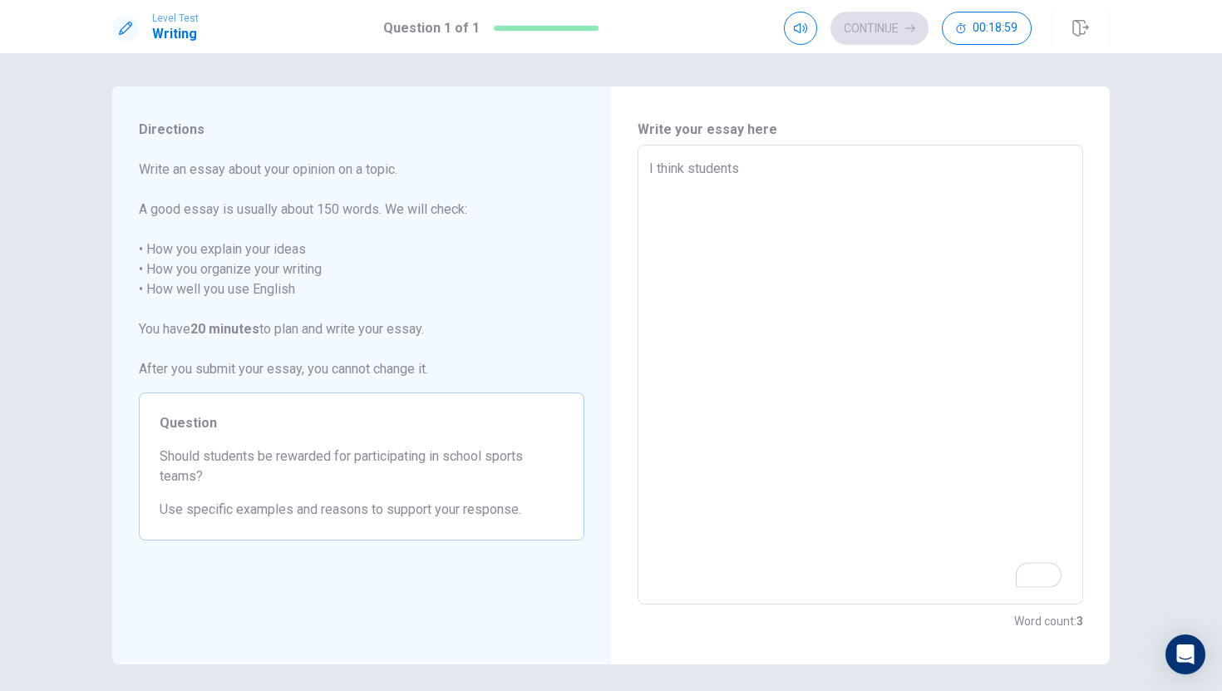
type textarea "I think students"
type textarea "x"
type textarea "I think students s"
type textarea "x"
type textarea "I think students sh"
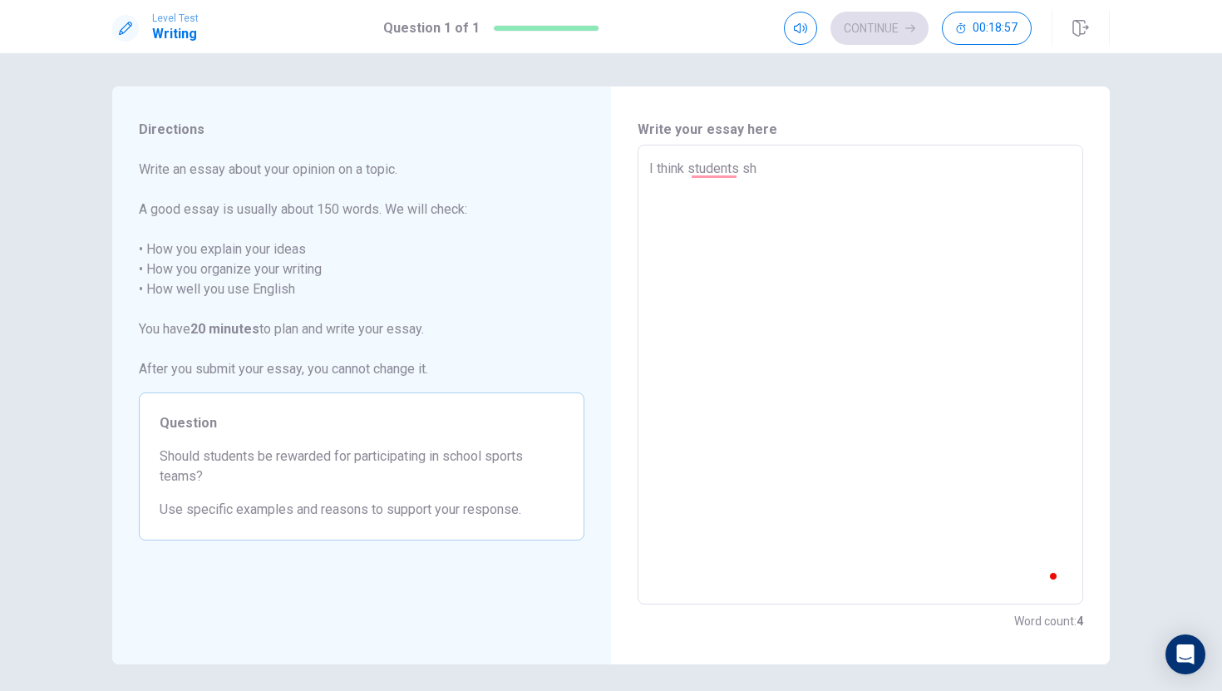
type textarea "x"
type textarea "I think students sho"
type textarea "x"
type textarea "I think students shou"
type textarea "x"
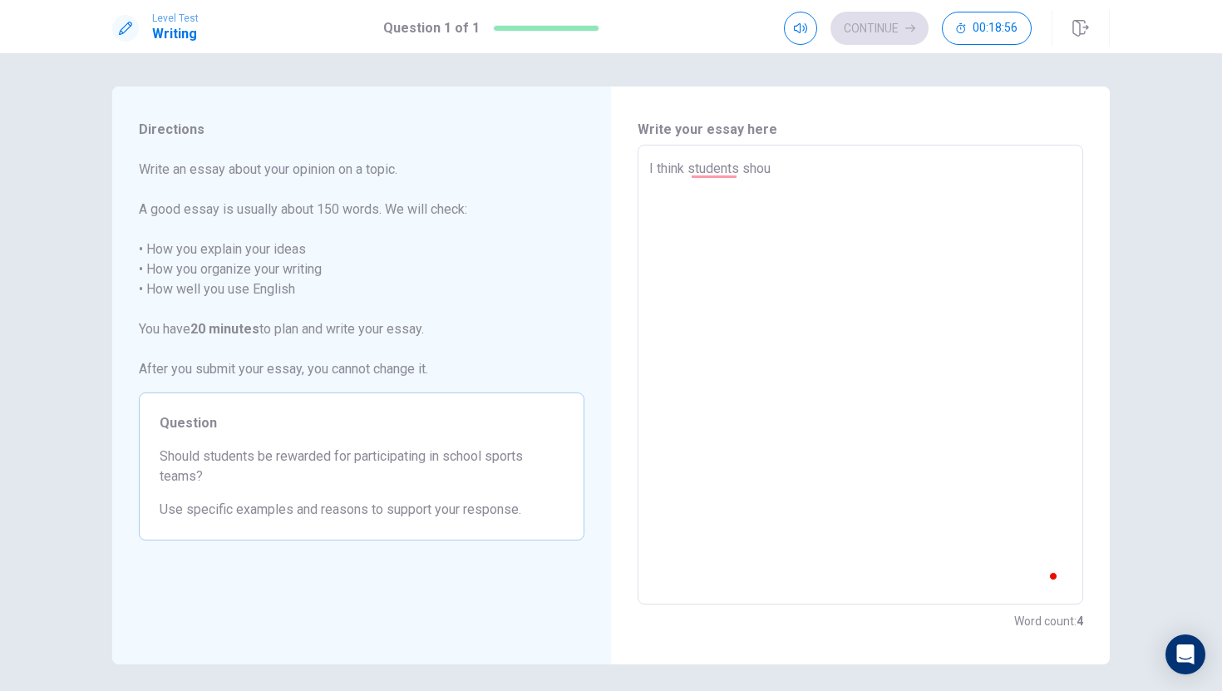
type textarea "I think students shoul"
type textarea "x"
type textarea "I think students should"
type textarea "x"
type textarea "I think students should"
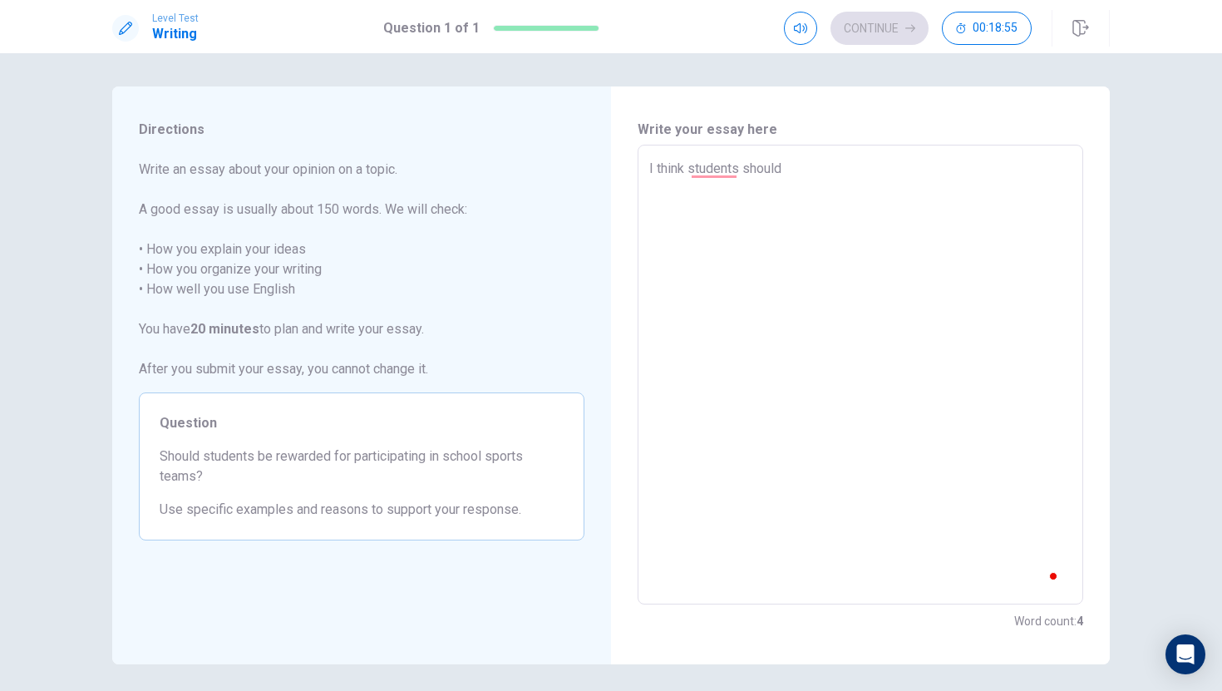
type textarea "x"
type textarea "I think students should n"
type textarea "x"
type textarea "I think students should no"
type textarea "x"
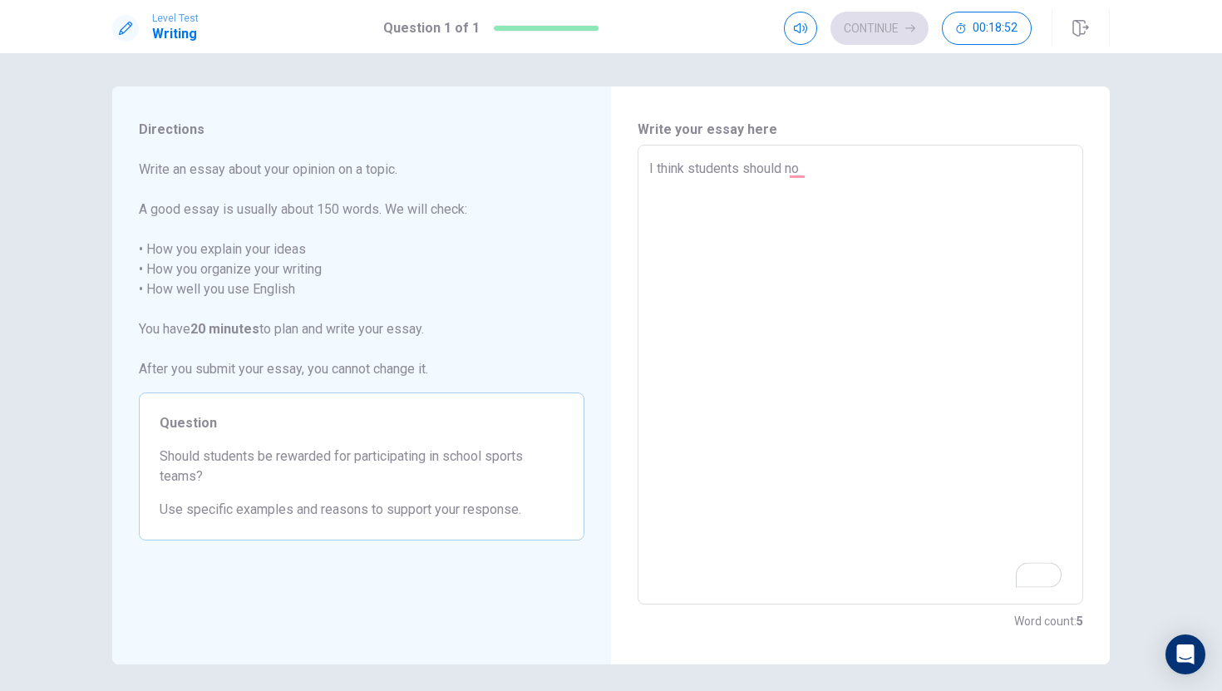
type textarea "I think students should n"
type textarea "x"
type textarea "I think students should"
type textarea "x"
type textarea "I think students should n"
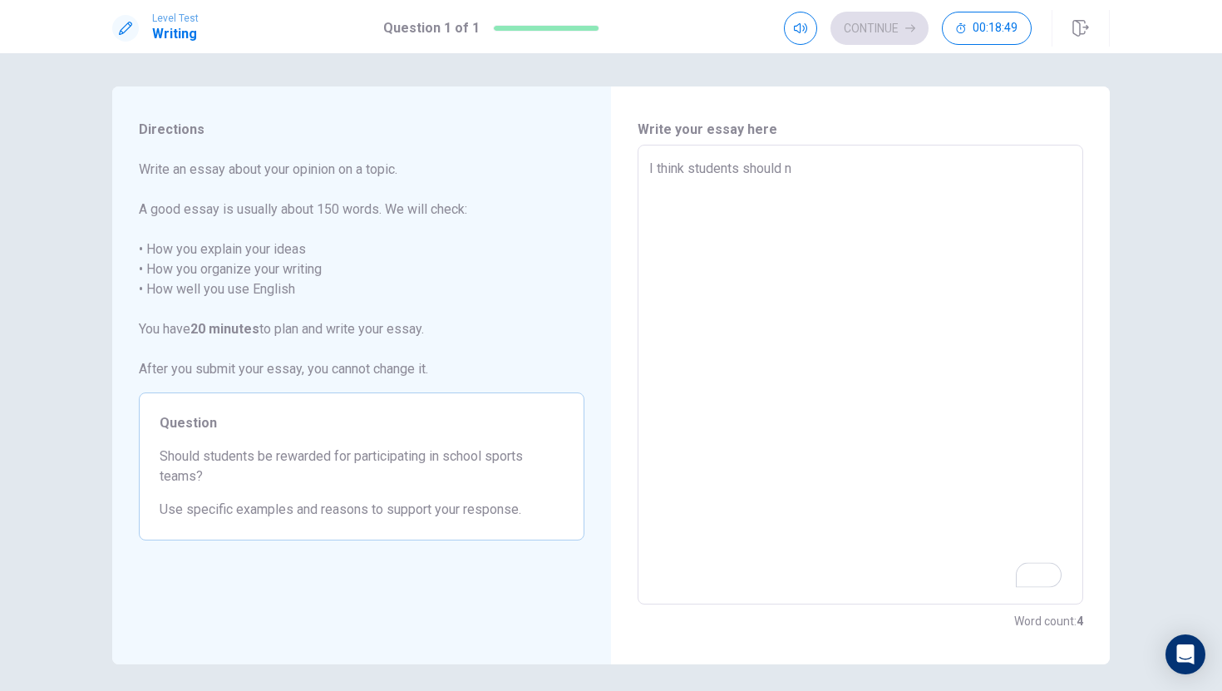
type textarea "x"
type textarea "I think students should no"
type textarea "x"
type textarea "I think students should not"
type textarea "x"
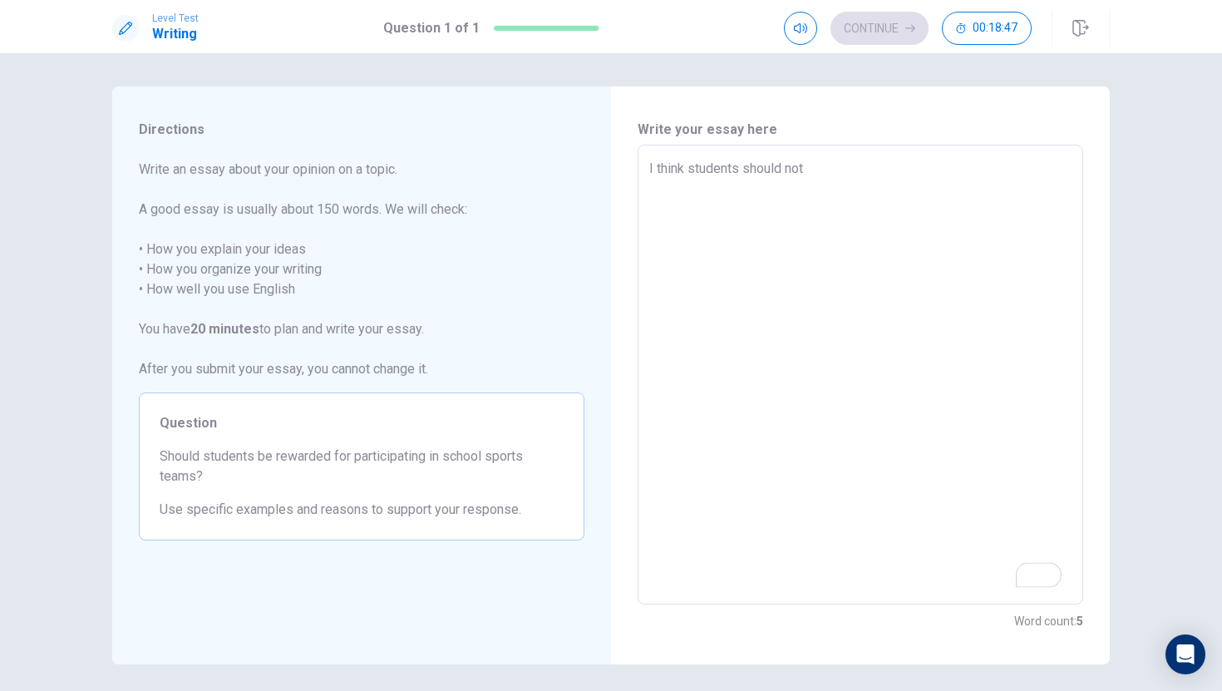
type textarea "I think students should not"
type textarea "x"
type textarea "I think students should not"
type textarea "x"
type textarea "I think students should no"
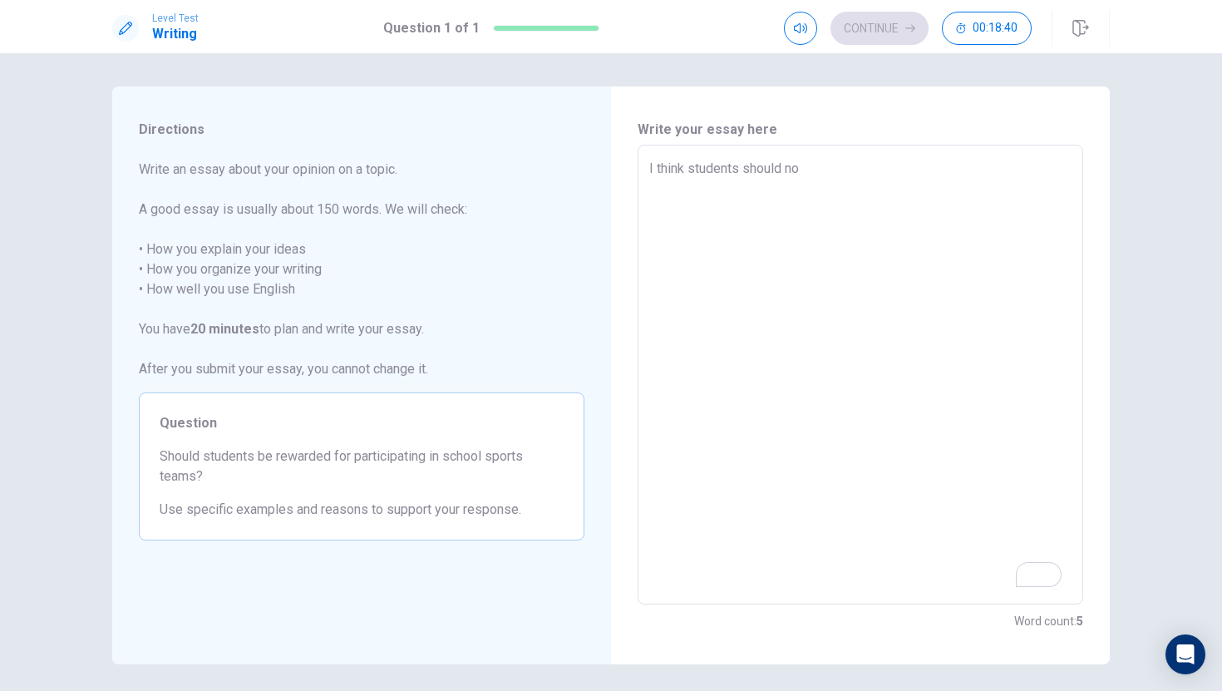
type textarea "x"
type textarea "I think students should n"
type textarea "x"
type textarea "I think students should"
type textarea "x"
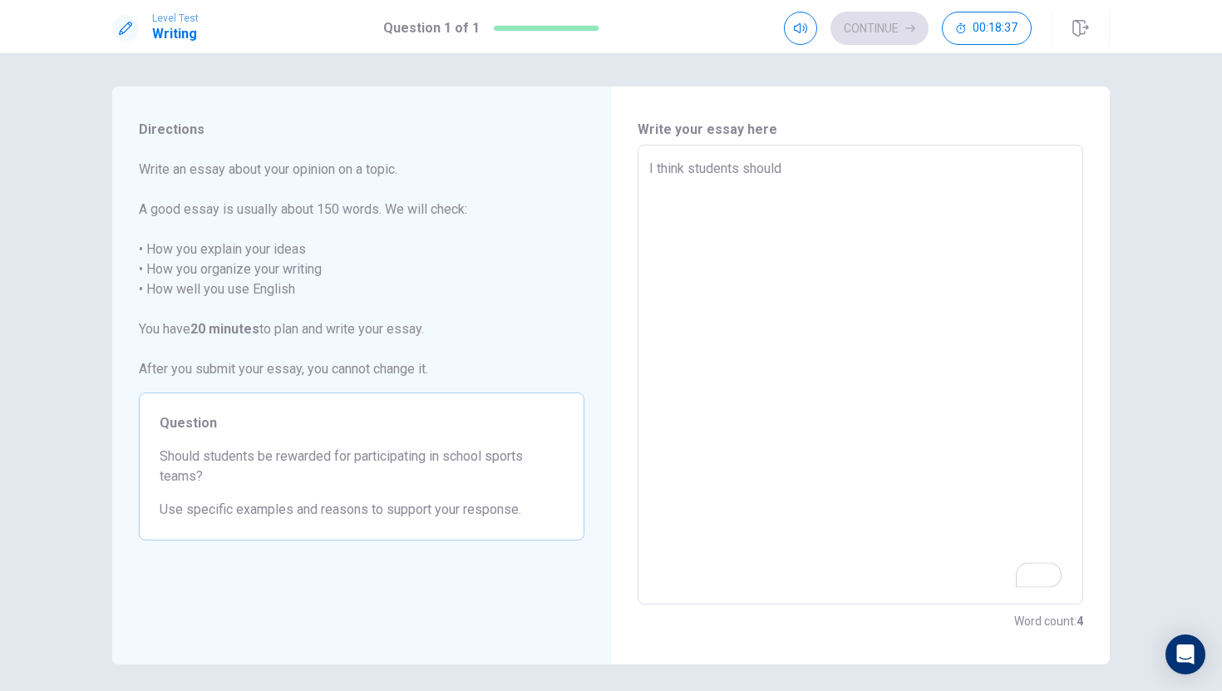
type textarea "I think students should b"
type textarea "x"
type textarea "I think students should be"
type textarea "x"
type textarea "I think students should be"
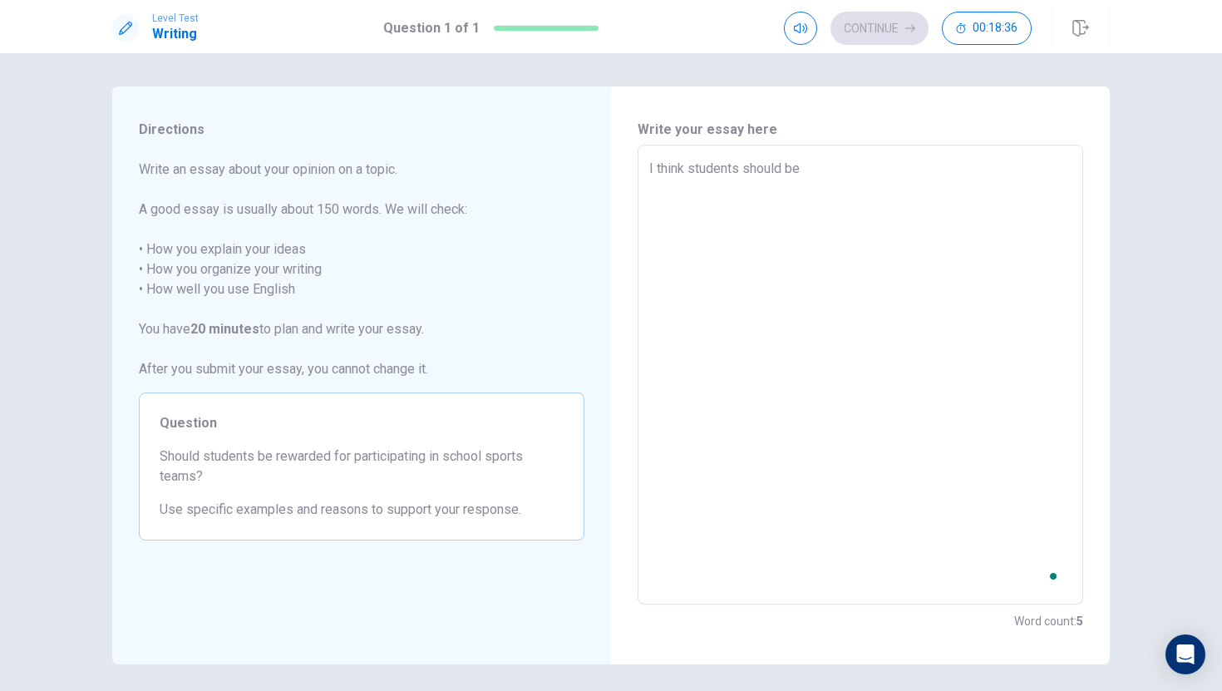
type textarea "x"
type textarea "I think students should be r"
type textarea "x"
type textarea "I think students should be re"
type textarea "x"
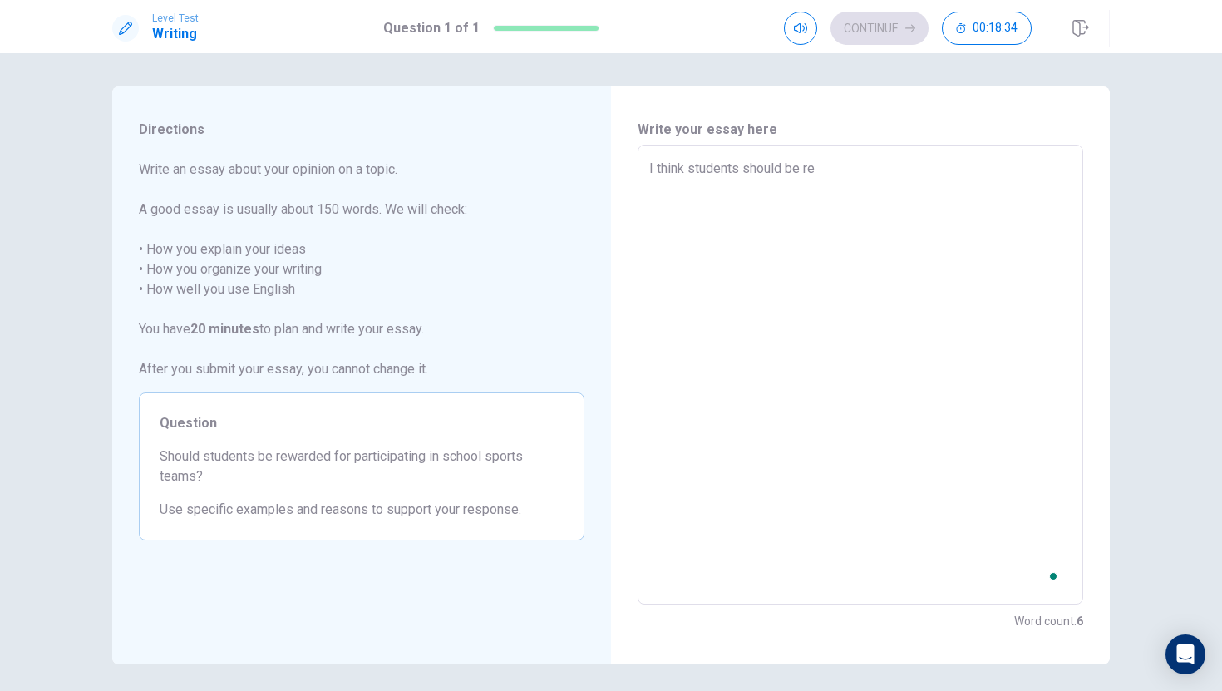
type textarea "I think students should be rew"
type textarea "x"
type textarea "I think students should be rewa"
type textarea "x"
type textarea "I think students should be rewar"
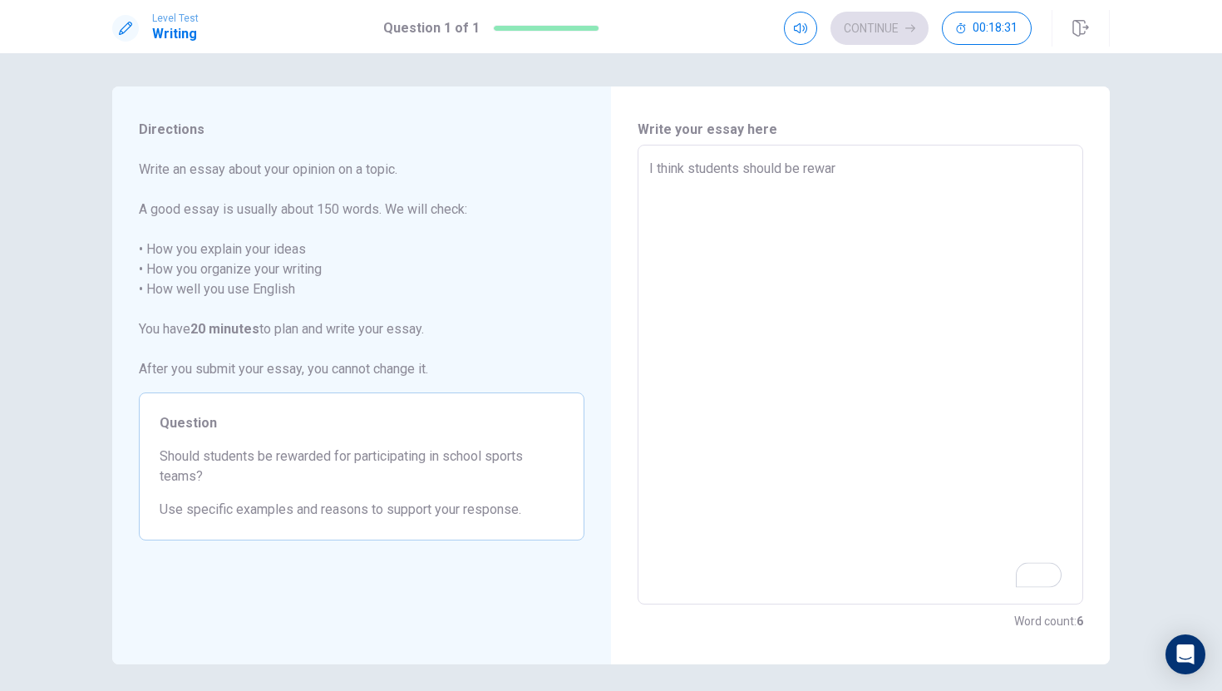
type textarea "x"
type textarea "I think students should be reward"
type textarea "x"
type textarea "I think students should be rewarde"
type textarea "x"
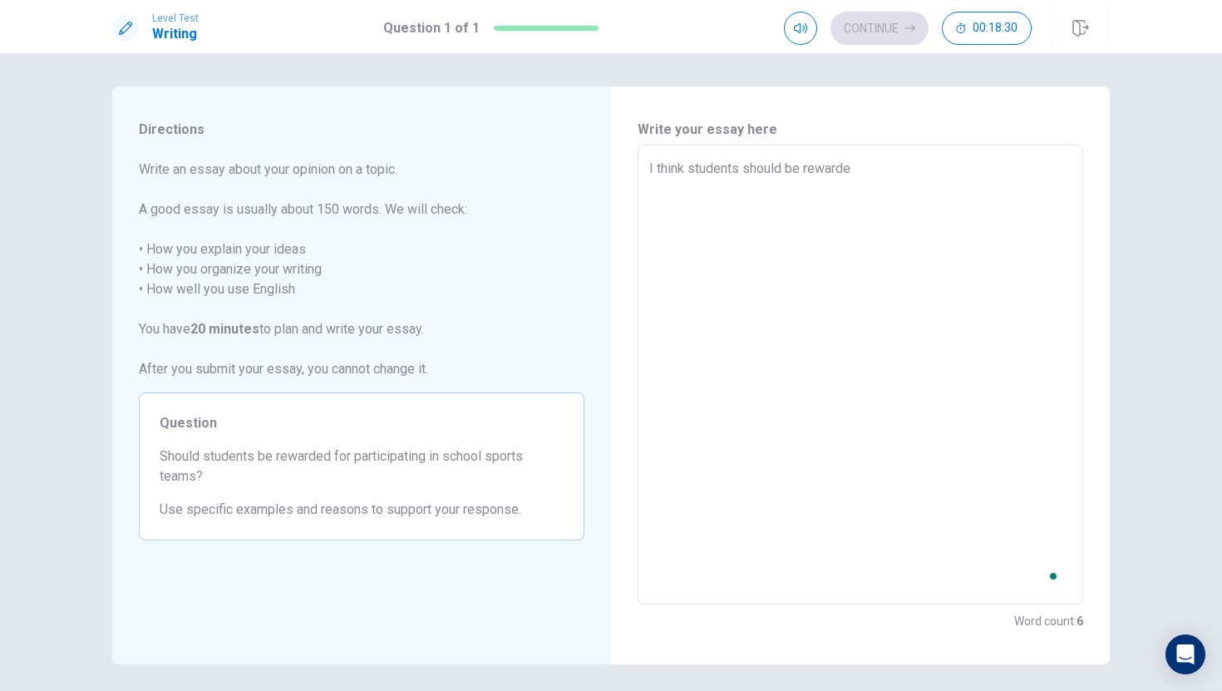
type textarea "I think students should be rewarded"
type textarea "x"
type textarea "I think students should be rewarded"
type textarea "x"
type textarea "I think students should be rewarded f"
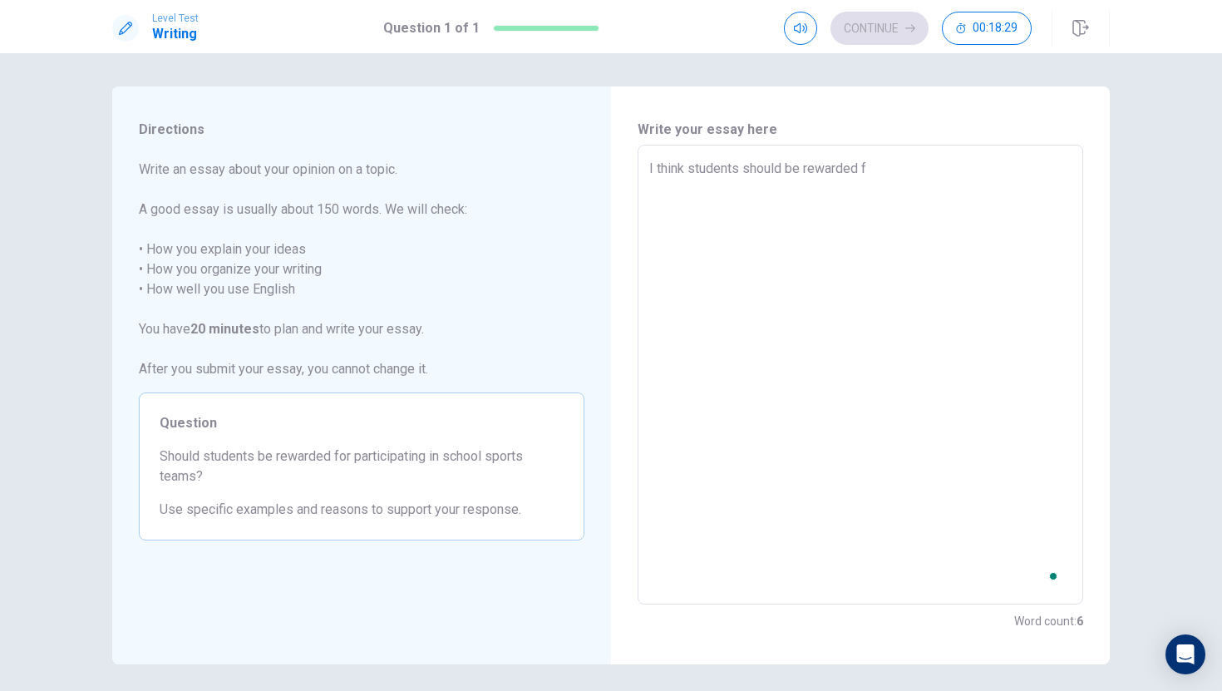
type textarea "x"
type textarea "I think students should be rewarded fo"
type textarea "x"
type textarea "I think students should be rewarded for"
type textarea "x"
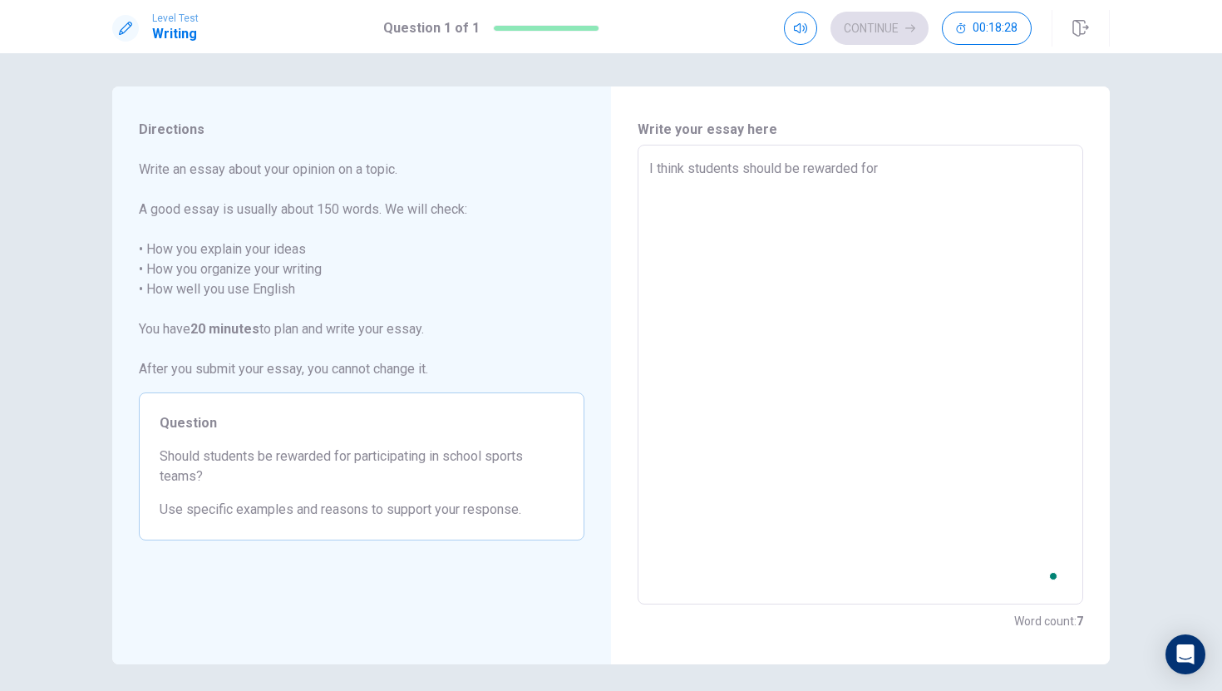
type textarea "I think students should be rewarded for"
type textarea "x"
type textarea "I think students should be rewarded for p"
type textarea "x"
type textarea "I think students should be rewarded for pa"
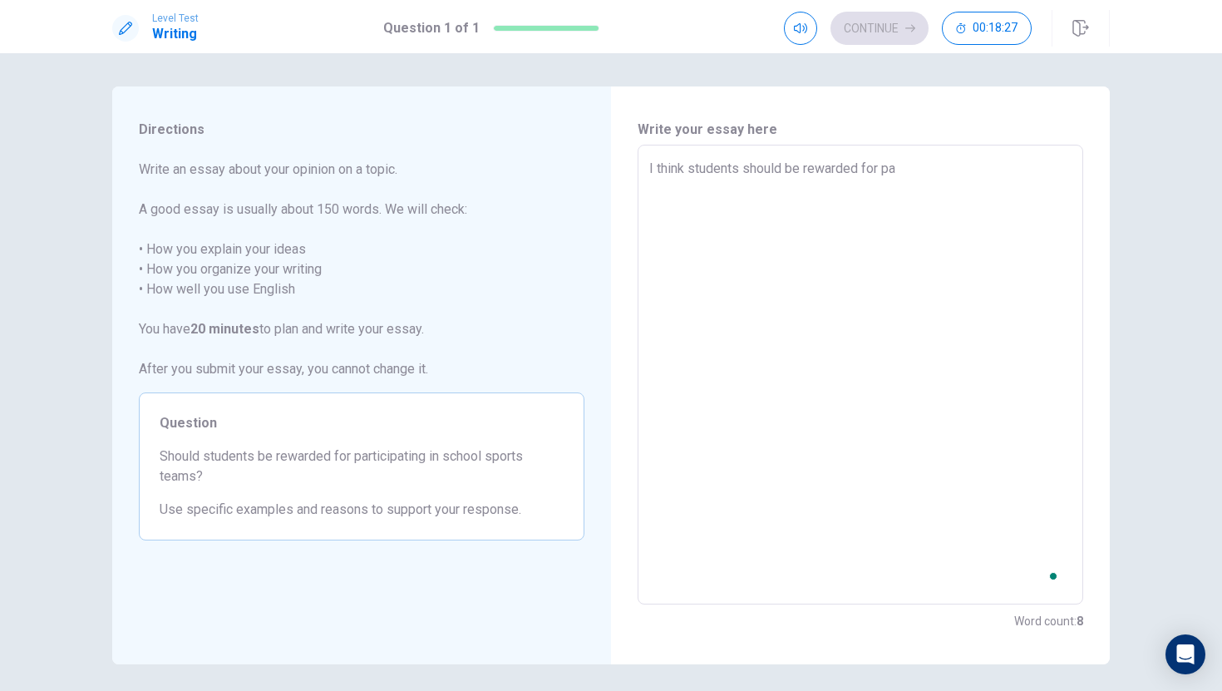
type textarea "x"
type textarea "I think students should be rewarded for par"
type textarea "x"
type textarea "I think students should be rewarded for part"
type textarea "x"
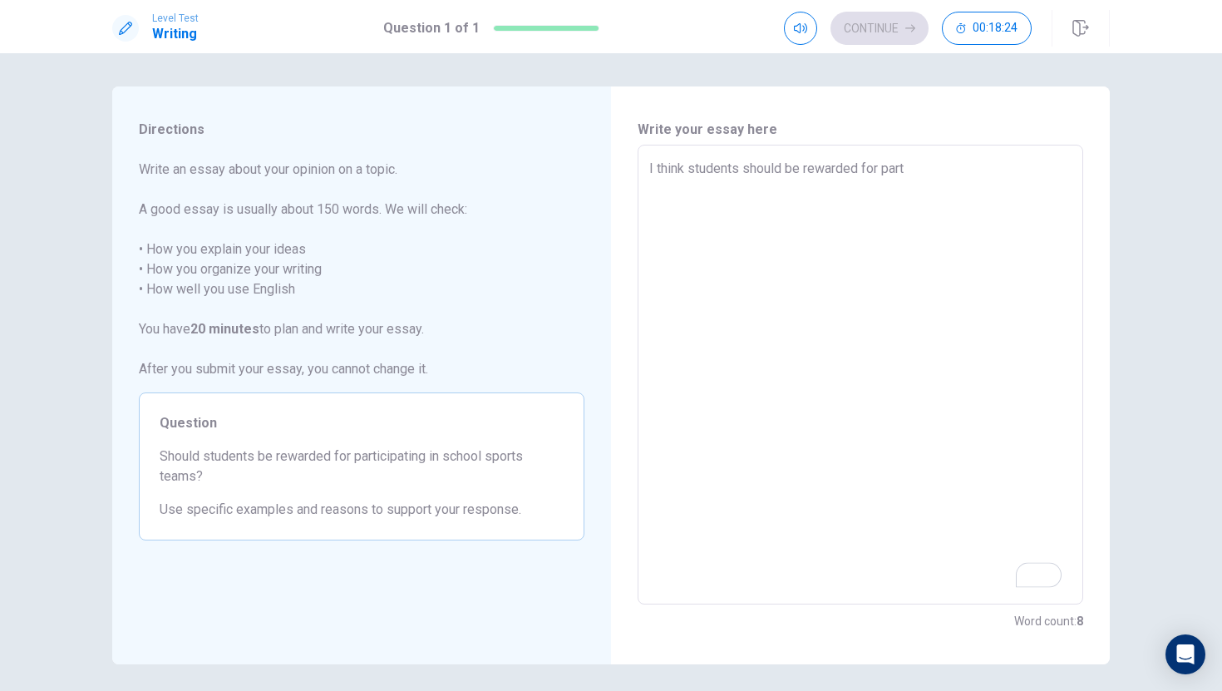
type textarea "I think students should be rewarded for parti"
type textarea "x"
type textarea "I think students should be rewarded for partic"
type textarea "x"
type textarea "I think students should be rewarded for partici"
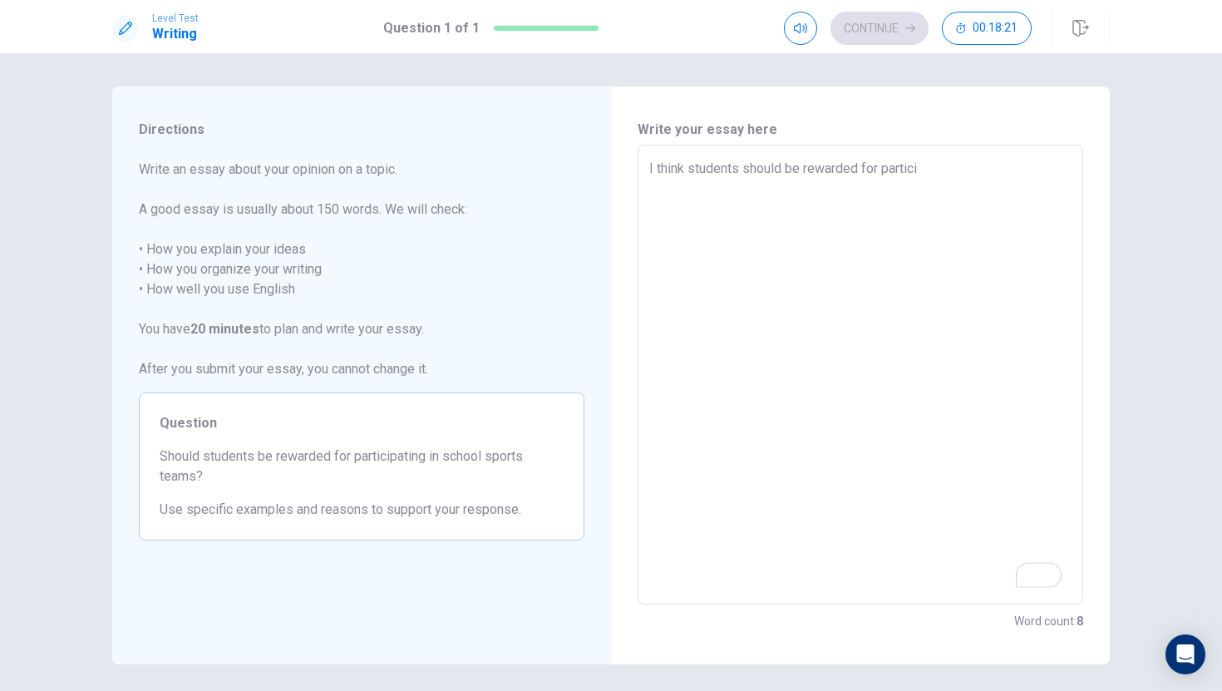
type textarea "x"
type textarea "I think students should be rewarded for particip"
type textarea "x"
type textarea "I think students should be rewarded for participa"
type textarea "x"
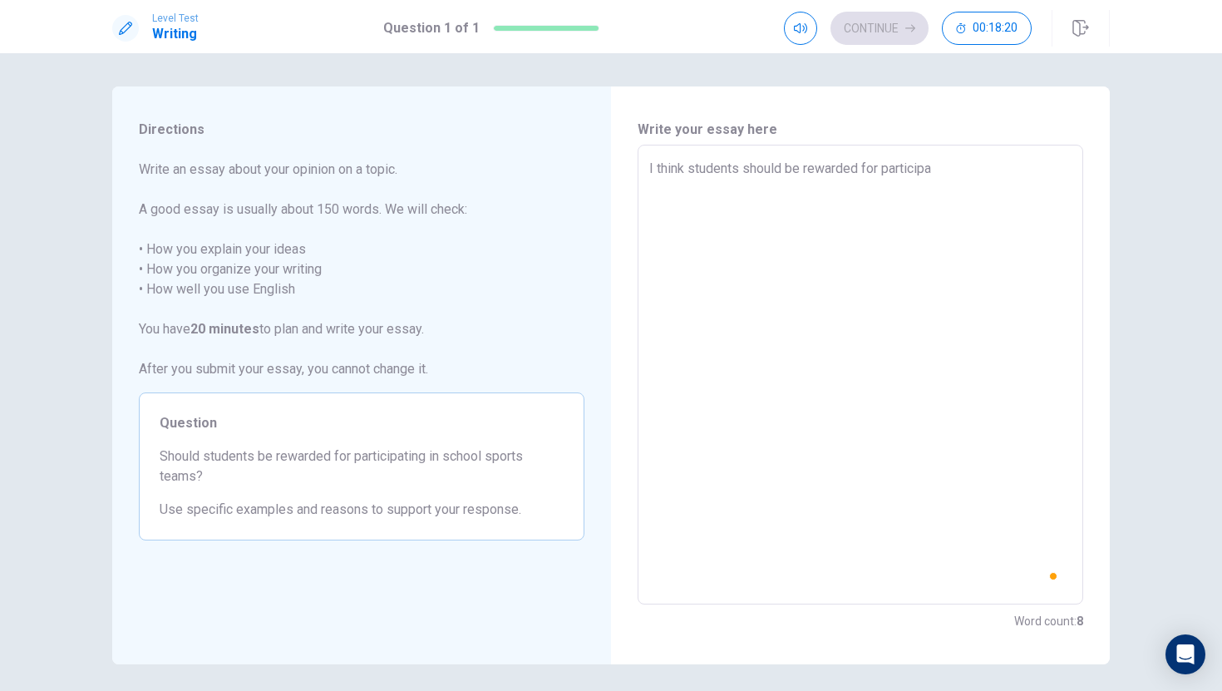
type textarea "I think students should be rewarded for participat"
type textarea "x"
type textarea "I think students should be rewarded for participati"
type textarea "x"
type textarea "I think students should be rewarded for participatin"
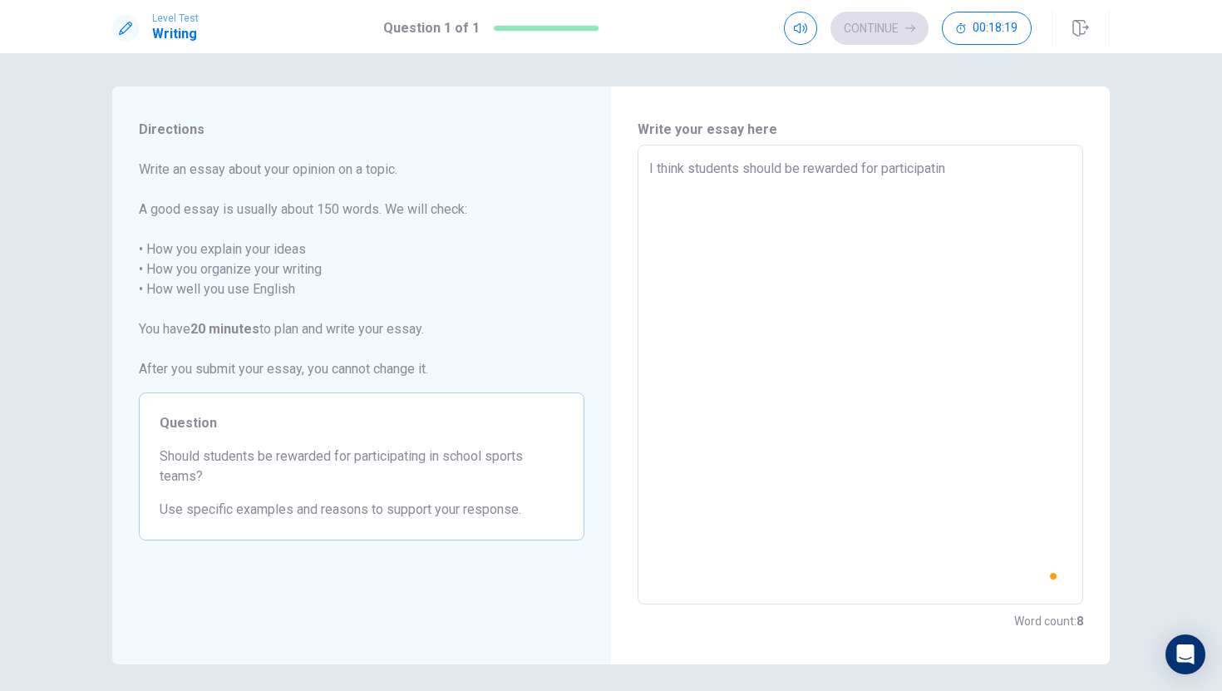
type textarea "x"
type textarea "I think students should be rewarded for participating"
type textarea "x"
type textarea "I think students should be rewarded for participating"
type textarea "x"
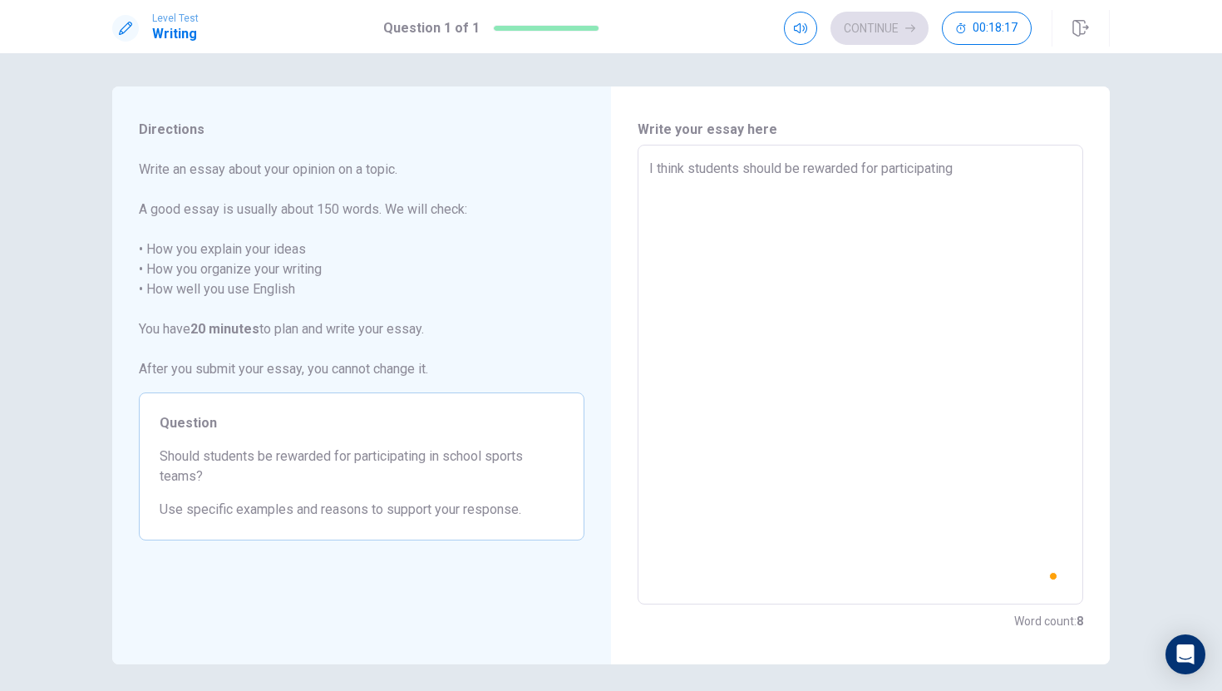
type textarea "I think students should be rewarded for participating i"
type textarea "x"
type textarea "I think students should be rewarded for participating in"
type textarea "x"
type textarea "I think students should be rewarded for participating in"
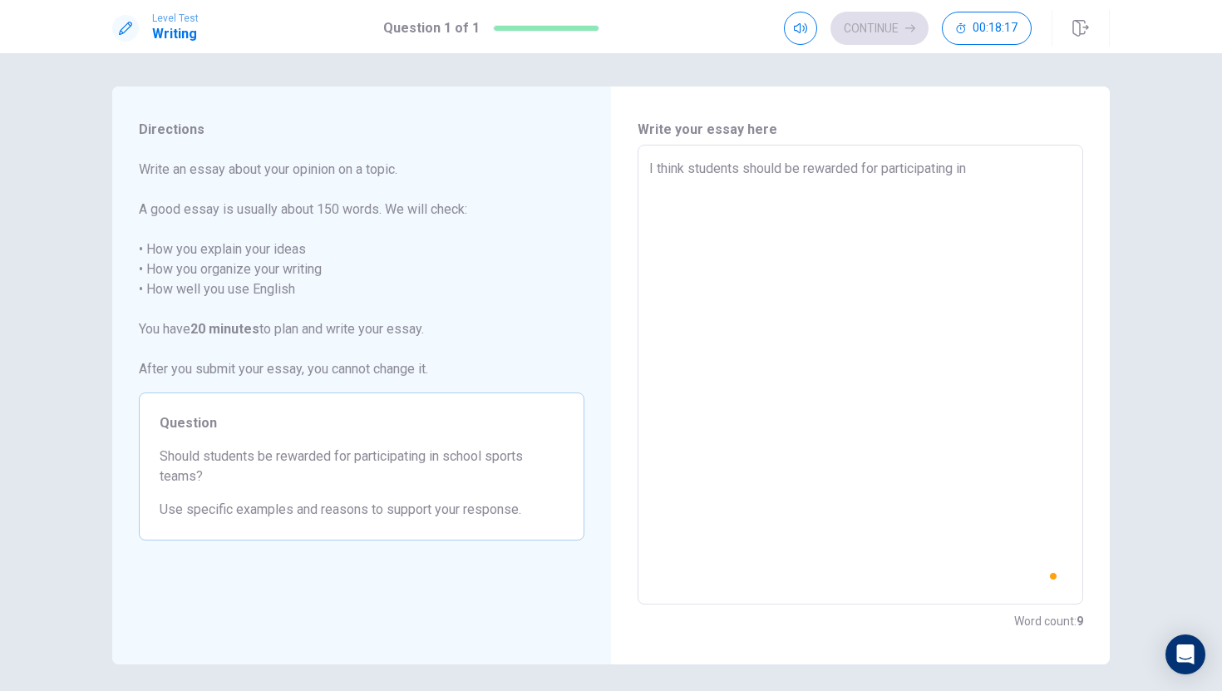
type textarea "x"
type textarea "I think students should be rewarded for participating in s"
type textarea "x"
type textarea "I think students should be rewarded for participating in sc"
type textarea "x"
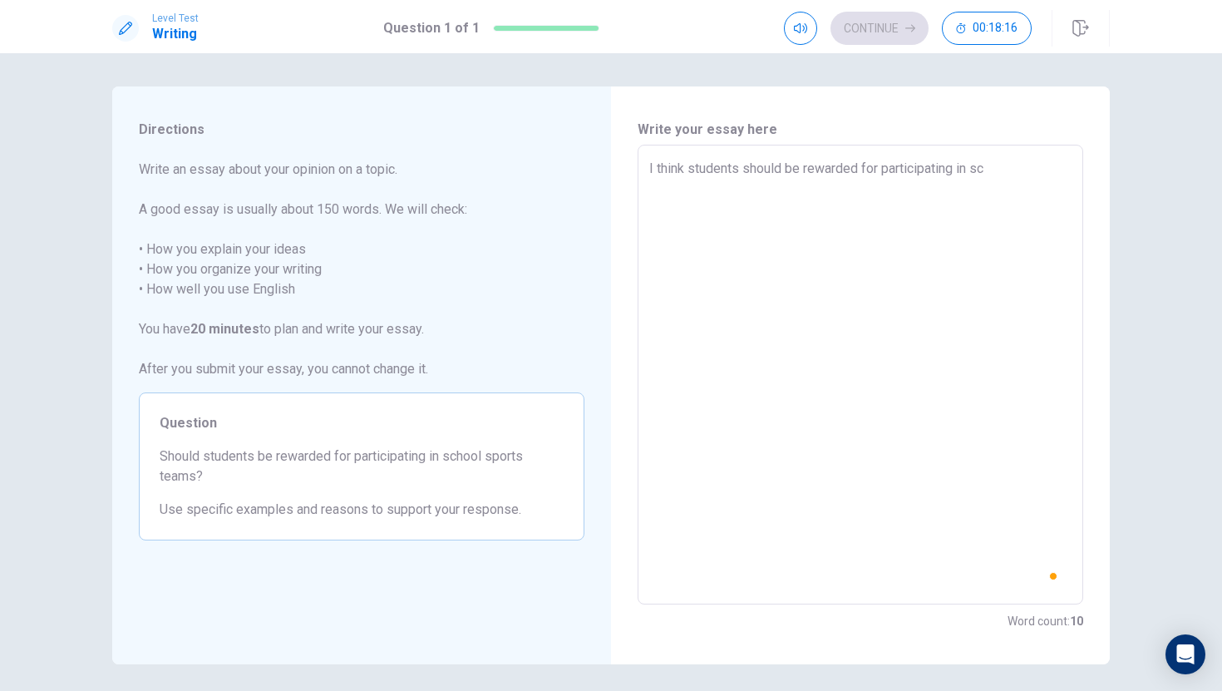
type textarea "I think students should be rewarded for participating in sch"
type textarea "x"
type textarea "I think students should be rewarded for participating in scho"
type textarea "x"
type textarea "I think students should be rewarded for participating in schoo"
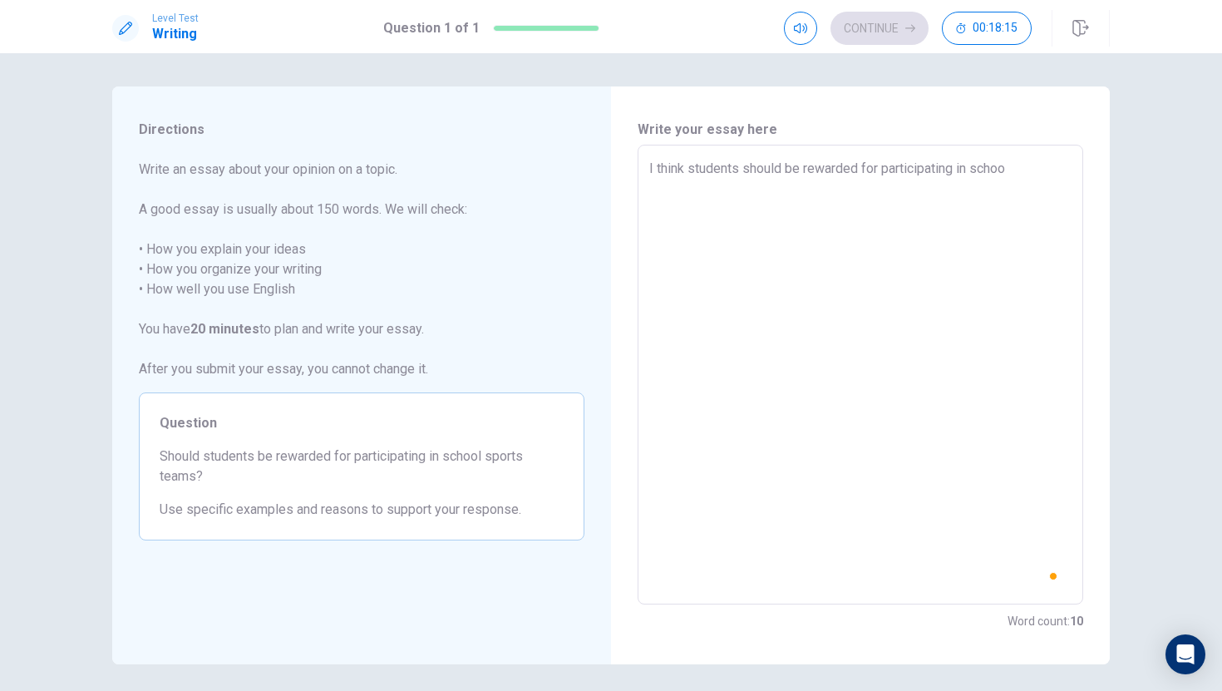
type textarea "x"
type textarea "I think students should be rewarded for participating in school"
type textarea "x"
type textarea "I think students should be rewarded for participating in school"
type textarea "x"
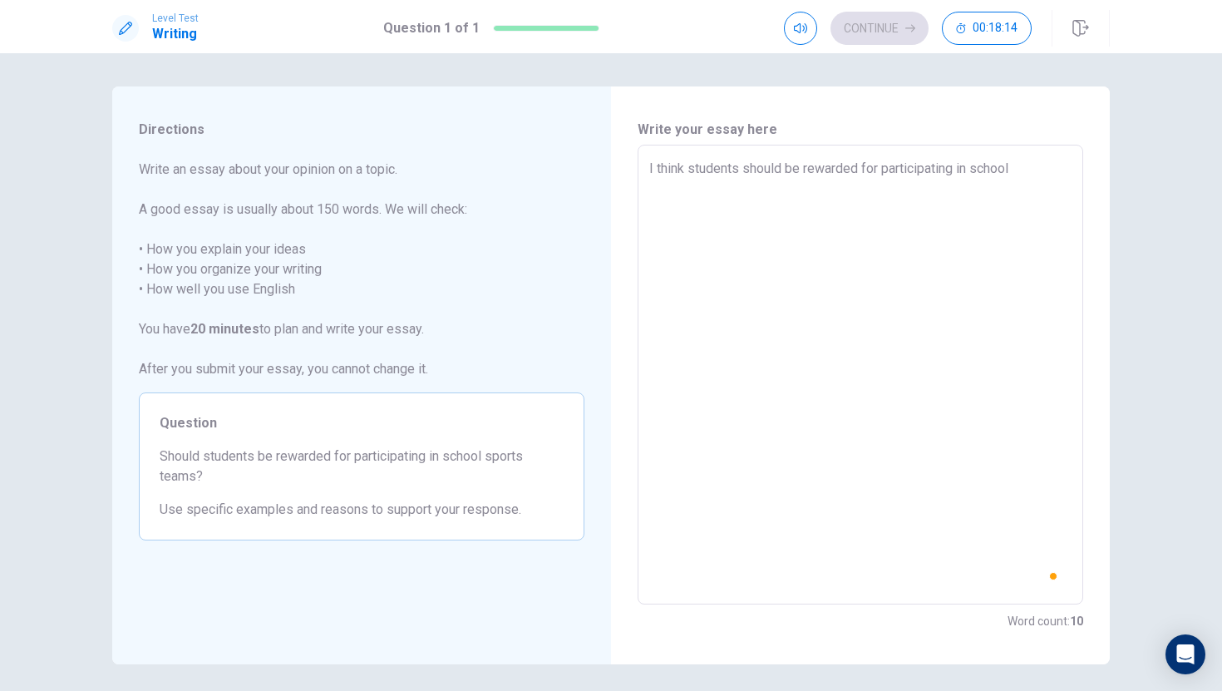
type textarea "I think students should be rewarded for participating in school s"
type textarea "x"
type textarea "I think students should be rewarded for participating in school sp"
type textarea "x"
type textarea "I think students should be rewarded for participating in school spo"
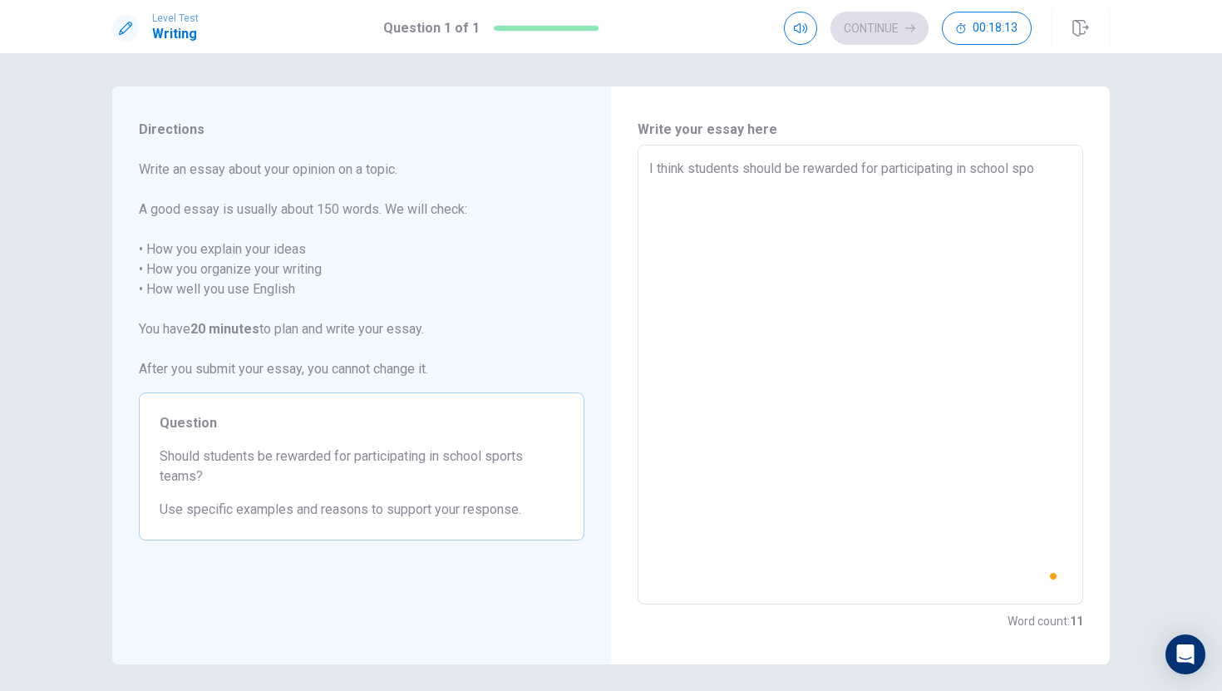
type textarea "x"
type textarea "I think students should be rewarded for participating in school spor"
type textarea "x"
type textarea "I think students should be rewarded for participating in school sport"
type textarea "x"
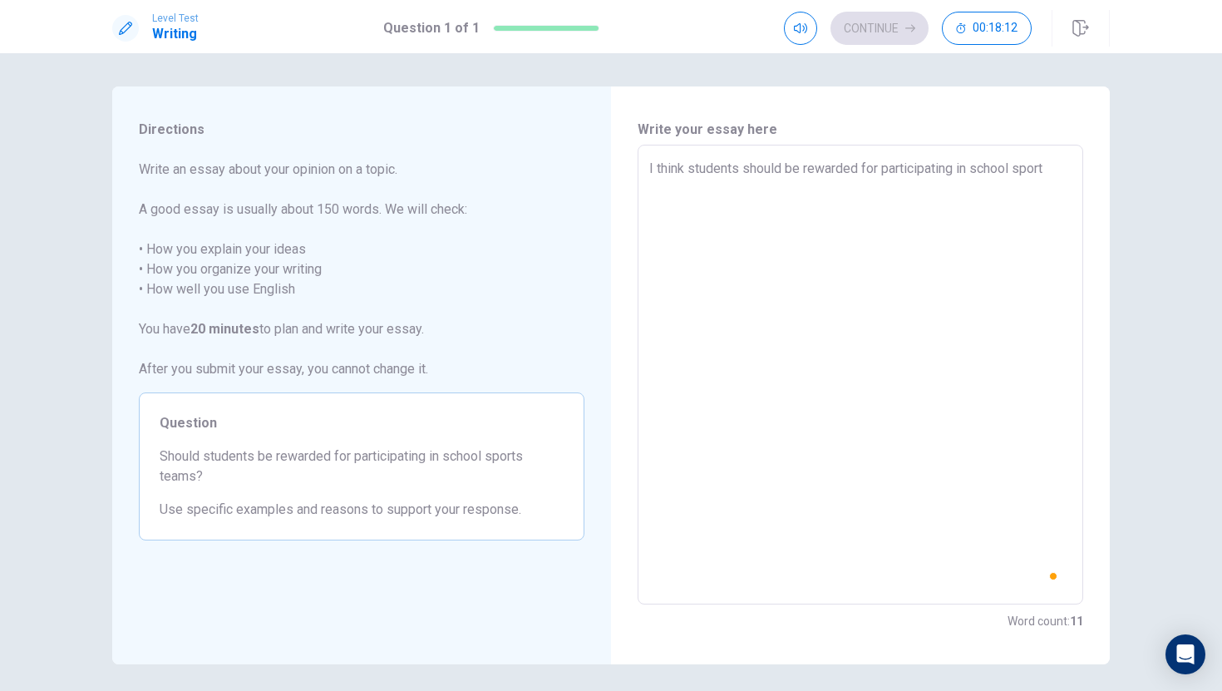
type textarea "I think students should be rewarded for participating in school sports"
type textarea "x"
type textarea "I think students should be rewarded for participating in school sports"
type textarea "x"
type textarea "I think students should be rewarded for participating in school sports t"
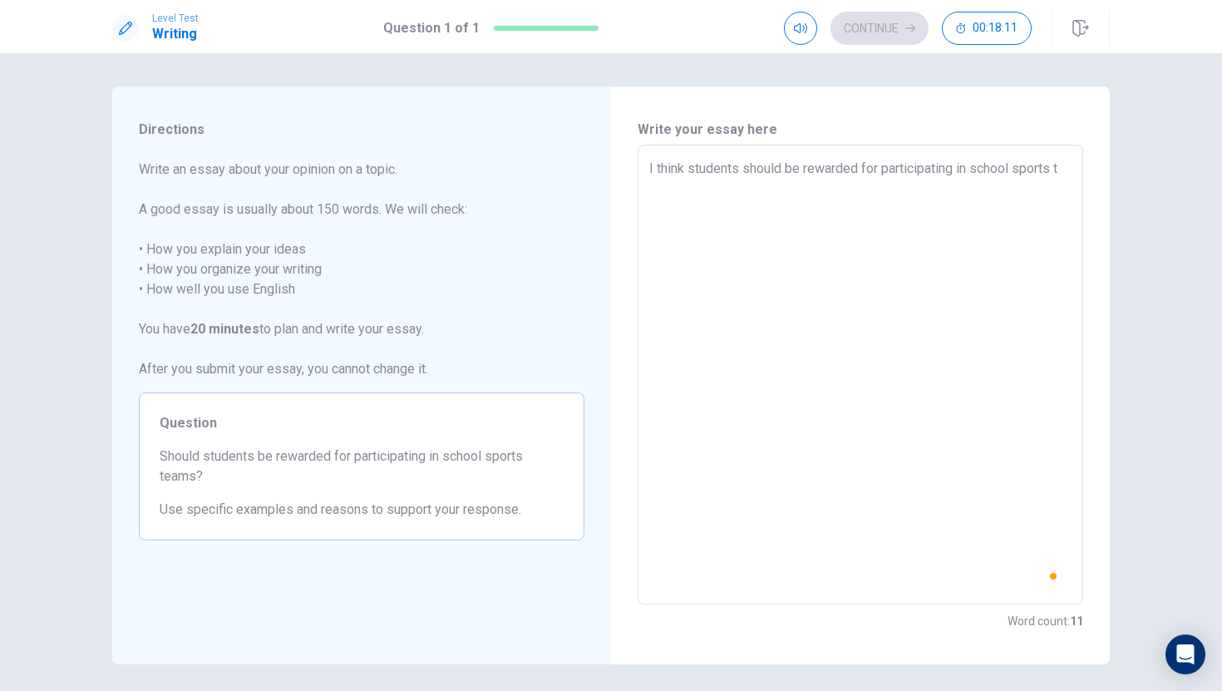
type textarea "x"
type textarea "I think students should be rewarded for participating in school sports te"
type textarea "x"
type textarea "I think students should be rewarded for participating in school sports tea"
type textarea "x"
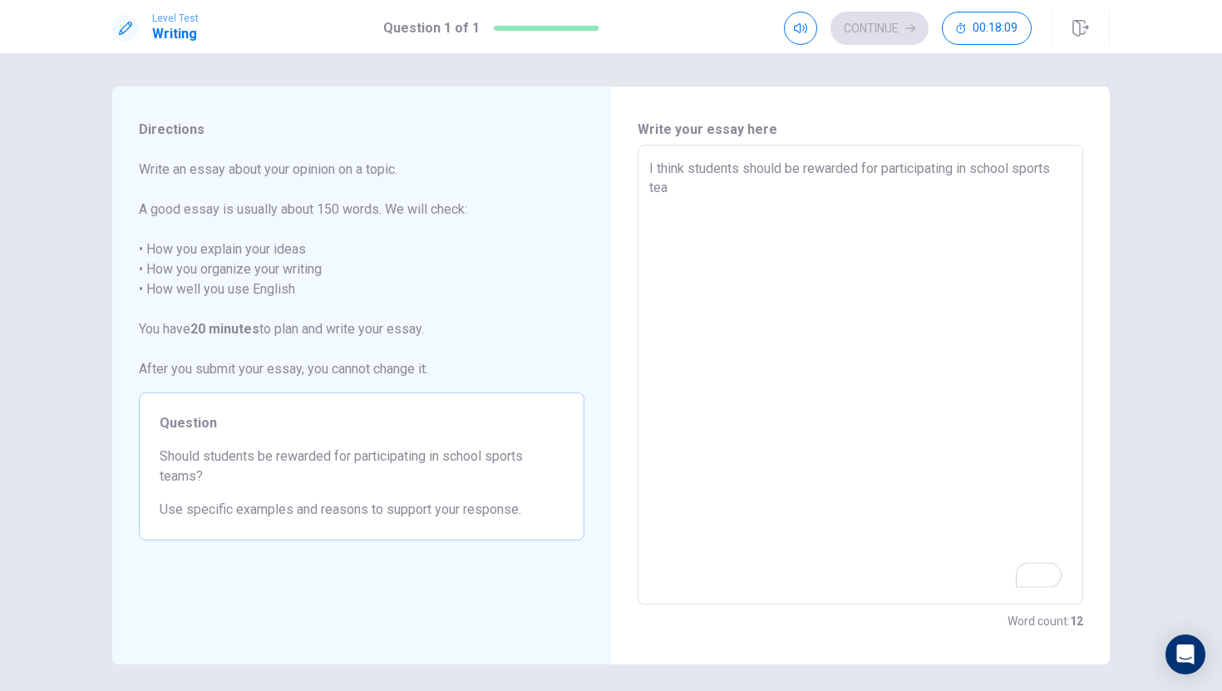
type textarea "I think students should be rewarded for participating in school sports team"
type textarea "x"
type textarea "I think students should be rewarded for participating in school sports teams"
type textarea "x"
type textarea "I think students should be rewarded for participating in school sports teams,"
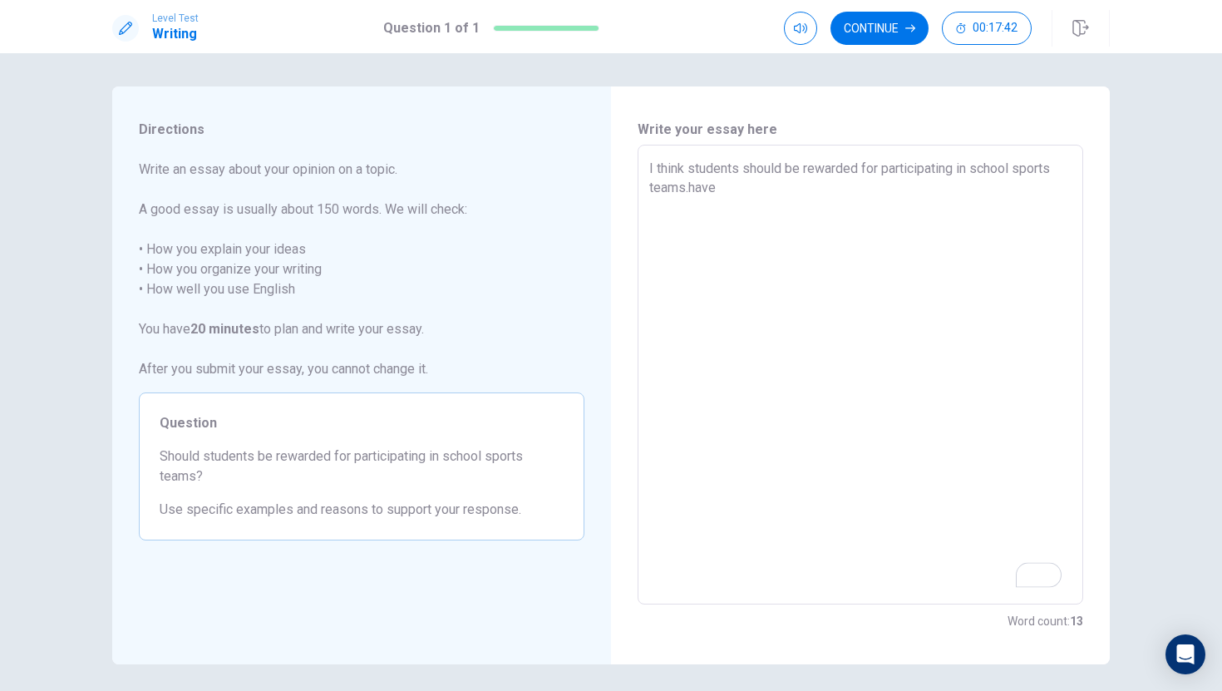
click at [887, 221] on textarea "I think students should be rewarded for participating in school sports teams.ha…" at bounding box center [861, 375] width 422 height 432
click at [697, 186] on textarea "I think students should be rewarded for participating in school sports teams.ha…" at bounding box center [861, 375] width 422 height 432
click at [744, 188] on textarea "I think students should be rewarded for participating in school sports teams.ha…" at bounding box center [861, 375] width 422 height 432
click at [745, 186] on textarea "I think students should be rewarded for participating in school sports teams.Ha…" at bounding box center [861, 375] width 422 height 432
click at [725, 189] on textarea "I think students should be rewarded for participating in school sports teams.Ha…" at bounding box center [861, 375] width 422 height 432
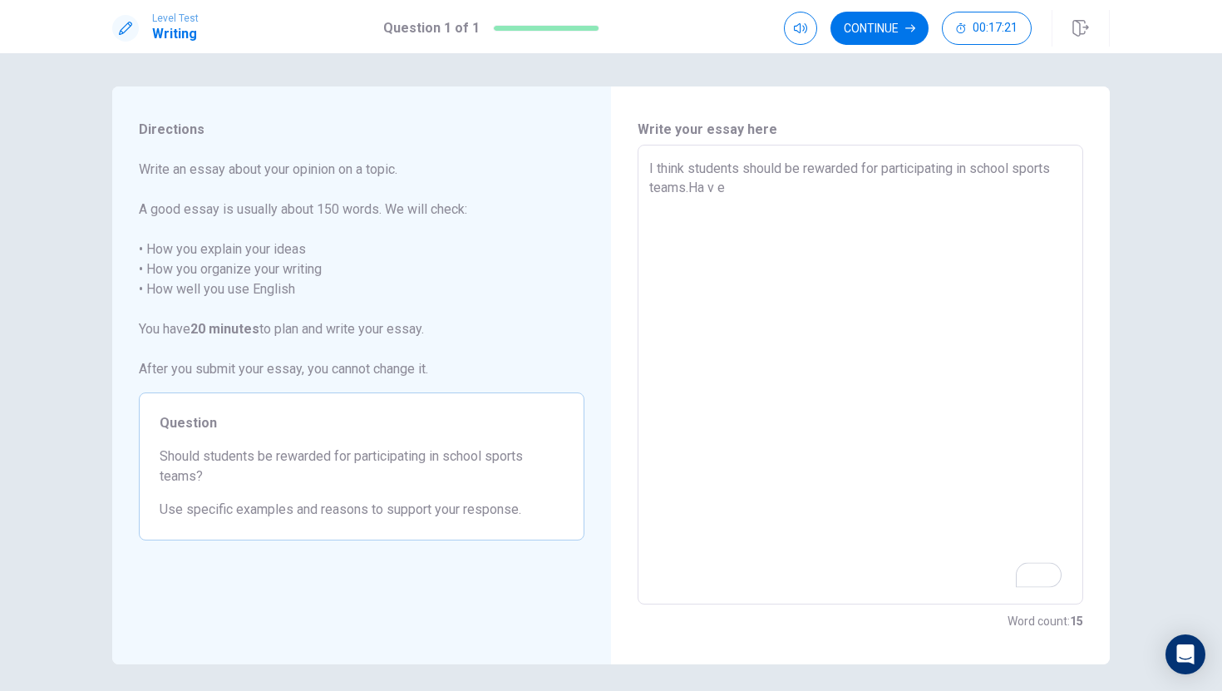
click at [849, 134] on h6 "Write your essay here" at bounding box center [861, 130] width 446 height 20
click at [742, 185] on textarea "I think students should be rewarded for participating in school sports teams.Ha…" at bounding box center [861, 375] width 422 height 432
click at [725, 188] on textarea "I think students should be rewarded for participating in school sports teams.Ha…" at bounding box center [861, 375] width 422 height 432
click at [721, 189] on textarea "I think students should be rewarded for participating in school sports teams.Ha…" at bounding box center [861, 375] width 422 height 432
click at [713, 193] on textarea "I think students should be rewarded for participating in school sports teams.Ha…" at bounding box center [861, 375] width 422 height 432
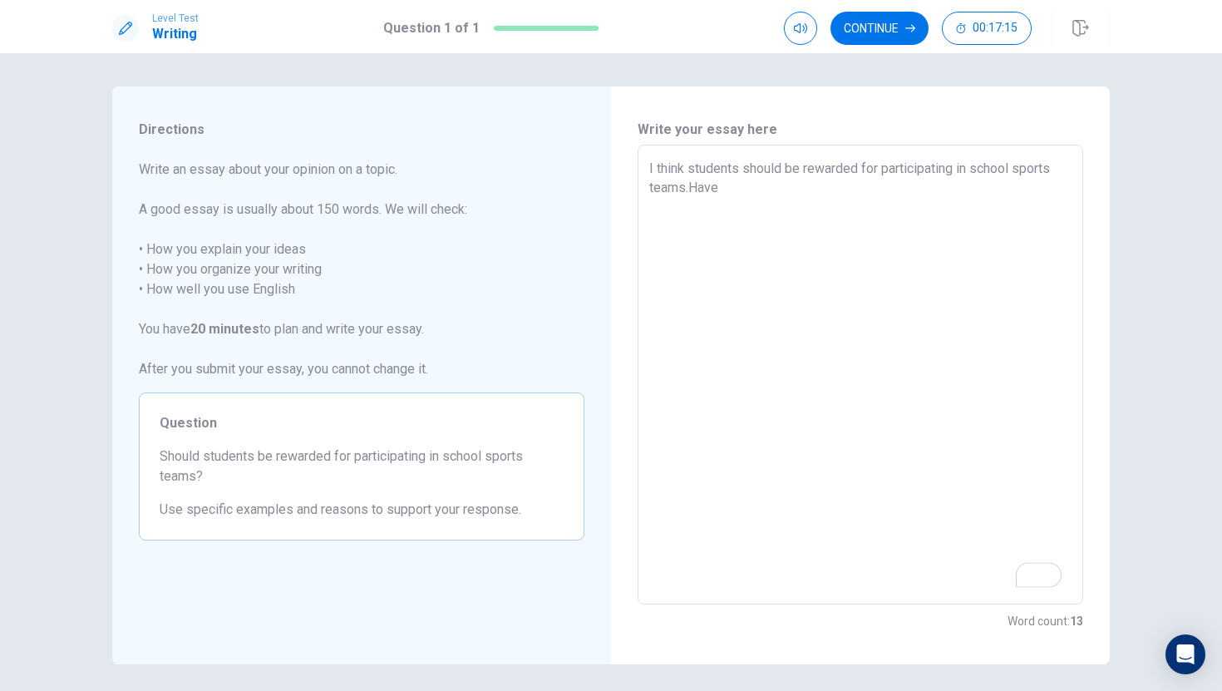
click at [692, 191] on textarea "I think students should be rewarded for participating in school sports teams.Ha…" at bounding box center [861, 375] width 422 height 432
click at [679, 216] on textarea "I think students should be rewarded for participating in school sports teams. H…" at bounding box center [861, 375] width 422 height 432
click at [1046, 578] on html "Level Test Writing Question 1 of 1 Continue 00:16:52 Question 1 of 1 Continue 0…" at bounding box center [611, 345] width 1222 height 691
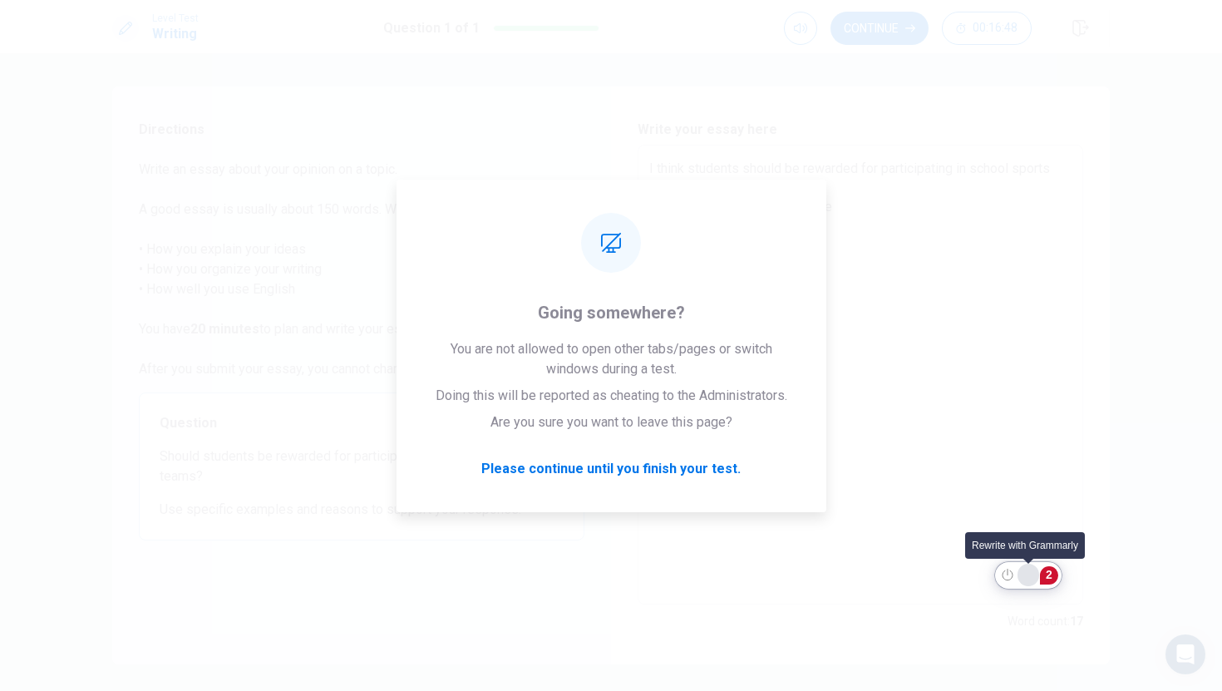
click at [1025, 575] on div "Rewrite with Grammarly" at bounding box center [1029, 575] width 18 height 19
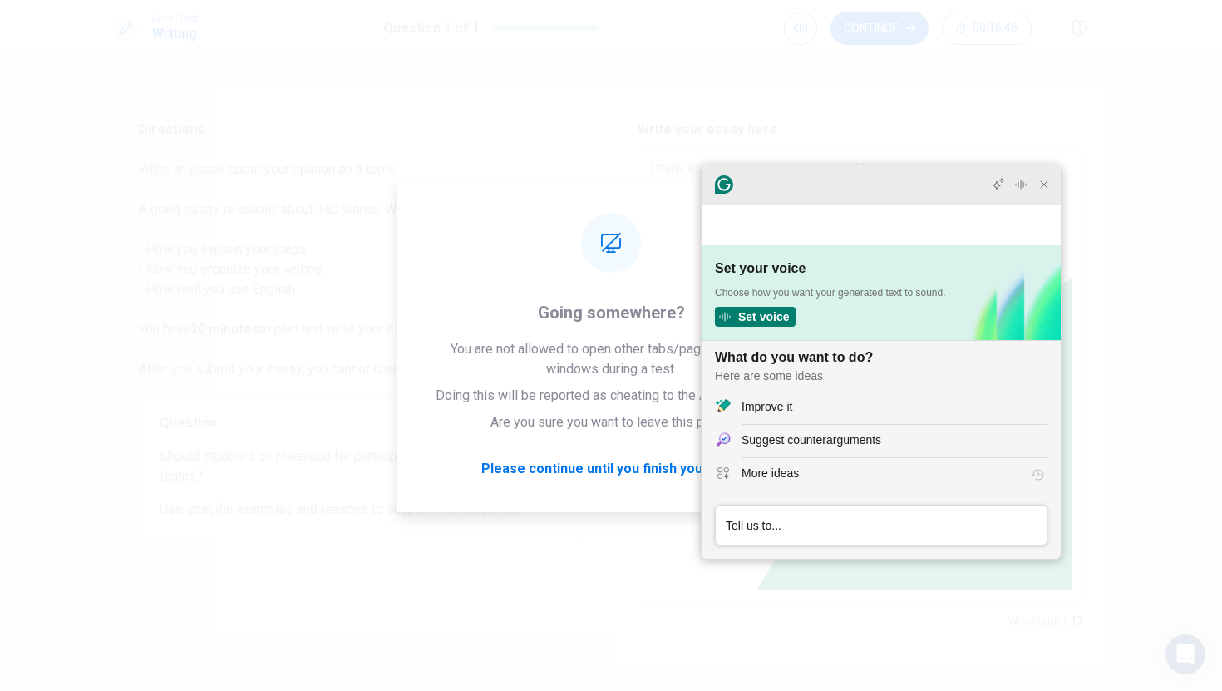
click at [1045, 191] on icon "Close Grammarly Assistant" at bounding box center [1044, 184] width 13 height 13
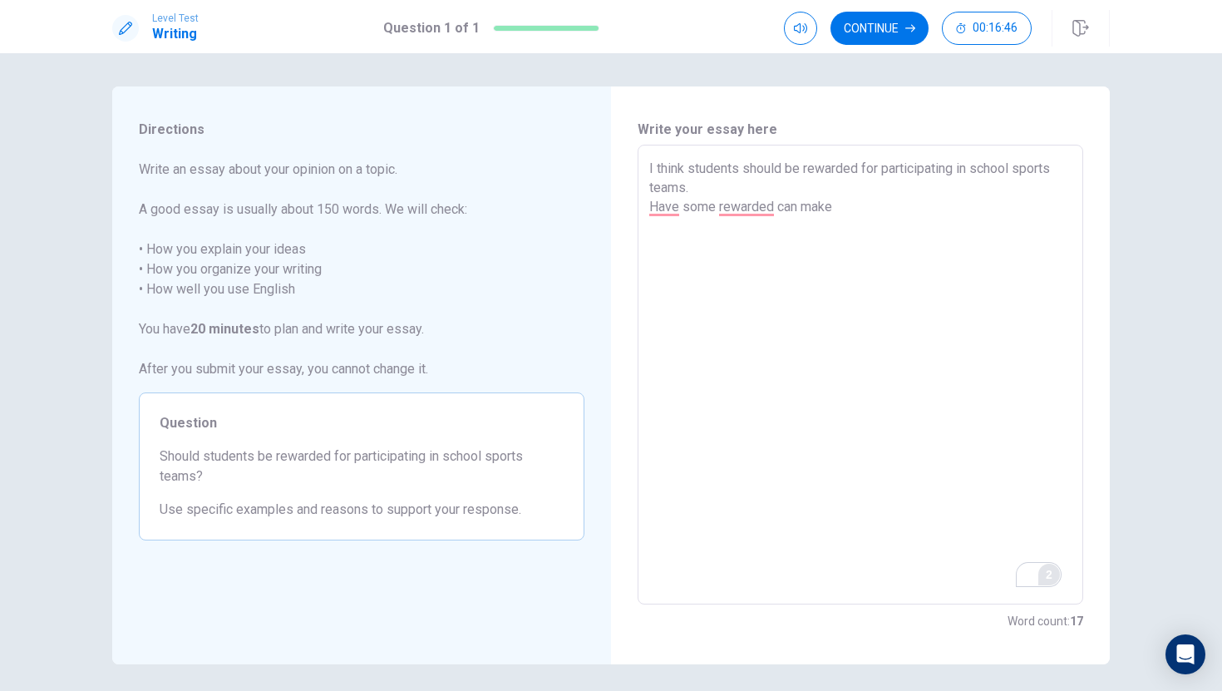
click at [1066, 241] on textarea "I think students should be rewarded for participating in school sports teams. H…" at bounding box center [861, 375] width 422 height 432
click at [762, 214] on textarea "I think students should be rewarded for participating in school sports teams. H…" at bounding box center [861, 375] width 422 height 432
click at [867, 215] on textarea "I think students should be rewarded for participating in school sports teams. H…" at bounding box center [861, 375] width 422 height 432
click at [872, 219] on textarea "I think students should be rewarded for participating in school sports teams. H…" at bounding box center [861, 375] width 422 height 432
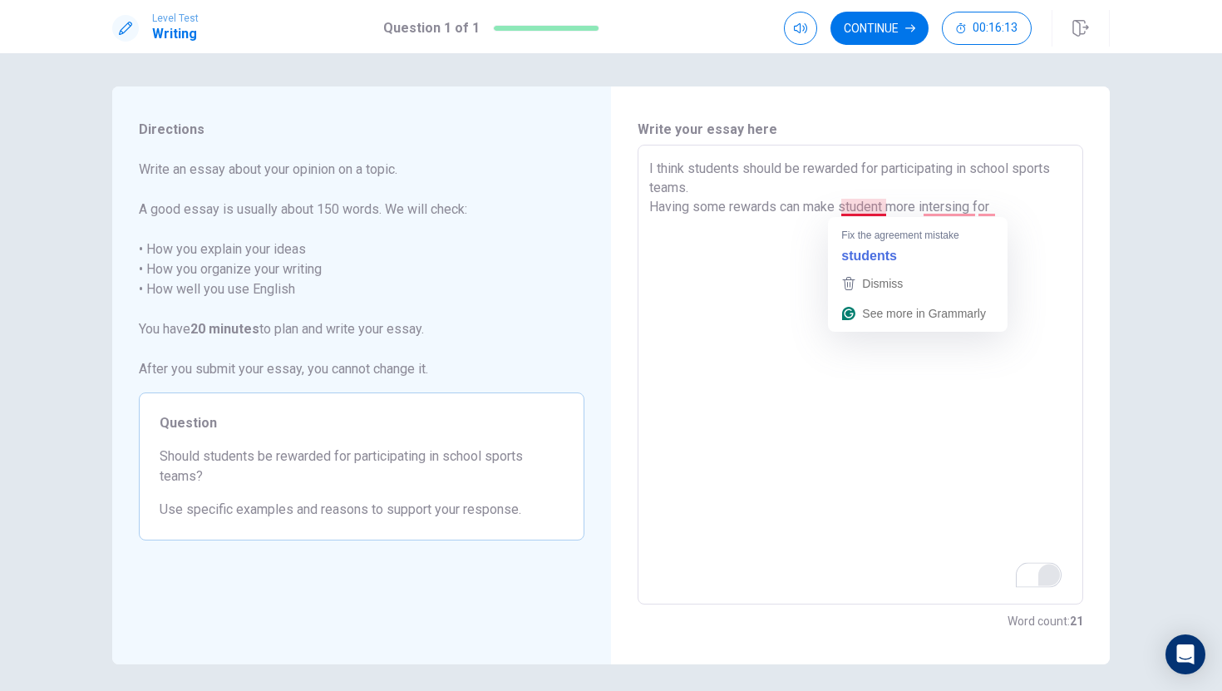
click at [860, 213] on textarea "I think students should be rewarded for participating in school sports teams. H…" at bounding box center [861, 375] width 422 height 432
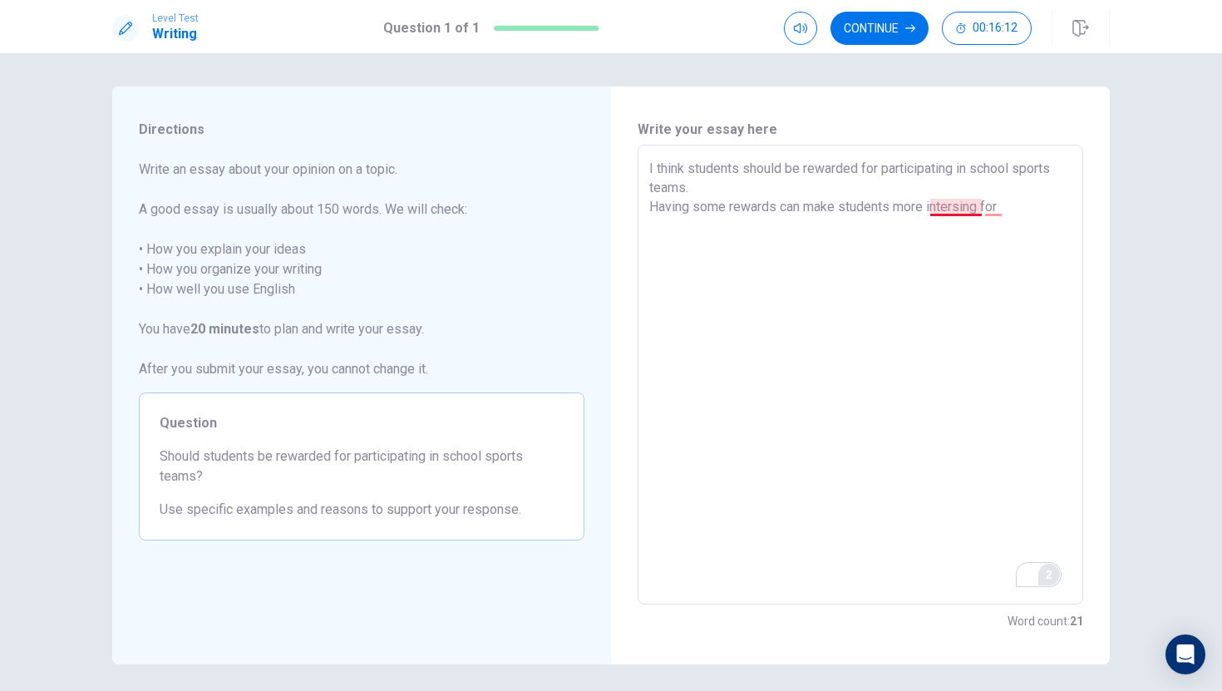
click at [959, 209] on textarea "I think students should be rewarded for participating in school sports teams. H…" at bounding box center [861, 375] width 422 height 432
click at [966, 216] on textarea "I think students should be rewarded for participating in school sports teams. H…" at bounding box center [861, 375] width 422 height 432
click at [942, 214] on textarea "I think students should be rewarded for participating in school sports teams. H…" at bounding box center [861, 375] width 422 height 432
click at [1010, 210] on textarea "I think students should be rewarded for participating in school sports teams. H…" at bounding box center [861, 375] width 422 height 432
click at [685, 227] on textarea "I think students should be rewarded for participating in school sports teams. H…" at bounding box center [861, 375] width 422 height 432
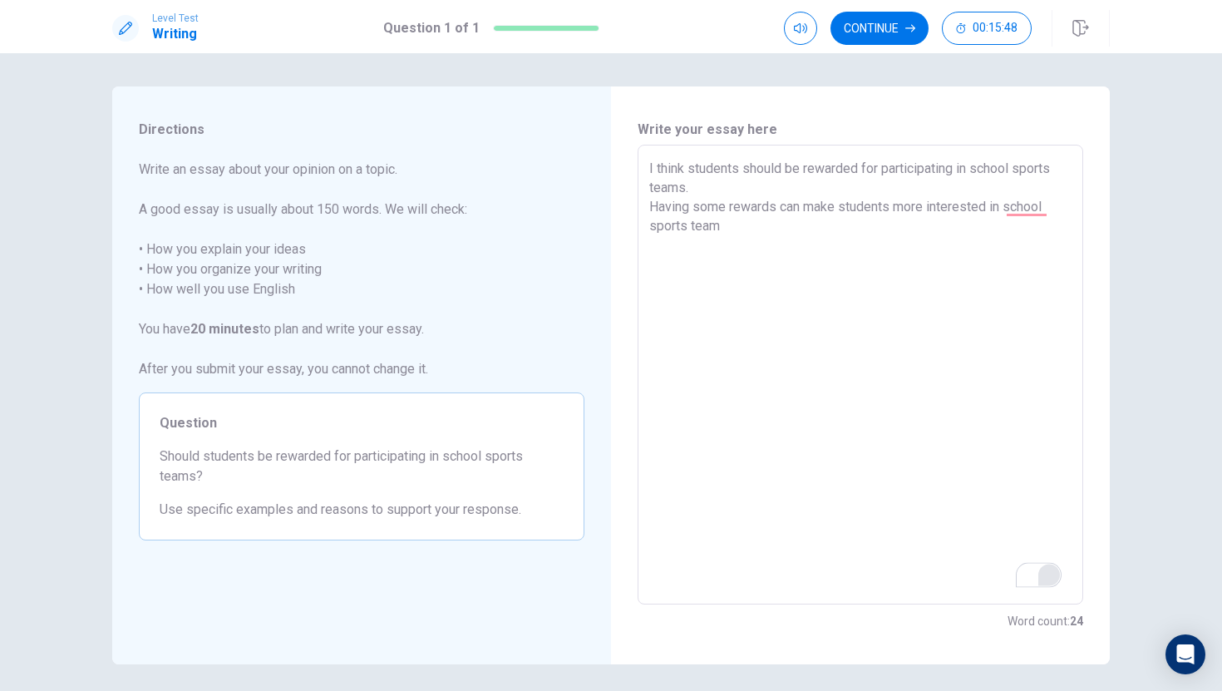
click at [737, 229] on textarea "I think students should be rewarded for participating in school sports teams. H…" at bounding box center [861, 375] width 422 height 432
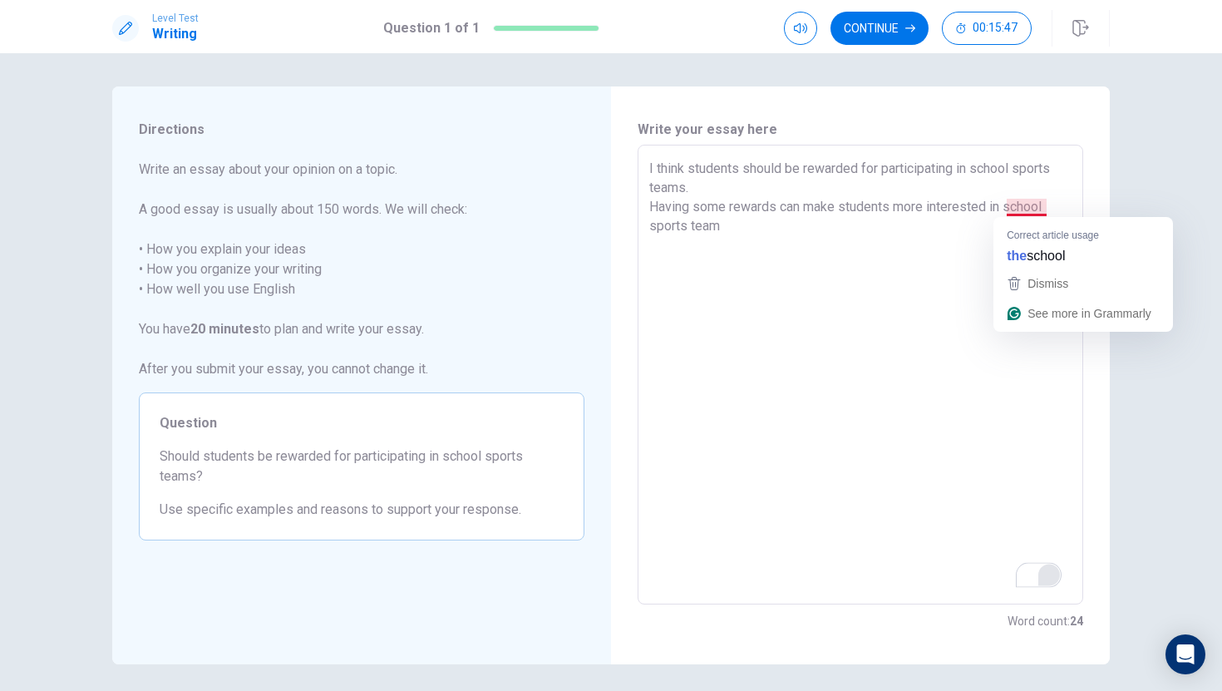
click at [1039, 212] on textarea "I think students should be rewarded for participating in school sports teams. H…" at bounding box center [861, 375] width 422 height 432
click at [1025, 211] on textarea "I think students should be rewarded for participating in school sports teams. H…" at bounding box center [861, 375] width 422 height 432
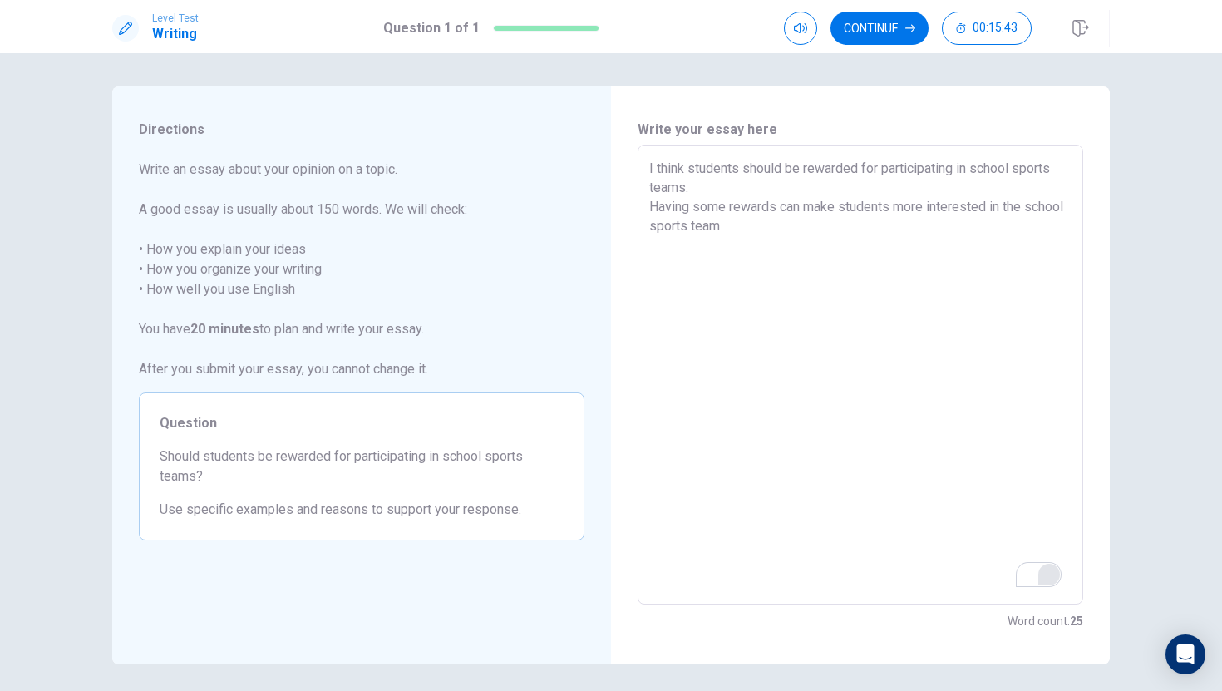
click at [773, 236] on textarea "I think students should be rewarded for participating in school sports teams. H…" at bounding box center [861, 375] width 422 height 432
click at [753, 235] on textarea "I think students should be rewarded for participating in school sports teams. H…" at bounding box center [861, 375] width 422 height 432
click at [758, 240] on textarea "I think students should be rewarded for participating in school sports teams. H…" at bounding box center [861, 375] width 422 height 432
click at [734, 236] on textarea "I think students should be rewarded for participating in school sports teams. H…" at bounding box center [861, 375] width 422 height 432
click at [781, 234] on textarea "I think students should be rewarded for participating in school sports teams. H…" at bounding box center [861, 375] width 422 height 432
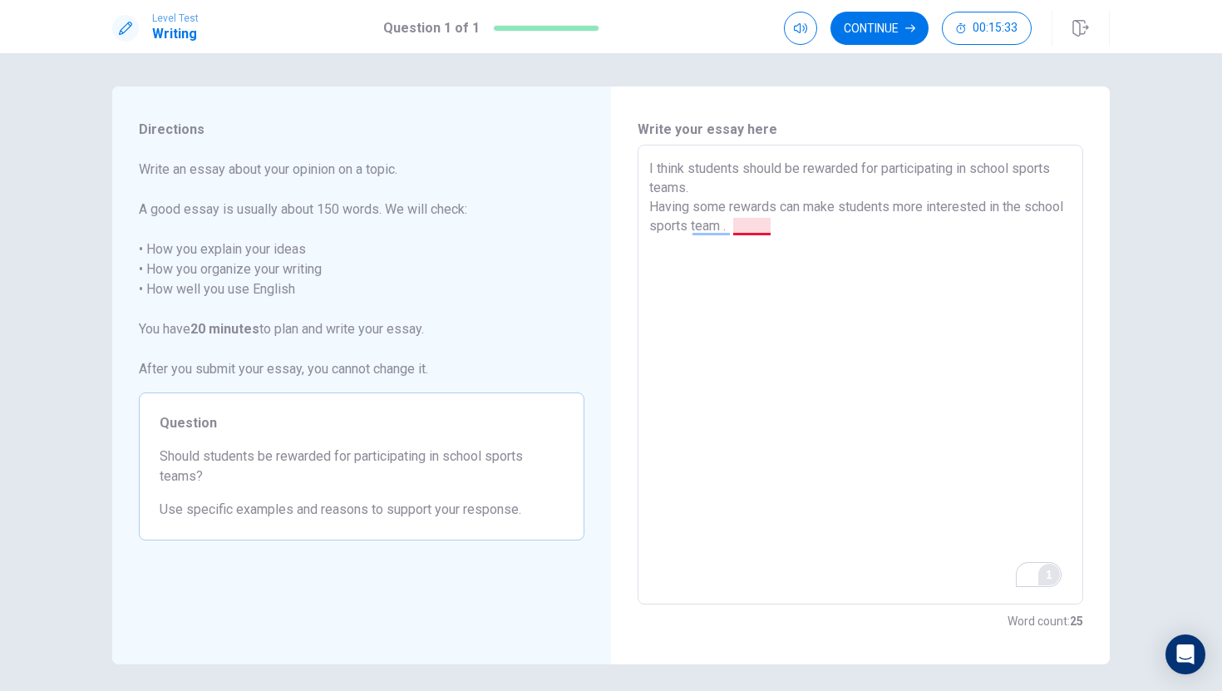
click at [754, 230] on textarea "I think students should be rewarded for participating in school sports teams. H…" at bounding box center [861, 375] width 422 height 432
click at [778, 228] on textarea "I think students should be rewarded for participating in school sports teams. H…" at bounding box center [861, 375] width 422 height 432
click at [862, 235] on textarea "I think students should be rewarded for participating in school sports teams. H…" at bounding box center [861, 375] width 422 height 432
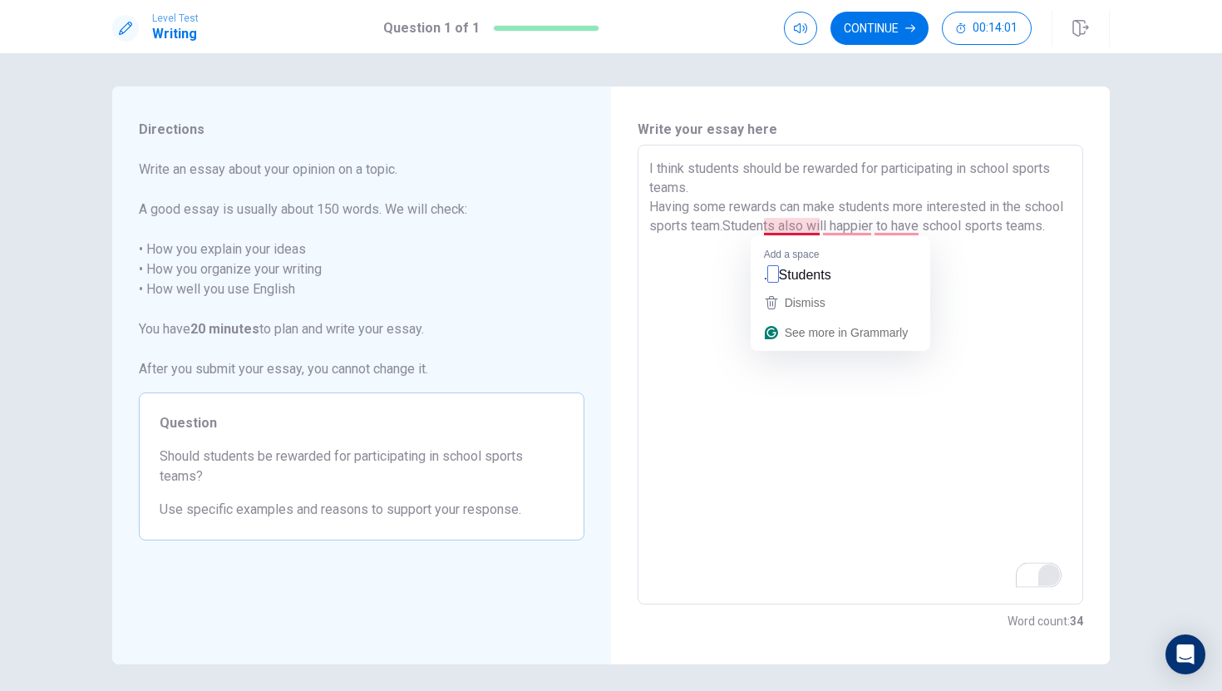
click at [795, 230] on textarea "I think students should be rewarded for participating in school sports teams. H…" at bounding box center [861, 375] width 422 height 432
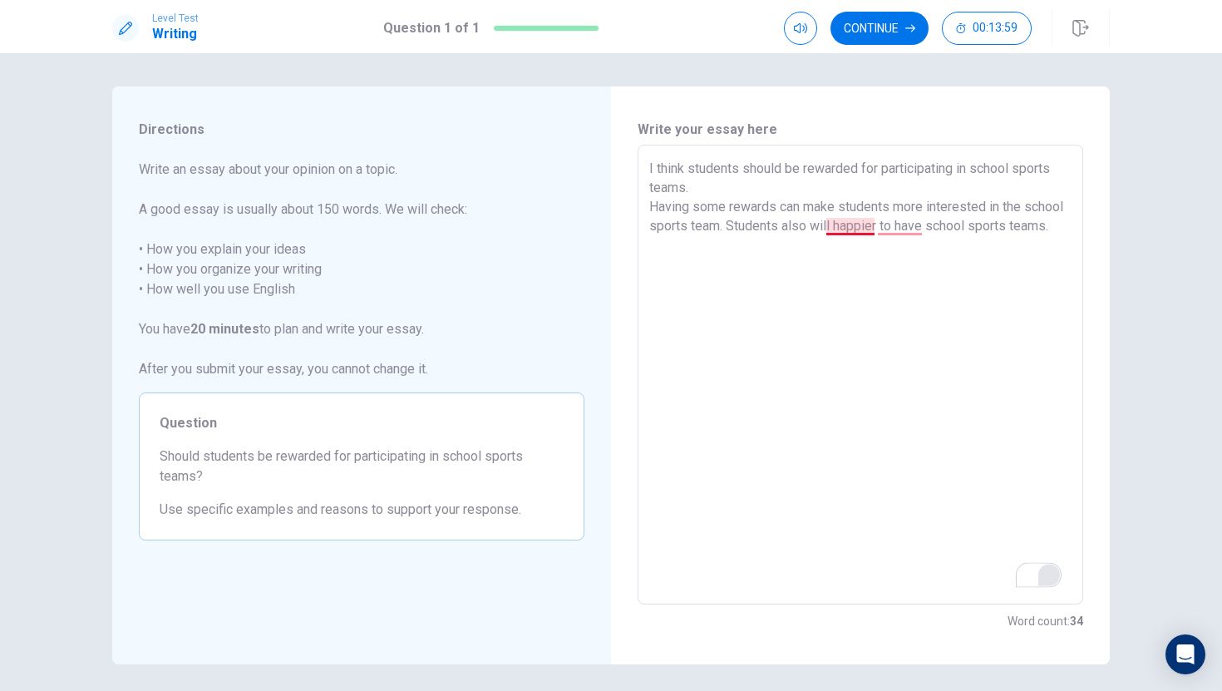
click at [843, 231] on textarea "I think students should be rewarded for participating in school sports teams. H…" at bounding box center [861, 375] width 422 height 432
click at [860, 229] on textarea "I think students should be rewarded for participating in school sports teams. H…" at bounding box center [861, 375] width 422 height 432
click at [905, 225] on textarea "I think students should be rewarded for participating in school sports teams. H…" at bounding box center [861, 375] width 422 height 432
click at [746, 237] on textarea "I think students should be rewarded for participating in school sports teams. H…" at bounding box center [861, 375] width 422 height 432
click at [654, 207] on textarea "I think students should be rewarded for participating in school sports teams. H…" at bounding box center [861, 375] width 422 height 432
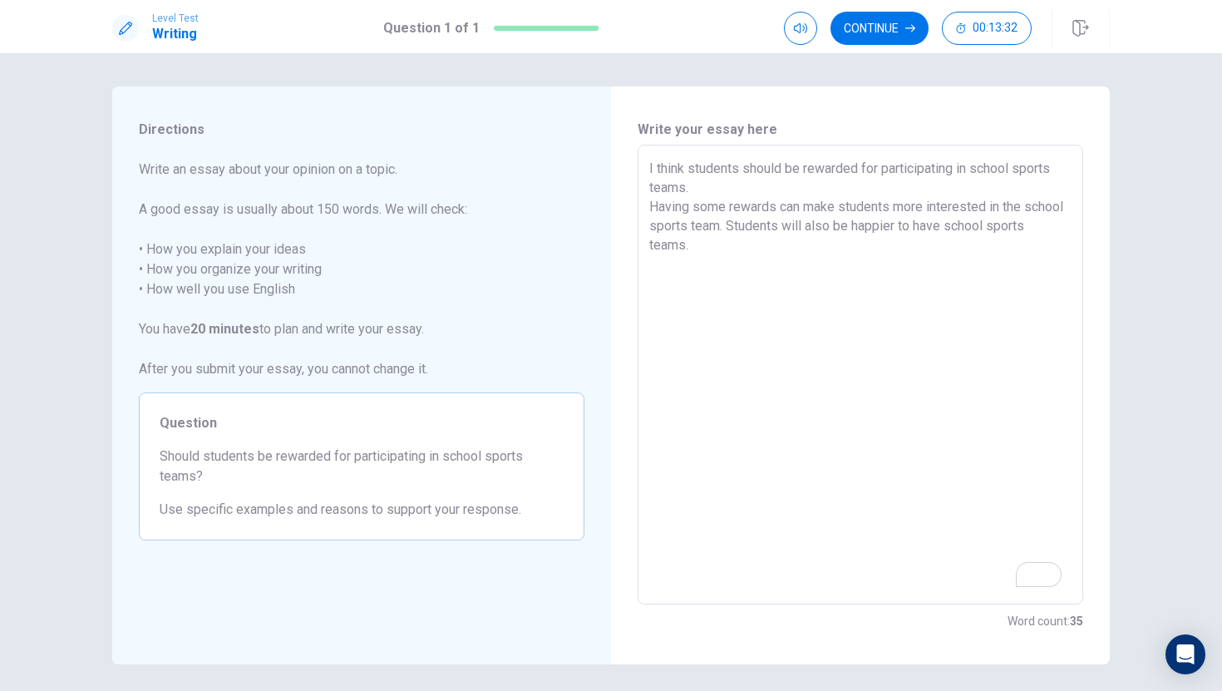
click at [653, 207] on textarea "I think students should be rewarded for participating in school sports teams. H…" at bounding box center [861, 375] width 422 height 432
click at [653, 160] on textarea "I think students should be rewarded for participating in school sports teams. H…" at bounding box center [861, 375] width 422 height 432
click at [725, 238] on textarea "I think students should be rewarded for participating in school sports teams. H…" at bounding box center [861, 375] width 422 height 432
click at [753, 244] on textarea "I think students should be rewarded for participating in school sports teams. H…" at bounding box center [861, 375] width 422 height 432
click at [989, 269] on textarea "I think students should be rewarded for participating in school sports teams. H…" at bounding box center [861, 375] width 422 height 432
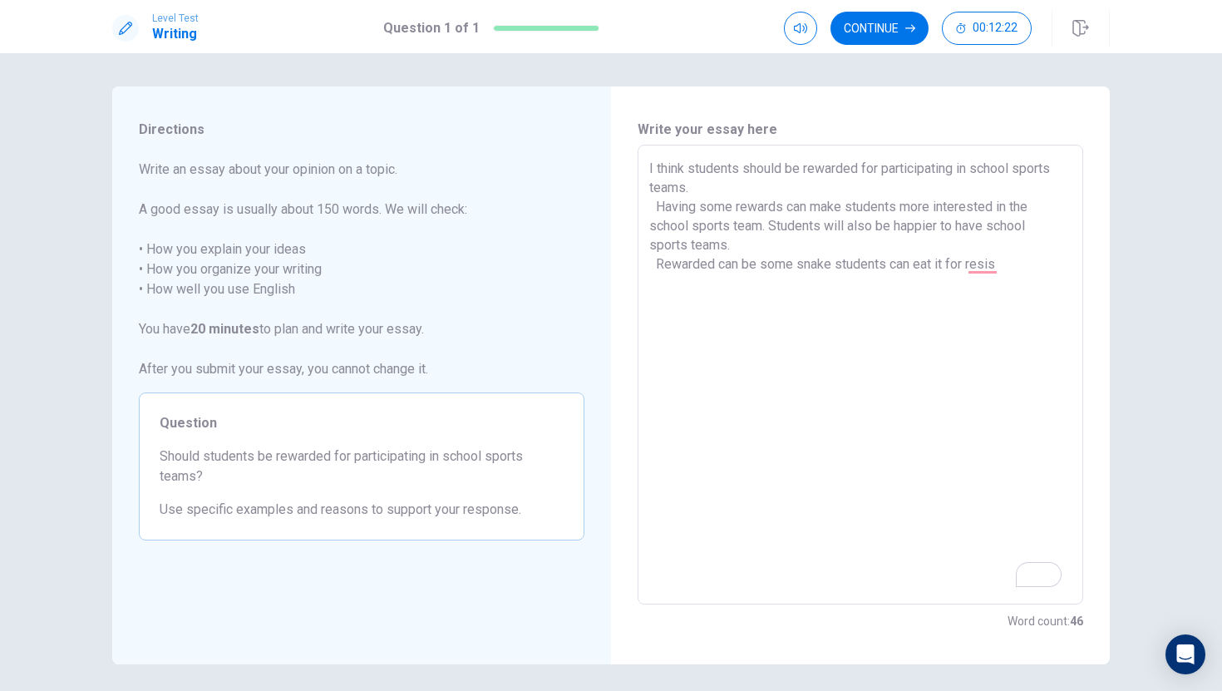
click at [1015, 247] on textarea "I think students should be rewarded for participating in school sports teams. H…" at bounding box center [861, 375] width 422 height 432
click at [986, 271] on textarea "I think students should be rewarded for participating in school sports teams. H…" at bounding box center [861, 375] width 422 height 432
click at [1012, 264] on textarea "I think students should be rewarded for participating in school sports teams. H…" at bounding box center [861, 375] width 422 height 432
click at [807, 274] on textarea "I think students should be rewarded for participating in school sports teams. H…" at bounding box center [861, 375] width 422 height 432
click at [810, 274] on textarea "I think students should be rewarded for participating in school sports teams. H…" at bounding box center [861, 375] width 422 height 432
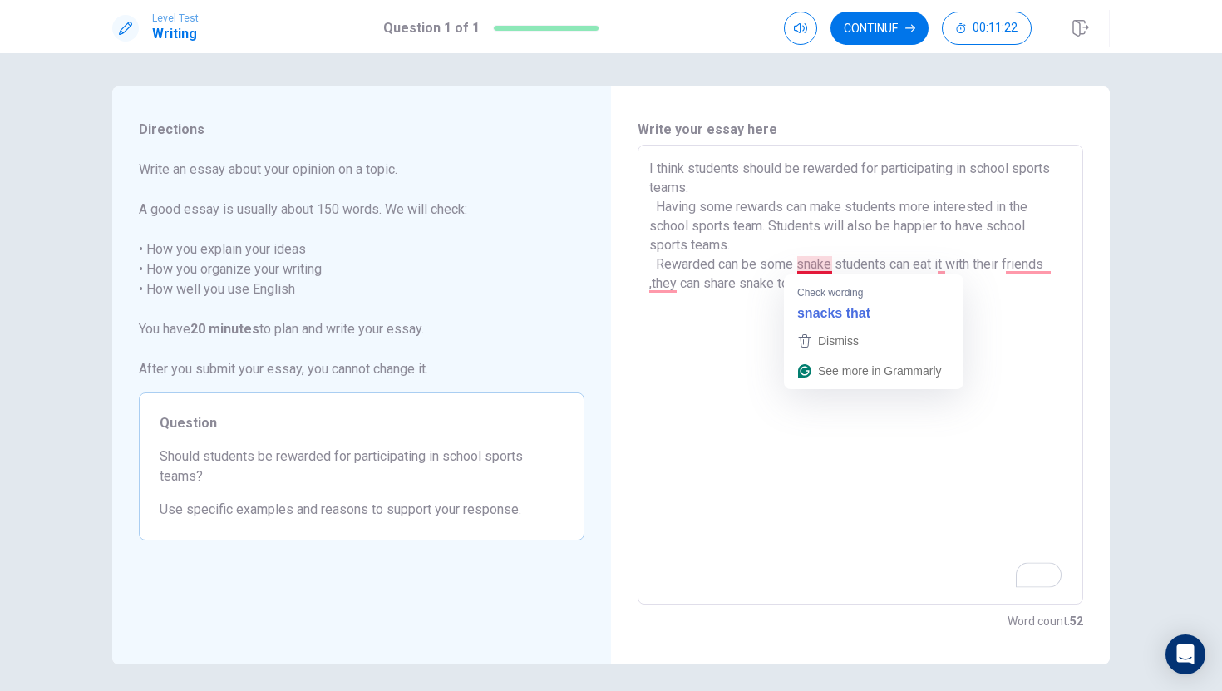
click at [814, 269] on textarea "I think students should be rewarded for participating in school sports teams. H…" at bounding box center [861, 375] width 422 height 432
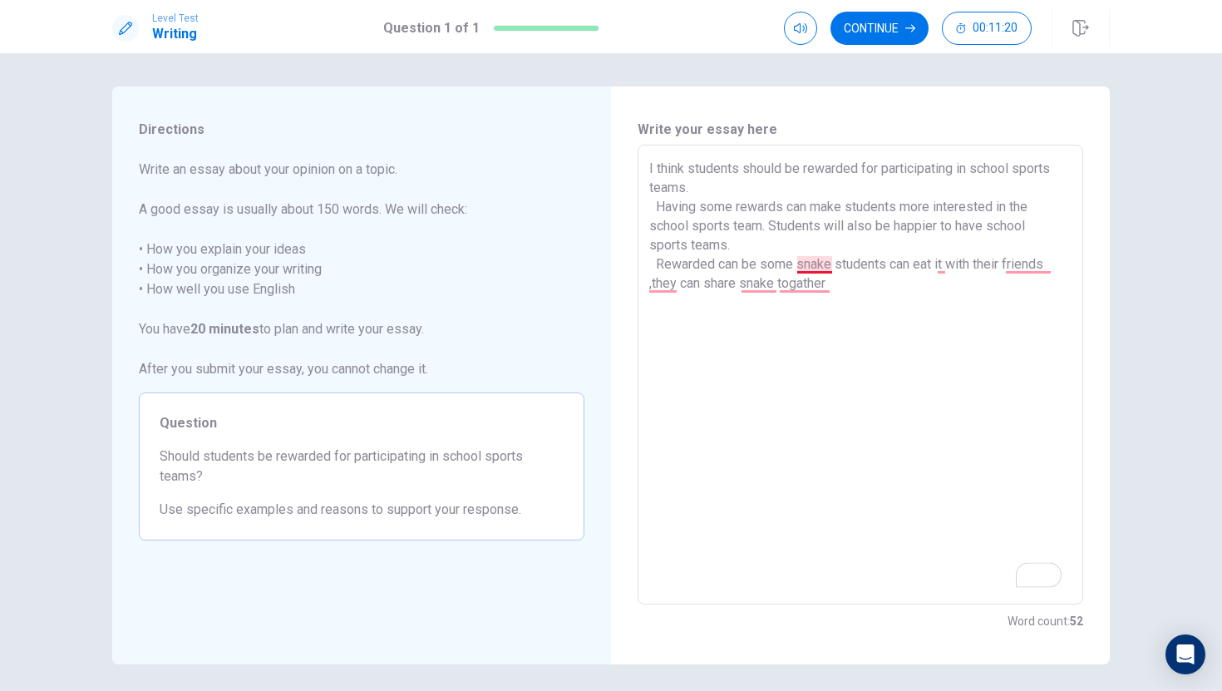
click at [817, 270] on textarea "I think students should be rewarded for participating in school sports teams. H…" at bounding box center [861, 375] width 422 height 432
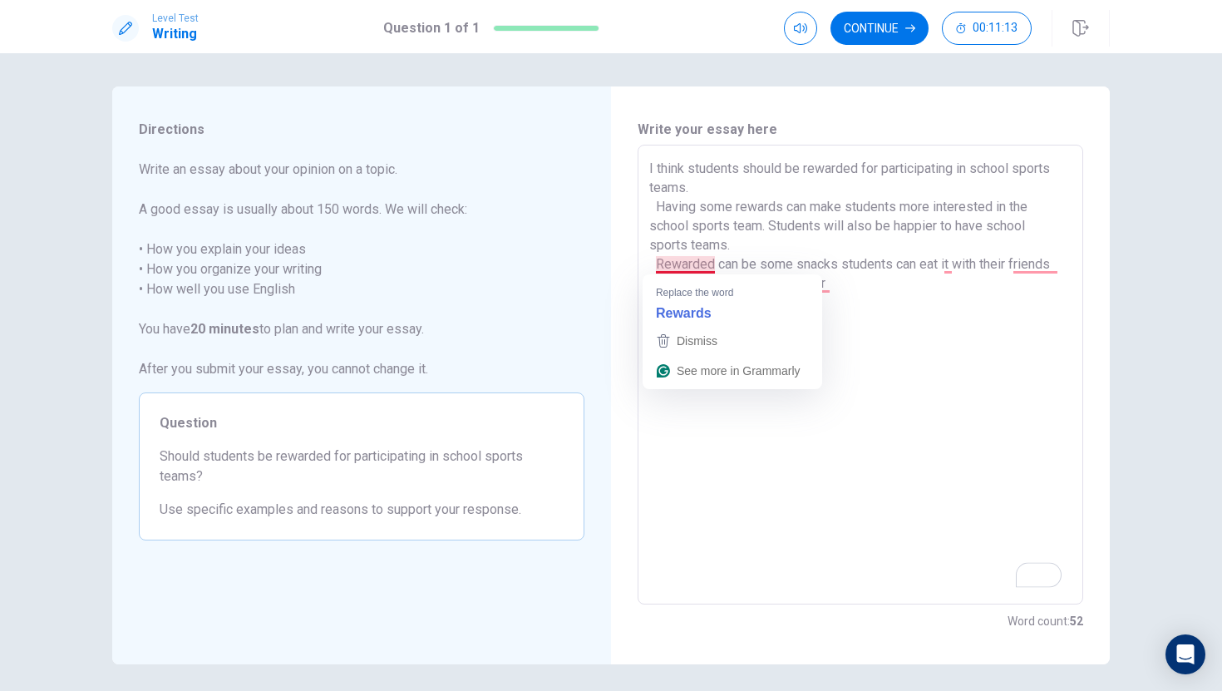
click at [690, 264] on textarea "I think students should be rewarded for participating in school sports teams. H…" at bounding box center [861, 375] width 422 height 432
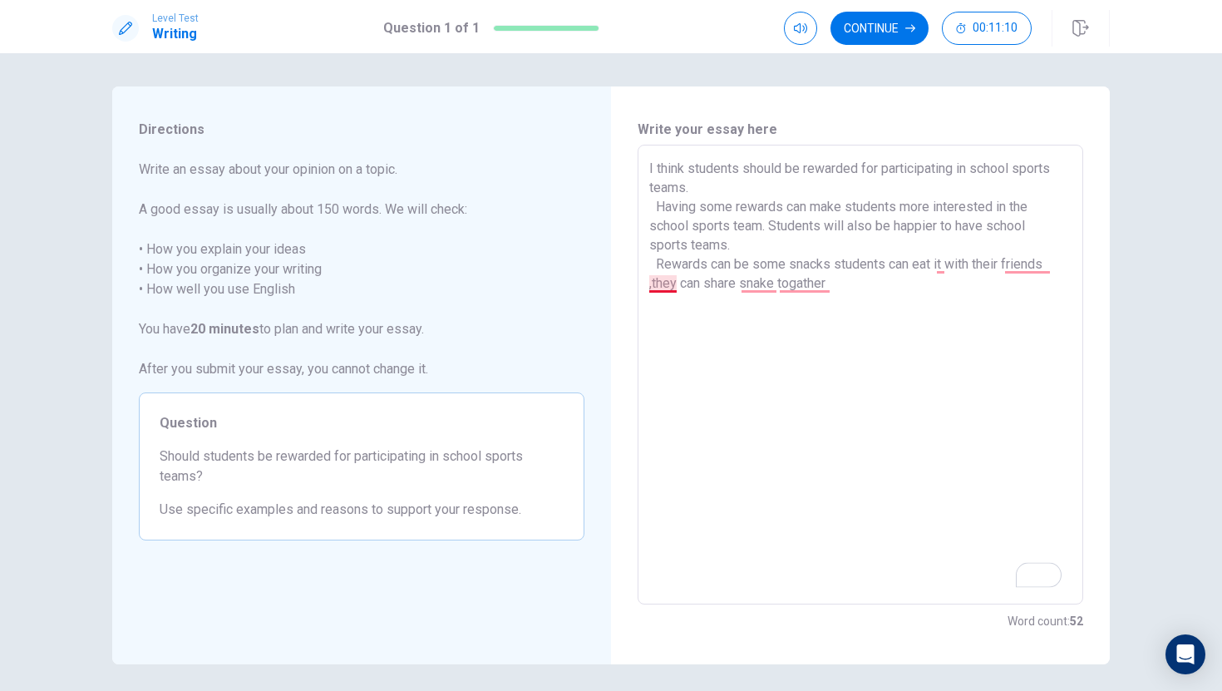
click at [661, 289] on textarea "I think students should be rewarded for participating in school sports teams. H…" at bounding box center [861, 375] width 422 height 432
click at [757, 286] on textarea "I think students should be rewarded for participating in school sports teams. H…" at bounding box center [861, 375] width 422 height 432
click at [765, 274] on textarea "I think students should be rewarded for participating in school sports teams. H…" at bounding box center [861, 375] width 422 height 432
click at [763, 282] on textarea "I think students should be rewarded for participating in school sports teams. H…" at bounding box center [861, 375] width 422 height 432
click at [801, 293] on textarea "I think students should be rewarded for participating in school sports teams. H…" at bounding box center [861, 375] width 422 height 432
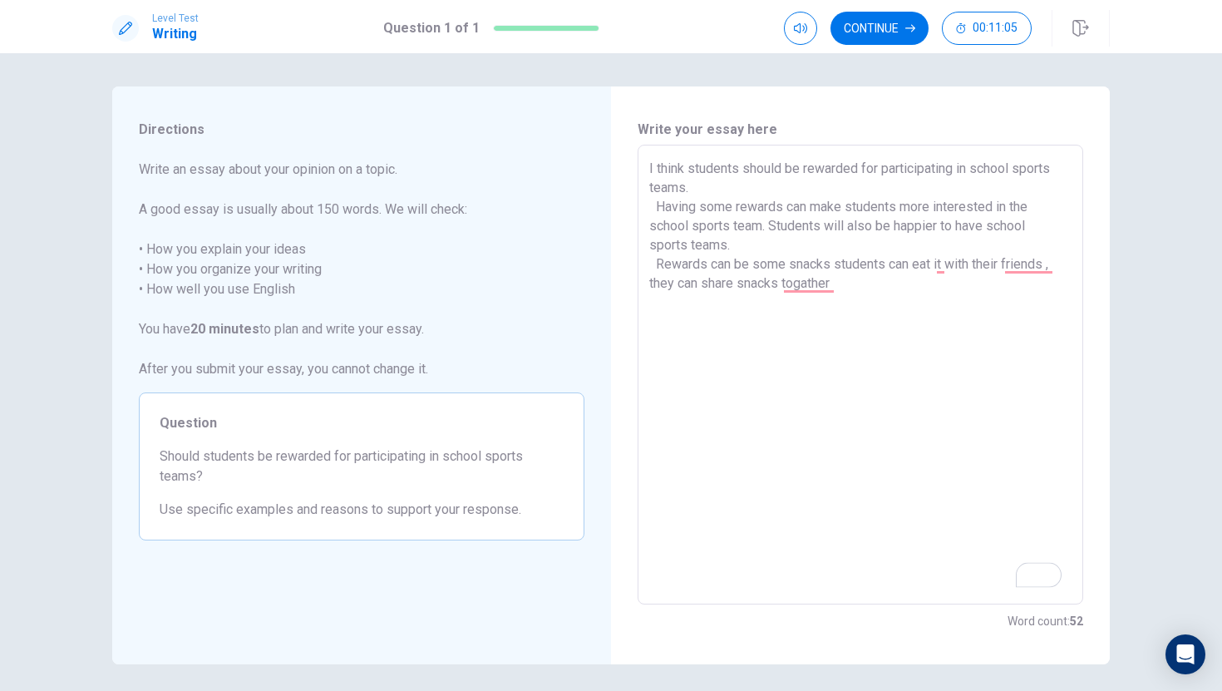
click at [801, 291] on textarea "I think students should be rewarded for participating in school sports teams. H…" at bounding box center [861, 375] width 422 height 432
click at [822, 293] on textarea "I think students should be rewarded for participating in school sports teams. H…" at bounding box center [861, 375] width 422 height 432
click at [798, 289] on textarea "I think students should be rewarded for participating in school sports teams. H…" at bounding box center [861, 375] width 422 height 432
click at [948, 265] on textarea "I think students should be rewarded for participating in school sports teams. H…" at bounding box center [861, 375] width 422 height 432
click at [945, 265] on textarea "I think students should be rewarded for participating in school sports teams. H…" at bounding box center [861, 375] width 422 height 432
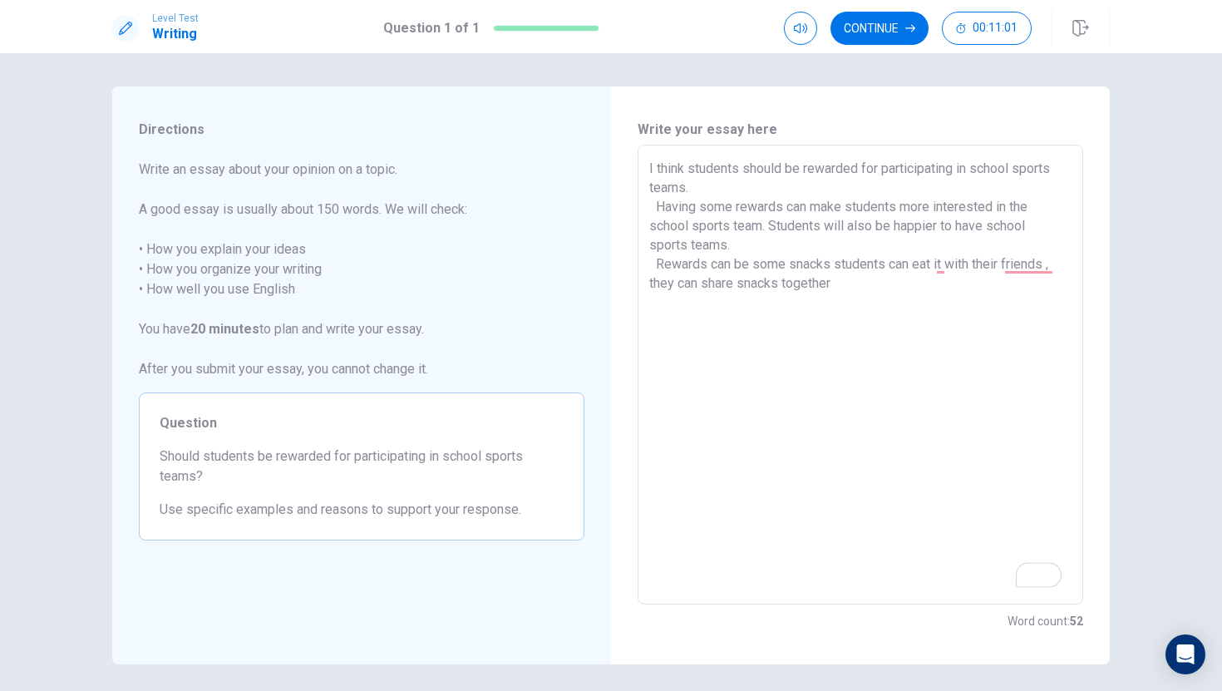
click at [943, 265] on textarea "I think students should be rewarded for participating in school sports teams. H…" at bounding box center [861, 375] width 422 height 432
click at [1015, 270] on textarea "I think students should be rewarded for participating in school sports teams. H…" at bounding box center [861, 375] width 422 height 432
click at [864, 290] on textarea "I think students should be rewarded for participating in school sports teams. H…" at bounding box center [861, 375] width 422 height 432
click at [660, 288] on textarea "I think students should be rewarded for participating in school sports teams. H…" at bounding box center [861, 375] width 422 height 432
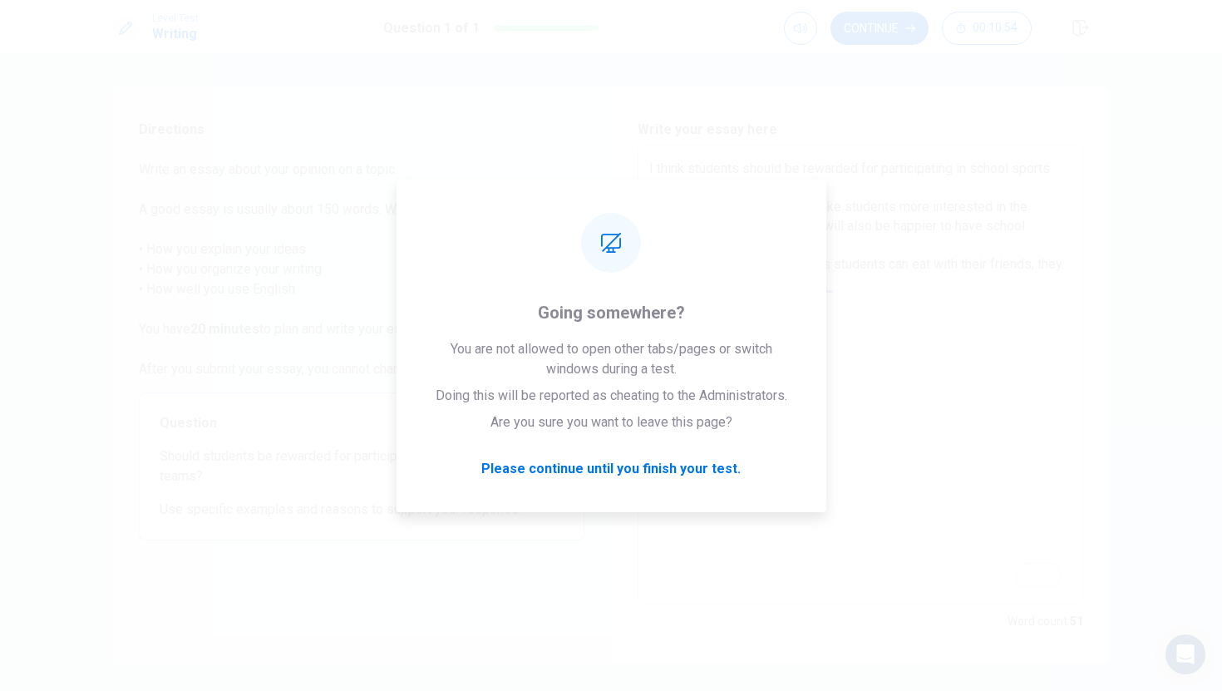
click at [698, 329] on textarea "I think students should be rewarded for participating in school sports teams. H…" at bounding box center [861, 375] width 422 height 432
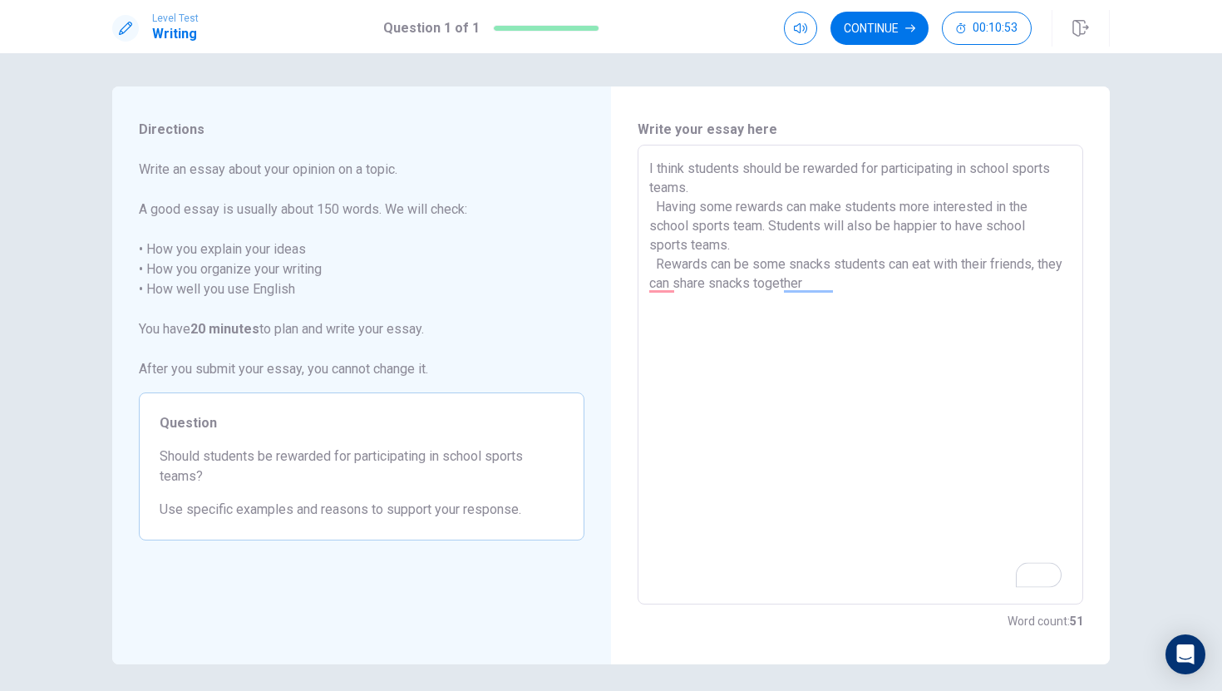
click at [676, 287] on textarea "I think students should be rewarded for participating in school sports teams. H…" at bounding box center [861, 375] width 422 height 432
click at [654, 287] on textarea "I think students should be rewarded for participating in school sports teams. H…" at bounding box center [861, 375] width 422 height 432
click at [844, 301] on textarea "I think students should be rewarded for participating in school sports teams. H…" at bounding box center [861, 375] width 422 height 432
click at [839, 280] on textarea "I think students should be rewarded for participating in school sports teams. H…" at bounding box center [861, 375] width 422 height 432
click at [749, 293] on textarea "I think students should be rewarded for participating in school sports teams. H…" at bounding box center [861, 375] width 422 height 432
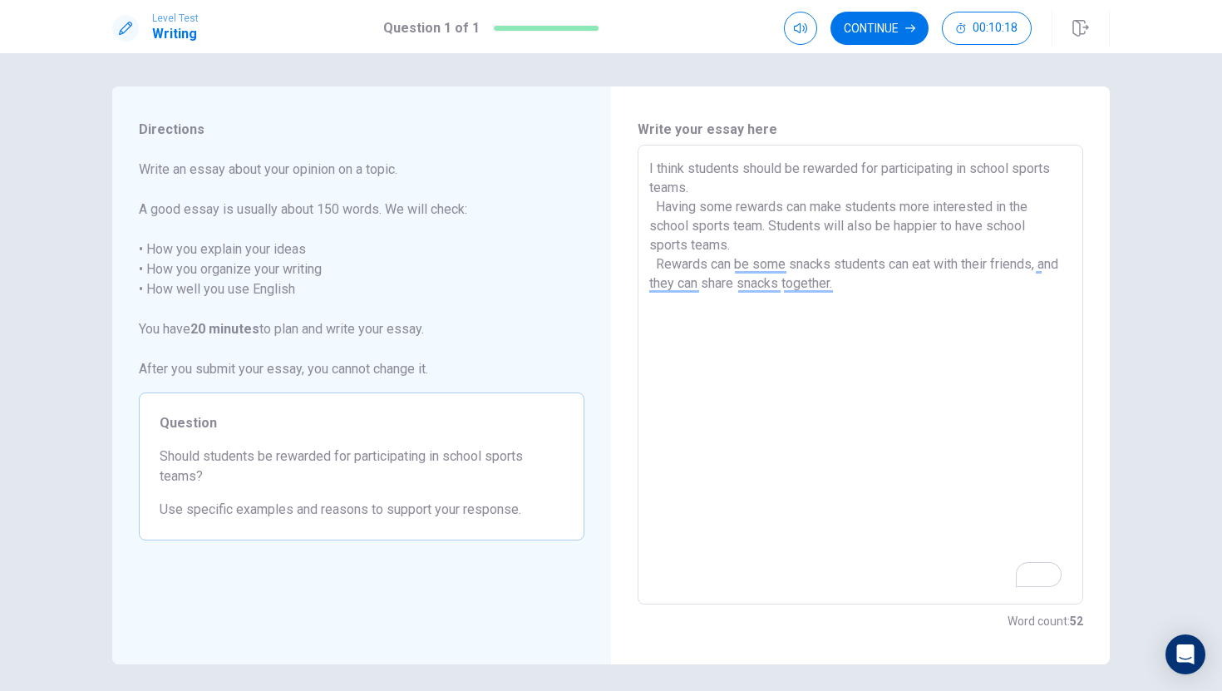
click at [765, 292] on textarea "I think students should be rewarded for participating in school sports teams. H…" at bounding box center [861, 375] width 422 height 432
click at [817, 291] on textarea "I think students should be rewarded for participating in school sports teams. H…" at bounding box center [861, 375] width 422 height 432
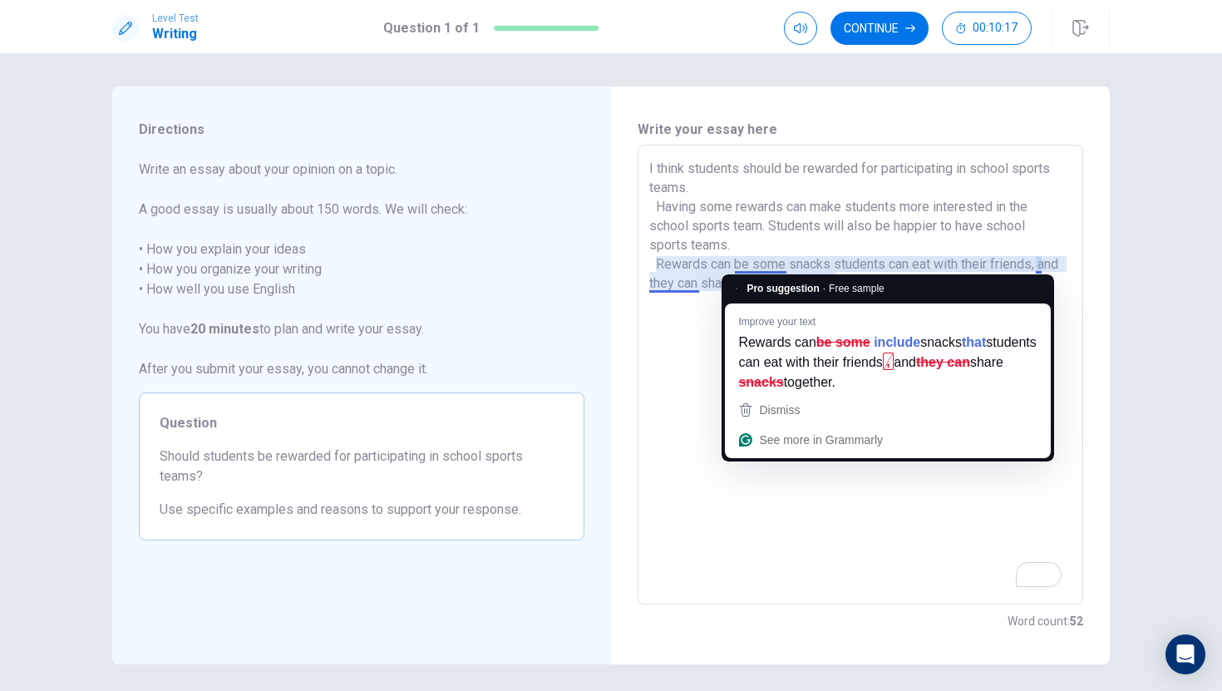
click at [738, 268] on textarea "I think students should be rewarded for participating in school sports teams. H…" at bounding box center [861, 375] width 422 height 432
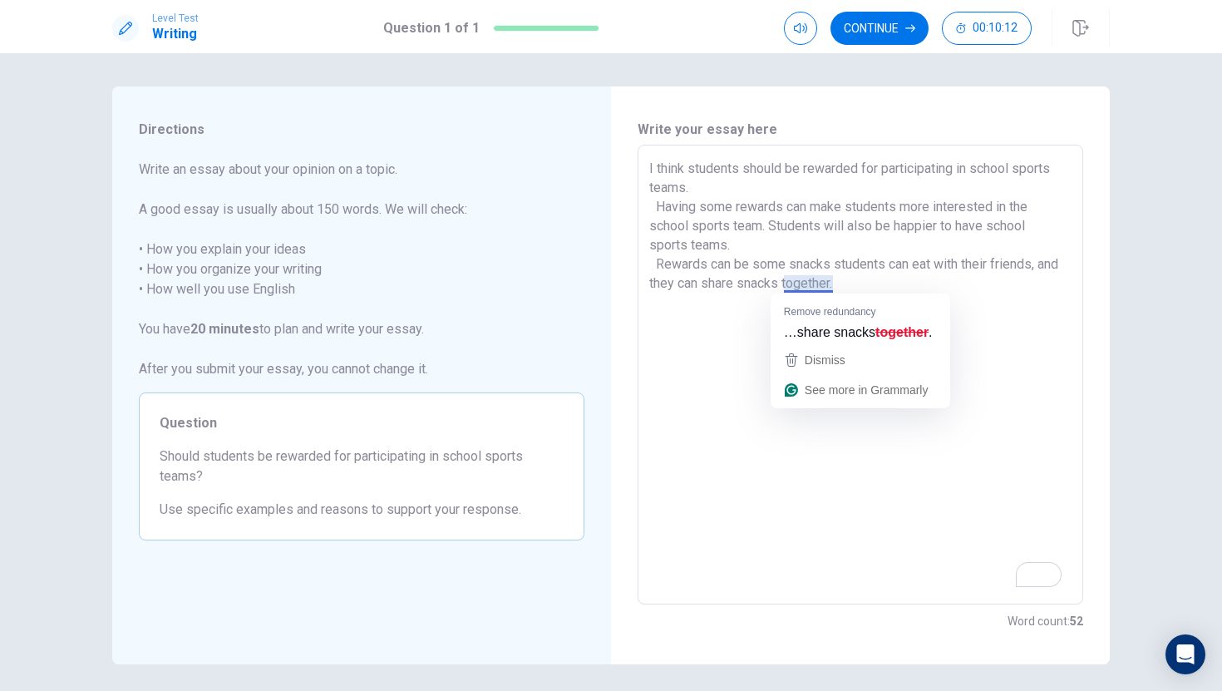
click at [822, 281] on textarea "I think students should be rewarded for participating in school sports teams. H…" at bounding box center [861, 375] width 422 height 432
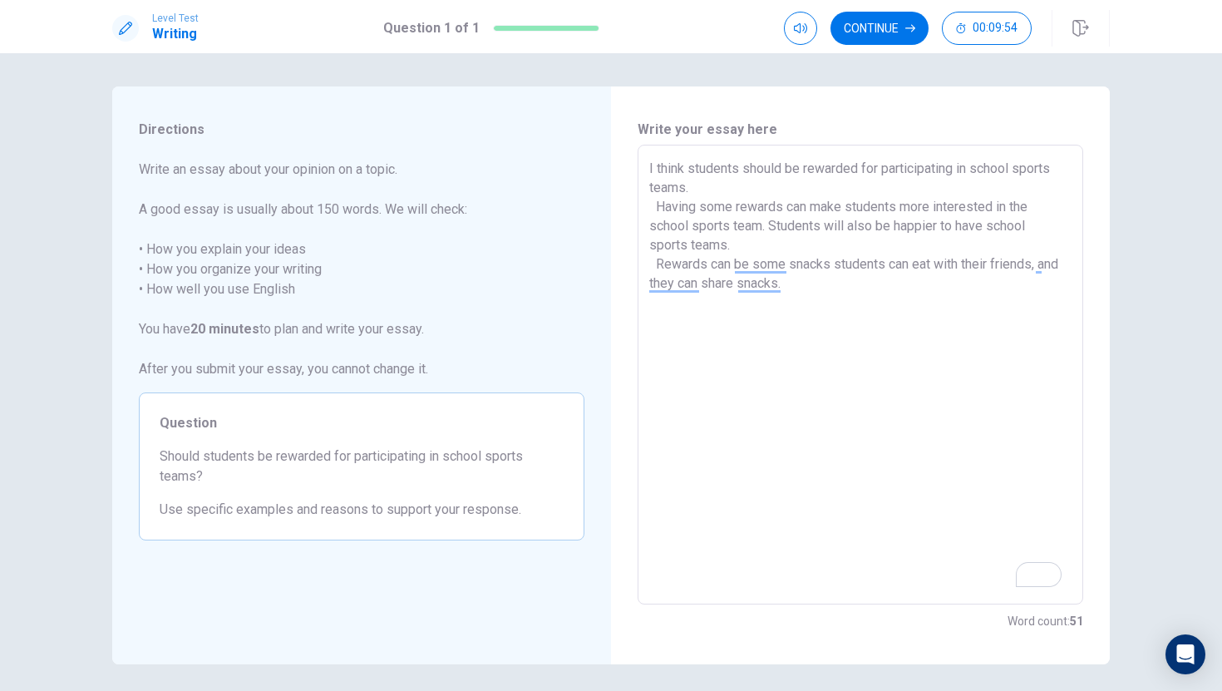
click at [787, 264] on textarea "I think students should be rewarded for participating in school sports teams. H…" at bounding box center [861, 375] width 422 height 432
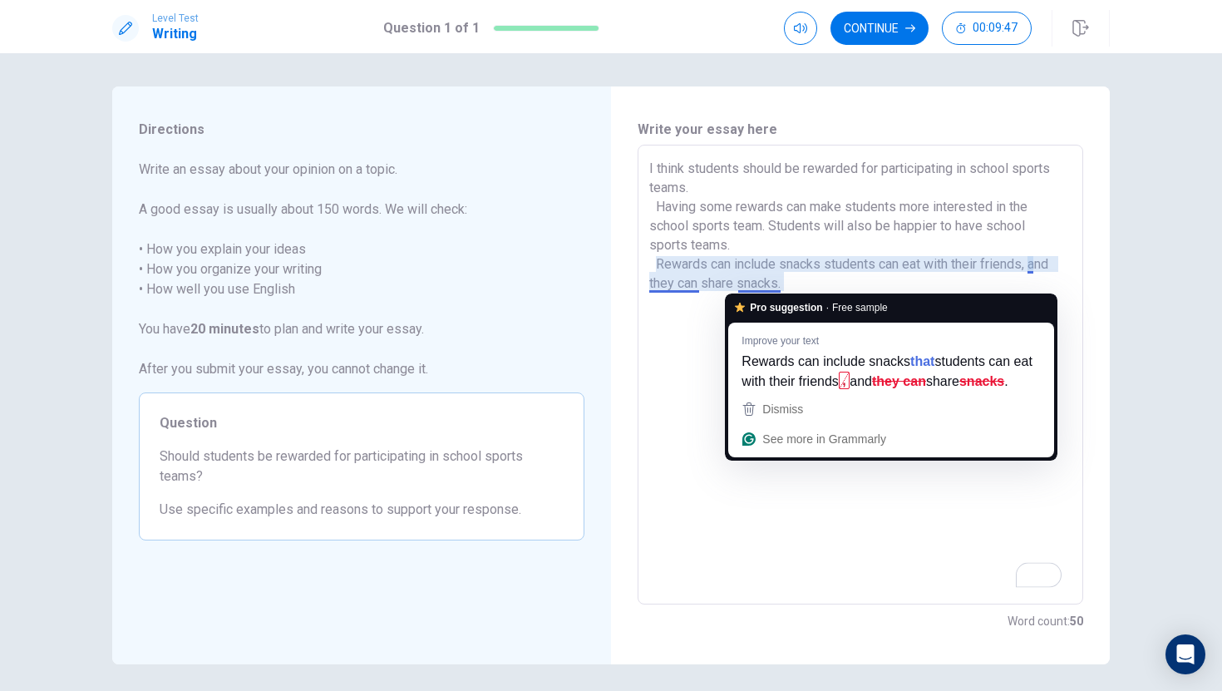
click at [763, 285] on textarea "I think students should be rewarded for participating in school sports teams. H…" at bounding box center [861, 375] width 422 height 432
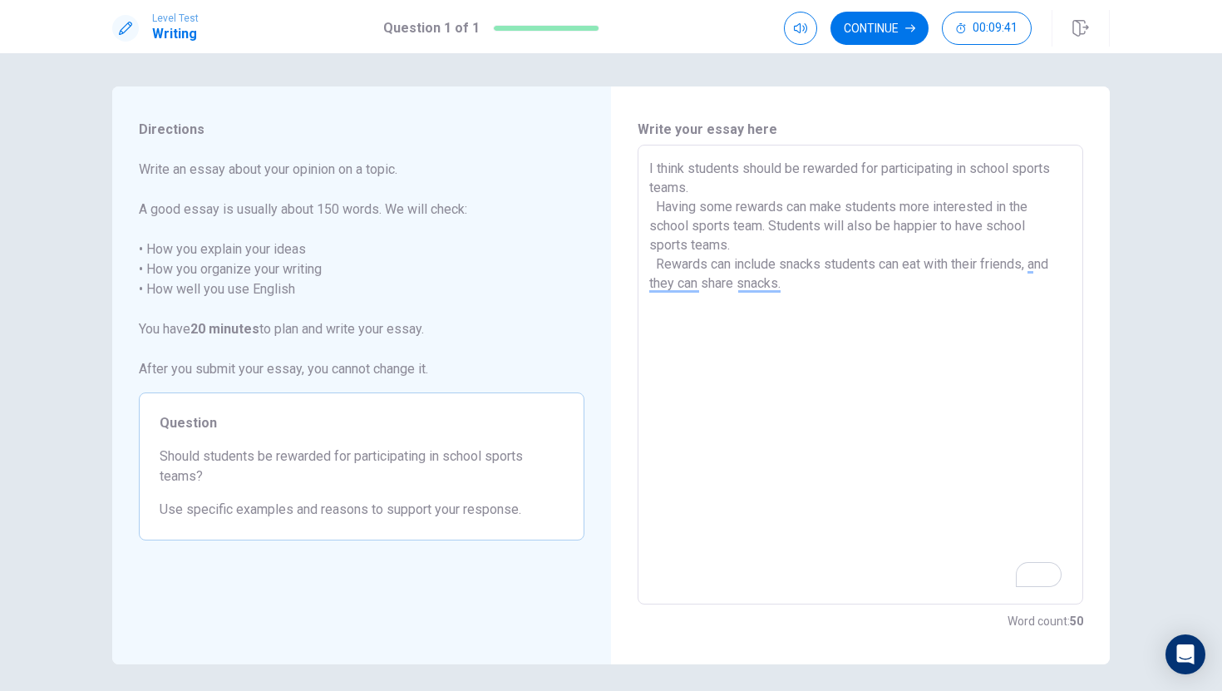
click at [832, 276] on textarea "I think students should be rewarded for participating in school sports teams. H…" at bounding box center [861, 375] width 422 height 432
click at [985, 312] on textarea "I think students should be rewarded for participating in school sports teams. H…" at bounding box center [861, 375] width 422 height 432
click at [685, 294] on textarea "I think students should be rewarded for participating in school sports teams. H…" at bounding box center [861, 375] width 422 height 432
click at [658, 301] on textarea "I think students should be rewarded for participating in school sports teams. H…" at bounding box center [861, 375] width 422 height 432
click at [656, 301] on textarea "I think students should be rewarded for participating in school sports teams. H…" at bounding box center [861, 375] width 422 height 432
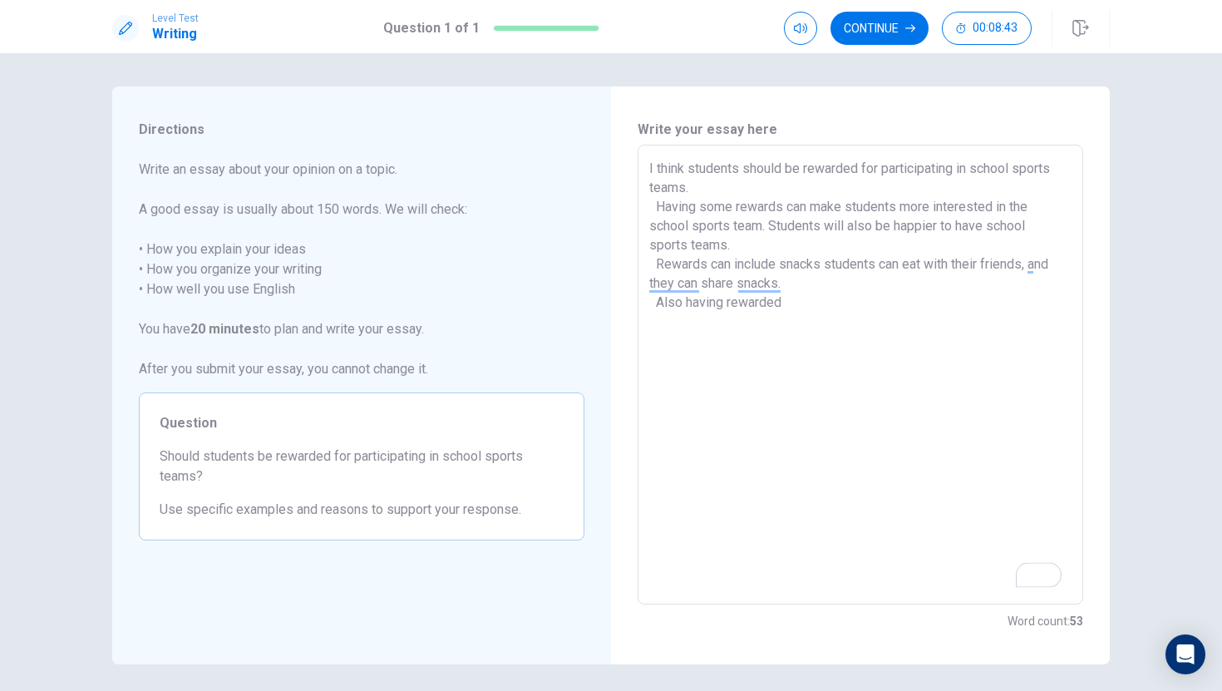
click at [724, 305] on textarea "I think students should be rewarded for participating in school sports teams. H…" at bounding box center [861, 375] width 422 height 432
click at [780, 311] on textarea "I think students should be rewarded for participating in school sports teams. H…" at bounding box center [861, 375] width 422 height 432
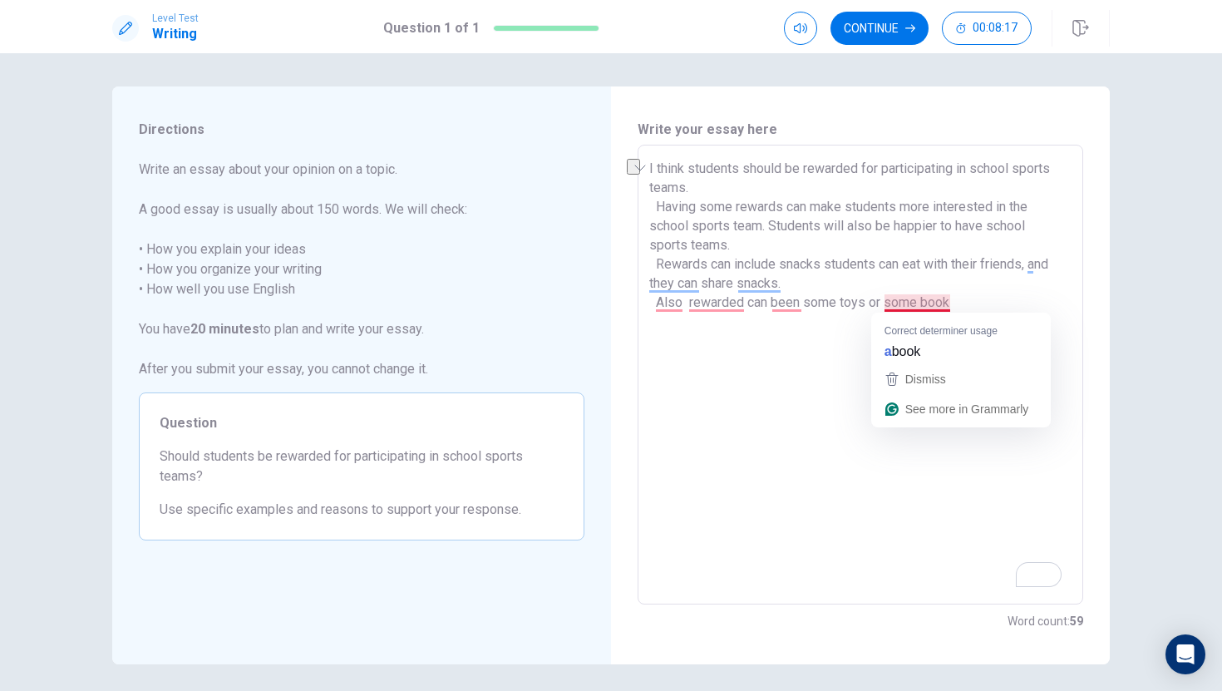
drag, startPoint x: 842, startPoint y: 300, endPoint x: 887, endPoint y: 294, distance: 44.6
click at [887, 294] on textarea "I think students should be rewarded for participating in school sports teams. H…" at bounding box center [861, 375] width 422 height 432
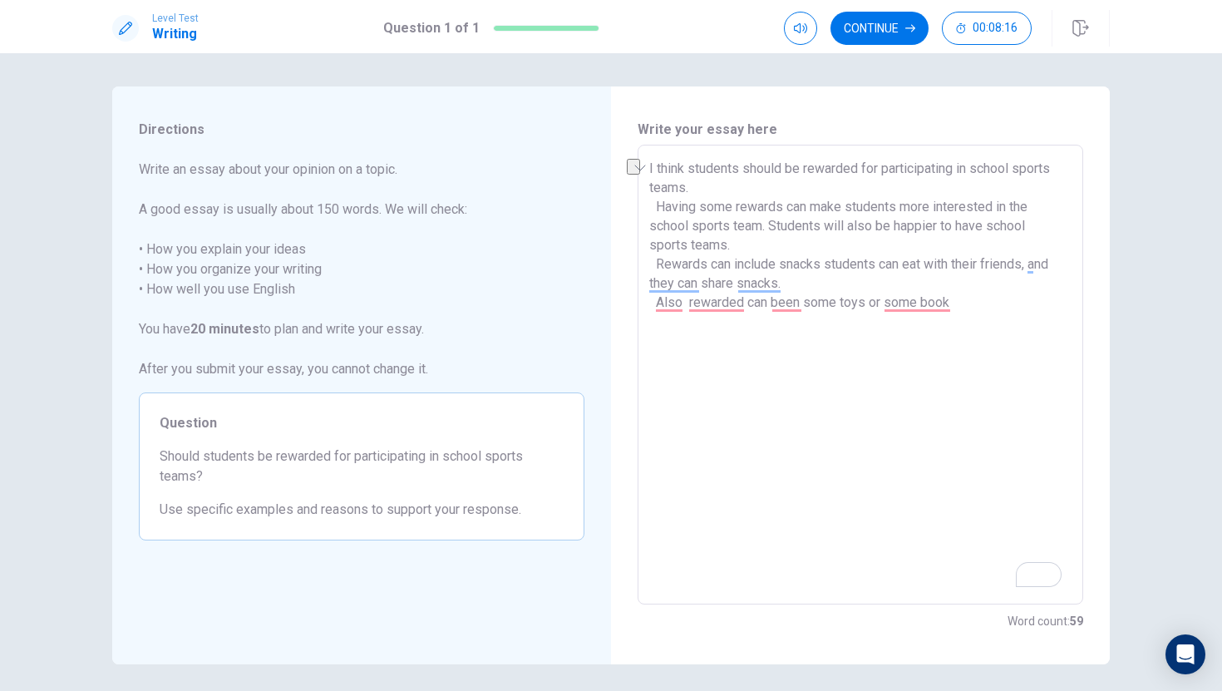
type textarea "I think students should be rewarded for participating in school sports teams. H…"
click at [671, 304] on textarea "I think students should be rewarded for participating in school sports teams. H…" at bounding box center [861, 375] width 422 height 432
click at [1004, 305] on textarea "I think students should be rewarded for participating in school sports teams. H…" at bounding box center [861, 375] width 422 height 432
click at [1007, 305] on textarea "I think students should be rewarded for participating in school sports teams. H…" at bounding box center [861, 375] width 422 height 432
click at [1005, 305] on textarea "I think students should be rewarded for participating in school sports teams. H…" at bounding box center [861, 375] width 422 height 432
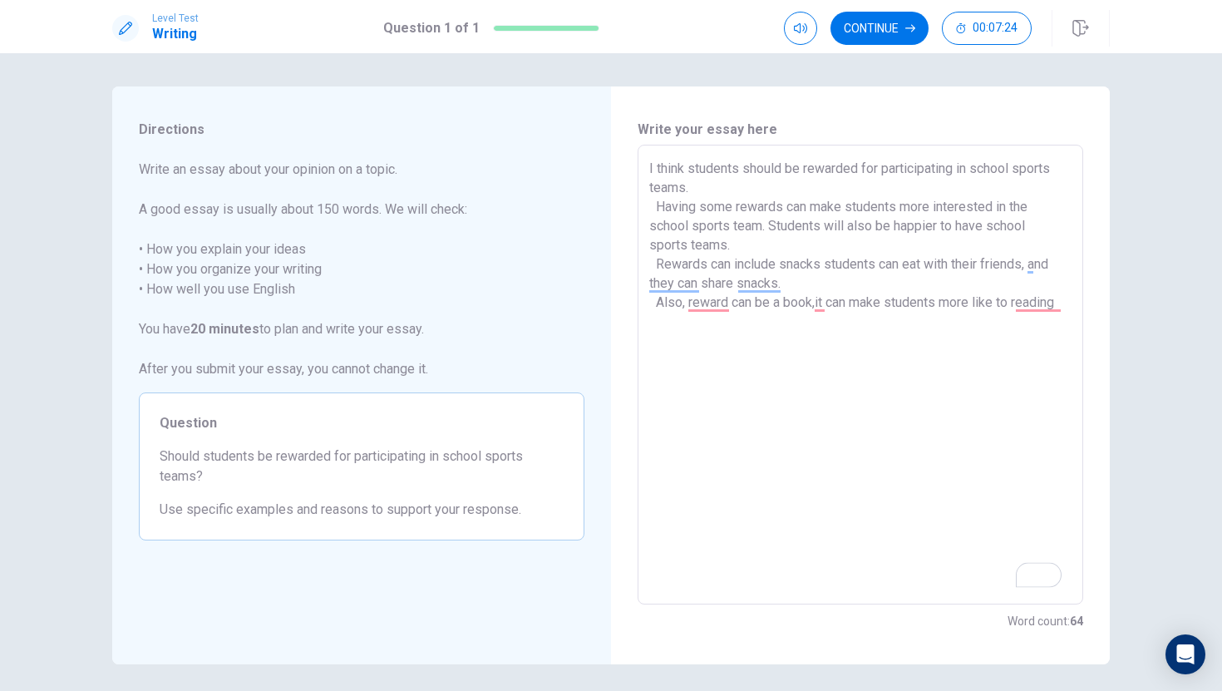
click at [1070, 307] on textarea "I think students should be rewarded for participating in school sports teams. H…" at bounding box center [861, 375] width 422 height 432
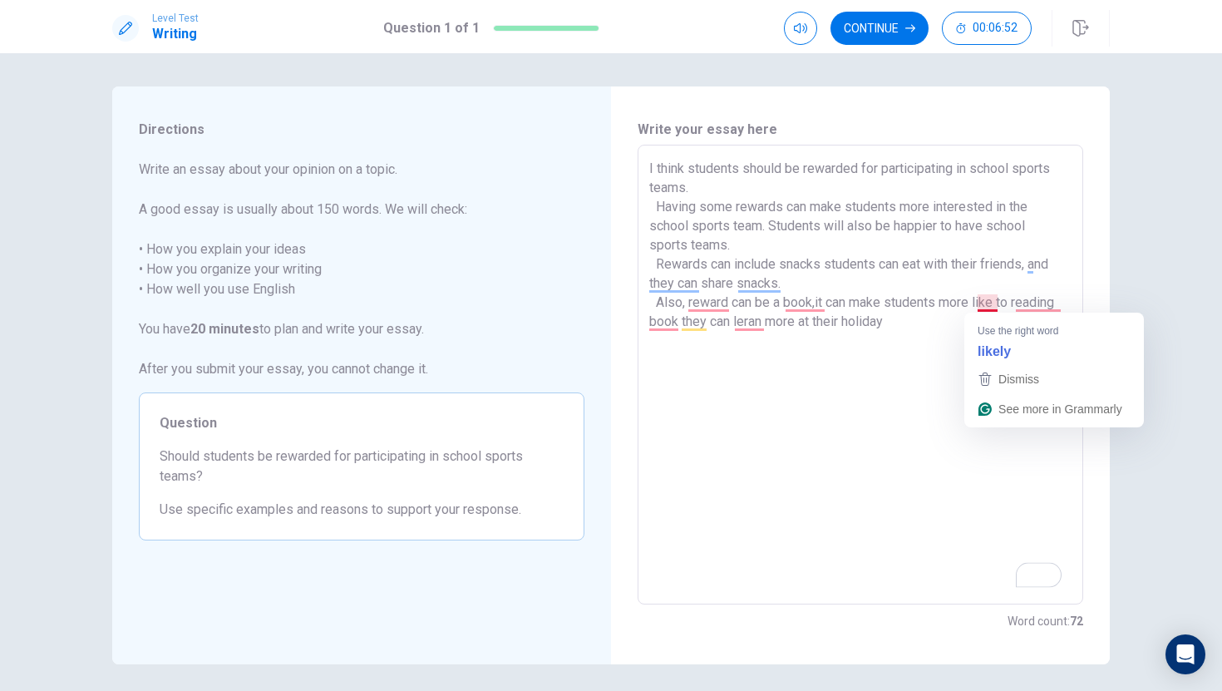
click at [991, 302] on textarea "I think students should be rewarded for participating in school sports teams. H…" at bounding box center [861, 375] width 422 height 432
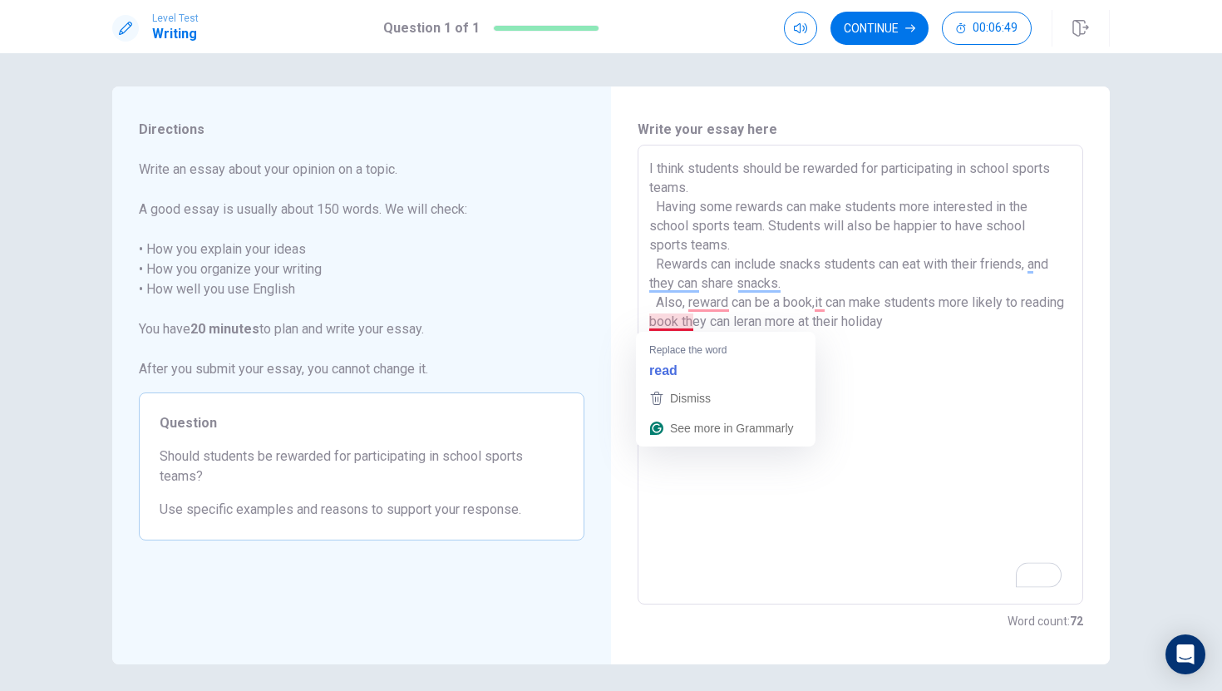
click at [679, 324] on textarea "I think students should be rewarded for participating in school sports teams. H…" at bounding box center [861, 375] width 422 height 432
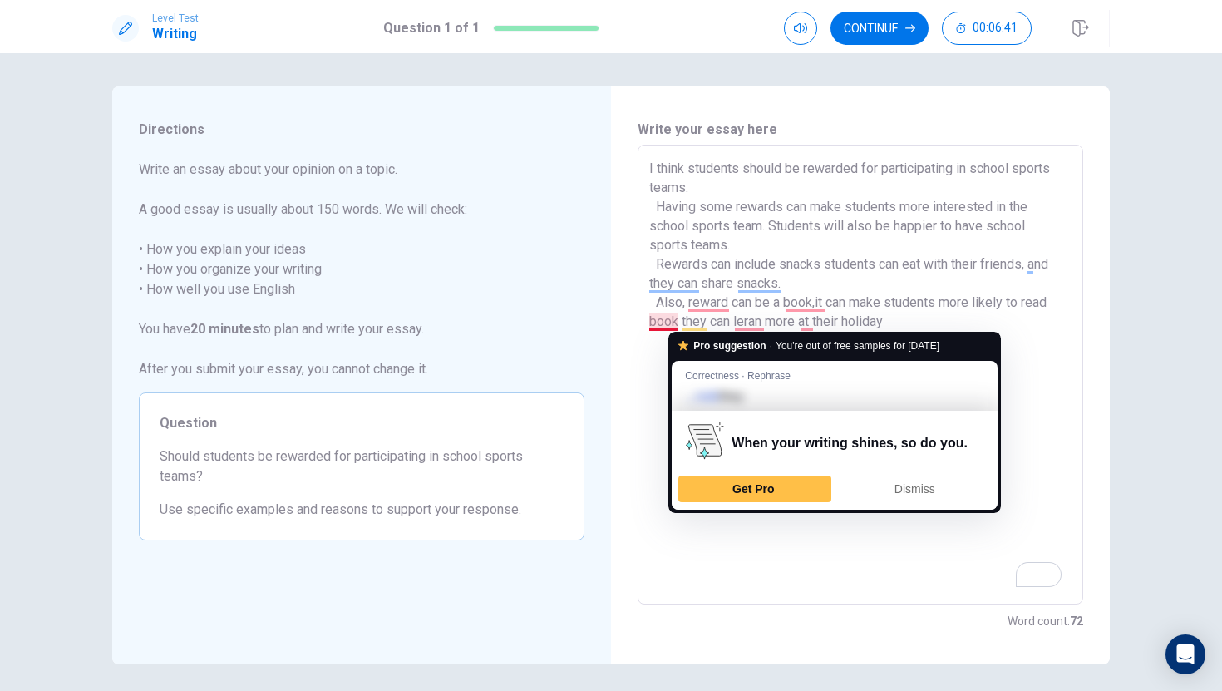
click at [662, 328] on textarea "I think students should be rewarded for participating in school sports teams. H…" at bounding box center [861, 375] width 422 height 432
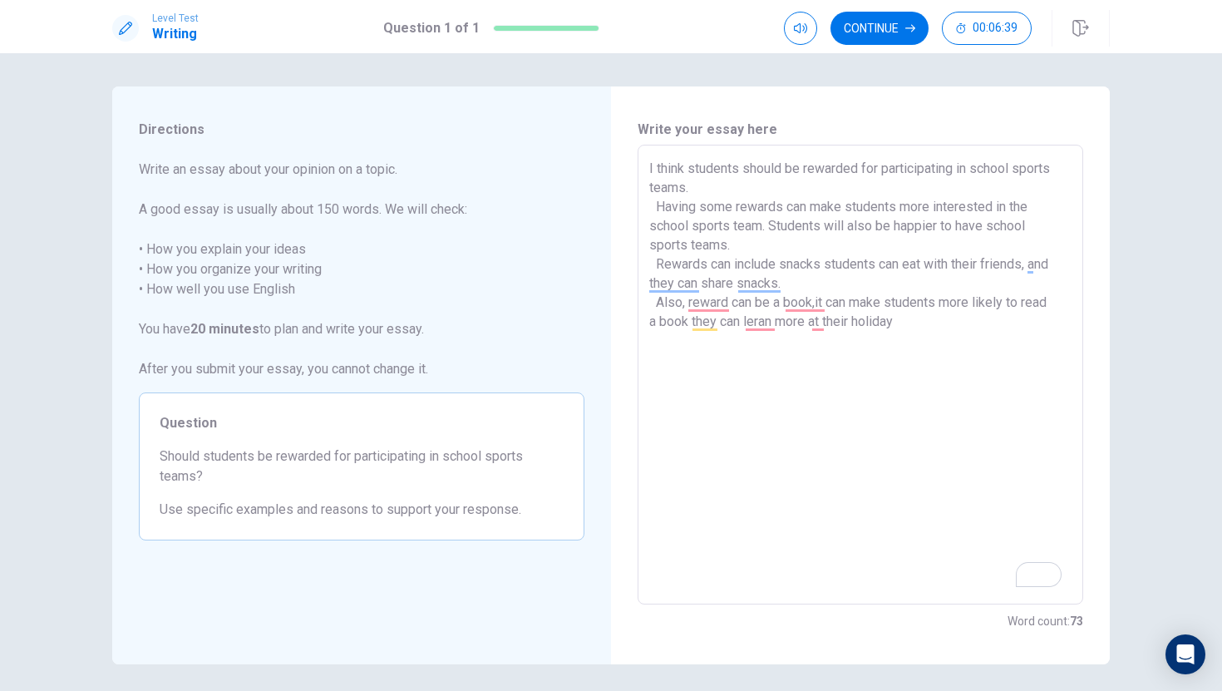
click at [760, 333] on textarea "I think students should be rewarded for participating in school sports teams. H…" at bounding box center [861, 375] width 422 height 432
click at [760, 323] on textarea "I think students should be rewarded for participating in school sports teams. H…" at bounding box center [861, 375] width 422 height 432
click at [822, 328] on textarea "I think students should be rewarded for participating in school sports teams. H…" at bounding box center [861, 375] width 422 height 432
click at [814, 301] on textarea "I think students should be rewarded for participating in school sports teams. H…" at bounding box center [861, 375] width 422 height 432
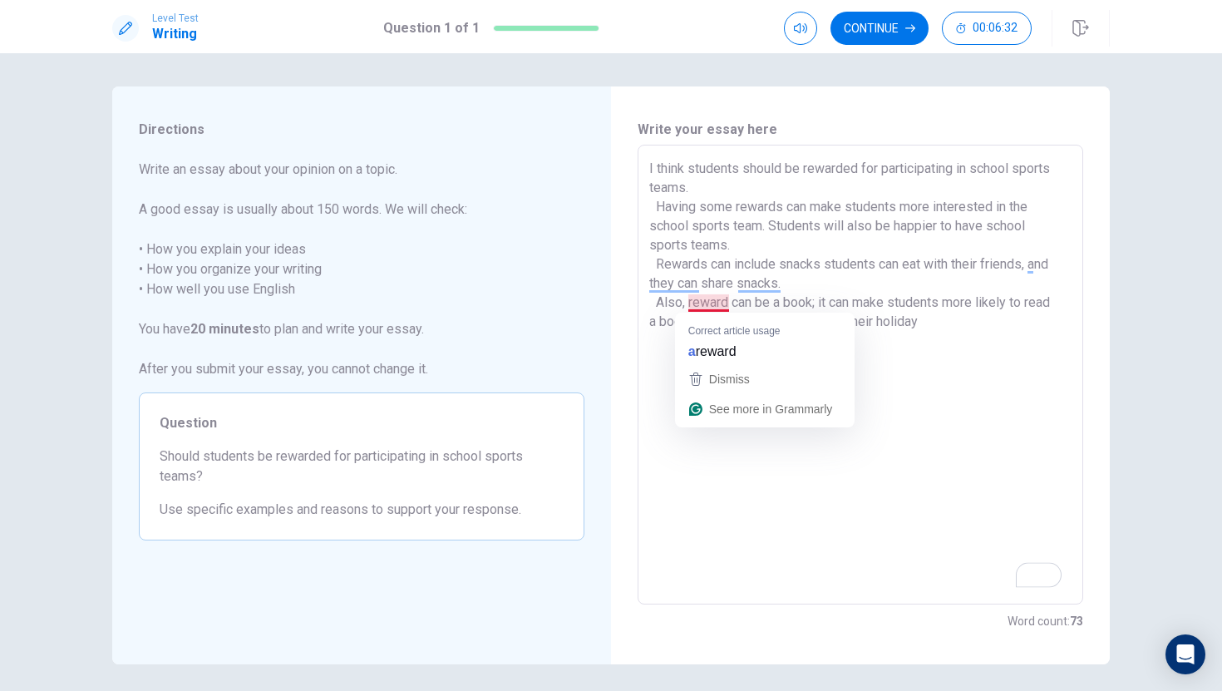
click at [712, 302] on textarea "I think students should be rewarded for participating in school sports teams. H…" at bounding box center [861, 375] width 422 height 432
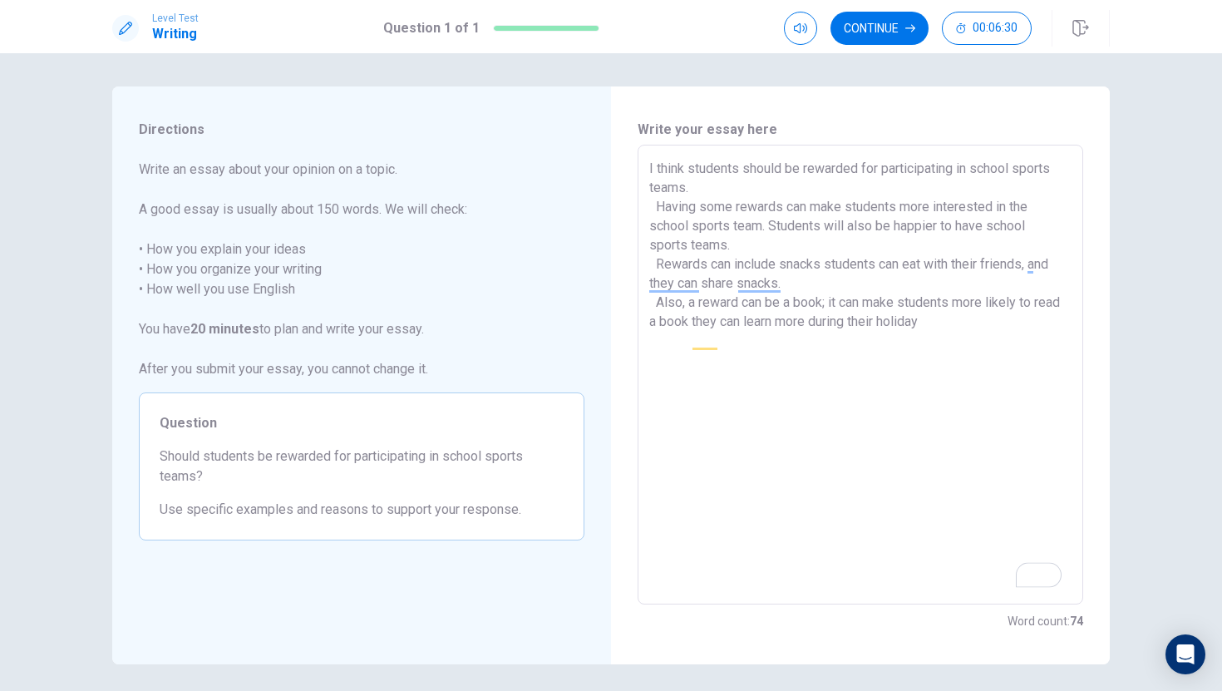
click at [933, 338] on textarea "I think students should be rewarded for participating in school sports teams. H…" at bounding box center [861, 375] width 422 height 432
click at [648, 343] on div "I think students should be rewarded for participating in school sports teams. H…" at bounding box center [861, 375] width 446 height 460
click at [709, 338] on textarea "I think students should be rewarded for participating in school sports teams. H…" at bounding box center [861, 375] width 422 height 432
click at [647, 339] on div "I think students should be rewarded for participating in school sports teams. H…" at bounding box center [861, 375] width 446 height 460
click at [650, 340] on textarea "I think students should be rewarded for participating in school sports teams. H…" at bounding box center [861, 375] width 422 height 432
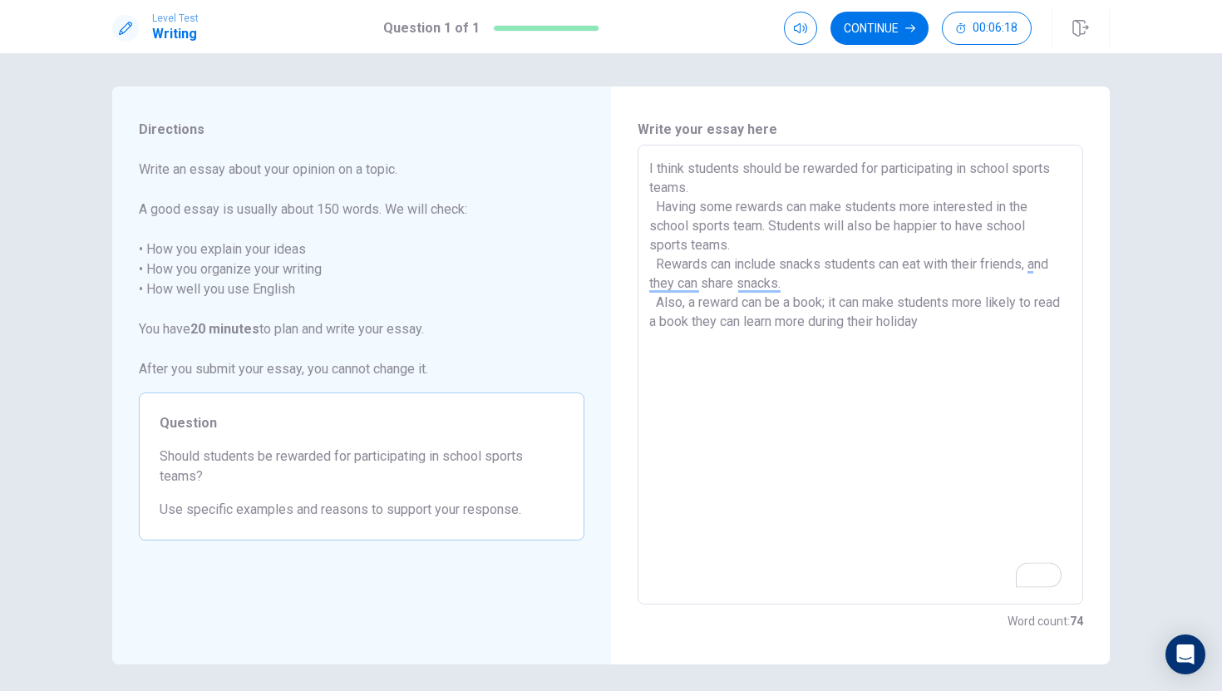
click at [690, 324] on textarea "I think students should be rewarded for participating in school sports teams. H…" at bounding box center [861, 375] width 422 height 432
click at [651, 339] on textarea "I think students should be rewarded for participating in school sports teams. H…" at bounding box center [861, 375] width 422 height 432
click at [683, 323] on textarea "I think students should be rewarded for participating in school sports teams. H…" at bounding box center [861, 375] width 422 height 432
click at [681, 323] on textarea "I think students should be rewarded for participating in school sports teams. H…" at bounding box center [861, 375] width 422 height 432
click at [709, 323] on textarea "I think students should be rewarded for participating in school sports teams. H…" at bounding box center [861, 375] width 422 height 432
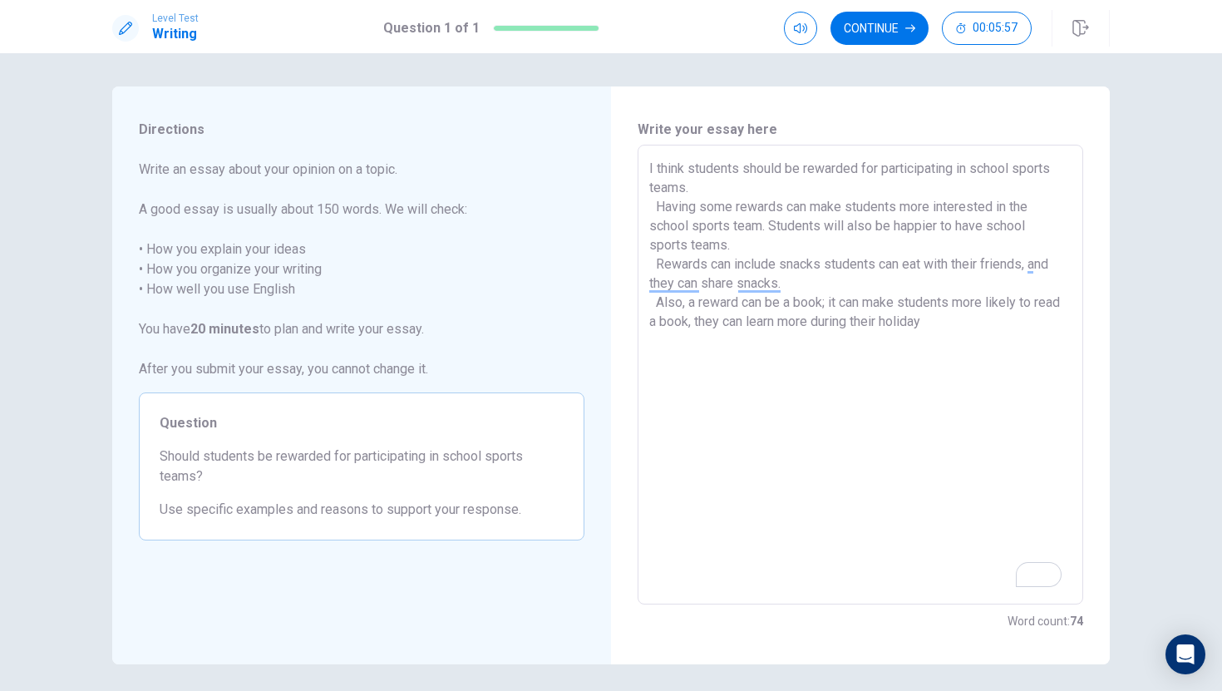
click at [757, 293] on textarea "I think students should be rewarded for participating in school sports teams. H…" at bounding box center [861, 375] width 422 height 432
click at [758, 284] on textarea "I think students should be rewarded for participating in school sports teams. H…" at bounding box center [861, 375] width 422 height 432
click at [767, 284] on textarea "I think students should be rewarded for participating in school sports teams. H…" at bounding box center [861, 375] width 422 height 432
click at [763, 285] on textarea "I think students should be rewarded for participating in school sports teams. H…" at bounding box center [861, 375] width 422 height 432
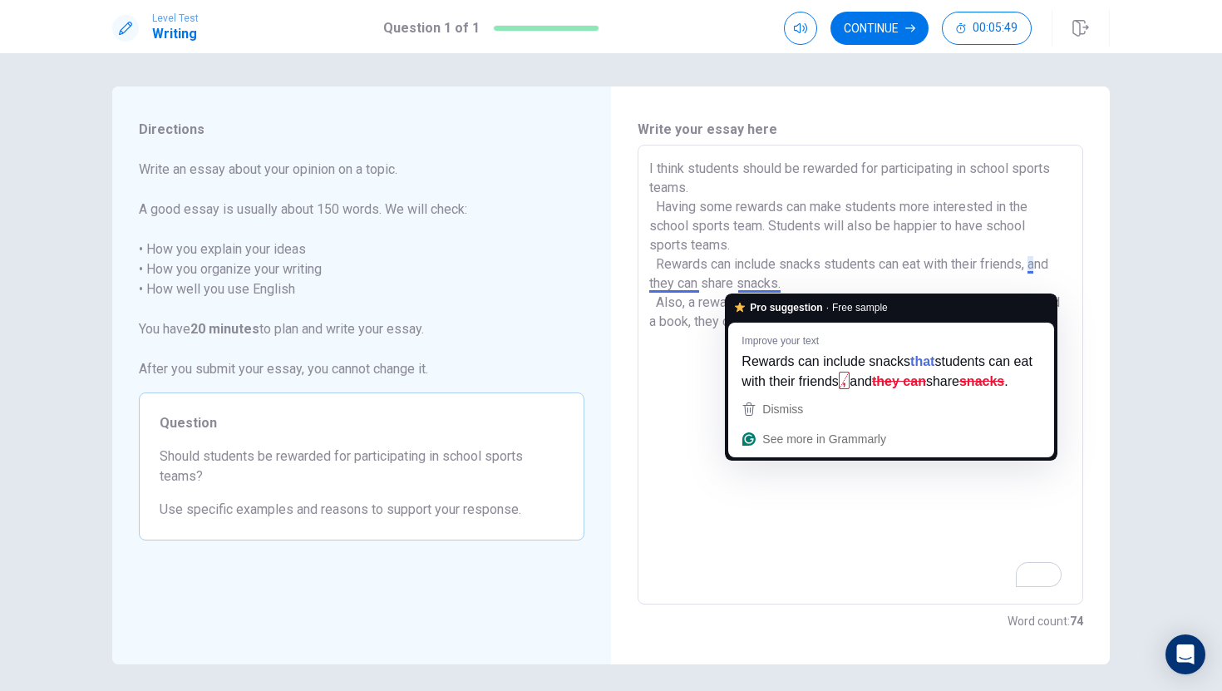
click at [740, 280] on textarea "I think students should be rewarded for participating in school sports teams. H…" at bounding box center [861, 375] width 422 height 432
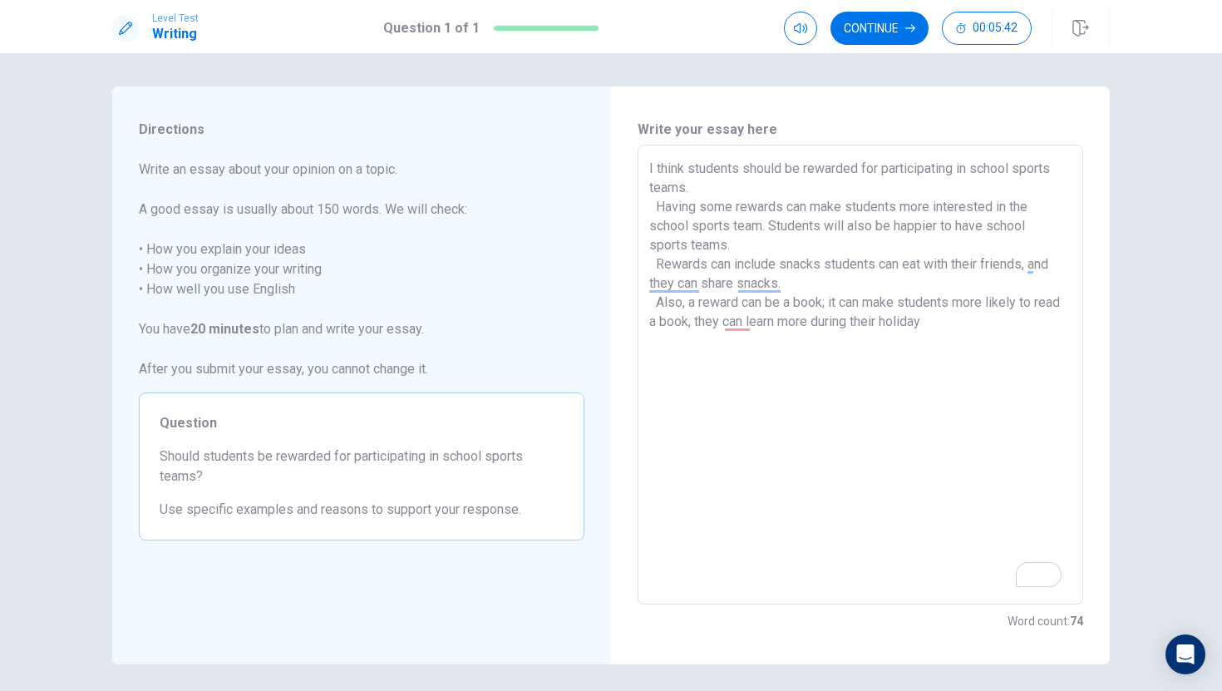
click at [775, 600] on div "I think students should be rewarded for participating in school sports teams. H…" at bounding box center [861, 375] width 446 height 460
click at [981, 327] on textarea "I think students should be rewarded for participating in school sports teams. H…" at bounding box center [861, 375] width 422 height 432
click at [977, 328] on textarea "I think students should be rewarded for participating in school sports teams. H…" at bounding box center [861, 375] width 422 height 432
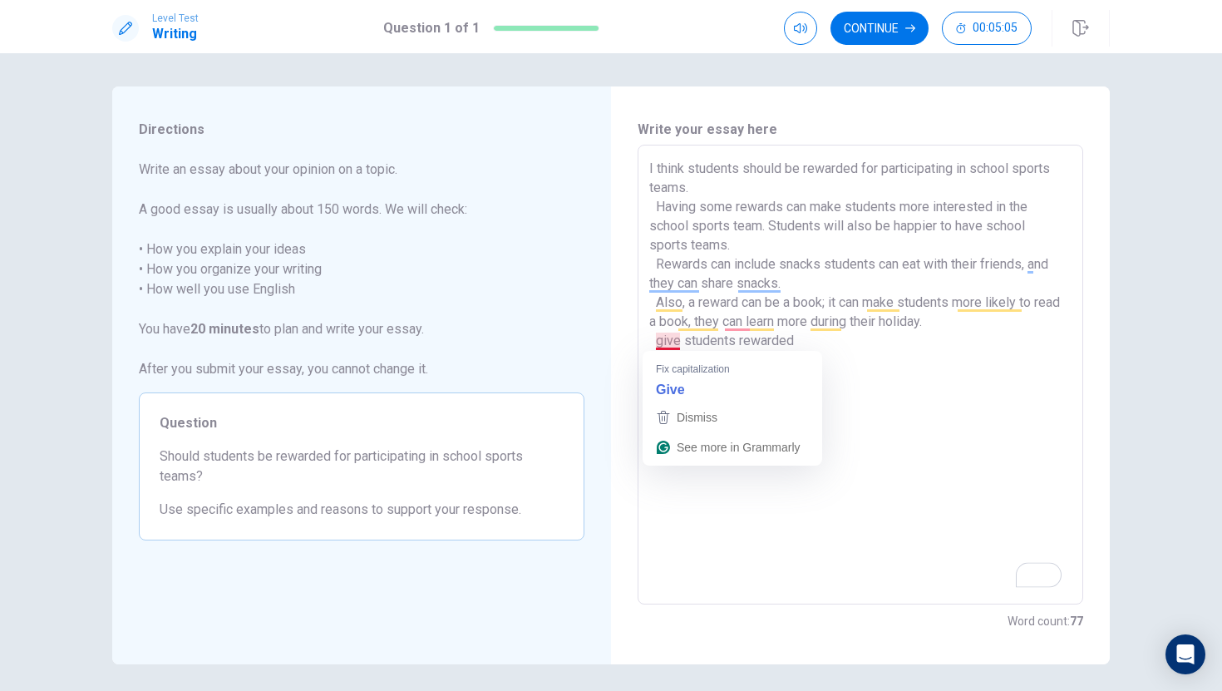
click at [669, 343] on textarea "I think students should be rewarded for participating in school sports teams. H…" at bounding box center [861, 375] width 422 height 432
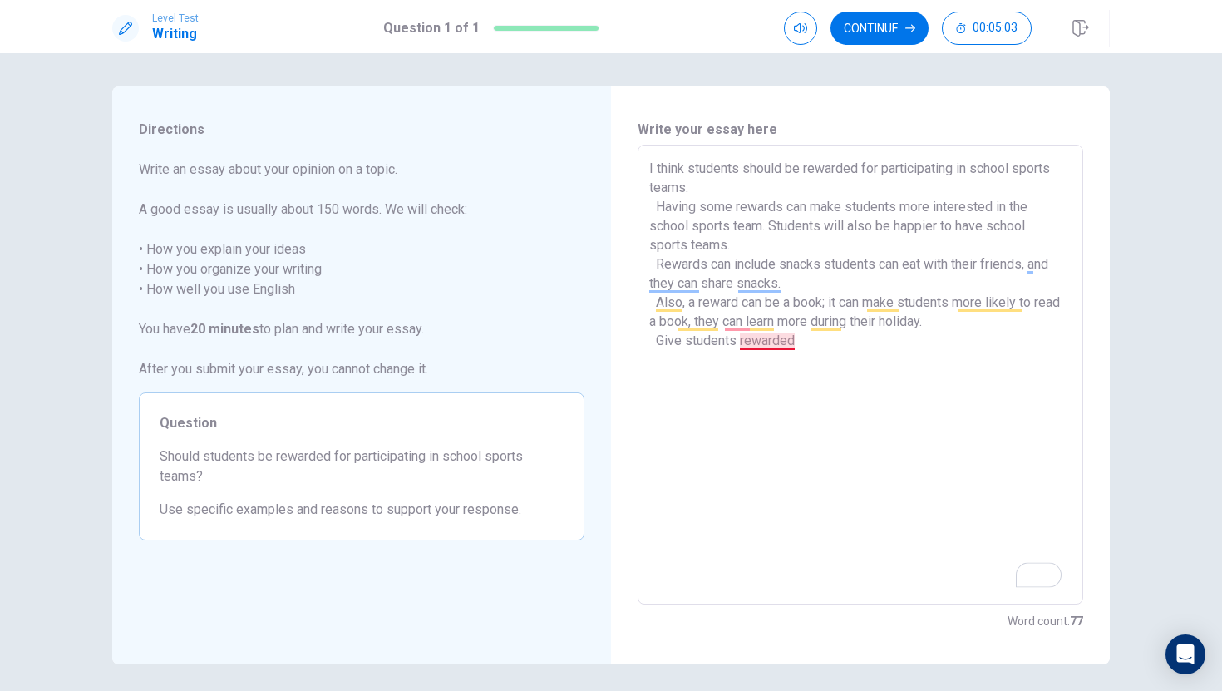
click at [784, 342] on textarea "I think students should be rewarded for participating in school sports teams. H…" at bounding box center [861, 375] width 422 height 432
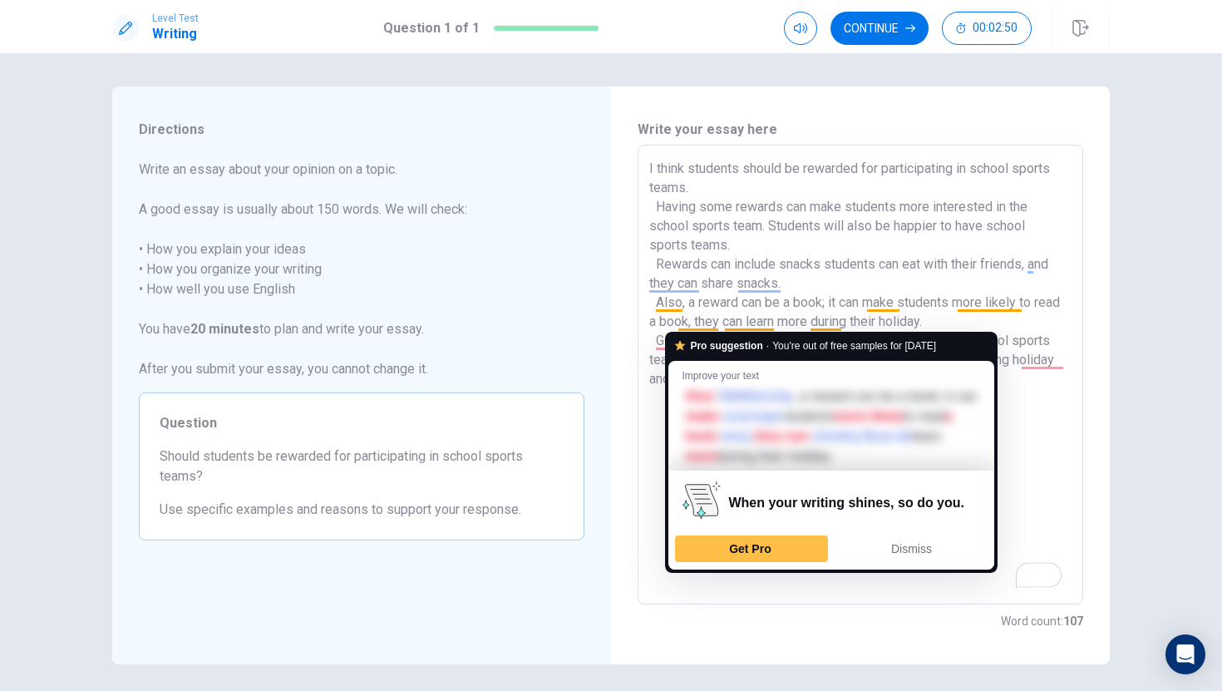
click at [659, 301] on textarea "I think students should be rewarded for participating in school sports teams. H…" at bounding box center [861, 375] width 422 height 432
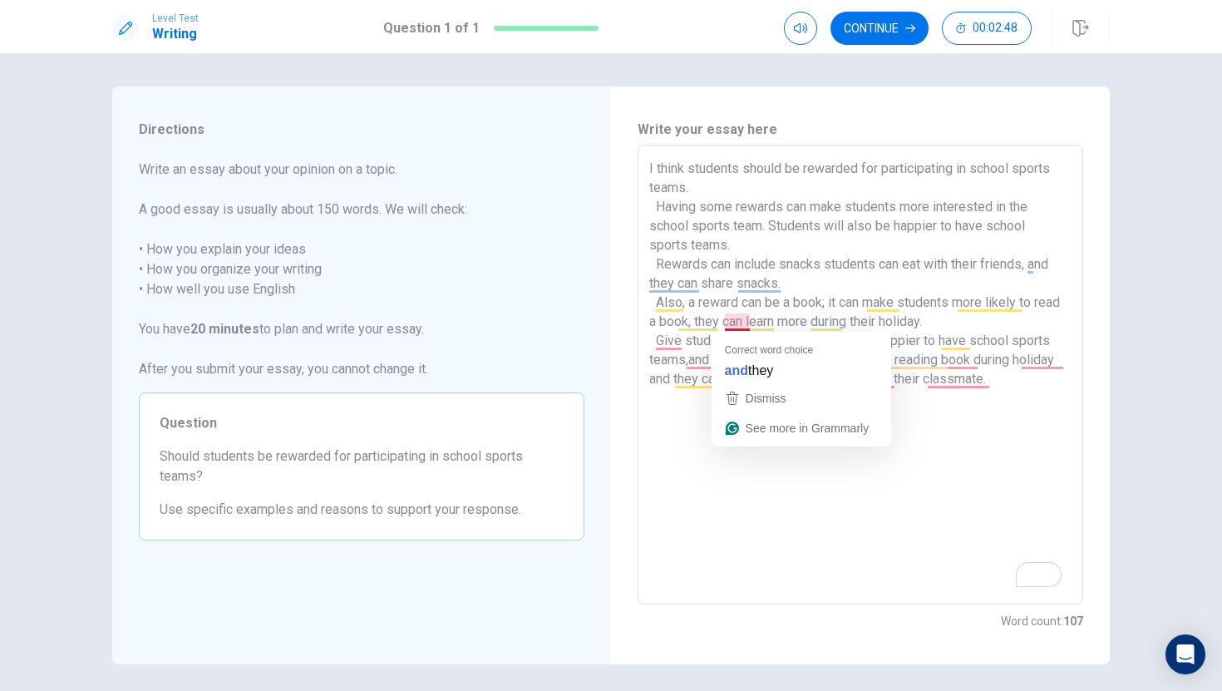
click at [732, 325] on textarea "I think students should be rewarded for participating in school sports teams. H…" at bounding box center [861, 375] width 422 height 432
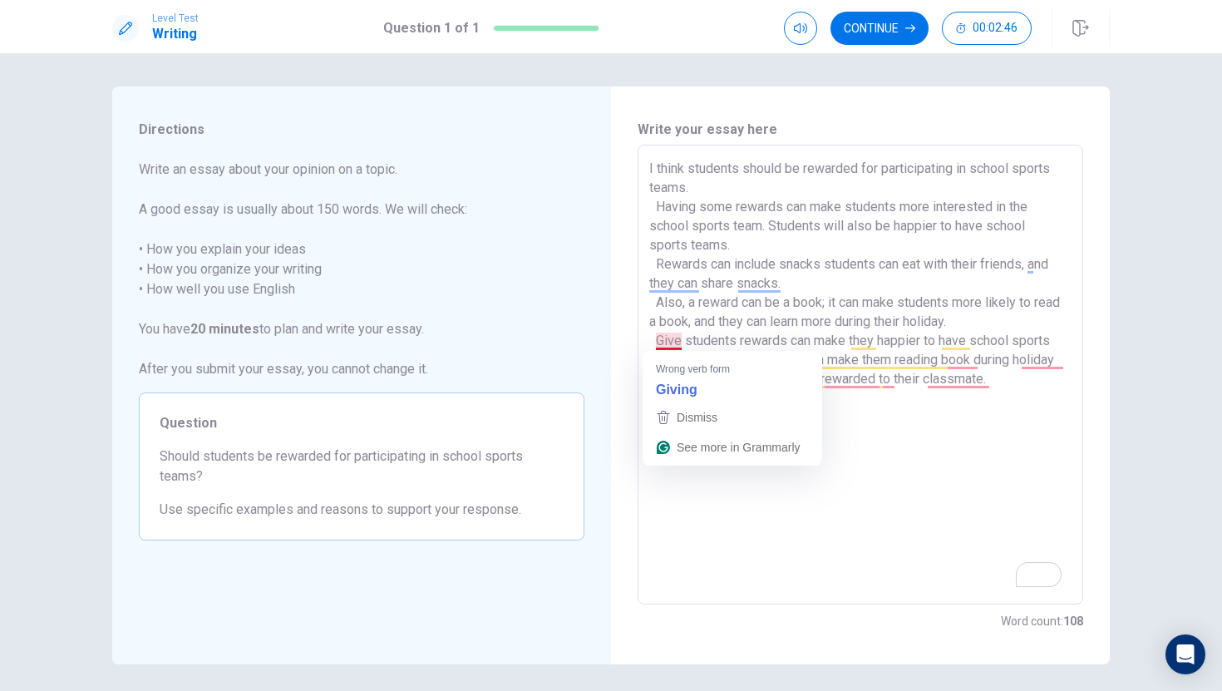
click at [669, 343] on textarea "I think students should be rewarded for participating in school sports teams. H…" at bounding box center [861, 375] width 422 height 432
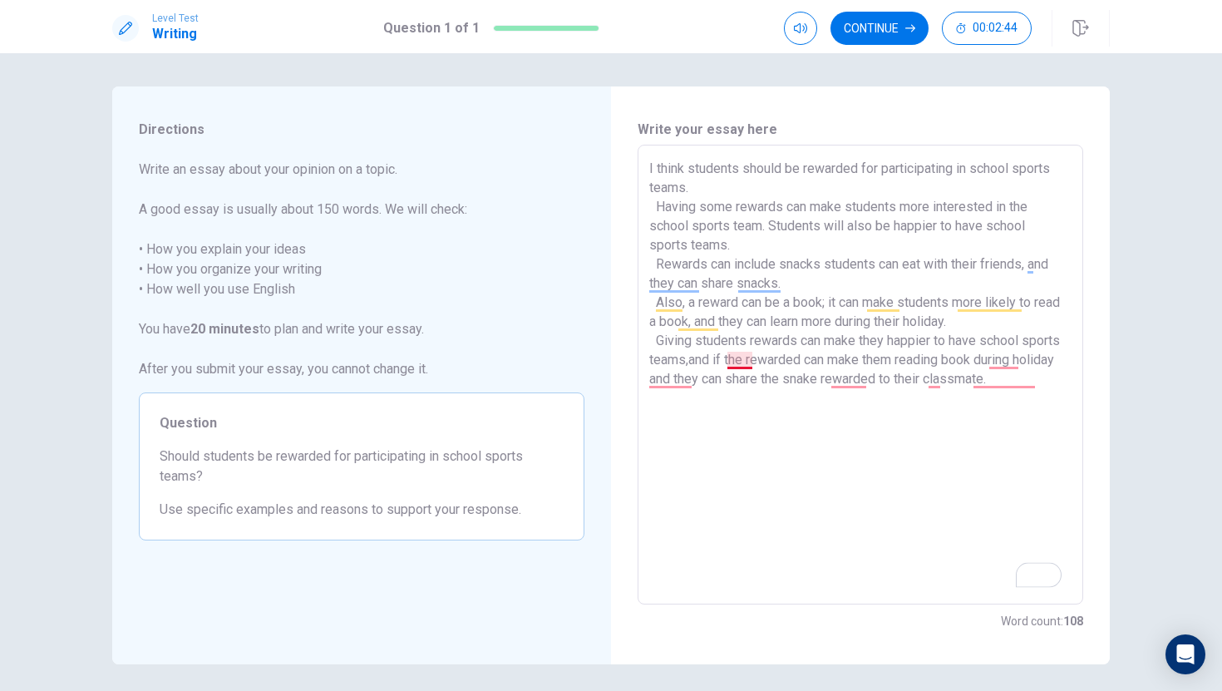
click at [745, 364] on textarea "I think students should be rewarded for participating in school sports teams. H…" at bounding box center [861, 375] width 422 height 432
click at [797, 368] on textarea "I think students should be rewarded for participating in school sports teams. H…" at bounding box center [861, 375] width 422 height 432
click at [813, 370] on textarea "I think students should be rewarded for participating in school sports teams. H…" at bounding box center [861, 375] width 422 height 432
click at [826, 367] on textarea "I think students should be rewarded for participating in school sports teams. H…" at bounding box center [861, 375] width 422 height 432
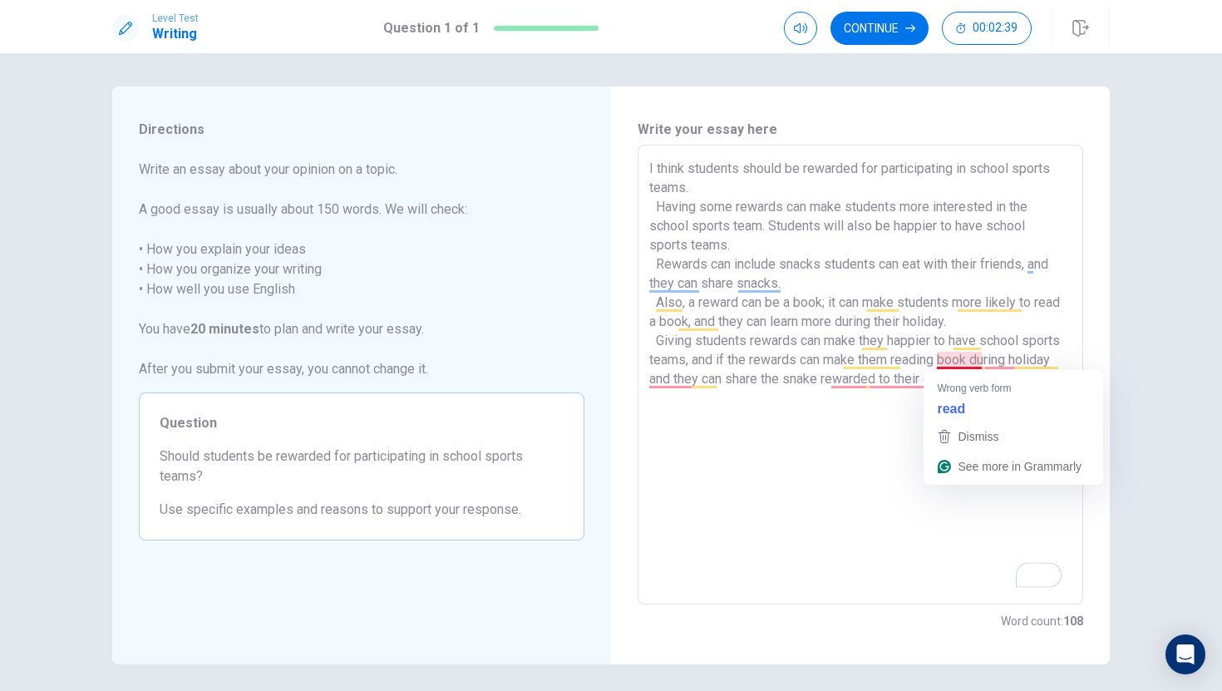
click at [964, 365] on textarea "I think students should be rewarded for participating in school sports teams. H…" at bounding box center [861, 375] width 422 height 432
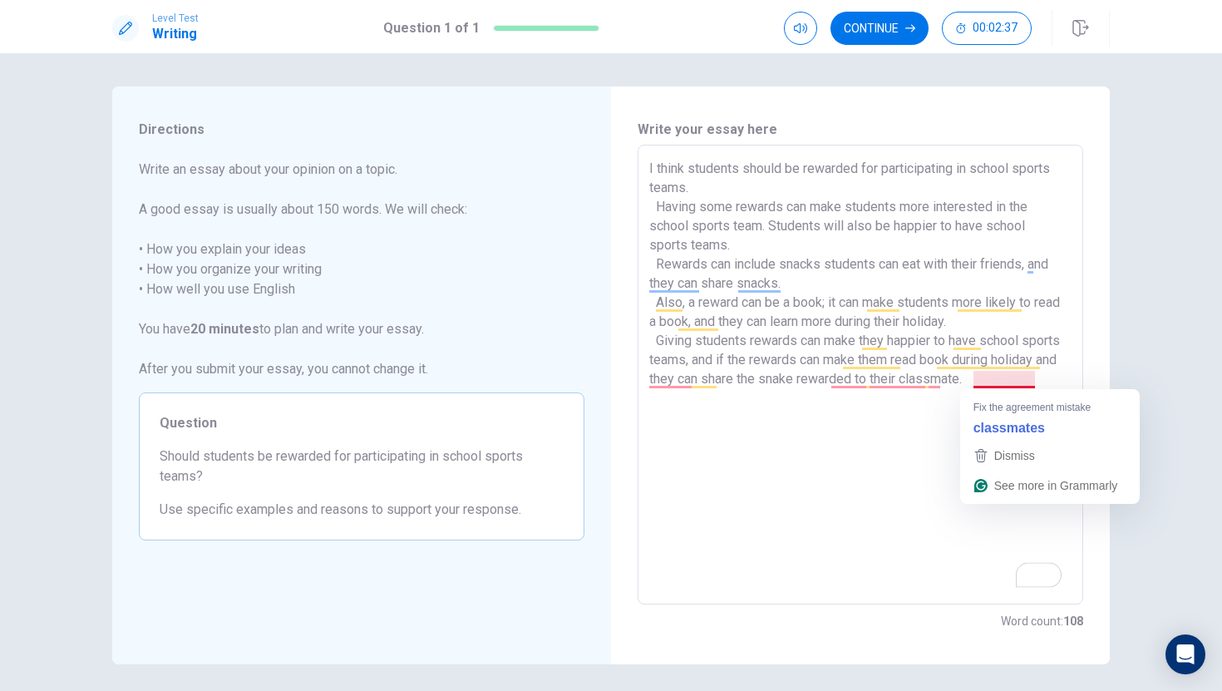
click at [978, 370] on textarea "I think students should be rewarded for participating in school sports teams. H…" at bounding box center [861, 375] width 422 height 432
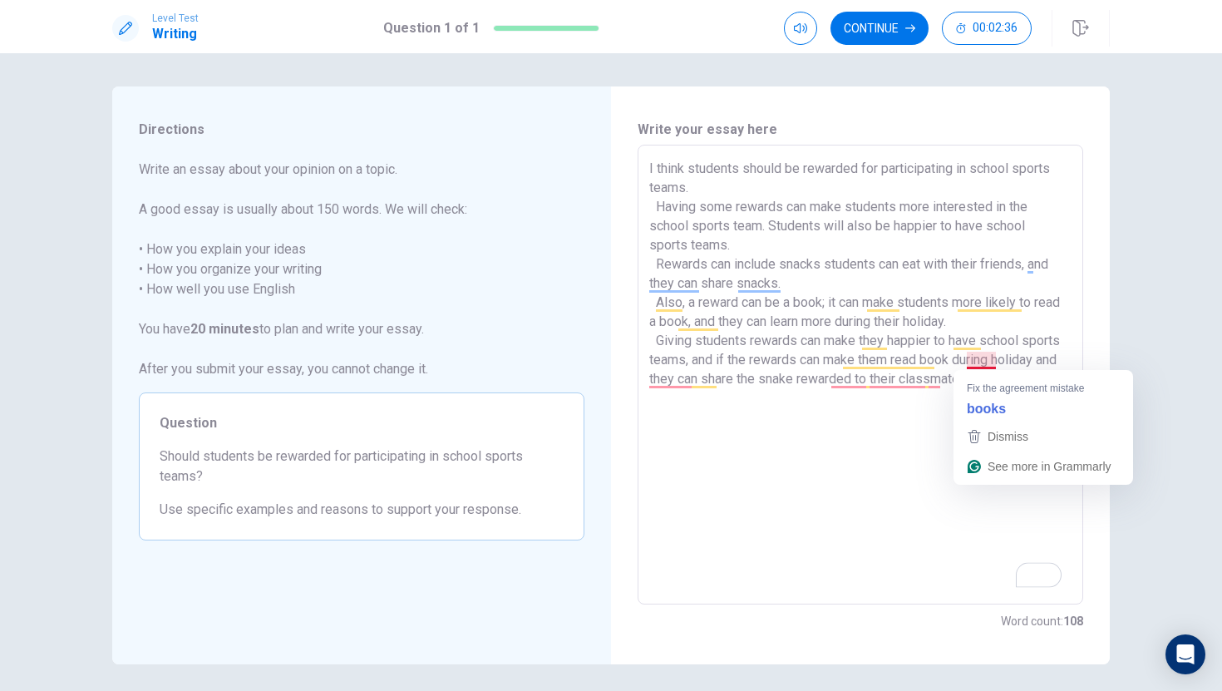
click at [981, 358] on textarea "I think students should be rewarded for participating in school sports teams. H…" at bounding box center [861, 375] width 422 height 432
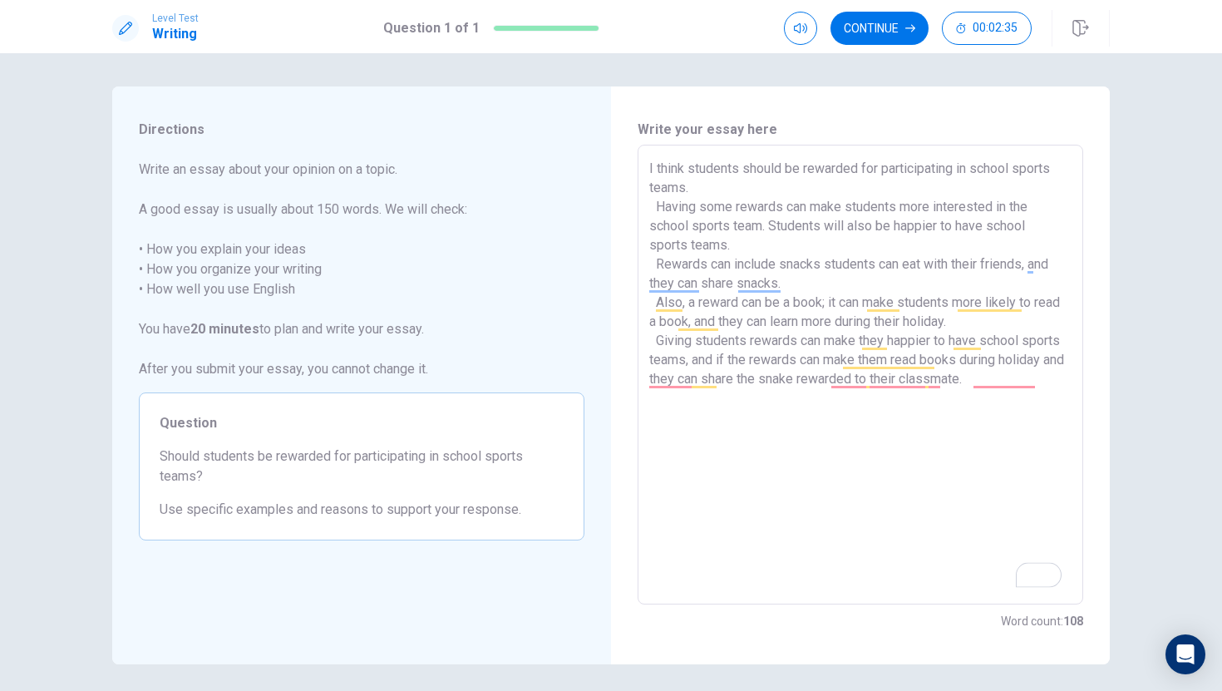
click at [992, 388] on textarea "I think students should be rewarded for participating in school sports teams. H…" at bounding box center [861, 375] width 422 height 432
click at [995, 377] on textarea "I think students should be rewarded for participating in school sports teams. H…" at bounding box center [861, 375] width 422 height 432
click at [913, 388] on textarea "I think students should be rewarded for participating in school sports teams. H…" at bounding box center [861, 375] width 422 height 432
click at [866, 384] on textarea "I think students should be rewarded for participating in school sports teams. H…" at bounding box center [861, 375] width 422 height 432
click at [857, 386] on textarea "I think students should be rewarded for participating in school sports teams. H…" at bounding box center [861, 375] width 422 height 432
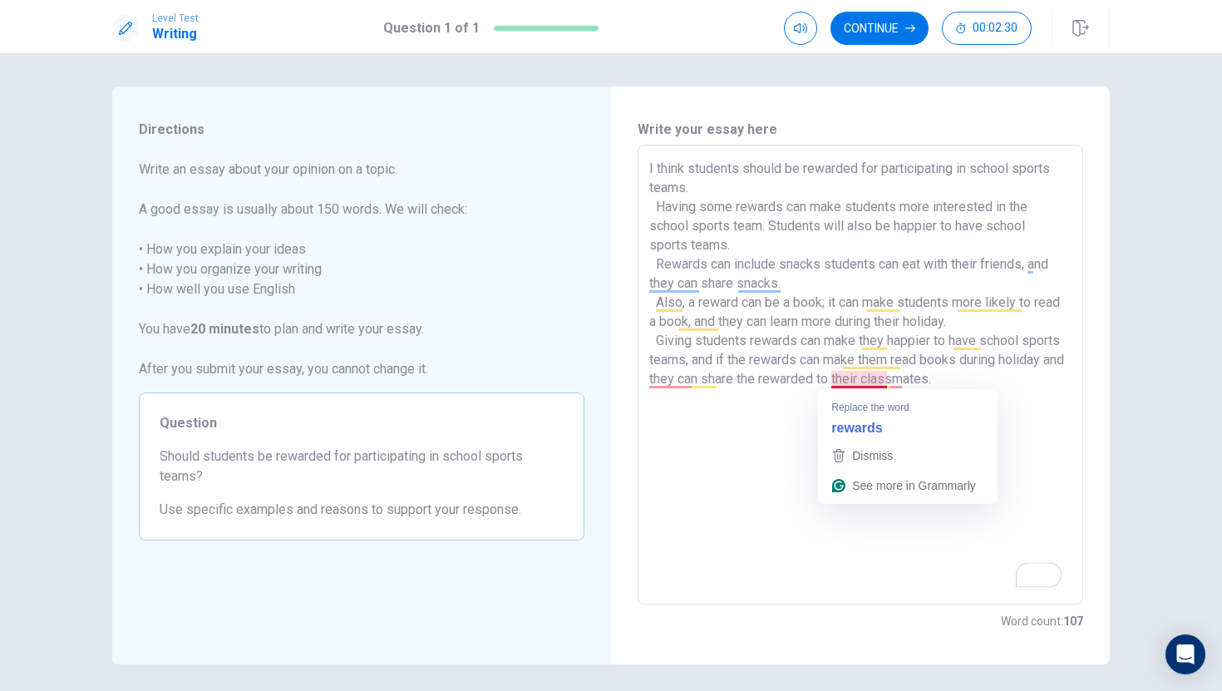
click at [853, 383] on textarea "I think students should be rewarded for participating in school sports teams. H…" at bounding box center [861, 375] width 422 height 432
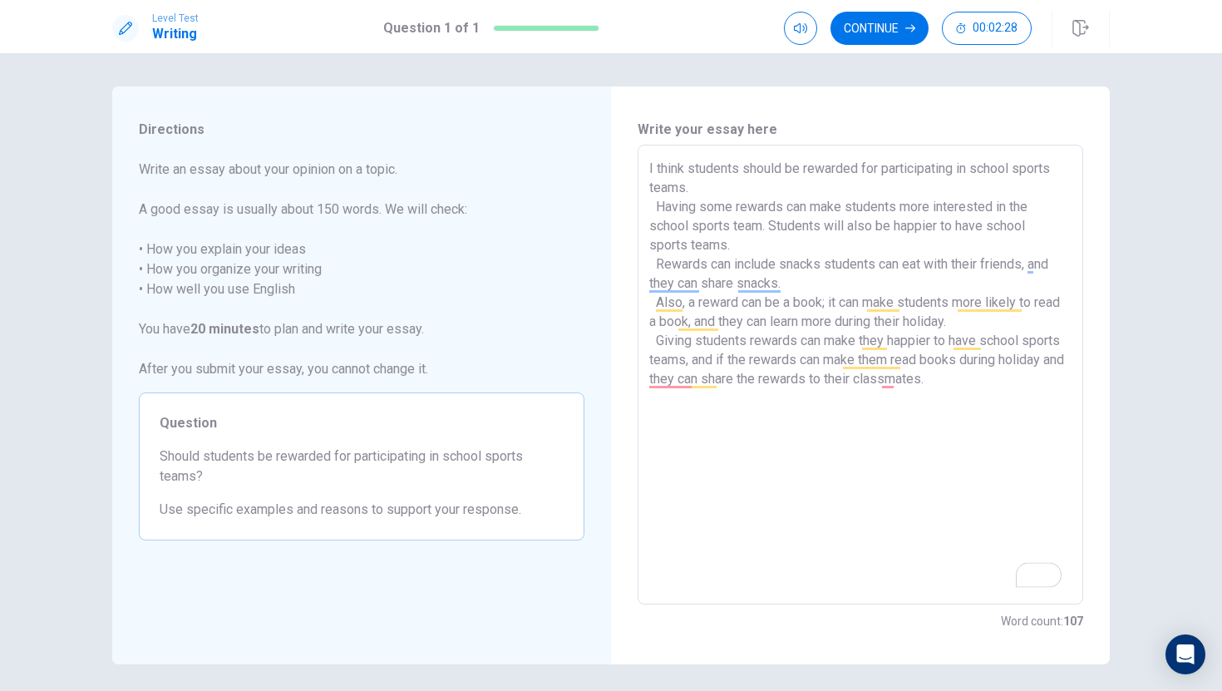
click at [889, 386] on textarea "I think students should be rewarded for participating in school sports teams. H…" at bounding box center [861, 375] width 422 height 432
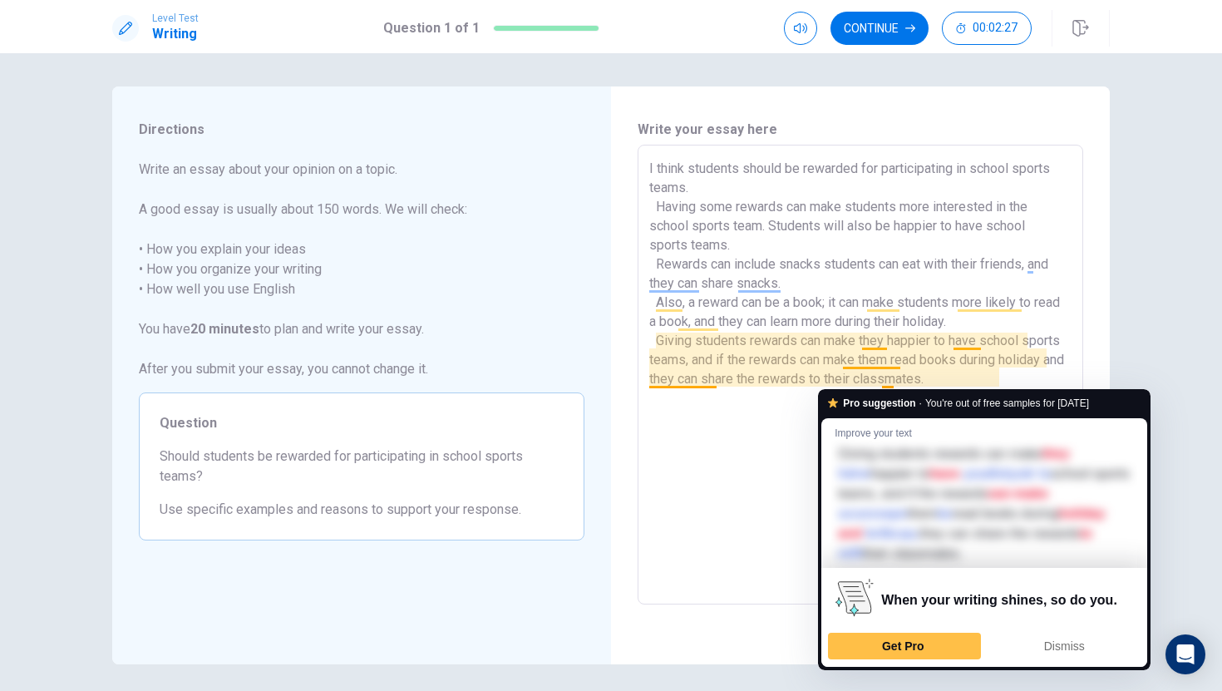
click at [693, 539] on textarea "I think students should be rewarded for participating in school sports teams. H…" at bounding box center [861, 375] width 422 height 432
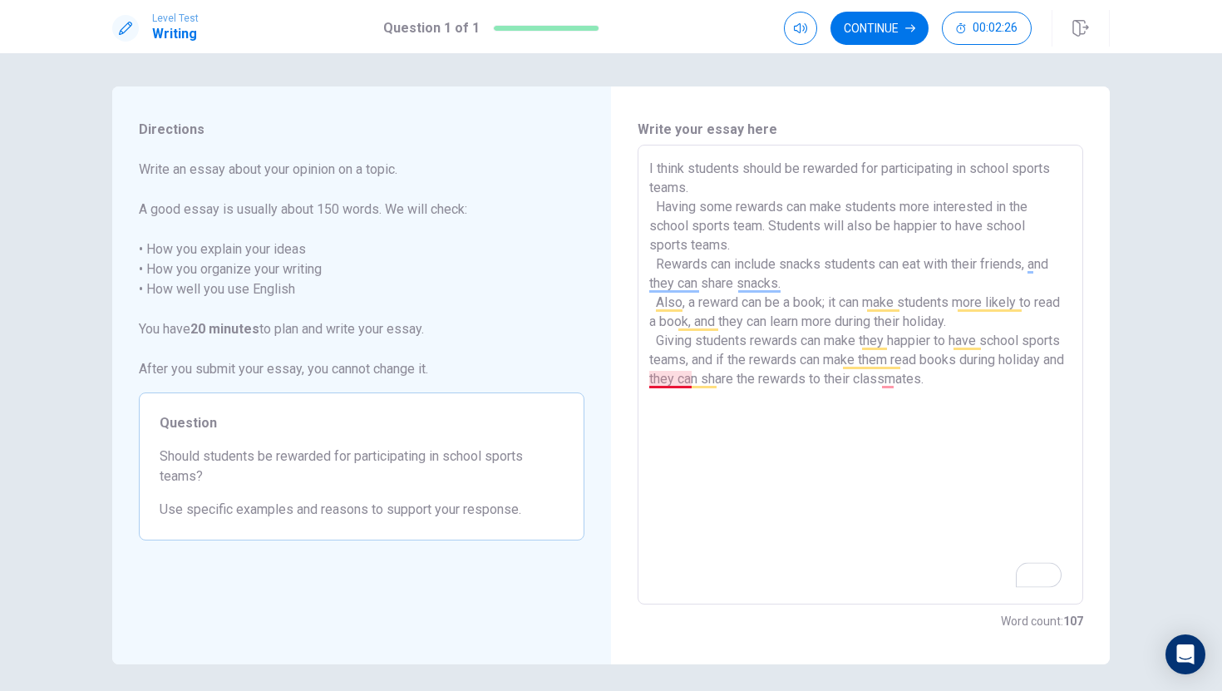
click at [669, 386] on textarea "I think students should be rewarded for participating in school sports teams. H…" at bounding box center [861, 375] width 422 height 432
type textarea "I think students should be rewarded for participating in school sports teams. H…"
click at [884, 23] on button "Continue" at bounding box center [880, 28] width 98 height 33
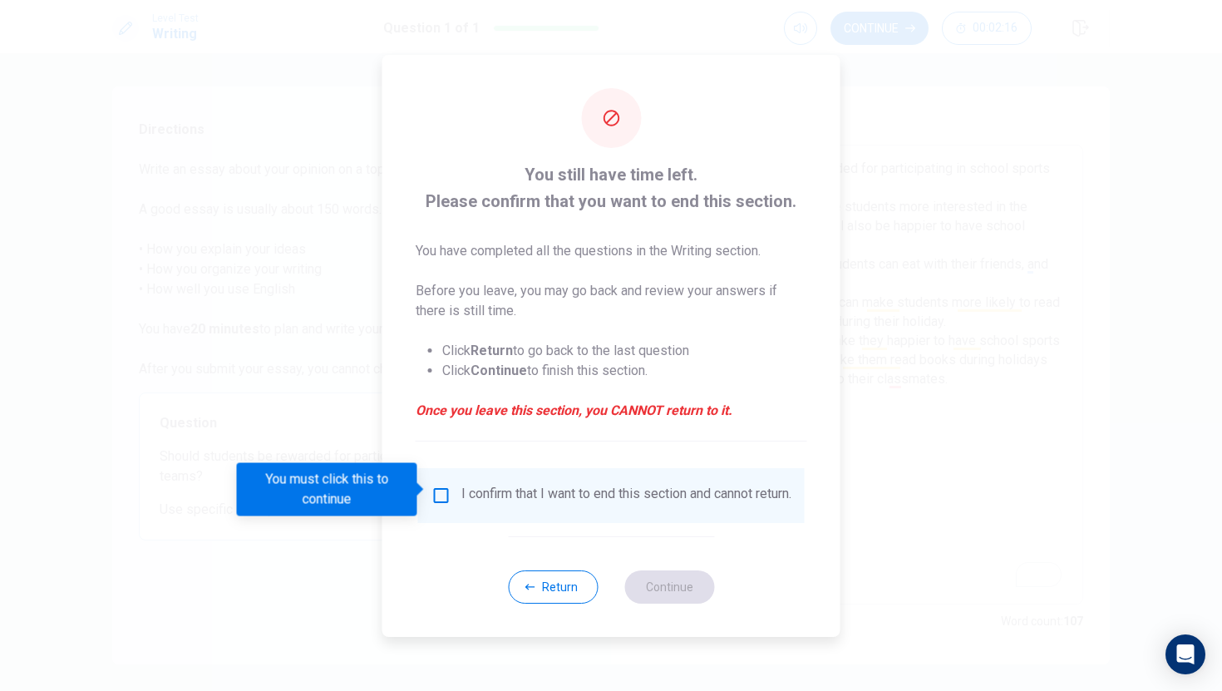
click at [445, 490] on input "You must click this to continue" at bounding box center [442, 496] width 20 height 20
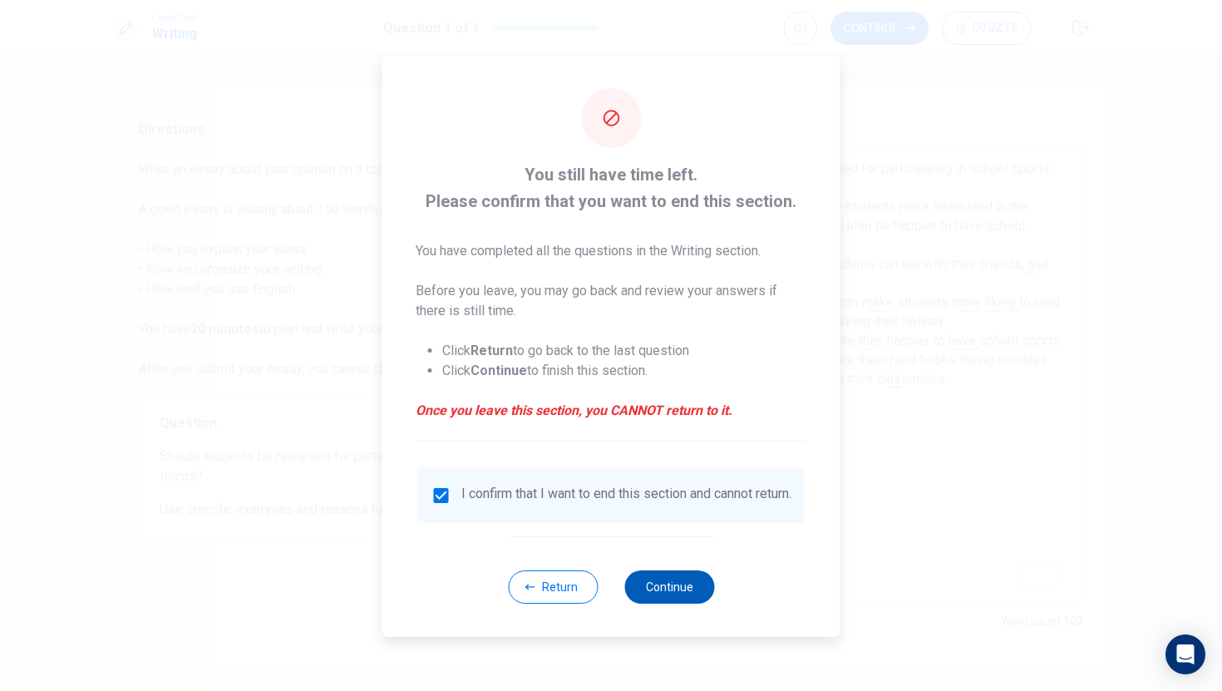
click at [676, 588] on button "Continue" at bounding box center [670, 586] width 90 height 33
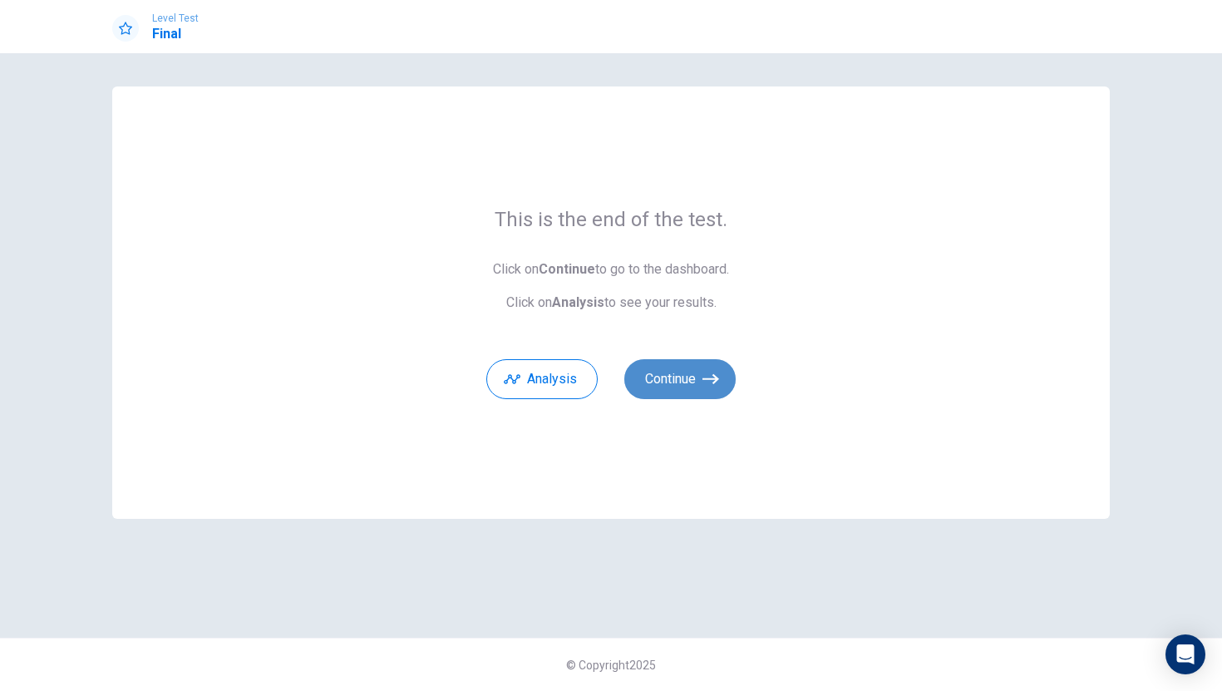
click at [701, 386] on button "Continue" at bounding box center [680, 379] width 111 height 40
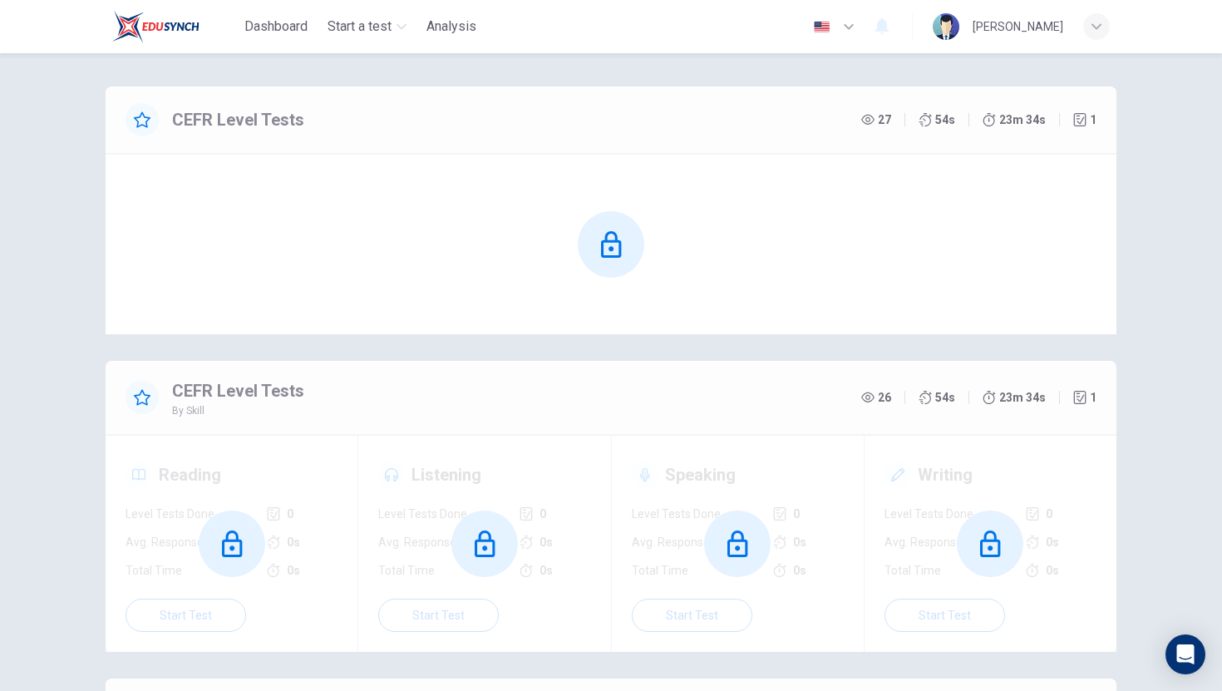
click at [1031, 25] on div "[PERSON_NAME]" at bounding box center [1018, 27] width 91 height 20
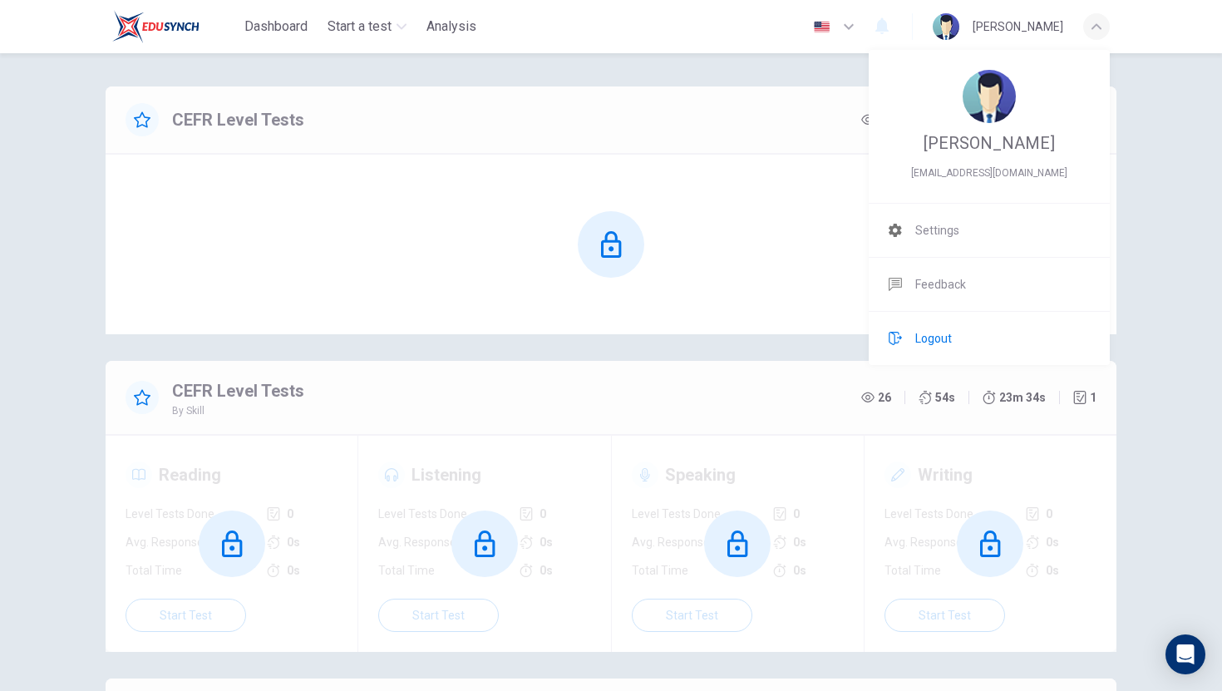
click at [932, 342] on span "Logout" at bounding box center [934, 338] width 37 height 20
